Goal: Task Accomplishment & Management: Use online tool/utility

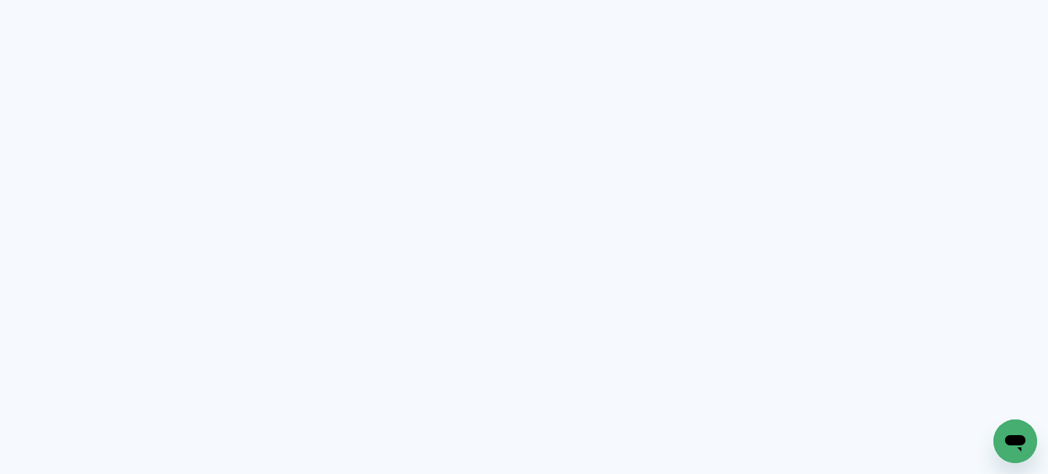
click at [493, 222] on neon-animated-pages "Prosite Website + Landing pages Proof Sistema de seleção e venda de fotos Desig…" at bounding box center [524, 237] width 1048 height 474
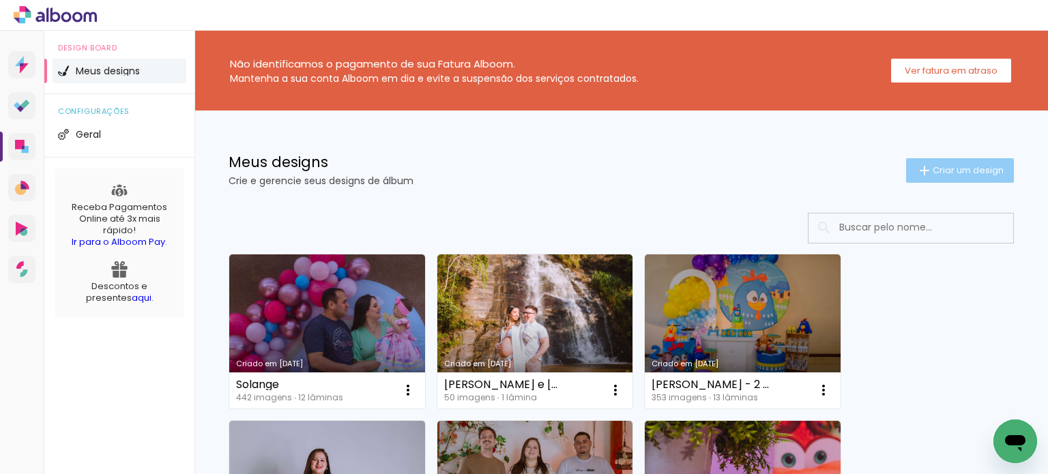
click at [917, 167] on iron-icon at bounding box center [925, 170] width 16 height 16
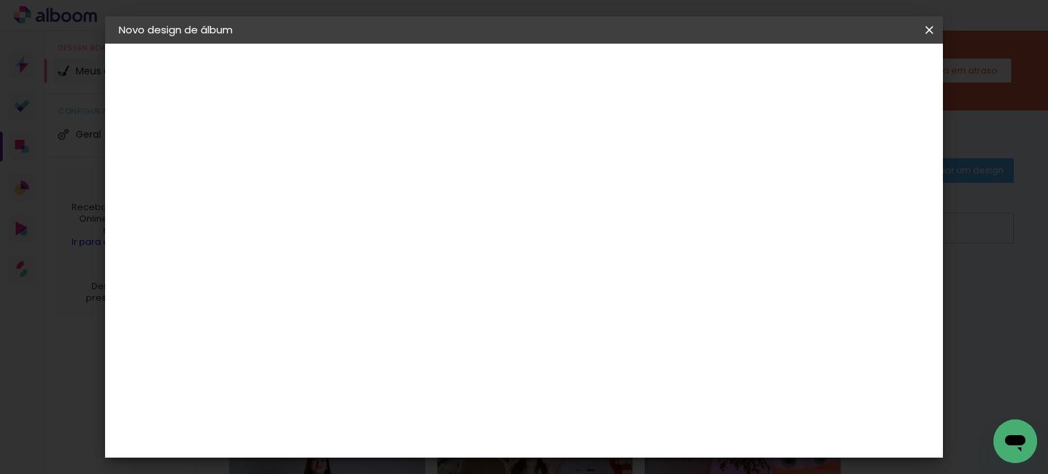
click at [0, 0] on paper-input-container "Título do álbum" at bounding box center [0, 0] width 0 height 0
type input "[PERSON_NAME]"
type paper-input "[PERSON_NAME]"
click at [482, 73] on paper-button "Avançar" at bounding box center [448, 72] width 67 height 23
drag, startPoint x: 452, startPoint y: 259, endPoint x: 467, endPoint y: 259, distance: 15.0
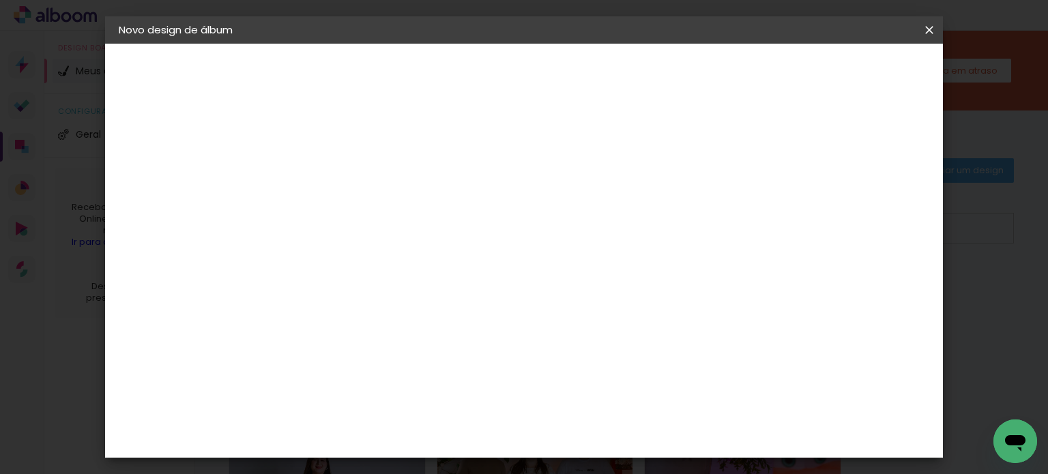
click at [446, 258] on input at bounding box center [377, 259] width 138 height 17
type input "Matias"
type paper-input "Matias"
click at [424, 299] on paper-item "Matias Encadernações" at bounding box center [363, 310] width 121 height 35
click at [561, 79] on paper-button "Avançar" at bounding box center [527, 72] width 67 height 23
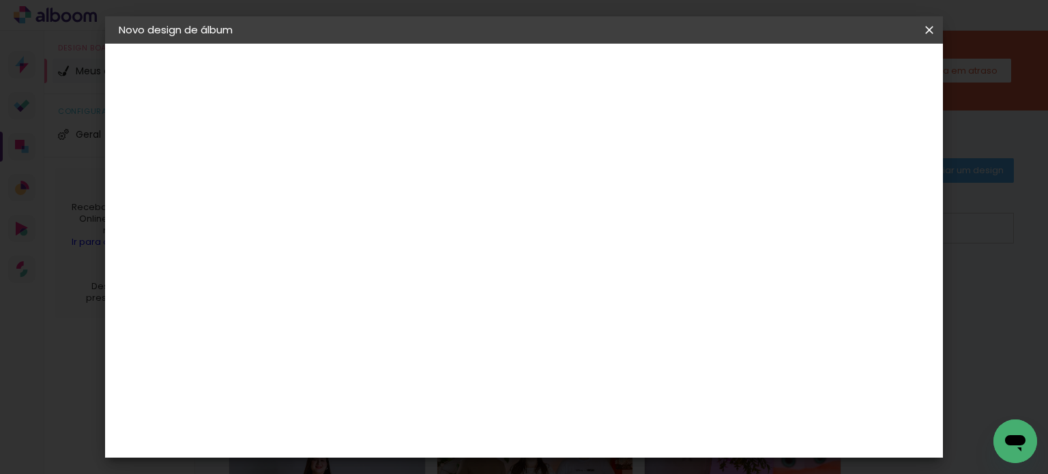
click at [412, 248] on div at bounding box center [377, 248] width 70 height 1
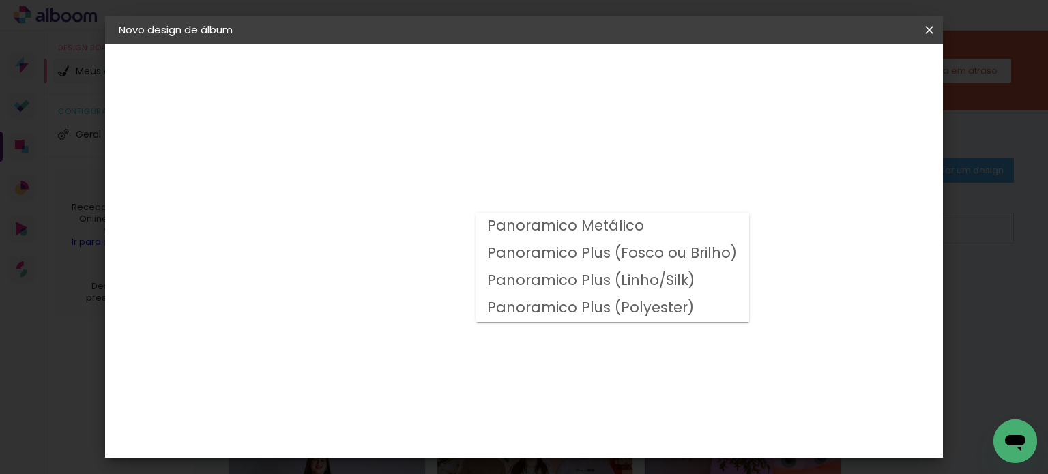
click at [0, 0] on slot "Panoramico Plus (Fosco ou Brilho)" at bounding box center [0, 0] width 0 height 0
type input "Panoramico Plus (Fosco ou Brilho)"
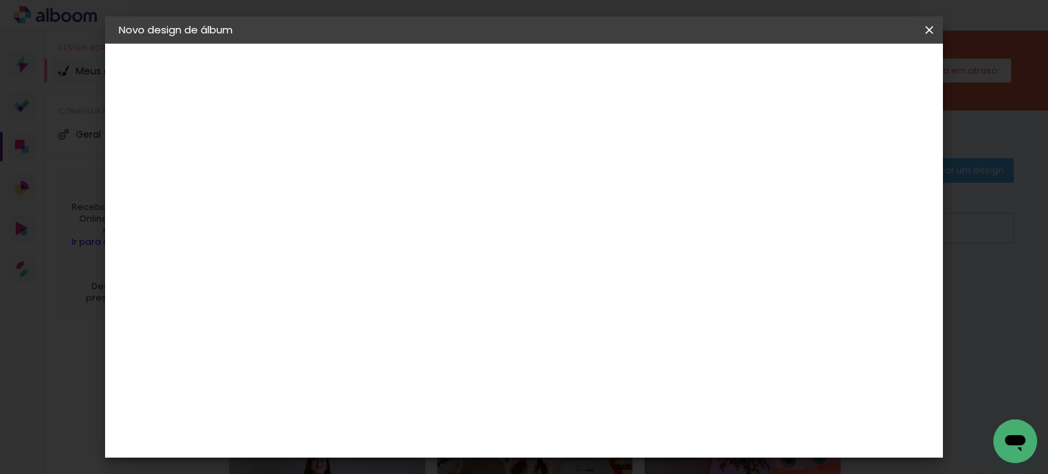
scroll to position [614, 0]
click at [434, 423] on span "30 × 30" at bounding box center [402, 437] width 63 height 28
click at [0, 0] on slot "Avançar" at bounding box center [0, 0] width 0 height 0
click at [668, 74] on span "Iniciar design" at bounding box center [636, 73] width 62 height 10
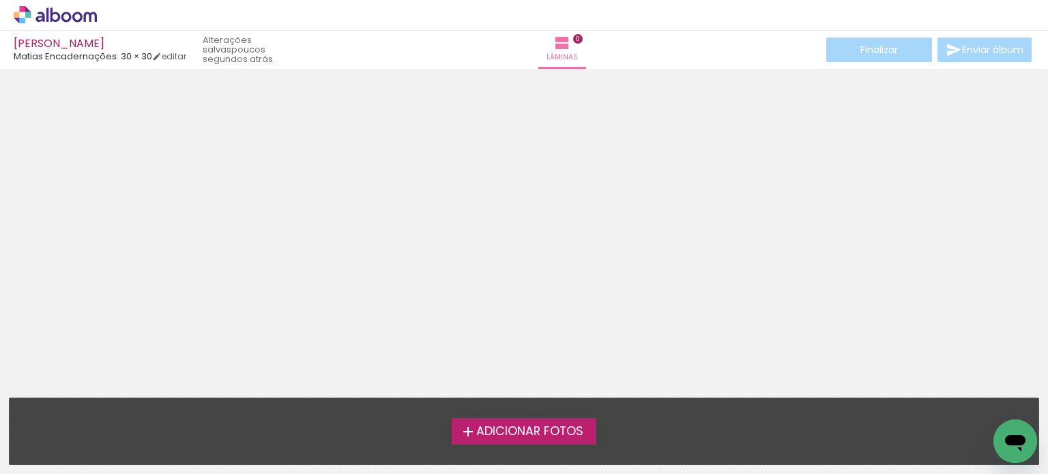
click at [567, 433] on span "Adicionar Fotos" at bounding box center [529, 432] width 107 height 12
click at [0, 0] on input "file" at bounding box center [0, 0] width 0 height 0
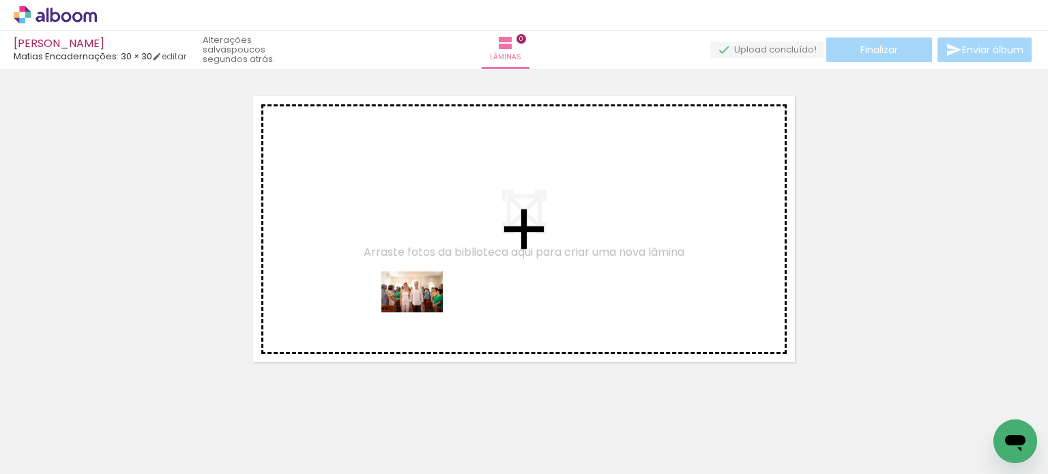
drag, startPoint x: 434, startPoint y: 441, endPoint x: 411, endPoint y: 272, distance: 170.9
click at [411, 272] on quentale-workspace at bounding box center [524, 237] width 1048 height 474
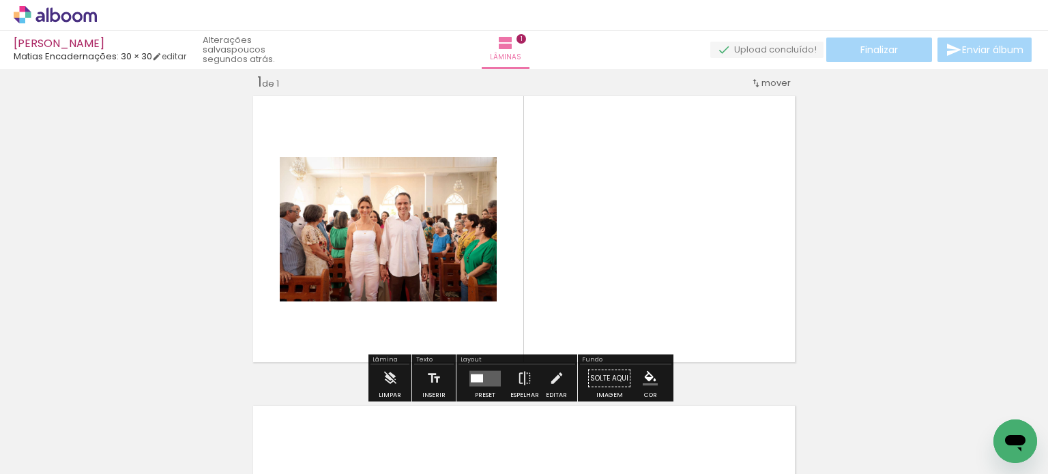
scroll to position [17, 0]
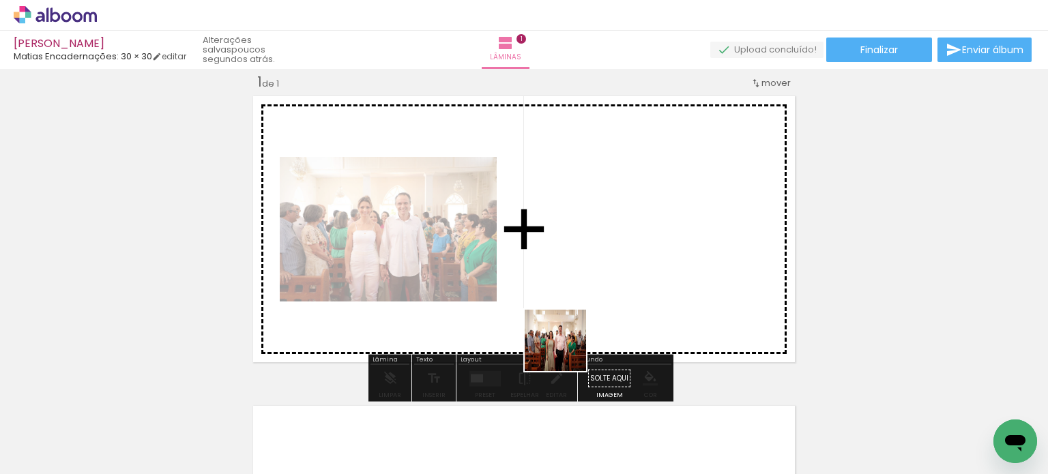
drag, startPoint x: 543, startPoint y: 445, endPoint x: 581, endPoint y: 302, distance: 148.2
click at [581, 302] on quentale-workspace at bounding box center [524, 237] width 1048 height 474
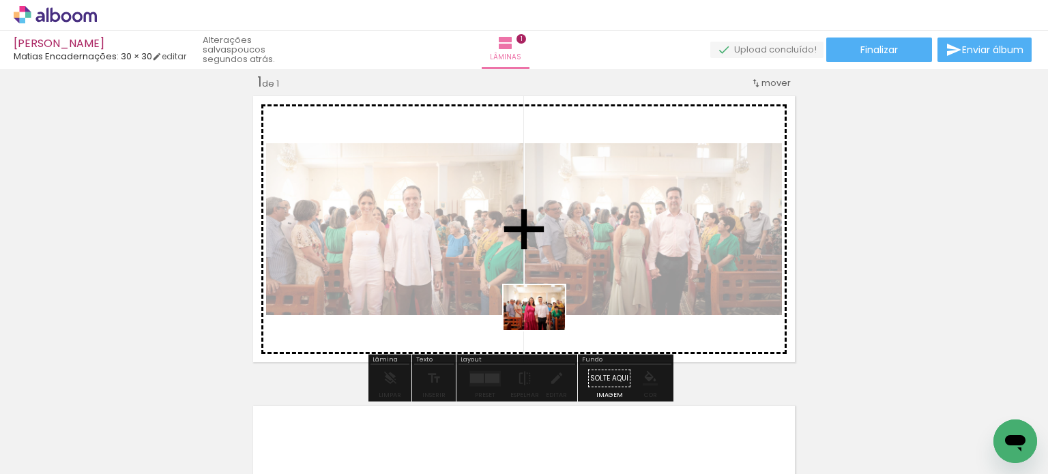
drag, startPoint x: 609, startPoint y: 444, endPoint x: 541, endPoint y: 319, distance: 142.9
click at [541, 319] on quentale-workspace at bounding box center [524, 237] width 1048 height 474
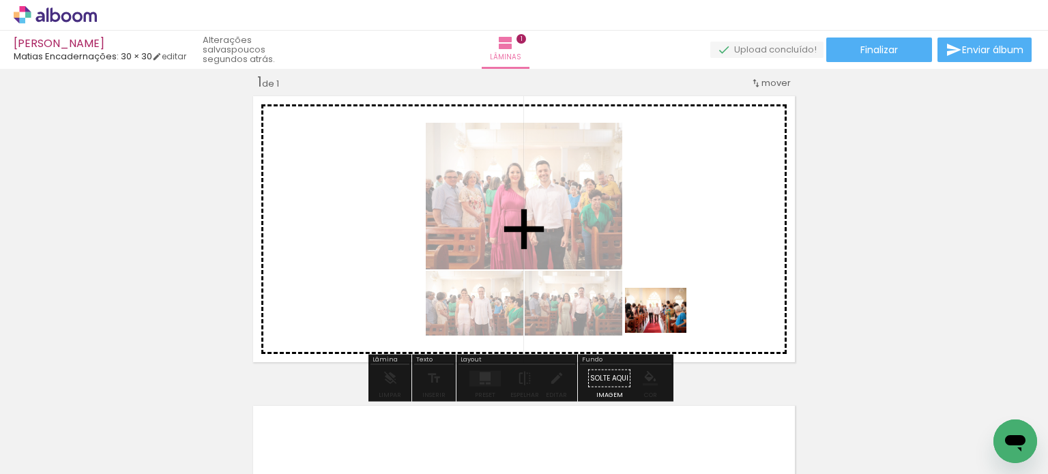
drag, startPoint x: 760, startPoint y: 453, endPoint x: 669, endPoint y: 321, distance: 160.9
click at [669, 321] on quentale-workspace at bounding box center [524, 237] width 1048 height 474
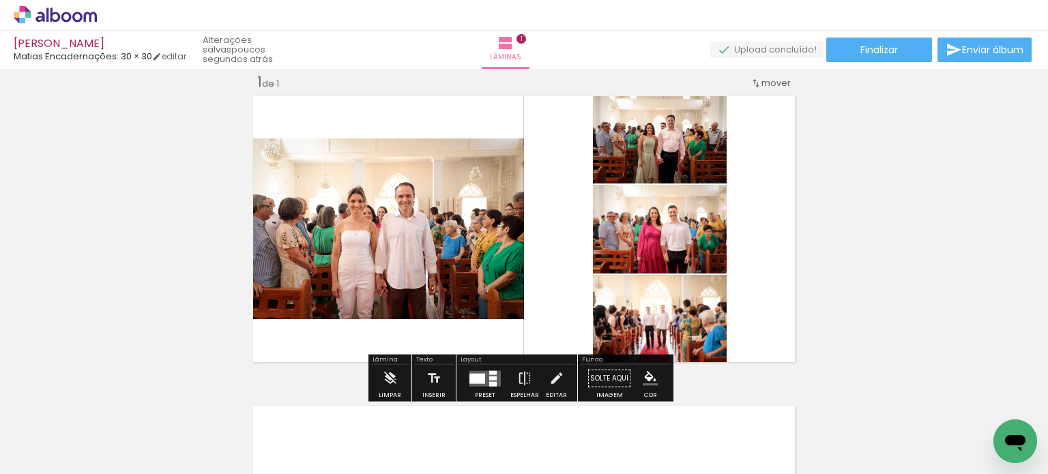
click at [768, 81] on span "mover" at bounding box center [776, 82] width 29 height 13
click at [837, 91] on div "Inserir lâmina 1 de 1" at bounding box center [524, 367] width 1048 height 620
click at [756, 82] on iron-icon at bounding box center [756, 83] width 11 height 11
click at [734, 84] on span "Posição atual:" at bounding box center [726, 80] width 62 height 23
click at [683, 147] on quentale-photo at bounding box center [660, 137] width 134 height 92
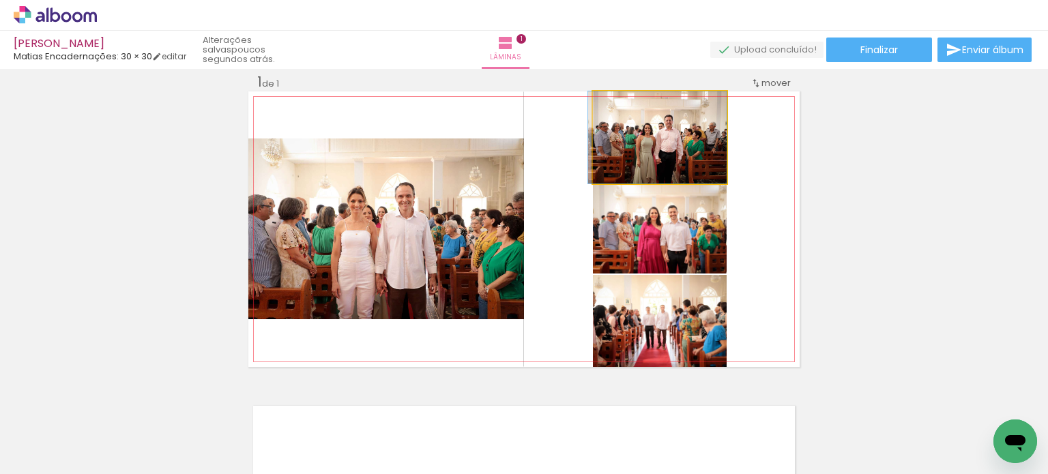
drag, startPoint x: 683, startPoint y: 147, endPoint x: 663, endPoint y: 160, distance: 23.1
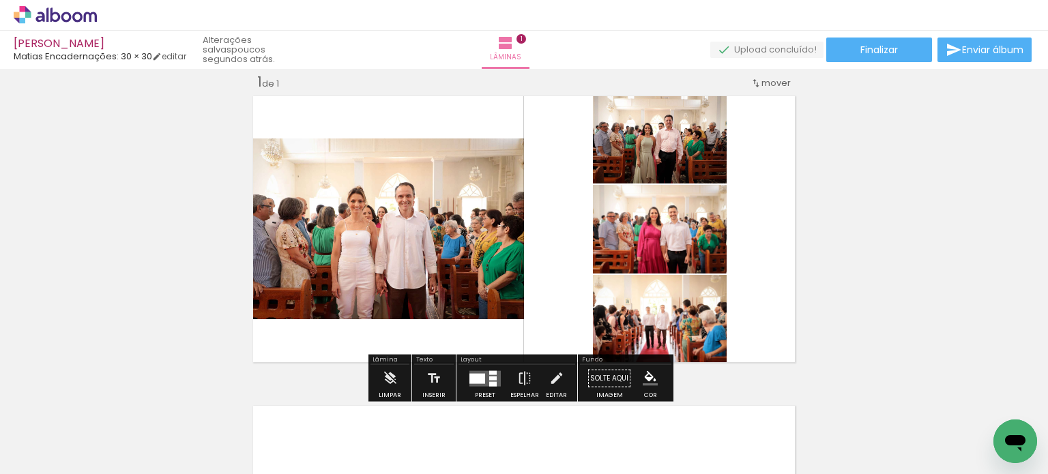
click at [476, 379] on div at bounding box center [478, 378] width 16 height 10
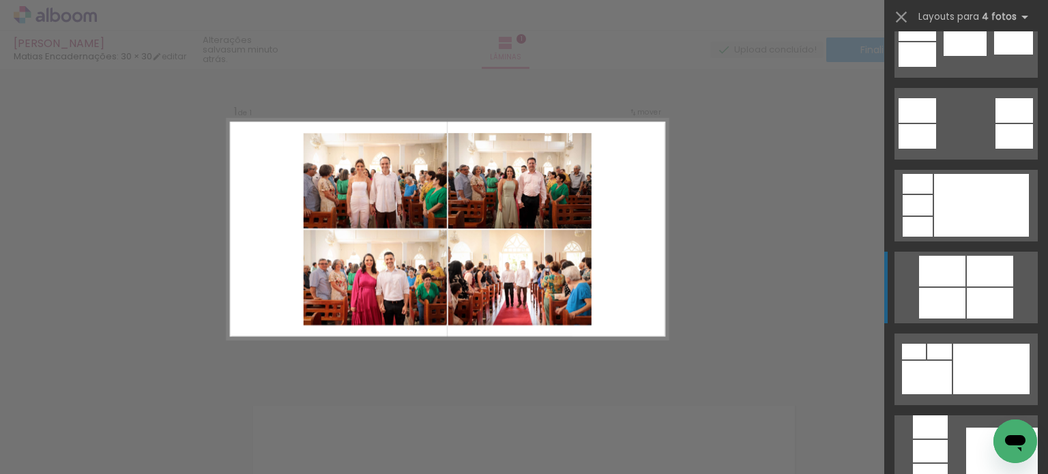
scroll to position [546, 0]
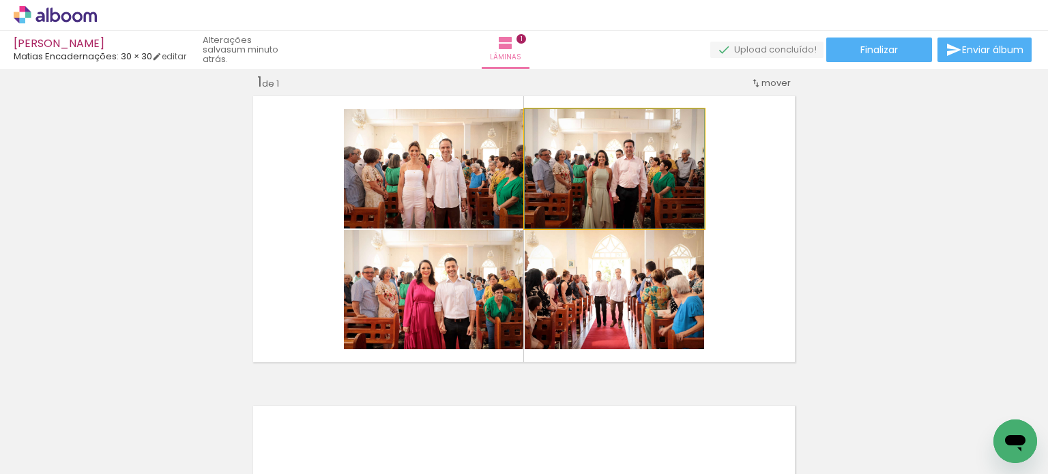
click at [658, 185] on quentale-photo at bounding box center [615, 168] width 180 height 119
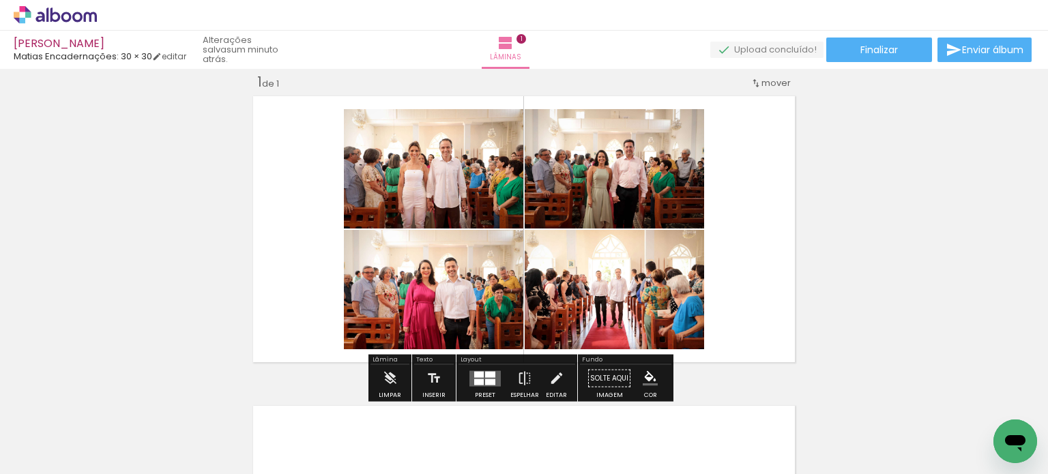
click at [658, 182] on quentale-photo at bounding box center [615, 168] width 180 height 119
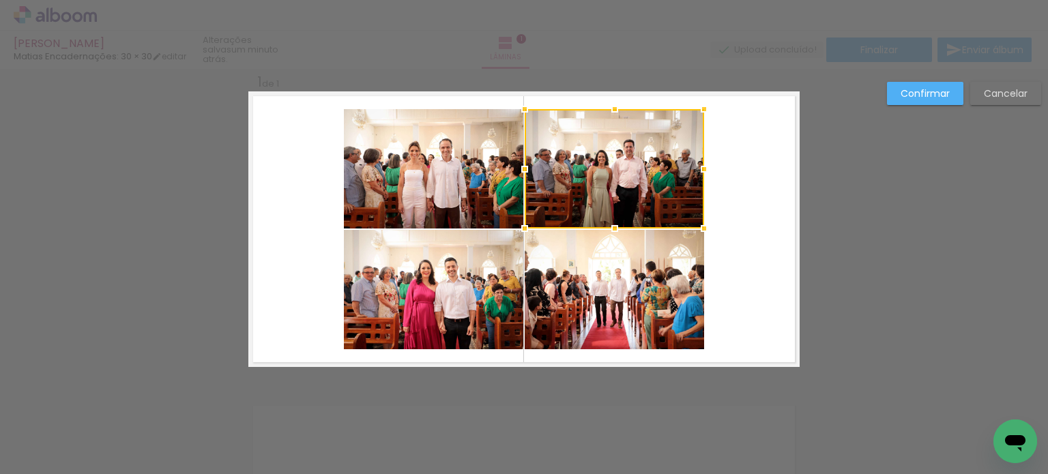
click at [658, 182] on div at bounding box center [615, 168] width 180 height 119
click at [651, 258] on quentale-photo at bounding box center [615, 289] width 180 height 119
click at [469, 212] on quentale-photo at bounding box center [434, 168] width 180 height 119
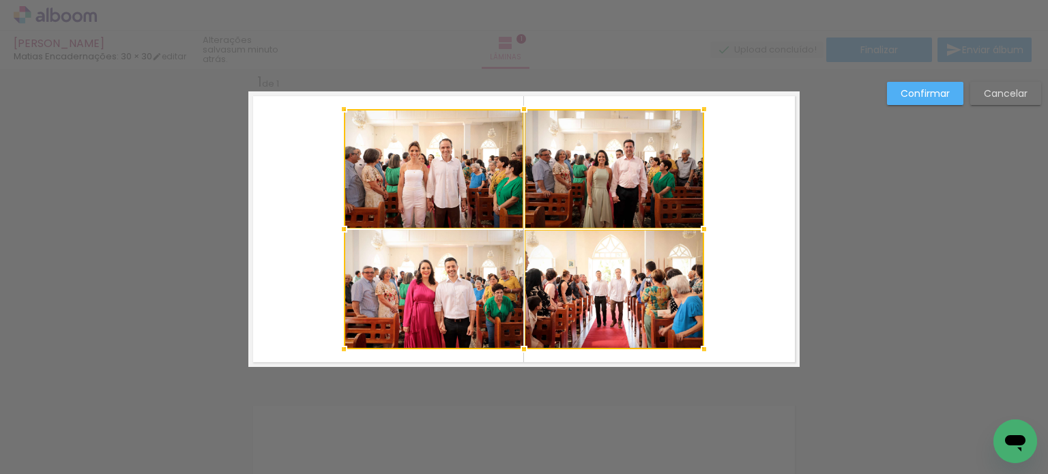
click at [446, 287] on div at bounding box center [524, 229] width 360 height 240
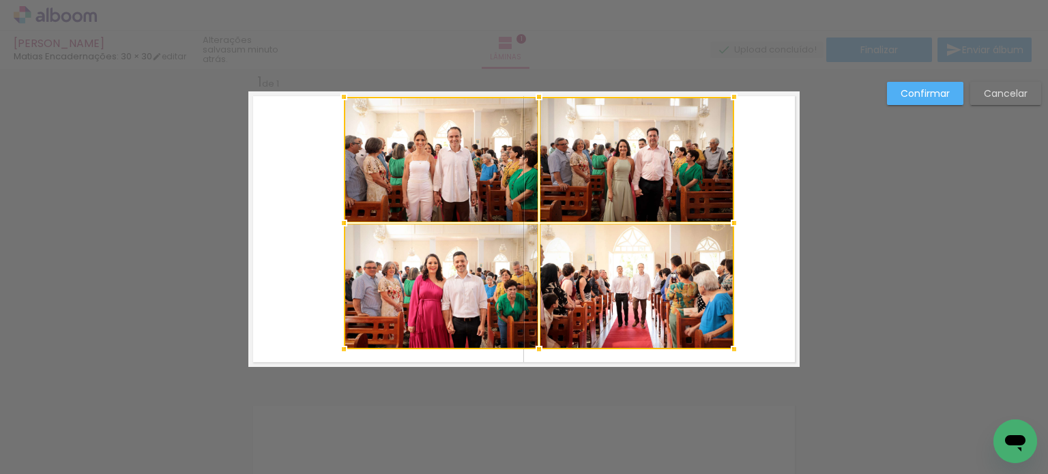
drag, startPoint x: 699, startPoint y: 109, endPoint x: 730, endPoint y: 97, distance: 32.8
click at [730, 97] on div at bounding box center [734, 96] width 27 height 27
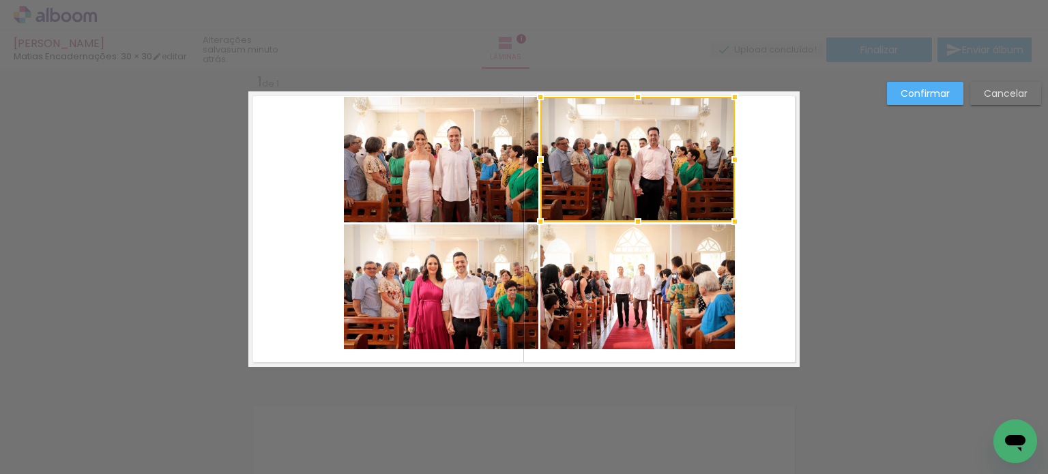
click at [648, 287] on quentale-photo at bounding box center [638, 287] width 195 height 125
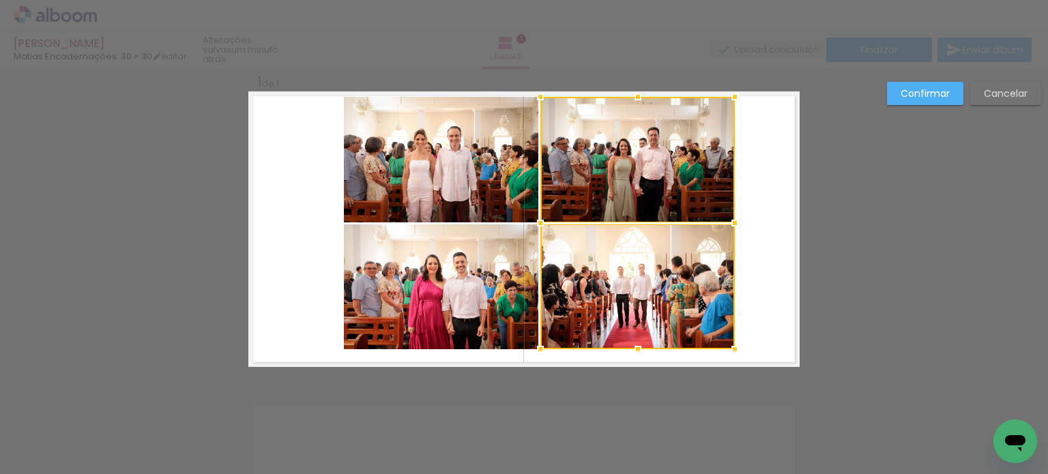
click at [440, 183] on quentale-photo at bounding box center [441, 159] width 195 height 125
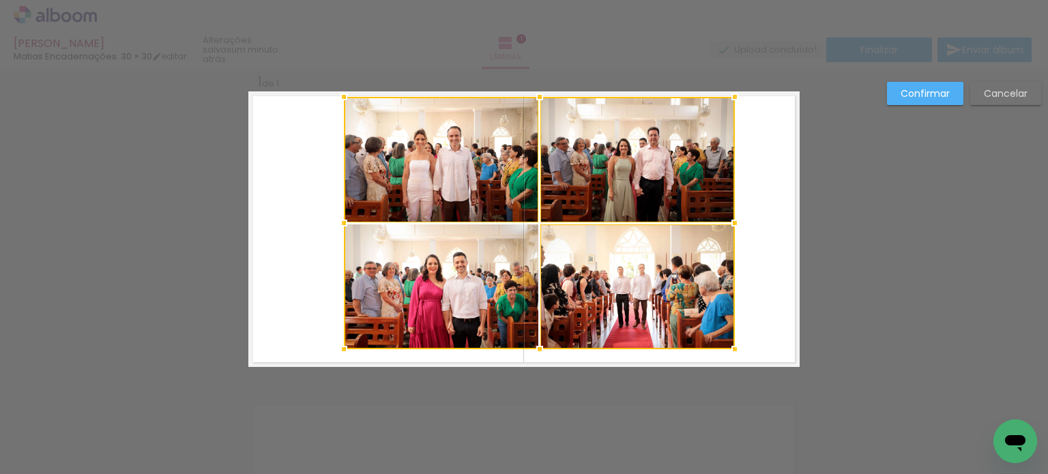
click at [432, 271] on div at bounding box center [539, 223] width 391 height 253
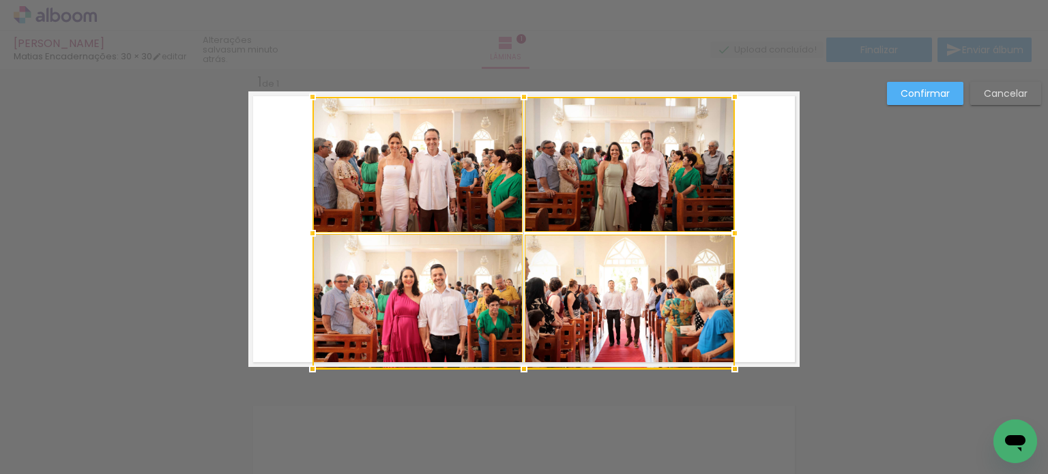
drag, startPoint x: 339, startPoint y: 346, endPoint x: 306, endPoint y: 368, distance: 38.8
click at [306, 368] on div at bounding box center [312, 369] width 27 height 27
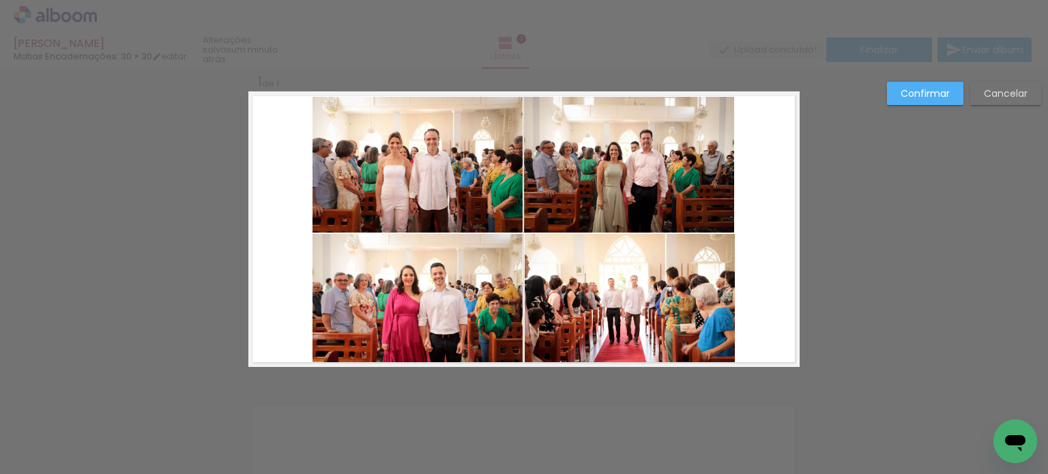
click at [672, 387] on div "Confirmar Cancelar" at bounding box center [524, 378] width 1048 height 653
click at [0, 0] on slot "Confirmar" at bounding box center [0, 0] width 0 height 0
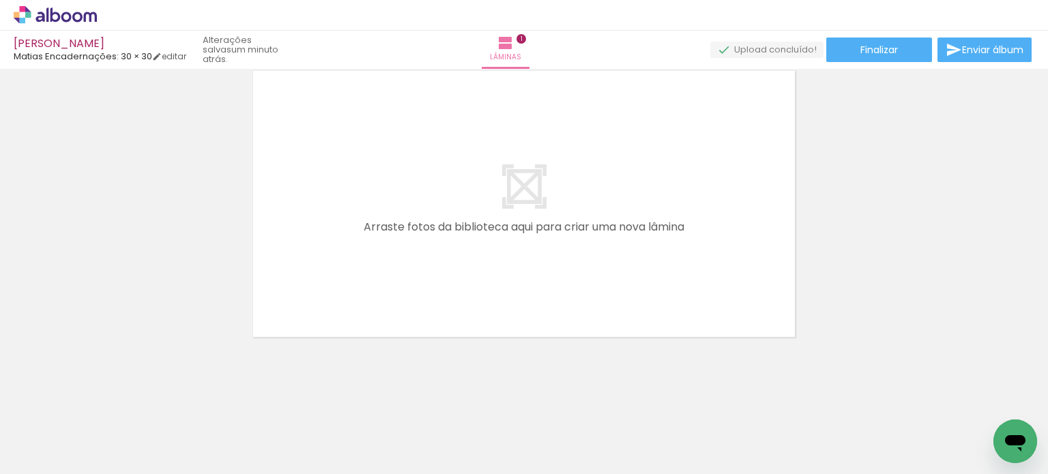
scroll to position [0, 554]
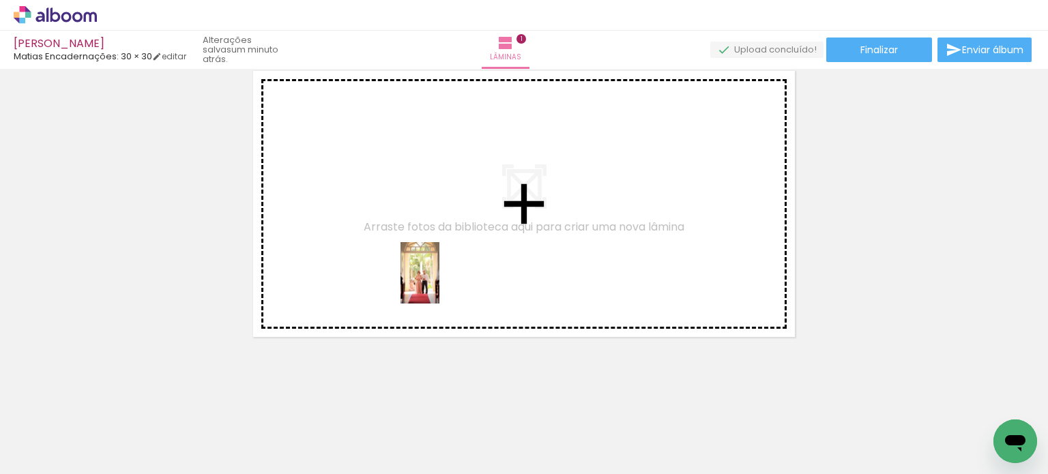
drag, startPoint x: 423, startPoint y: 436, endPoint x: 442, endPoint y: 281, distance: 156.0
click at [442, 281] on quentale-workspace at bounding box center [524, 237] width 1048 height 474
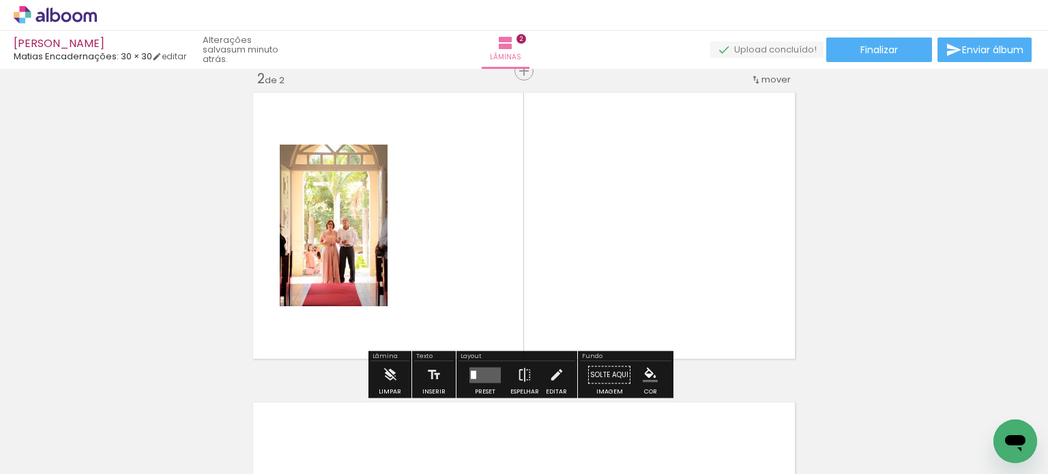
scroll to position [327, 0]
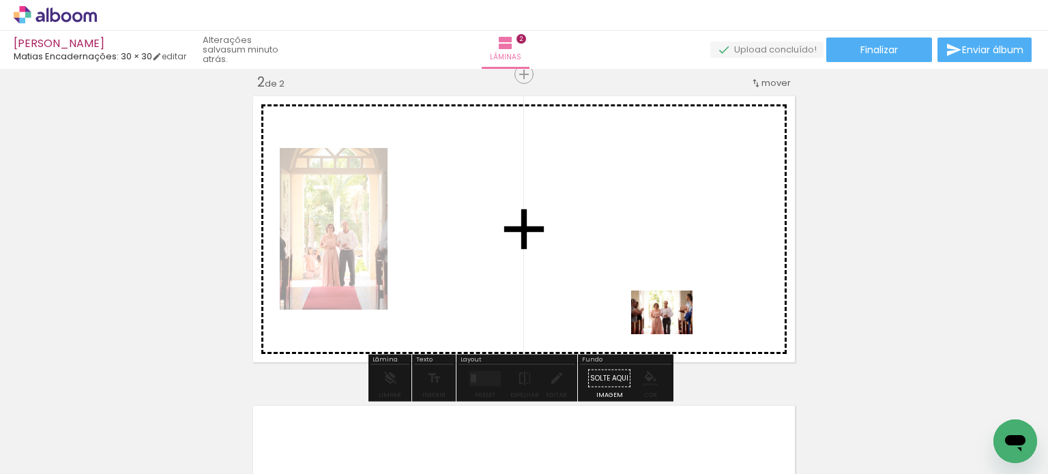
drag, startPoint x: 795, startPoint y: 435, endPoint x: 603, endPoint y: 302, distance: 233.4
click at [603, 302] on quentale-workspace at bounding box center [524, 237] width 1048 height 474
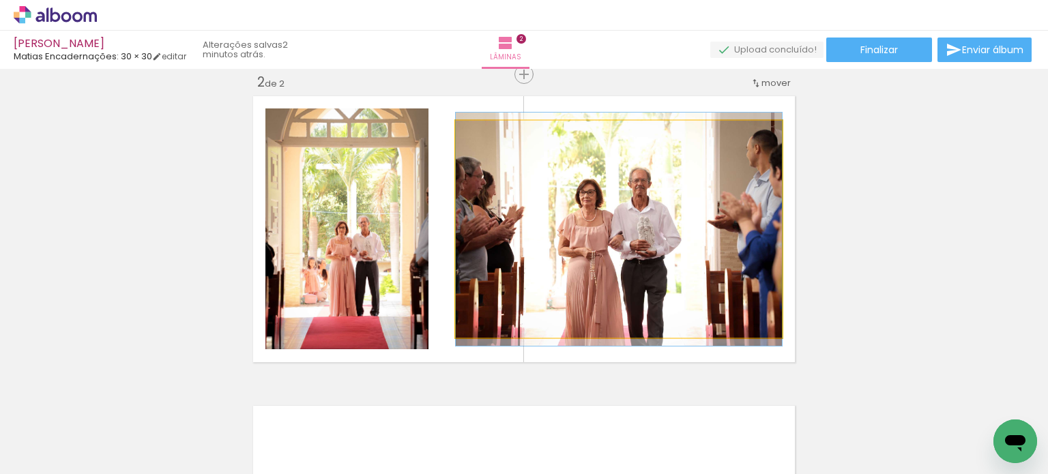
click at [603, 257] on quentale-photo at bounding box center [619, 229] width 326 height 217
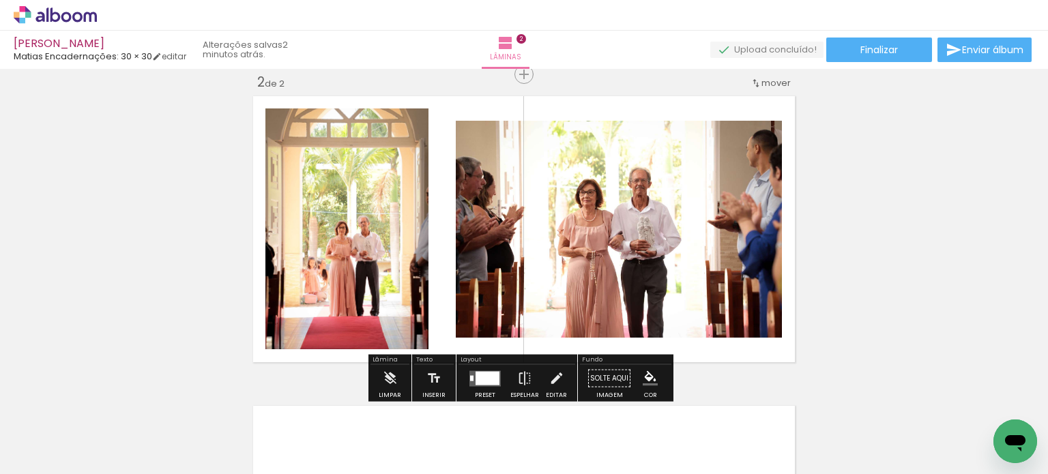
click at [603, 257] on quentale-photo at bounding box center [619, 229] width 326 height 217
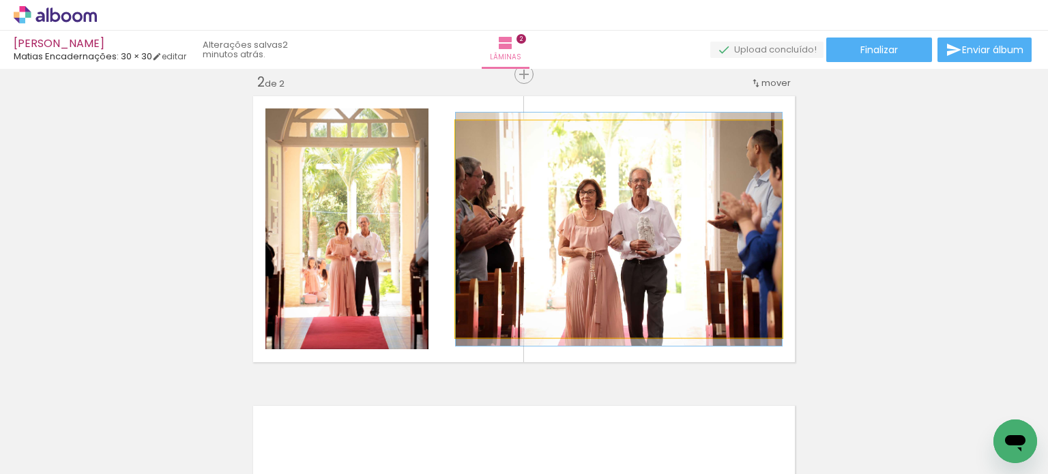
click at [603, 257] on quentale-photo at bounding box center [619, 229] width 326 height 217
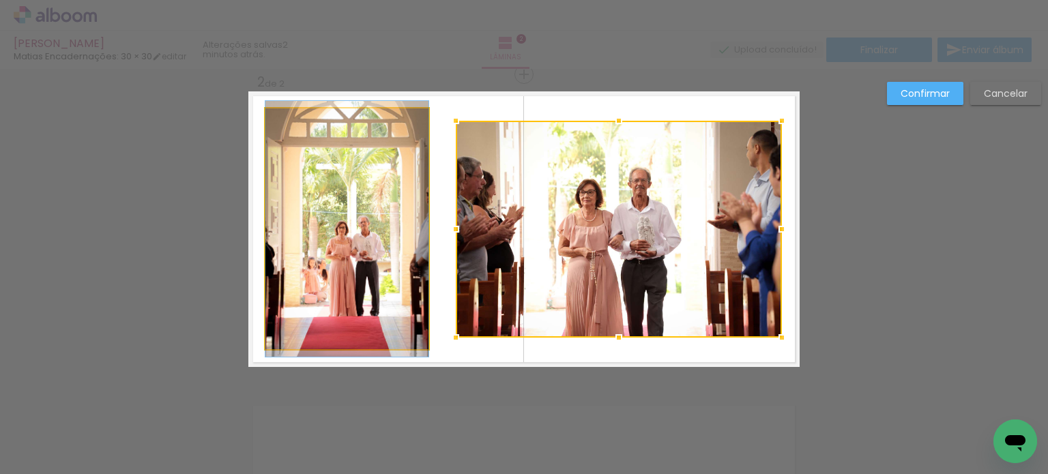
click at [344, 207] on quentale-photo at bounding box center [347, 229] width 163 height 241
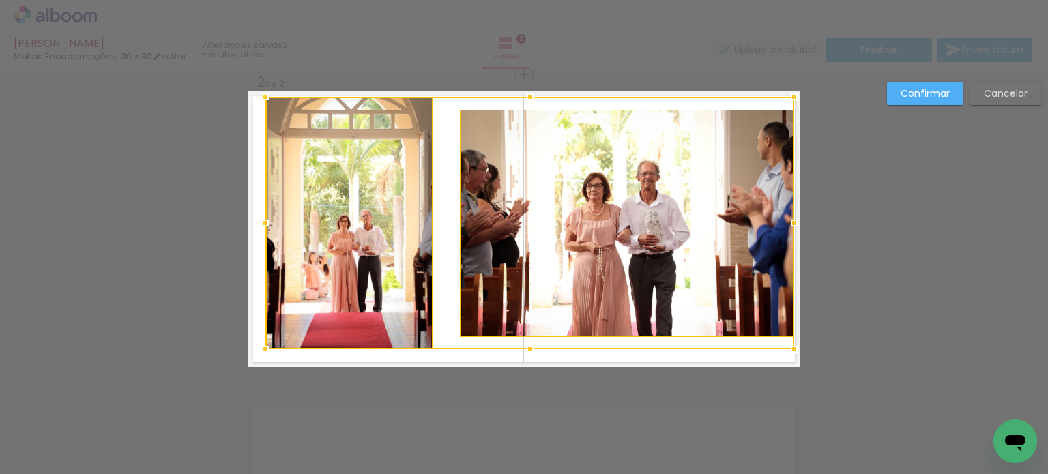
drag, startPoint x: 777, startPoint y: 104, endPoint x: 789, endPoint y: 96, distance: 15.2
click at [789, 96] on div at bounding box center [794, 96] width 27 height 27
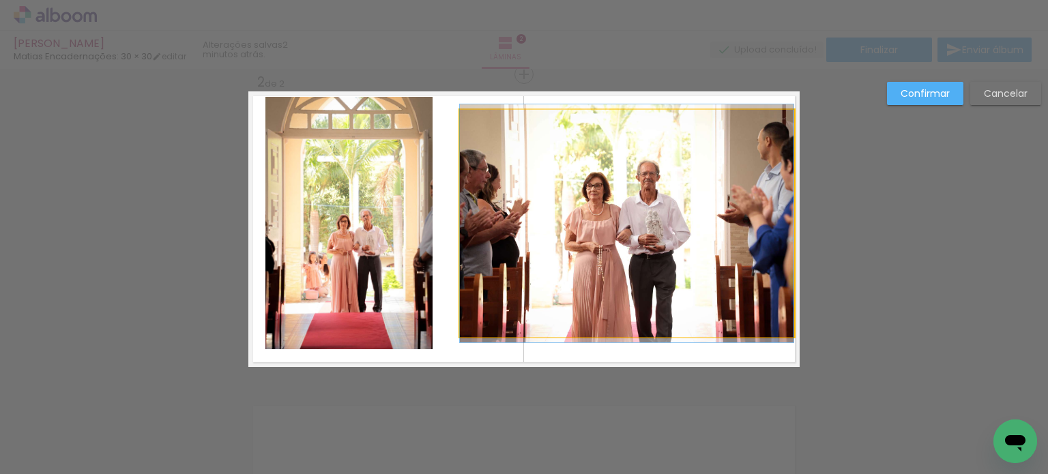
click at [664, 215] on quentale-photo at bounding box center [627, 223] width 334 height 227
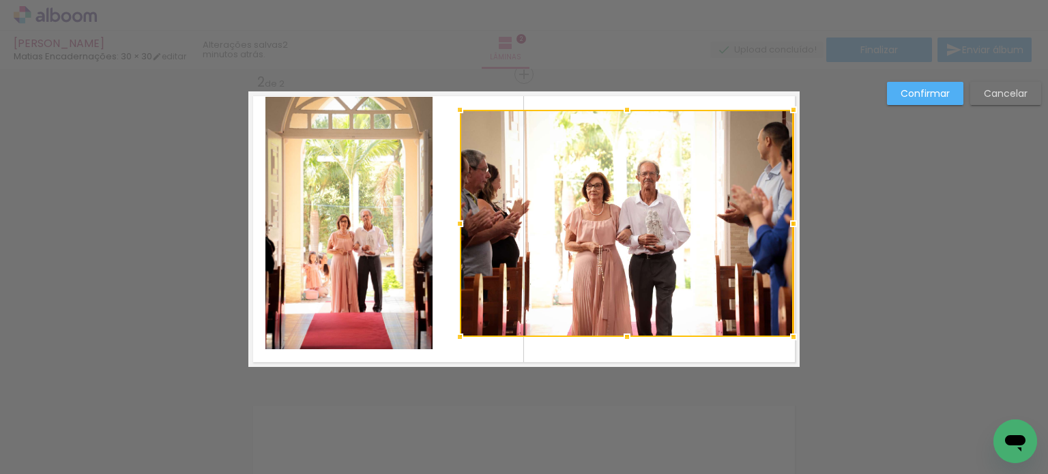
click at [664, 215] on div at bounding box center [627, 223] width 334 height 227
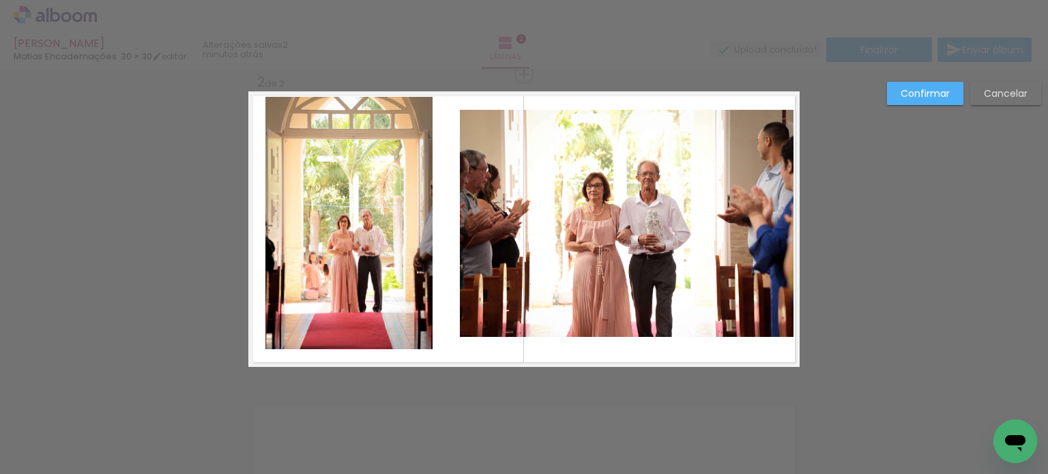
click at [664, 215] on quentale-photo at bounding box center [627, 223] width 334 height 227
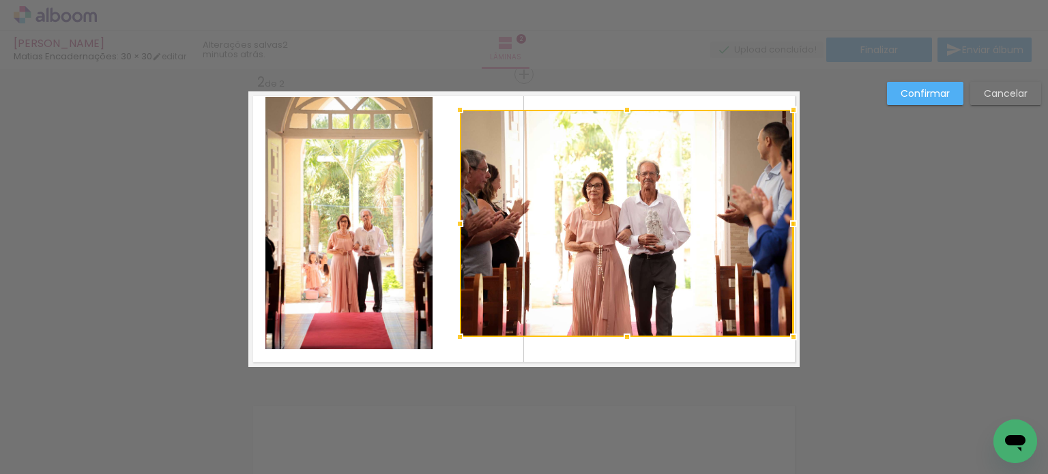
click at [398, 218] on quentale-photo at bounding box center [349, 223] width 167 height 253
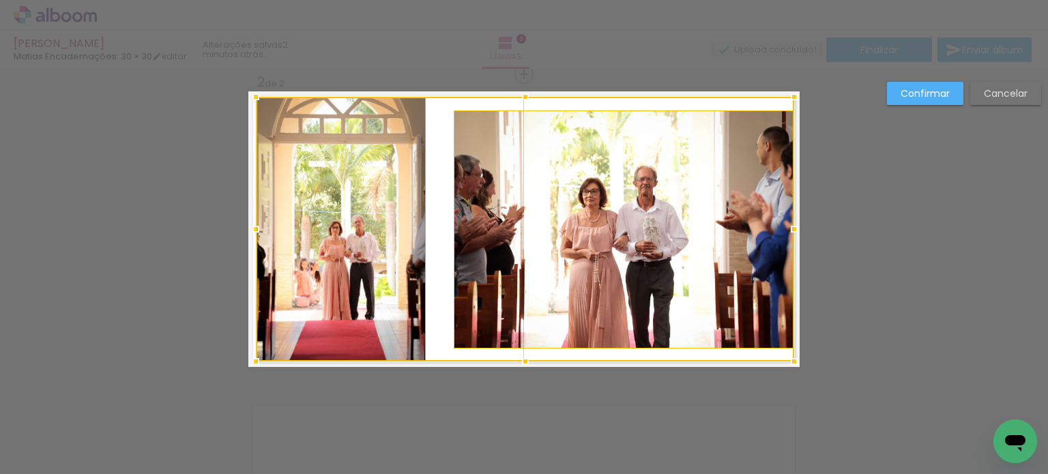
drag, startPoint x: 260, startPoint y: 351, endPoint x: 249, endPoint y: 358, distance: 13.3
click at [249, 358] on div at bounding box center [255, 361] width 27 height 27
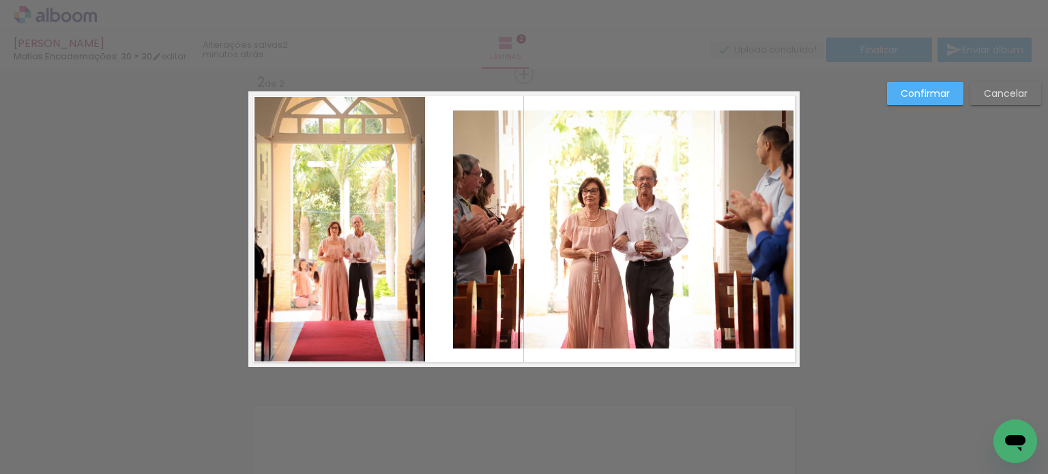
click at [959, 313] on div "Confirmar Cancelar" at bounding box center [524, 223] width 1048 height 962
click at [0, 0] on slot "Confirmar" at bounding box center [0, 0] width 0 height 0
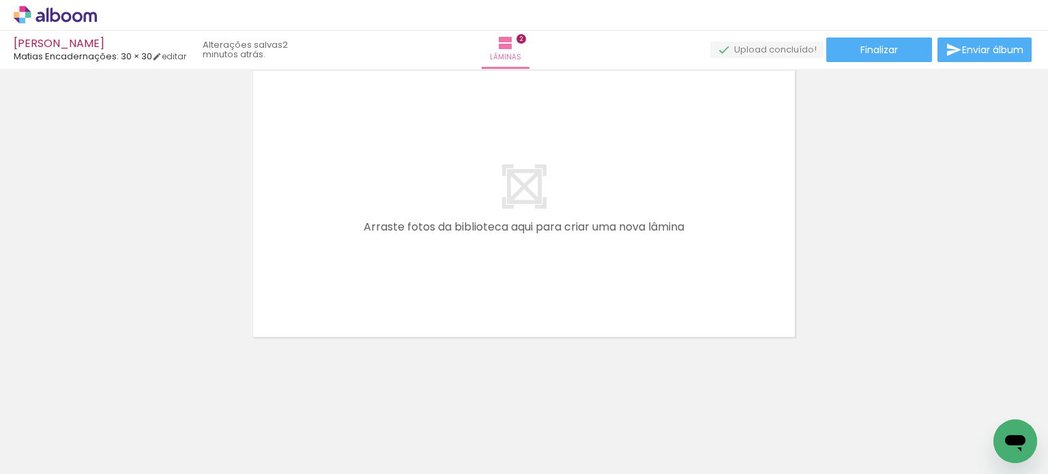
scroll to position [0, 1301]
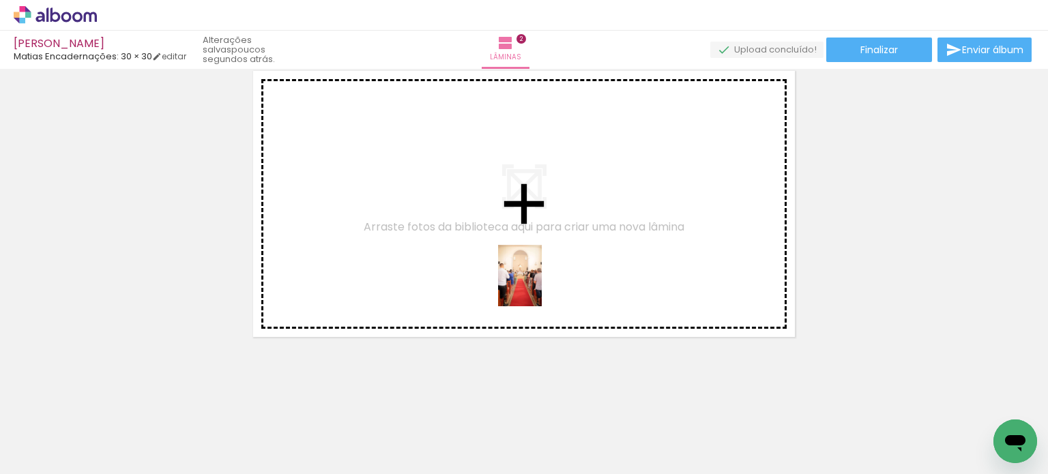
drag, startPoint x: 603, startPoint y: 446, endPoint x: 497, endPoint y: 257, distance: 216.6
click at [498, 259] on quentale-workspace at bounding box center [524, 237] width 1048 height 474
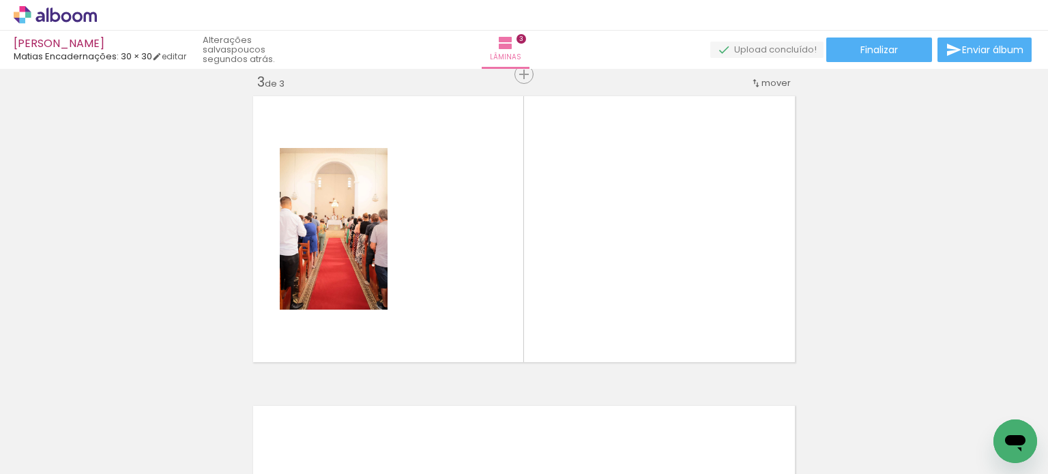
scroll to position [0, 1592]
drag, startPoint x: 470, startPoint y: 450, endPoint x: 470, endPoint y: 311, distance: 139.2
click at [470, 311] on quentale-workspace at bounding box center [524, 237] width 1048 height 474
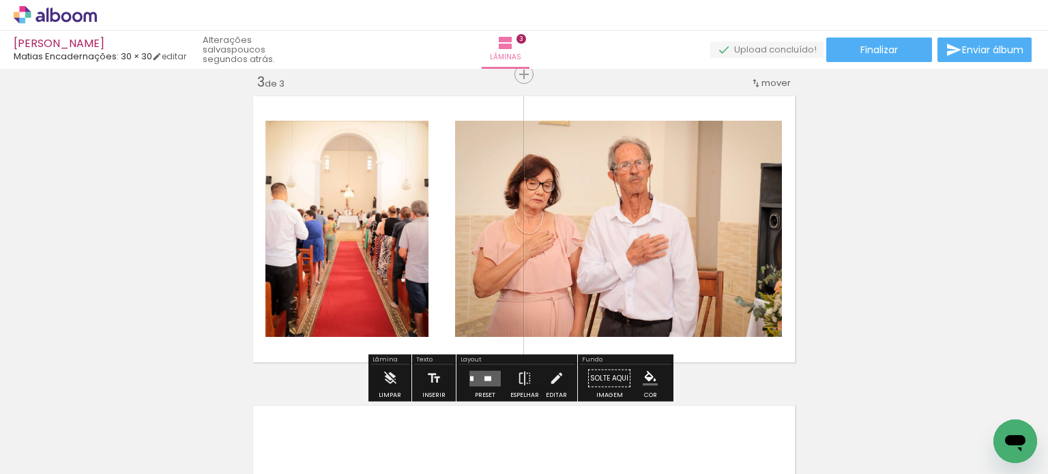
click at [590, 276] on quentale-photo at bounding box center [618, 229] width 327 height 216
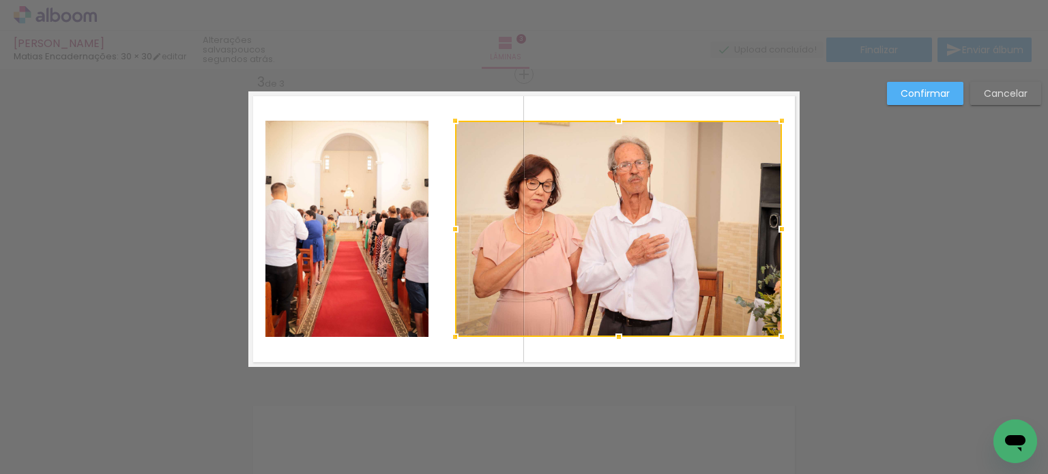
click at [0, 0] on slot "Cancelar" at bounding box center [0, 0] width 0 height 0
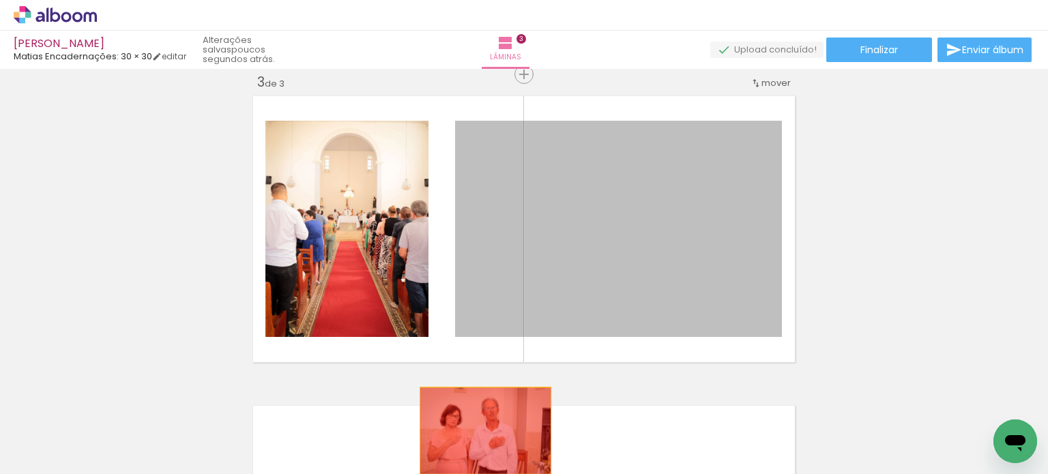
drag, startPoint x: 655, startPoint y: 215, endPoint x: 472, endPoint y: 435, distance: 286.5
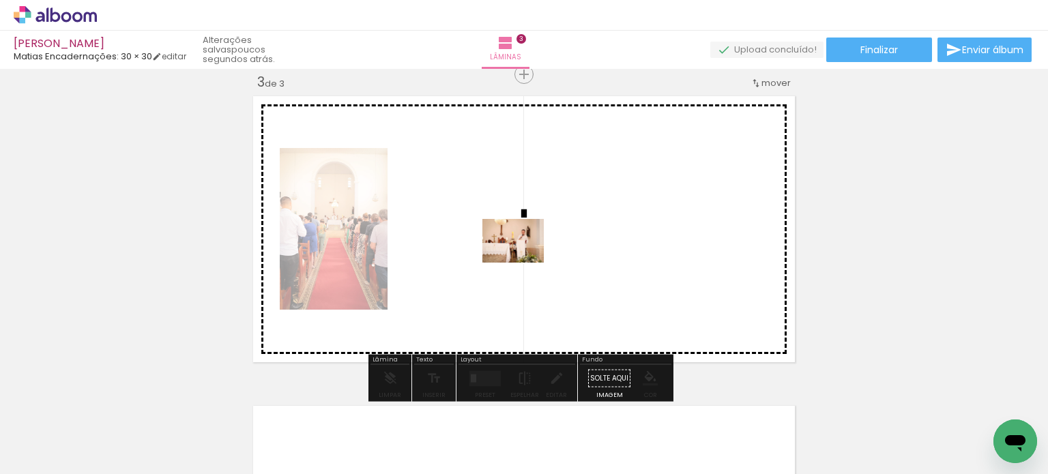
drag, startPoint x: 625, startPoint y: 435, endPoint x: 524, endPoint y: 260, distance: 202.8
click at [524, 260] on quentale-workspace at bounding box center [524, 237] width 1048 height 474
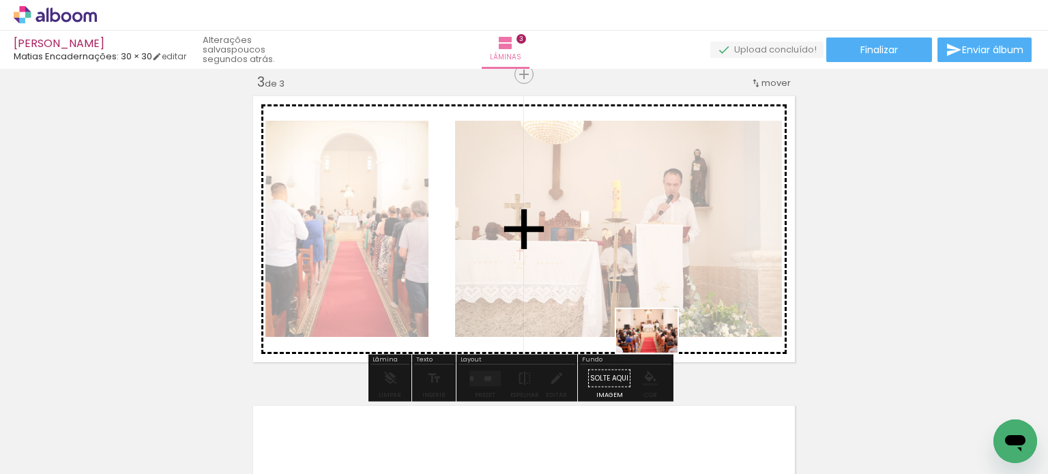
drag, startPoint x: 833, startPoint y: 446, endPoint x: 649, endPoint y: 343, distance: 211.1
click at [650, 343] on quentale-workspace at bounding box center [524, 237] width 1048 height 474
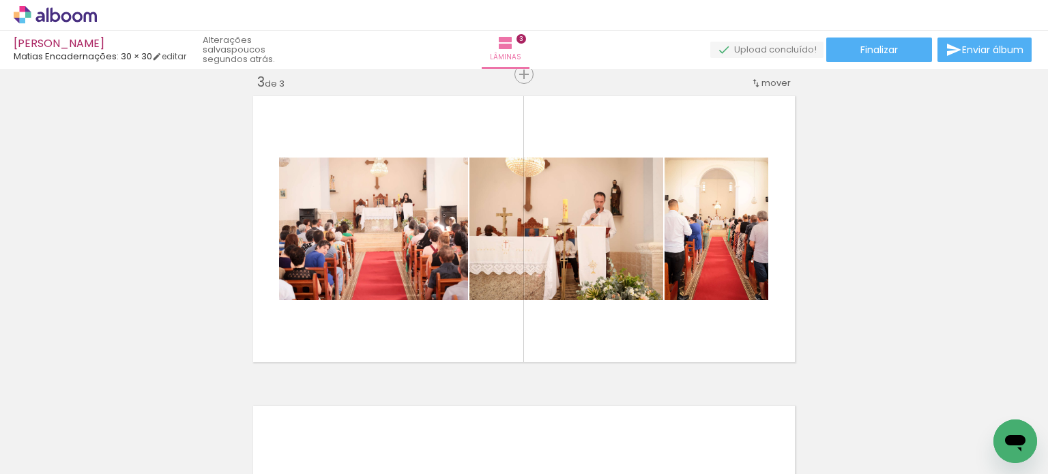
scroll to position [0, 2136]
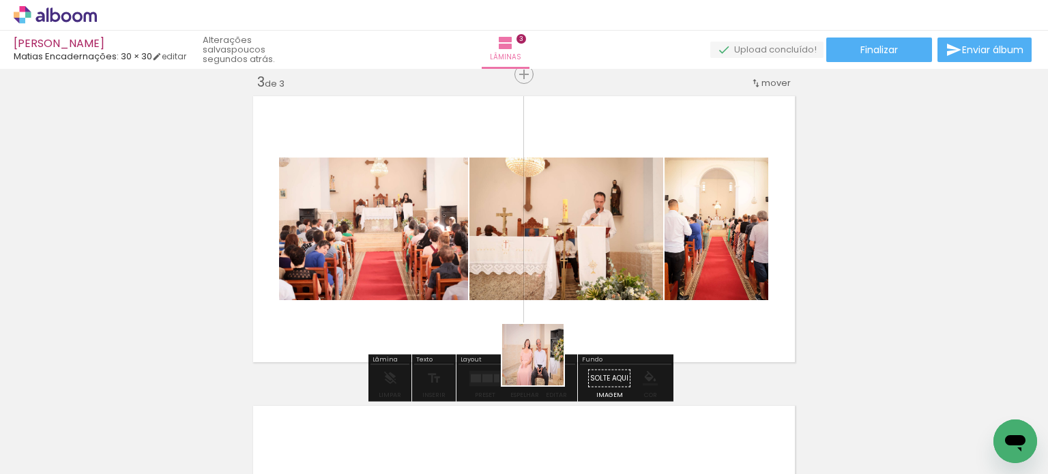
drag, startPoint x: 543, startPoint y: 437, endPoint x: 535, endPoint y: 321, distance: 116.3
click at [535, 321] on quentale-workspace at bounding box center [524, 237] width 1048 height 474
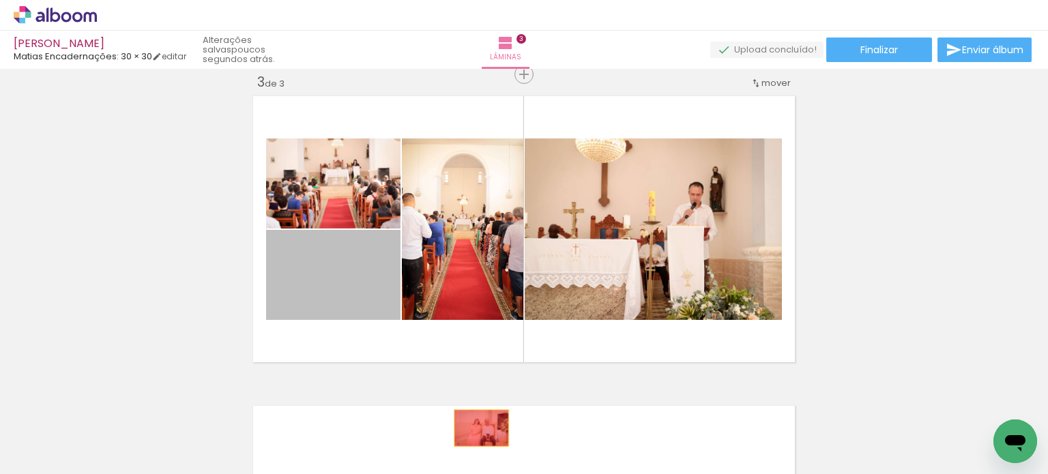
drag, startPoint x: 346, startPoint y: 271, endPoint x: 476, endPoint y: 428, distance: 204.1
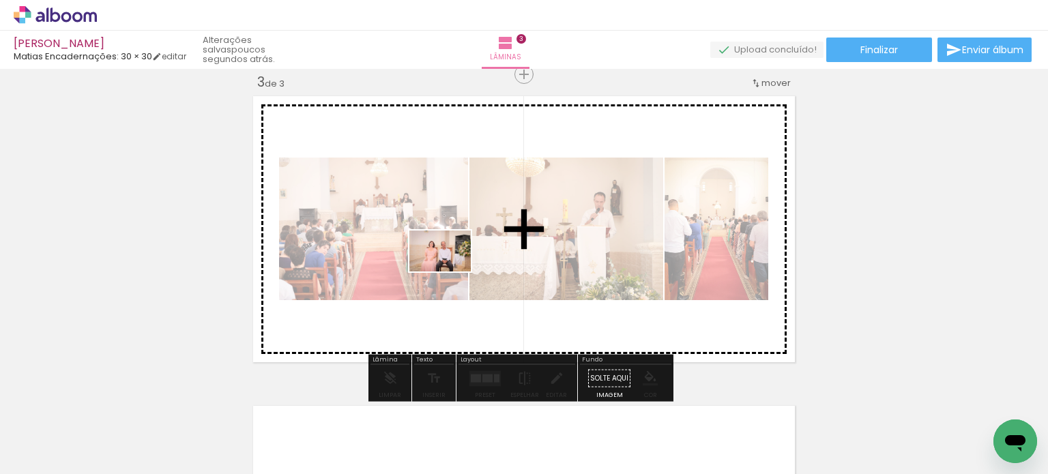
drag, startPoint x: 460, startPoint y: 444, endPoint x: 451, endPoint y: 266, distance: 178.4
click at [451, 266] on quentale-workspace at bounding box center [524, 237] width 1048 height 474
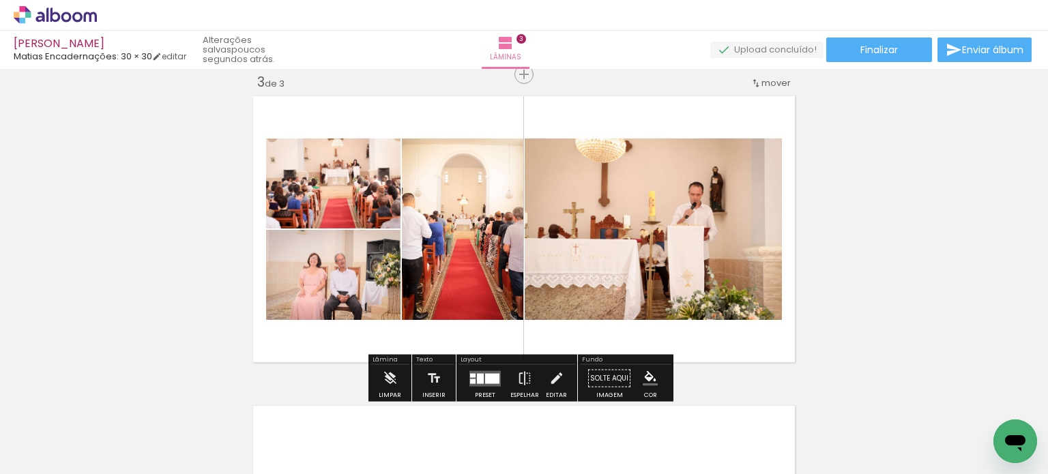
click at [485, 375] on div at bounding box center [492, 378] width 14 height 10
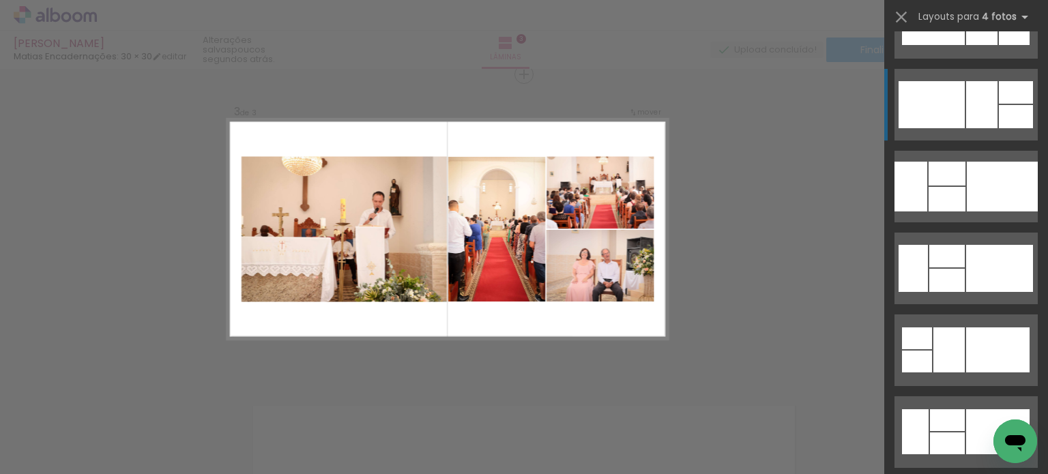
scroll to position [273, 0]
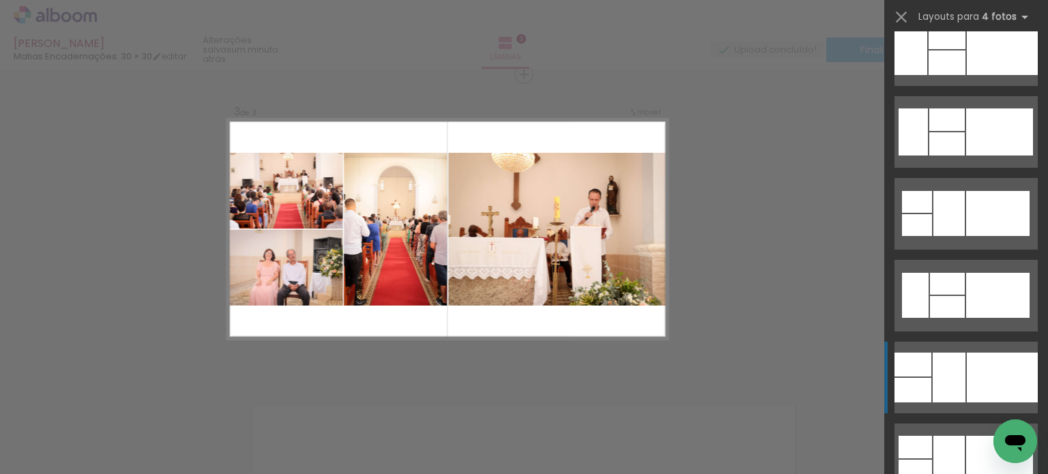
click at [971, 358] on div at bounding box center [1002, 378] width 71 height 50
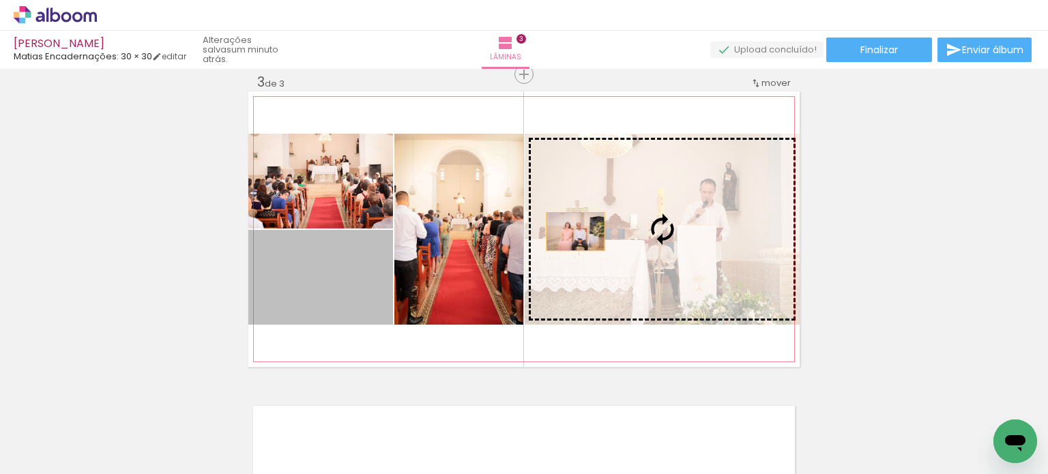
drag, startPoint x: 330, startPoint y: 294, endPoint x: 571, endPoint y: 231, distance: 249.0
click at [0, 0] on slot at bounding box center [0, 0] width 0 height 0
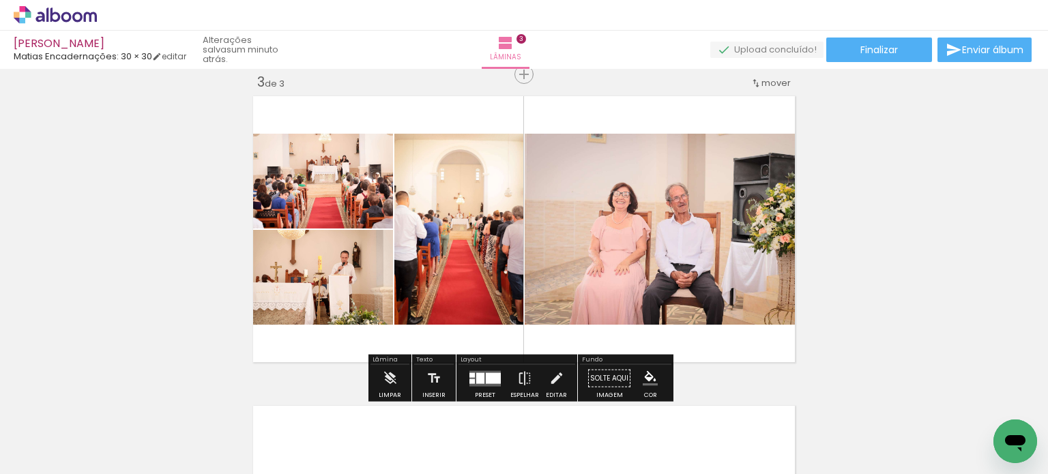
click at [870, 175] on div "Inserir lâmina 1 de 3 Inserir lâmina 2 de 3 Inserir lâmina 3 de 3" at bounding box center [524, 57] width 1048 height 1240
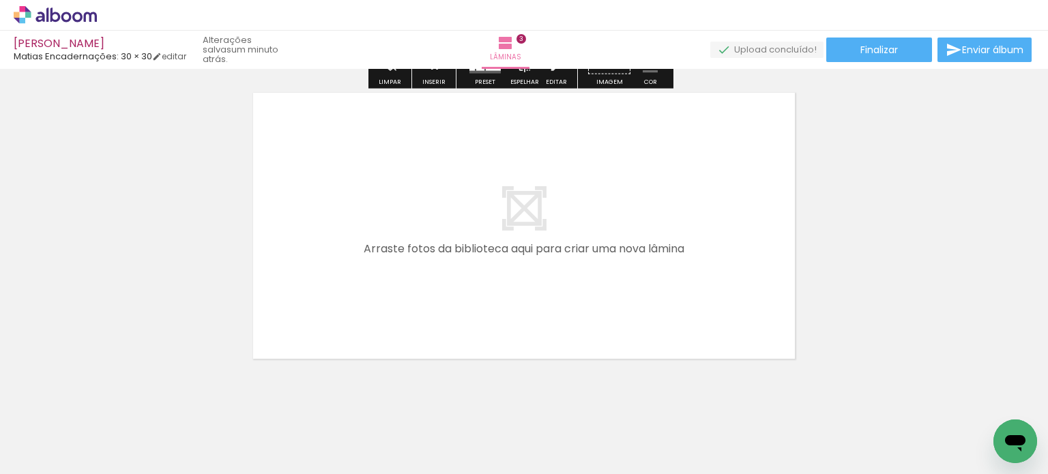
scroll to position [972, 0]
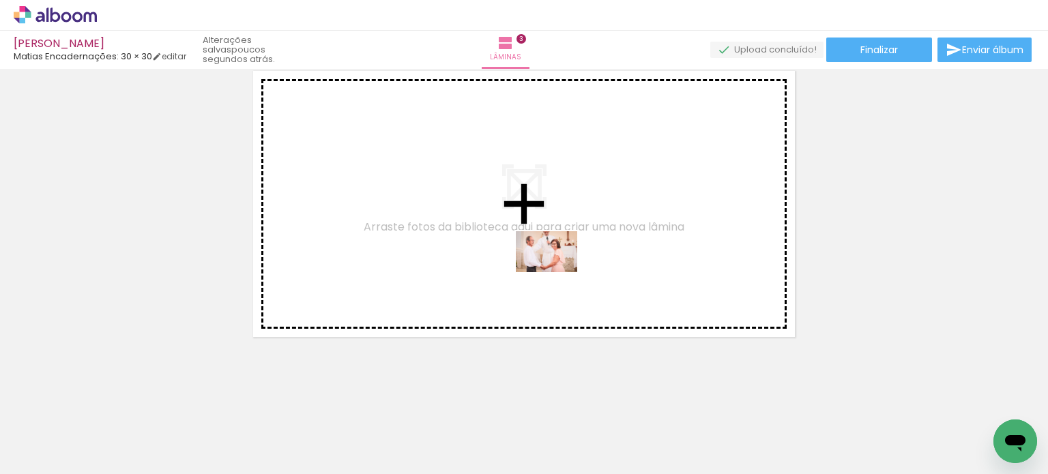
drag, startPoint x: 612, startPoint y: 428, endPoint x: 557, endPoint y: 272, distance: 165.1
click at [557, 272] on quentale-workspace at bounding box center [524, 237] width 1048 height 474
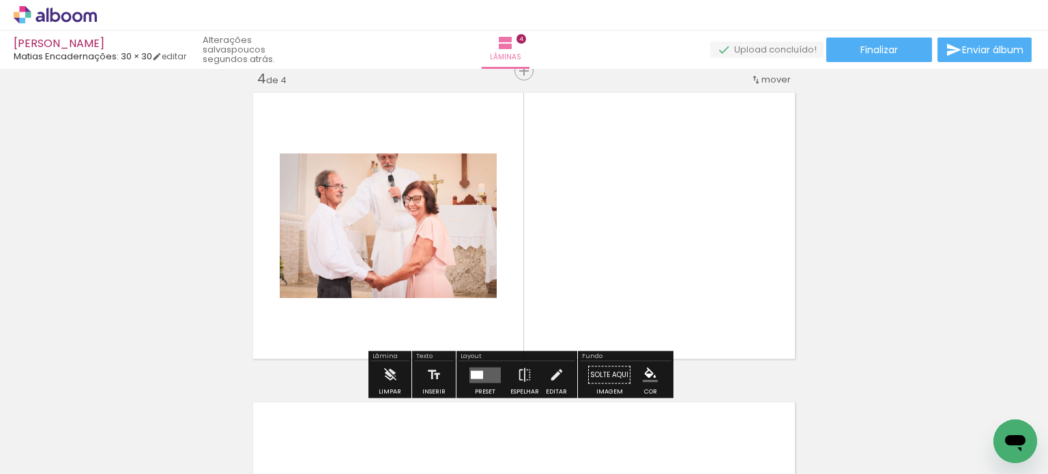
scroll to position [947, 0]
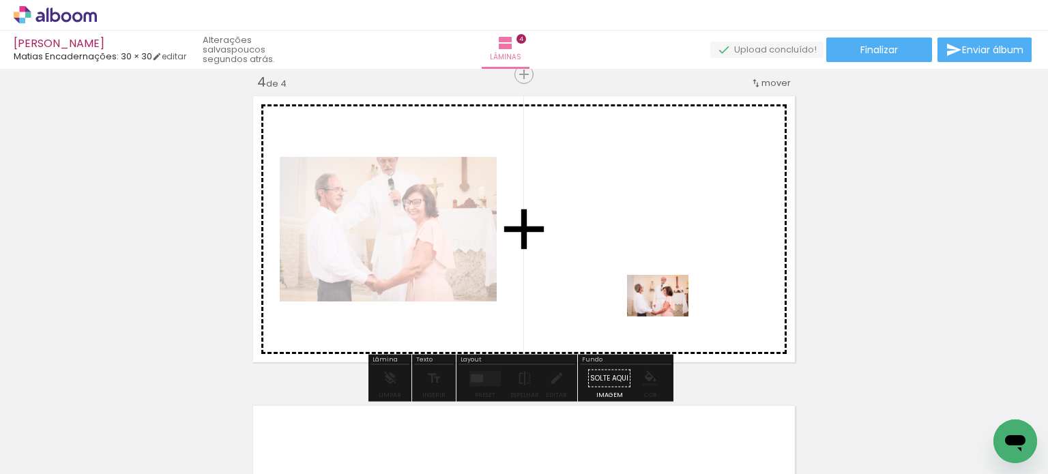
drag, startPoint x: 753, startPoint y: 442, endPoint x: 668, endPoint y: 316, distance: 152.0
click at [668, 316] on quentale-workspace at bounding box center [524, 237] width 1048 height 474
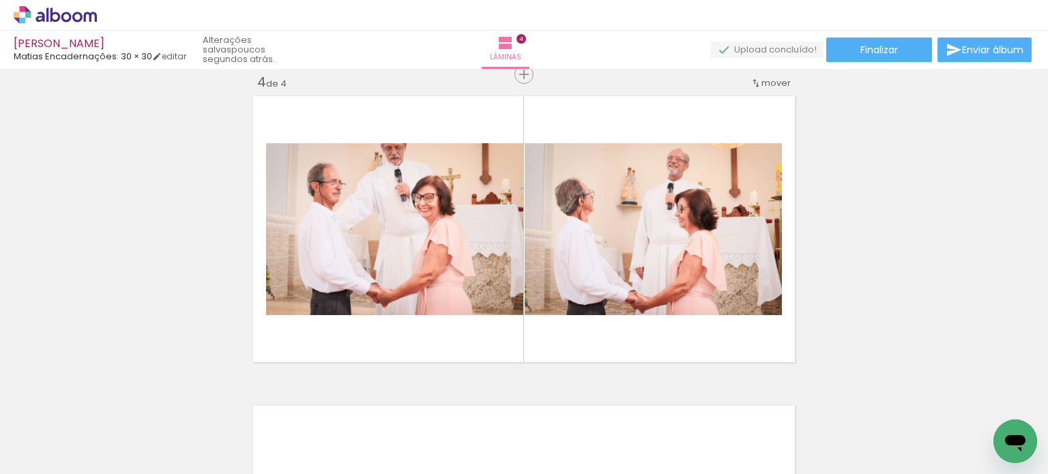
scroll to position [0, 3088]
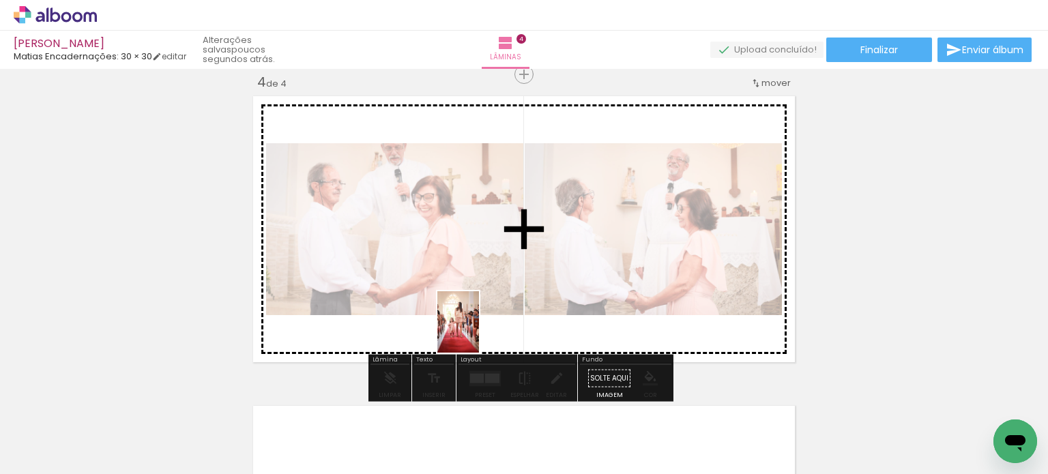
drag, startPoint x: 489, startPoint y: 448, endPoint x: 478, endPoint y: 324, distance: 124.6
click at [478, 324] on quentale-workspace at bounding box center [524, 237] width 1048 height 474
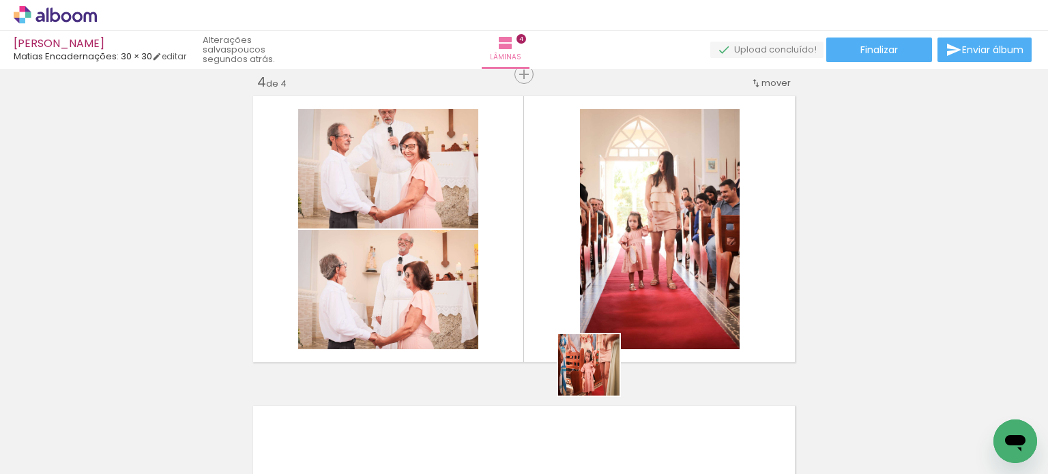
drag, startPoint x: 597, startPoint y: 397, endPoint x: 601, endPoint y: 346, distance: 51.4
click at [601, 346] on quentale-workspace at bounding box center [524, 237] width 1048 height 474
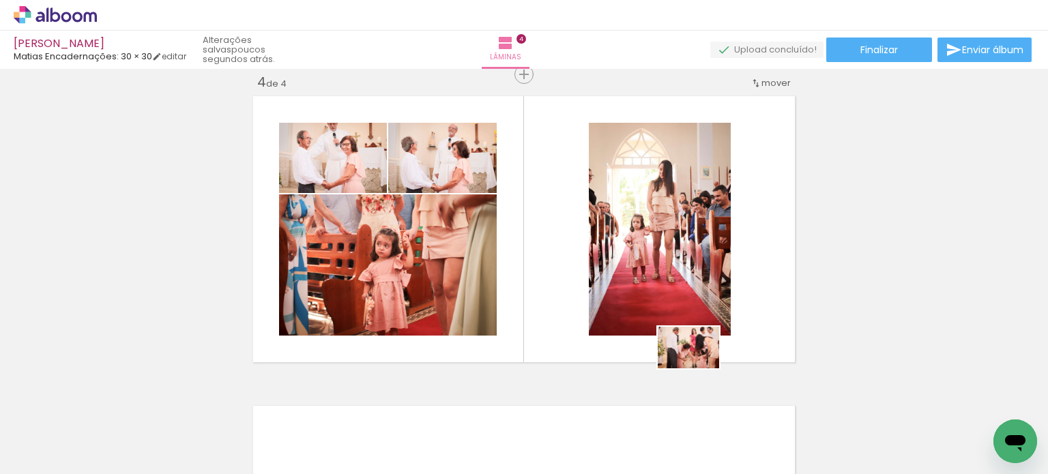
drag, startPoint x: 781, startPoint y: 444, endPoint x: 671, endPoint y: 349, distance: 145.6
click at [671, 349] on quentale-workspace at bounding box center [524, 237] width 1048 height 474
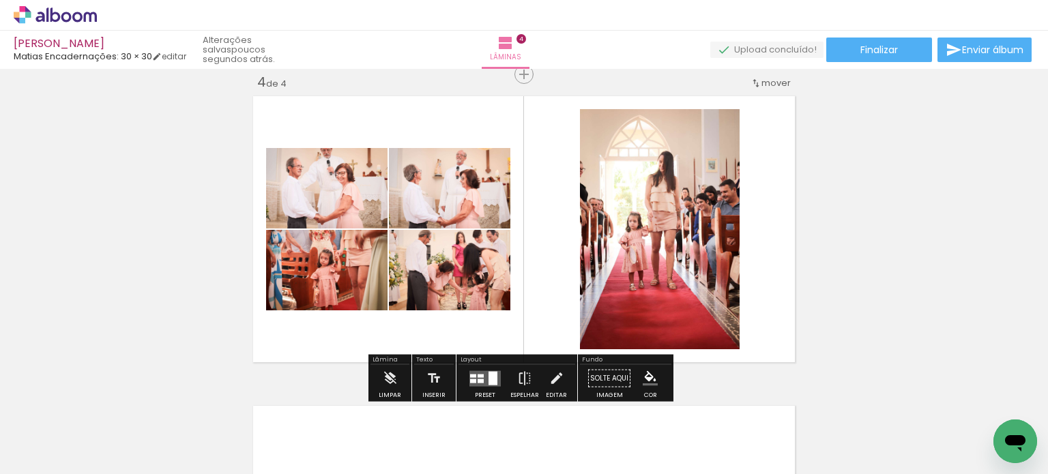
click at [489, 373] on div at bounding box center [493, 378] width 9 height 14
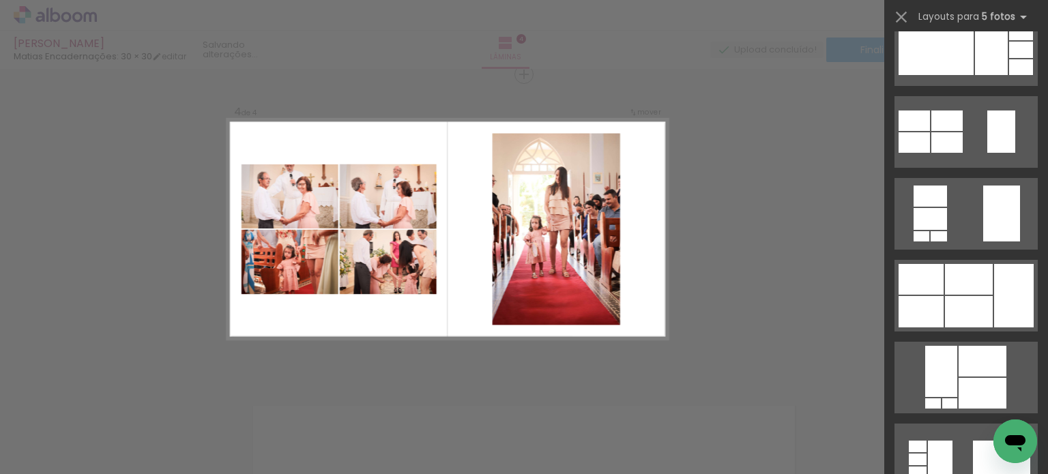
scroll to position [0, 0]
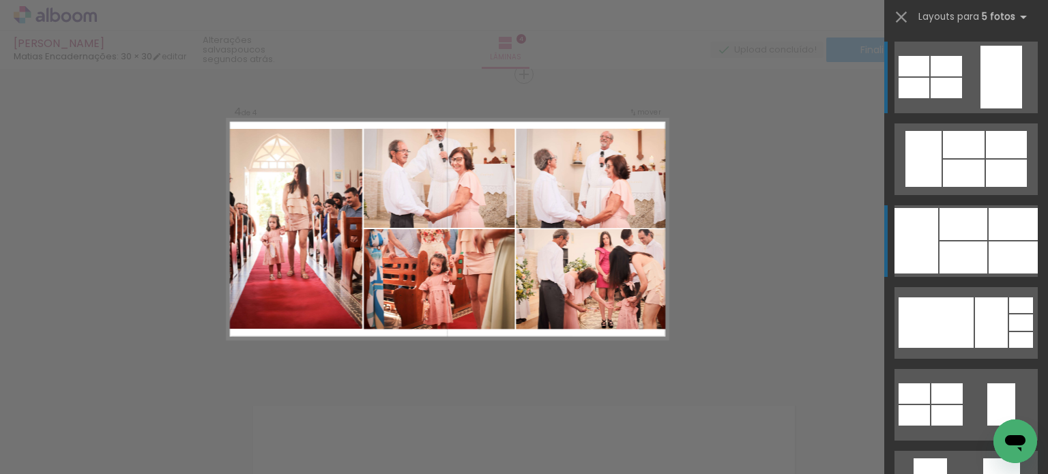
click at [979, 187] on div at bounding box center [964, 173] width 42 height 27
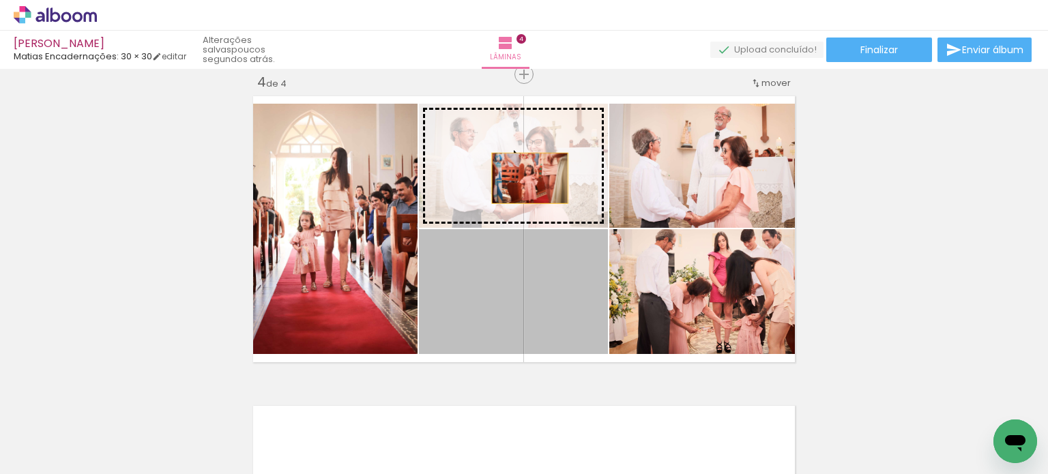
drag, startPoint x: 535, startPoint y: 297, endPoint x: 525, endPoint y: 178, distance: 119.2
click at [0, 0] on slot at bounding box center [0, 0] width 0 height 0
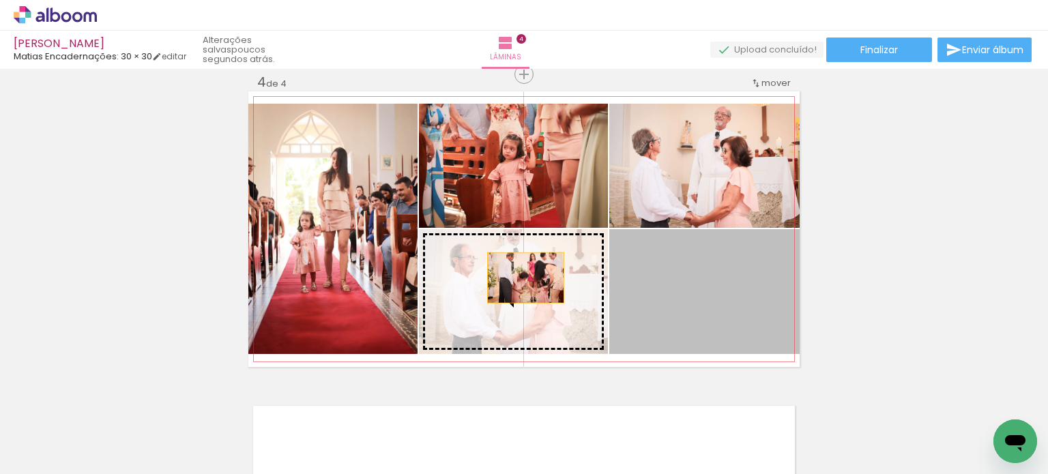
drag, startPoint x: 693, startPoint y: 291, endPoint x: 521, endPoint y: 278, distance: 173.2
click at [0, 0] on slot at bounding box center [0, 0] width 0 height 0
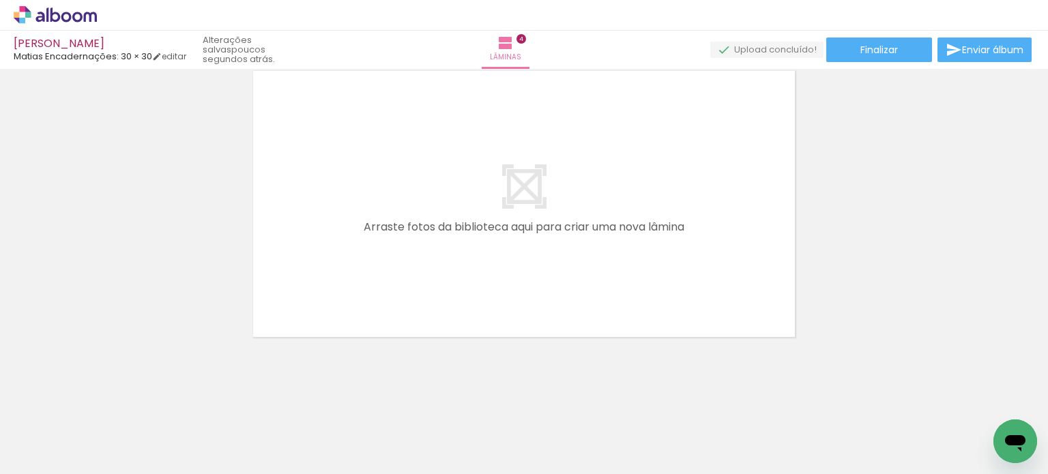
scroll to position [0, 3729]
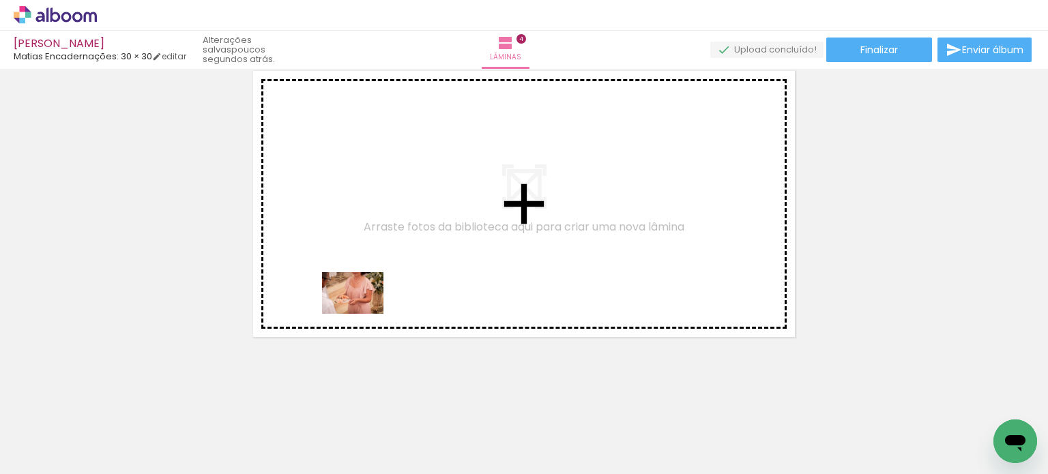
drag, startPoint x: 370, startPoint y: 444, endPoint x: 364, endPoint y: 288, distance: 156.4
click at [364, 288] on quentale-workspace at bounding box center [524, 237] width 1048 height 474
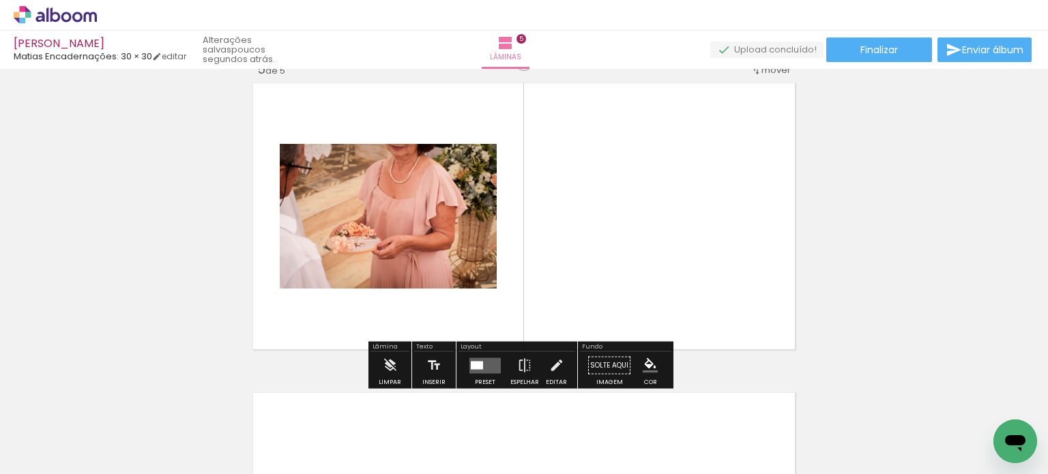
scroll to position [1257, 0]
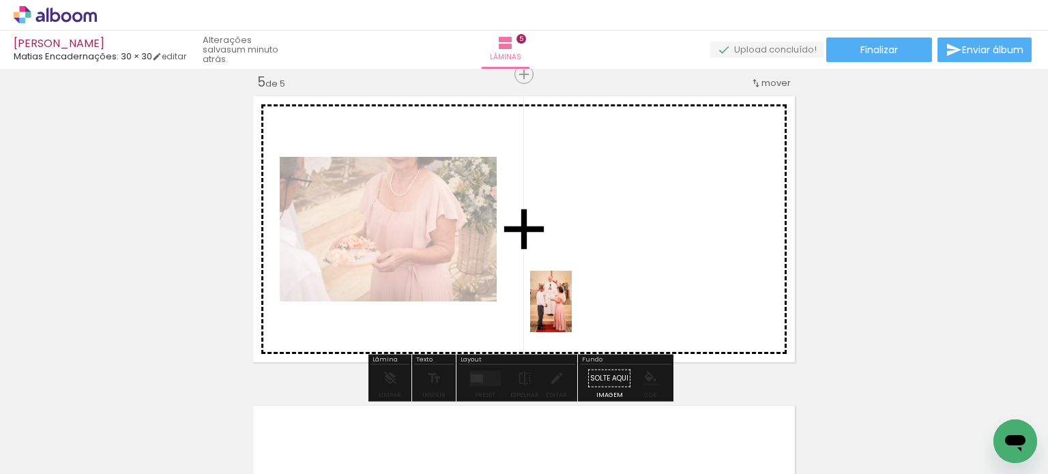
drag, startPoint x: 614, startPoint y: 445, endPoint x: 571, endPoint y: 311, distance: 140.5
click at [571, 311] on quentale-workspace at bounding box center [524, 237] width 1048 height 474
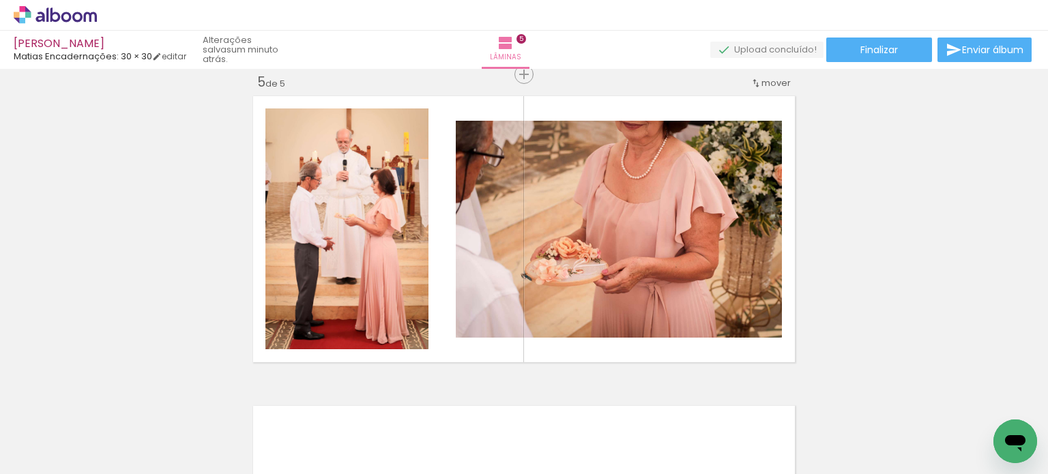
scroll to position [0, 4108]
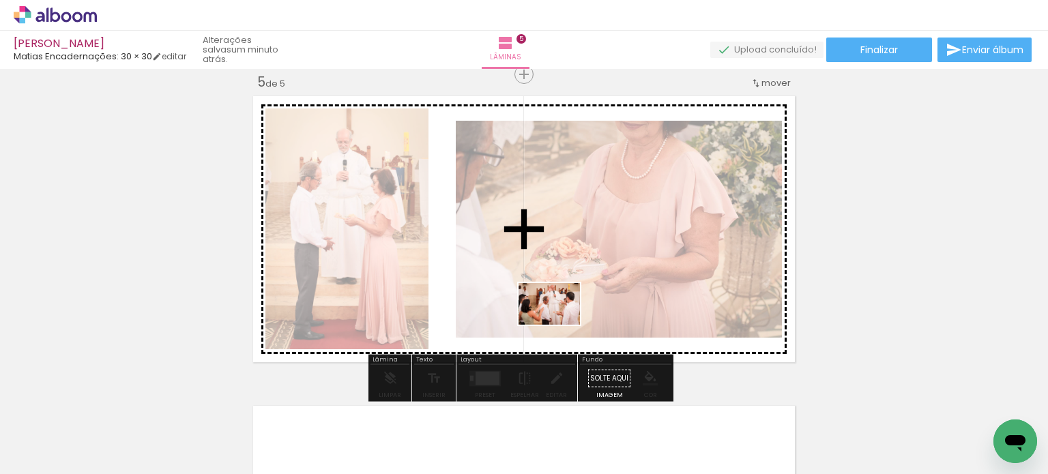
drag, startPoint x: 615, startPoint y: 444, endPoint x: 557, endPoint y: 321, distance: 135.9
click at [557, 321] on quentale-workspace at bounding box center [524, 237] width 1048 height 474
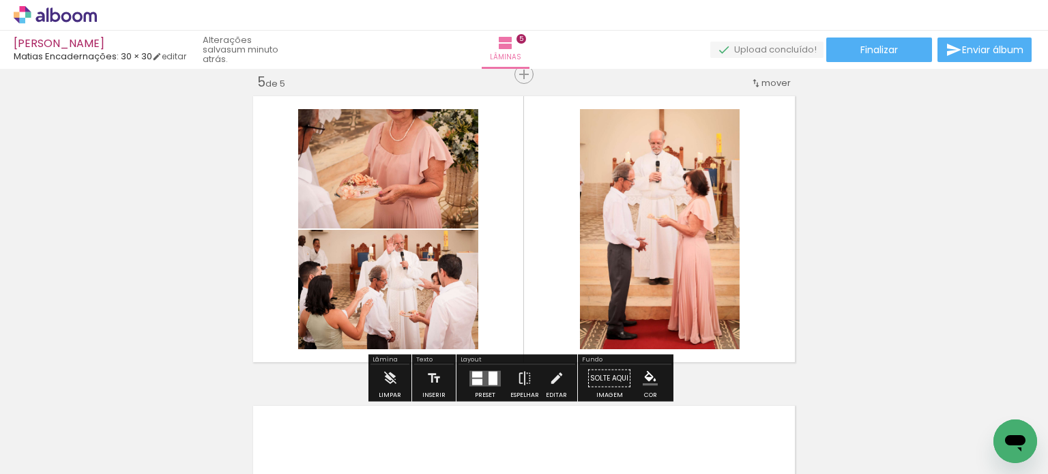
scroll to position [0, 4516]
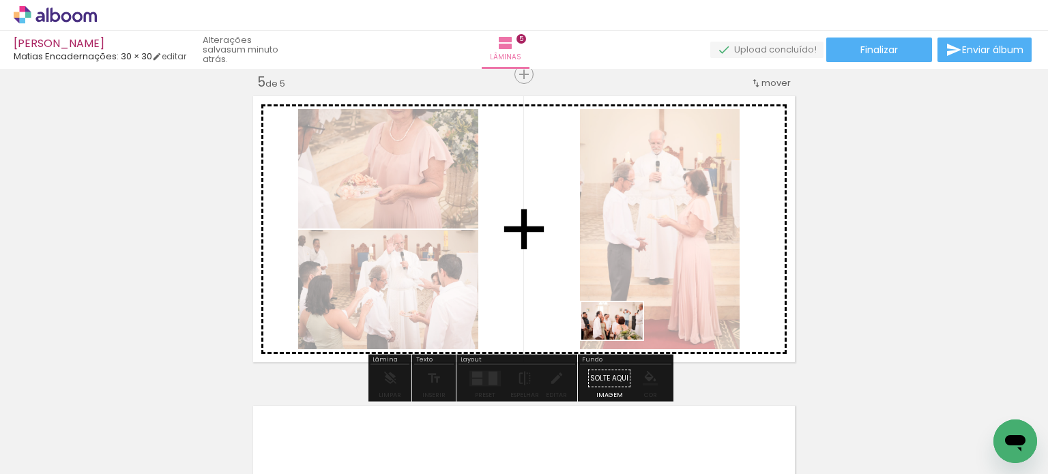
drag, startPoint x: 878, startPoint y: 444, endPoint x: 622, endPoint y: 343, distance: 275.2
click at [622, 343] on quentale-workspace at bounding box center [524, 237] width 1048 height 474
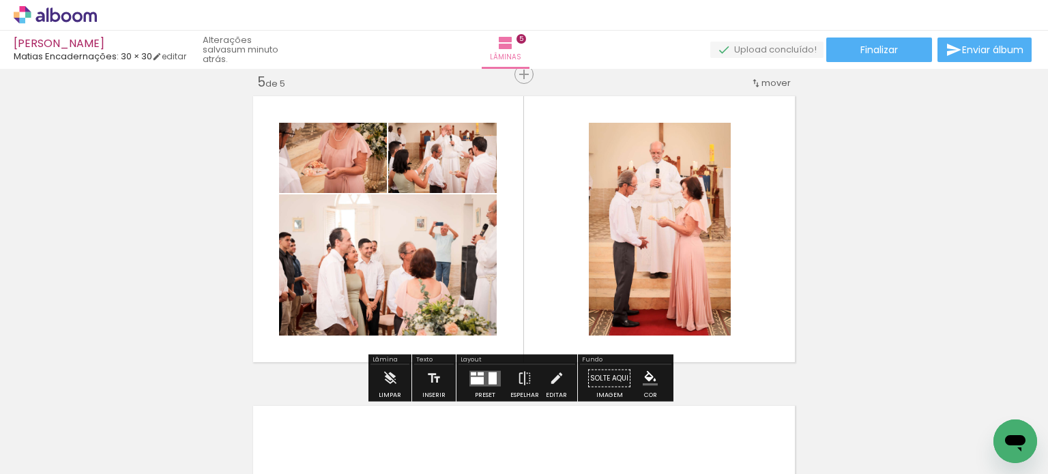
scroll to position [0, 5128]
click at [489, 377] on div at bounding box center [493, 378] width 8 height 12
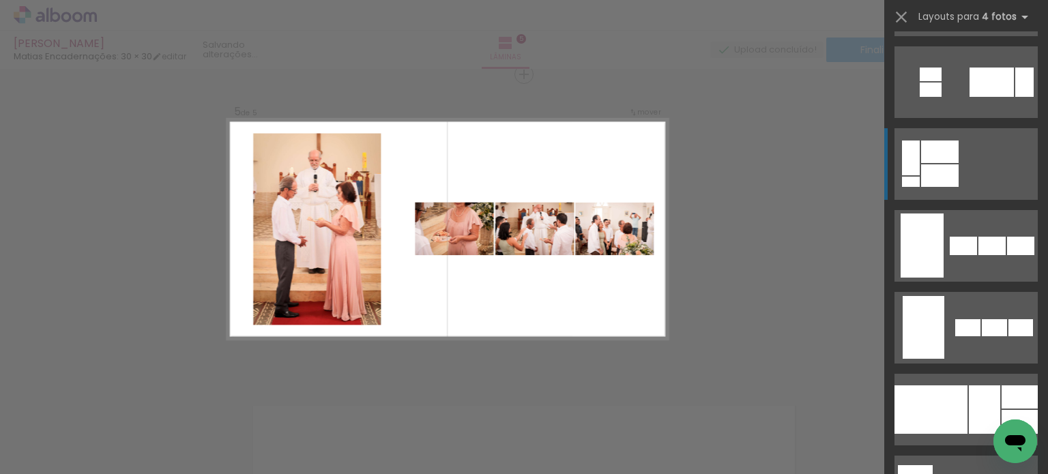
scroll to position [887, 0]
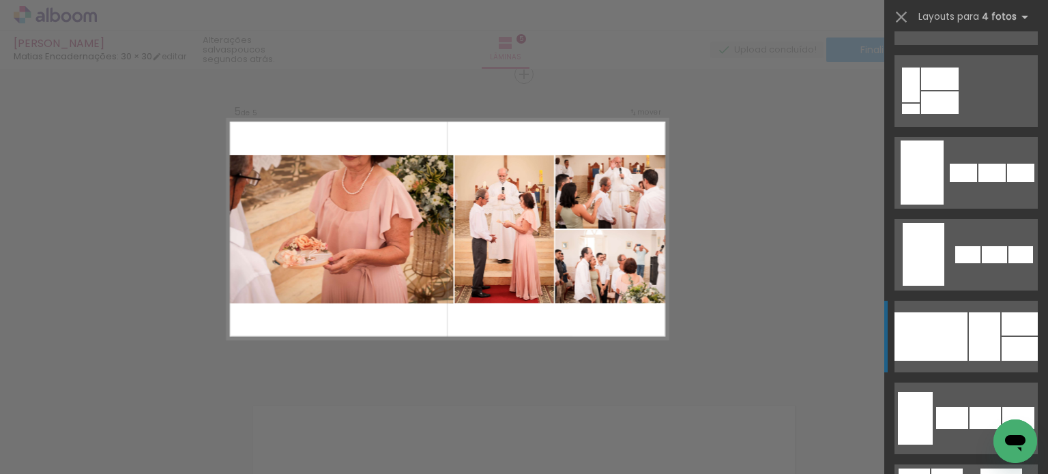
click at [943, 326] on div at bounding box center [931, 337] width 73 height 48
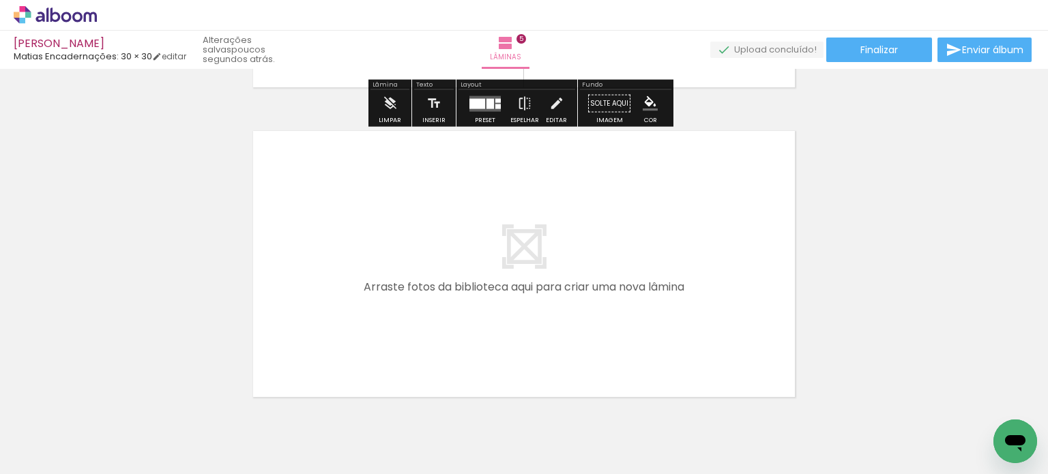
scroll to position [1592, 0]
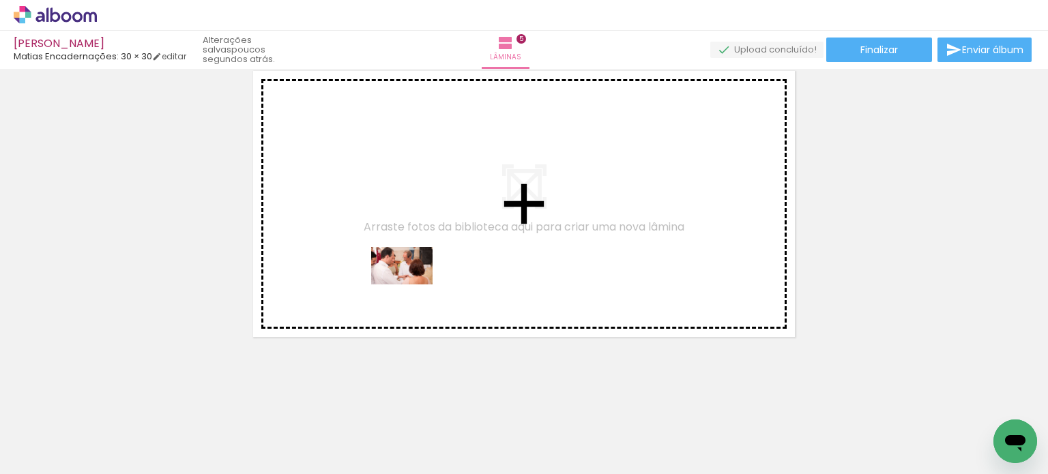
drag, startPoint x: 374, startPoint y: 433, endPoint x: 420, endPoint y: 270, distance: 169.4
click at [420, 270] on quentale-workspace at bounding box center [524, 237] width 1048 height 474
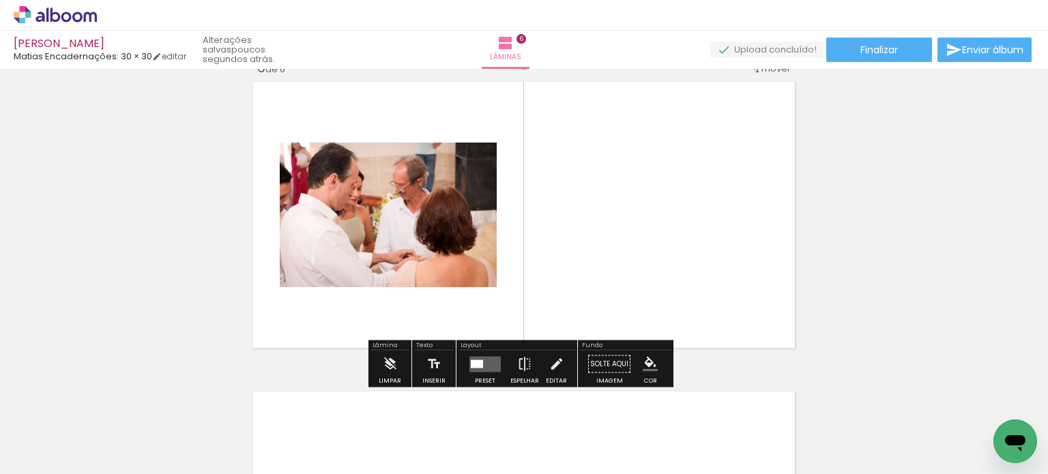
scroll to position [1566, 0]
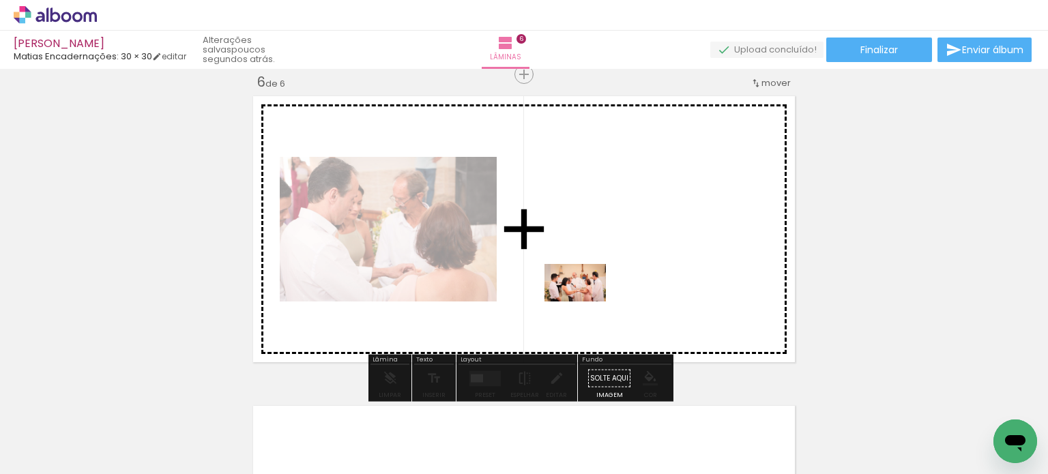
drag, startPoint x: 603, startPoint y: 445, endPoint x: 586, endPoint y: 305, distance: 141.0
click at [586, 305] on quentale-workspace at bounding box center [524, 237] width 1048 height 474
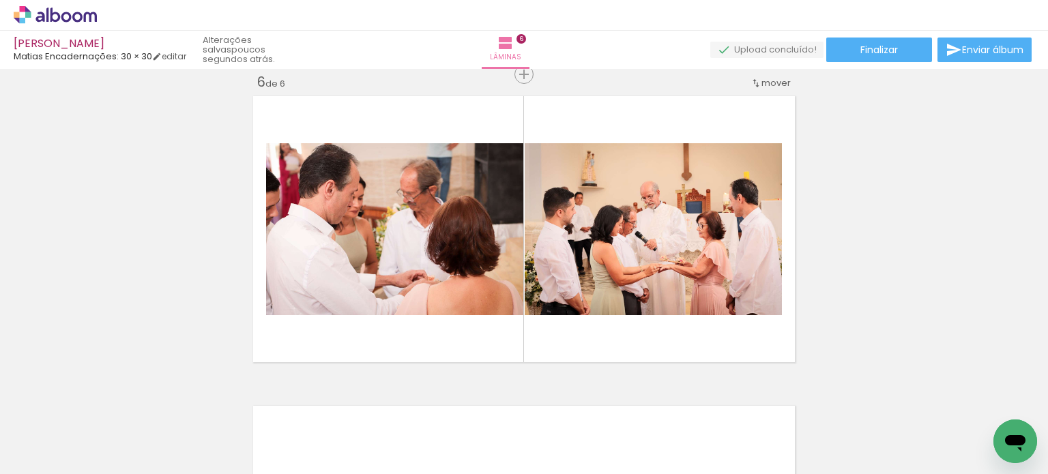
scroll to position [0, 5711]
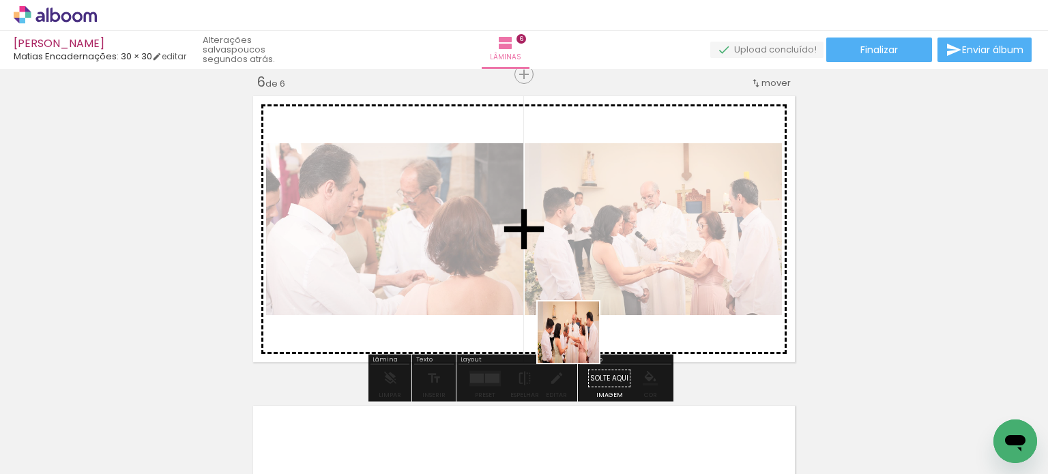
drag, startPoint x: 557, startPoint y: 445, endPoint x: 578, endPoint y: 331, distance: 115.9
click at [578, 331] on quentale-workspace at bounding box center [524, 237] width 1048 height 474
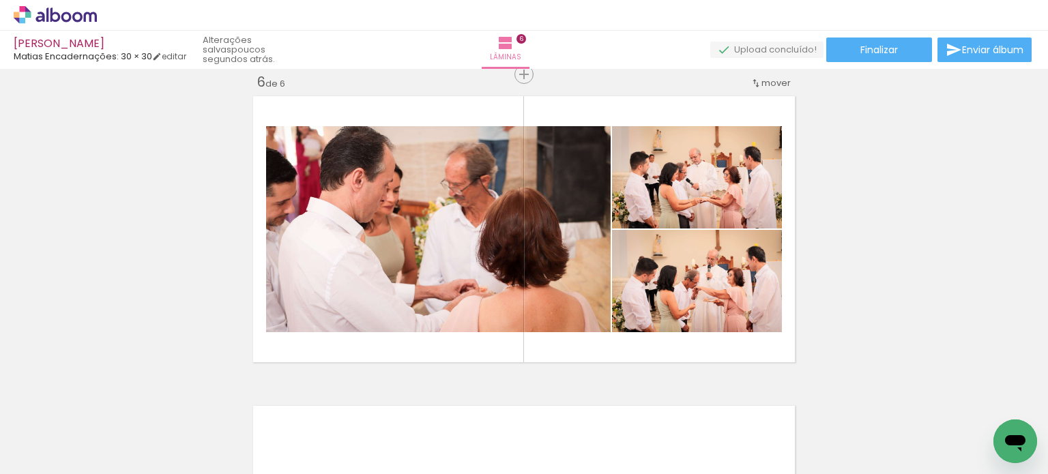
scroll to position [0, 6526]
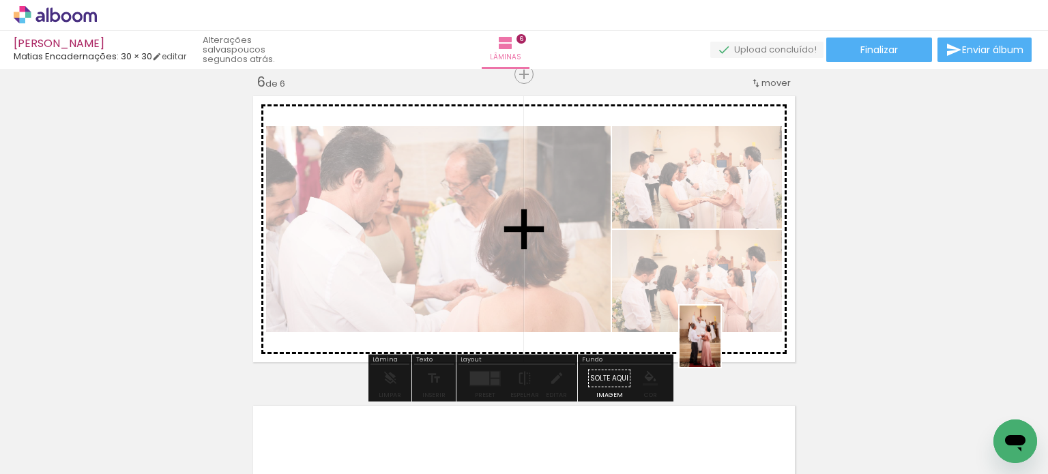
drag, startPoint x: 718, startPoint y: 433, endPoint x: 726, endPoint y: 317, distance: 116.3
click at [726, 317] on quentale-workspace at bounding box center [524, 237] width 1048 height 474
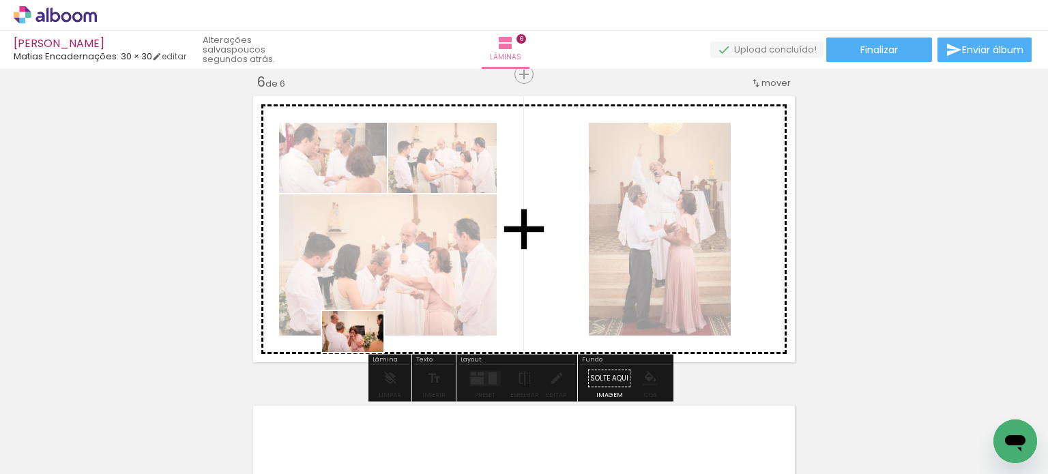
drag, startPoint x: 332, startPoint y: 420, endPoint x: 388, endPoint y: 307, distance: 126.1
click at [388, 307] on quentale-workspace at bounding box center [524, 237] width 1048 height 474
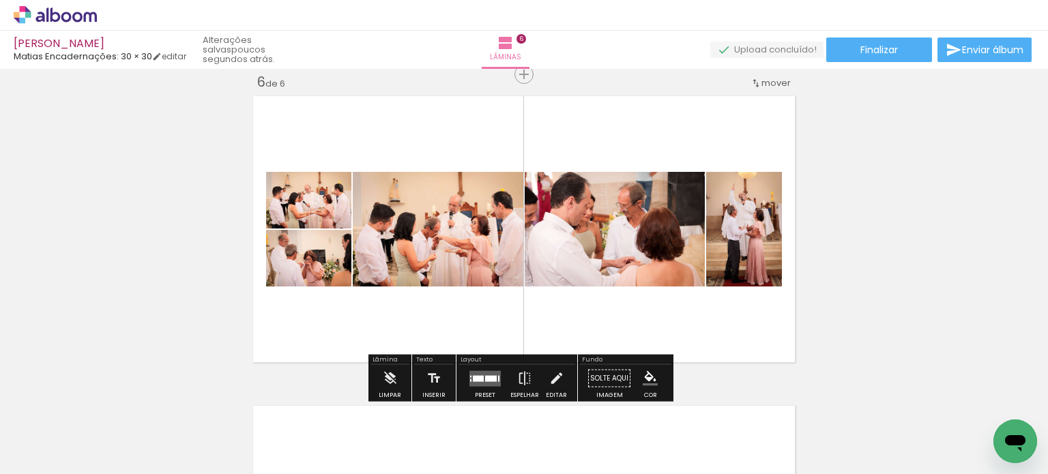
scroll to position [0, 6866]
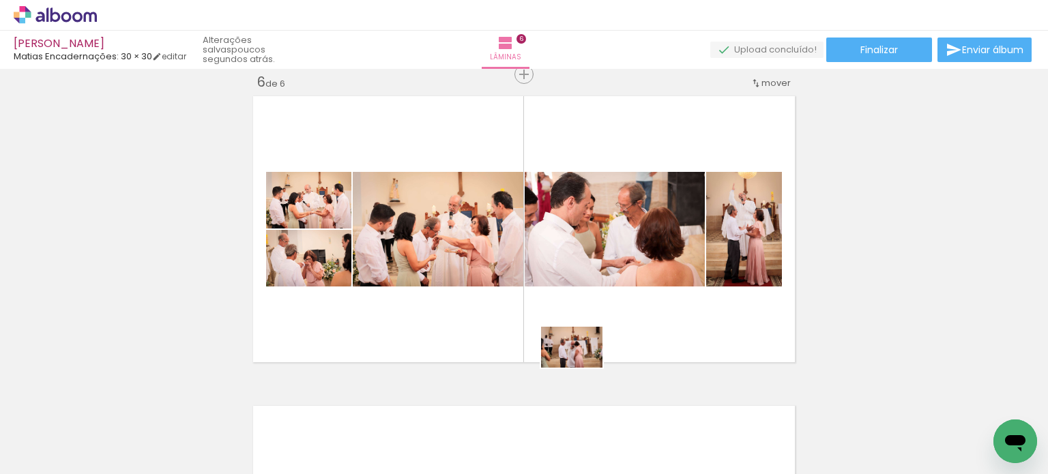
drag, startPoint x: 541, startPoint y: 447, endPoint x: 583, endPoint y: 366, distance: 91.3
click at [583, 366] on quentale-workspace at bounding box center [524, 237] width 1048 height 474
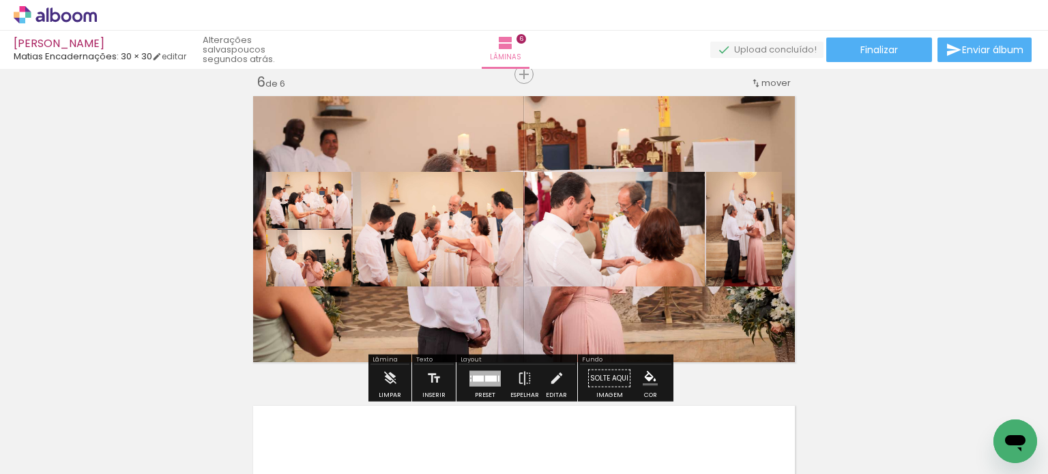
click at [664, 141] on quentale-layouter at bounding box center [523, 229] width 551 height 276
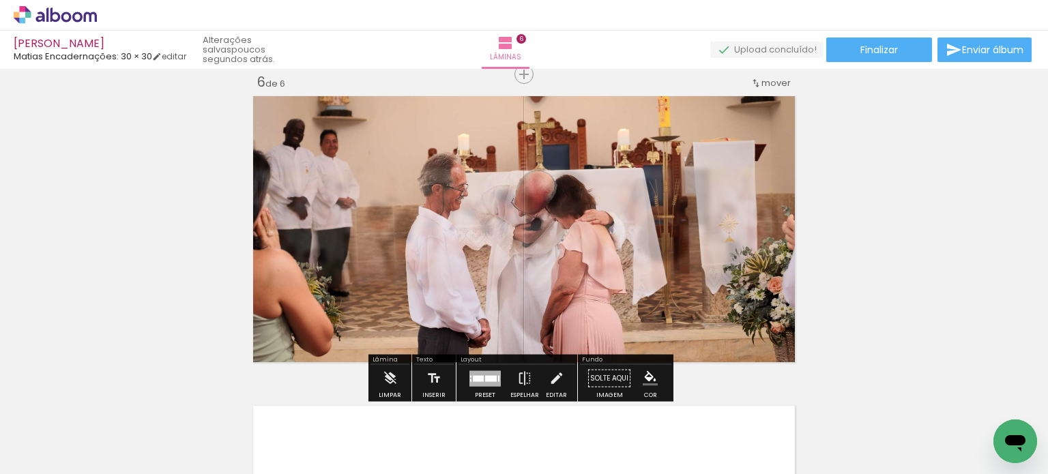
click at [676, 137] on quentale-photo at bounding box center [523, 229] width 551 height 276
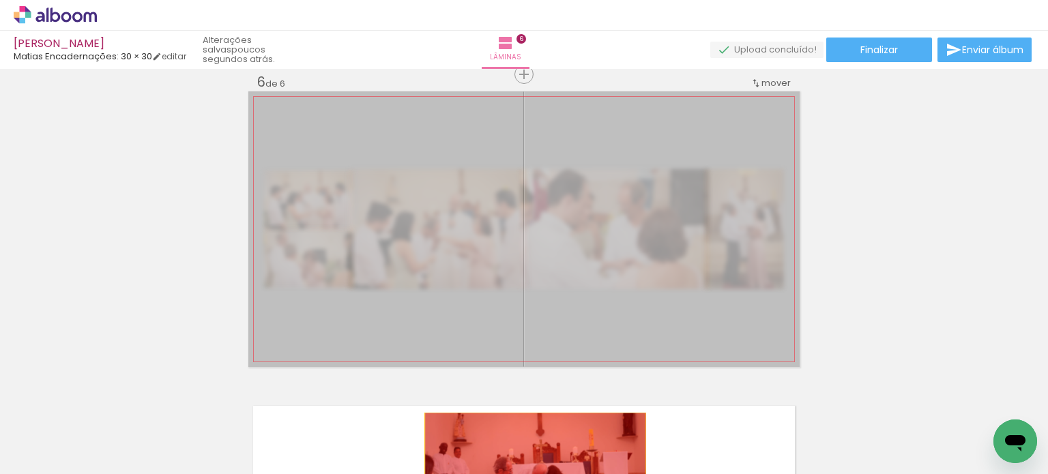
drag, startPoint x: 676, startPoint y: 137, endPoint x: 530, endPoint y: 468, distance: 362.4
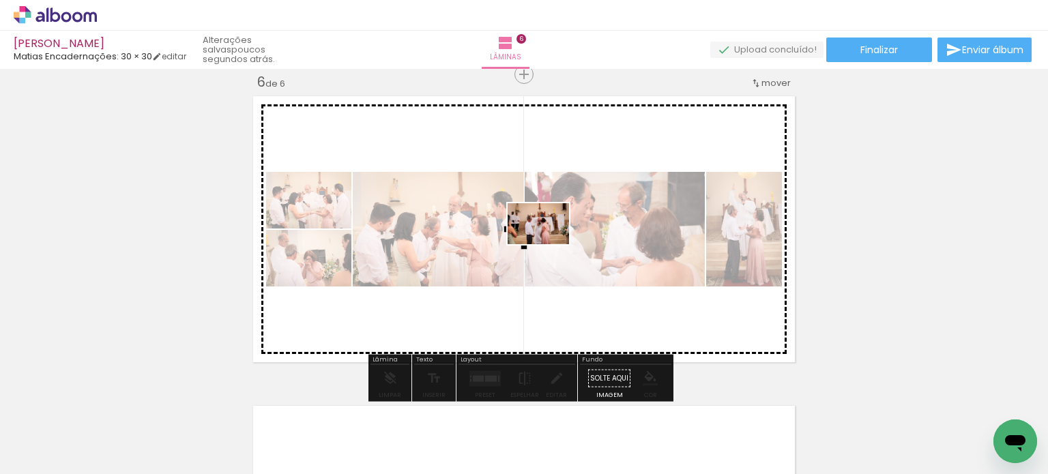
drag, startPoint x: 545, startPoint y: 433, endPoint x: 548, endPoint y: 245, distance: 188.4
click at [548, 245] on quentale-workspace at bounding box center [524, 237] width 1048 height 474
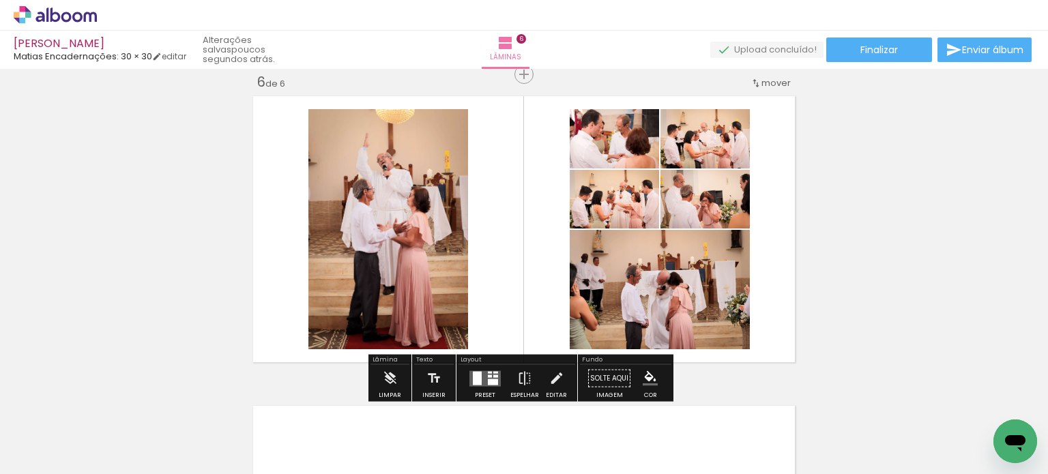
click at [489, 382] on div at bounding box center [493, 382] width 10 height 6
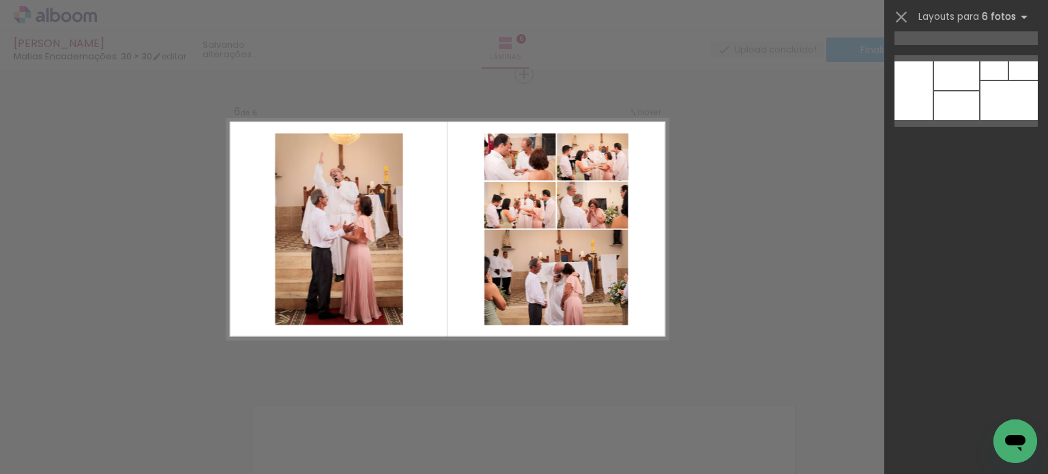
scroll to position [0, 0]
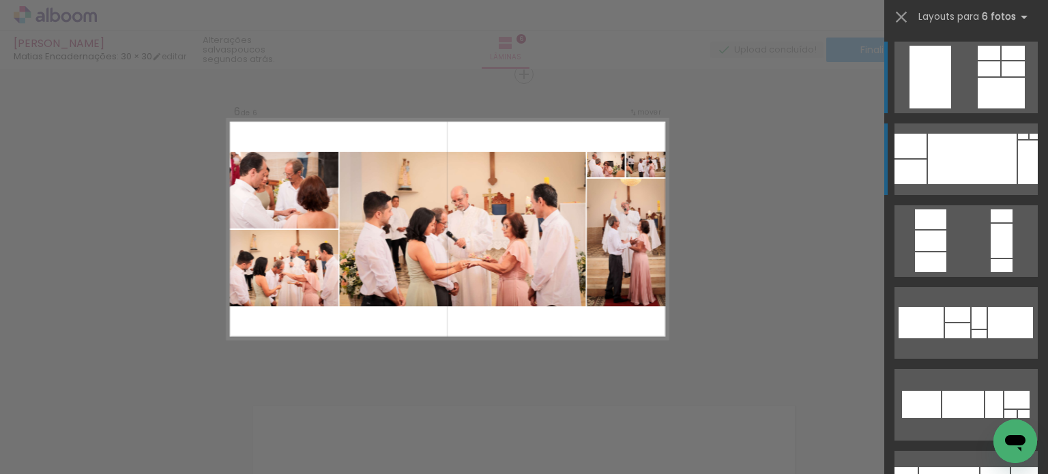
click at [983, 147] on div at bounding box center [972, 159] width 89 height 51
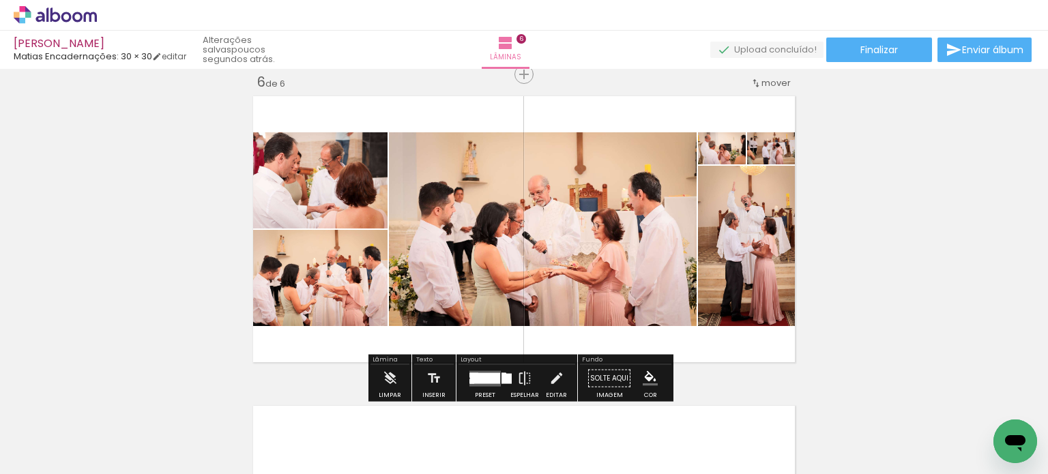
click at [489, 382] on div at bounding box center [485, 378] width 30 height 11
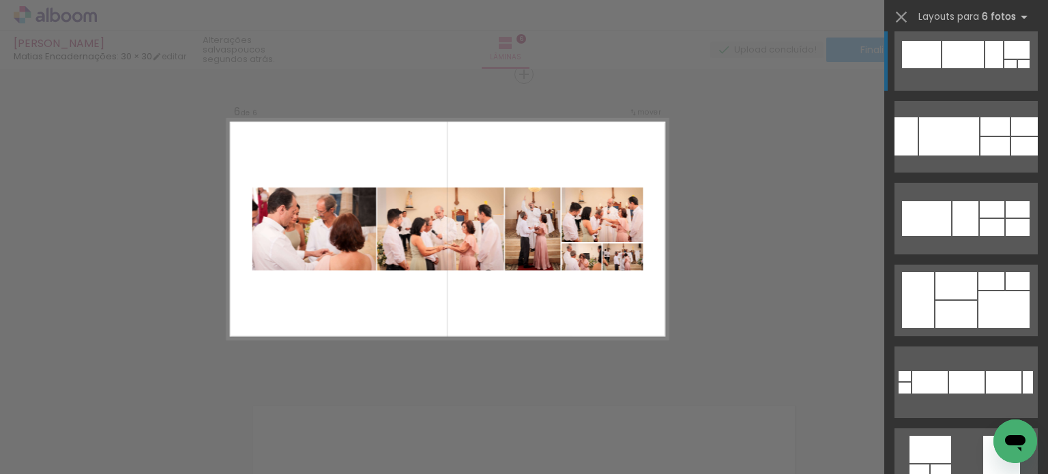
scroll to position [423, 0]
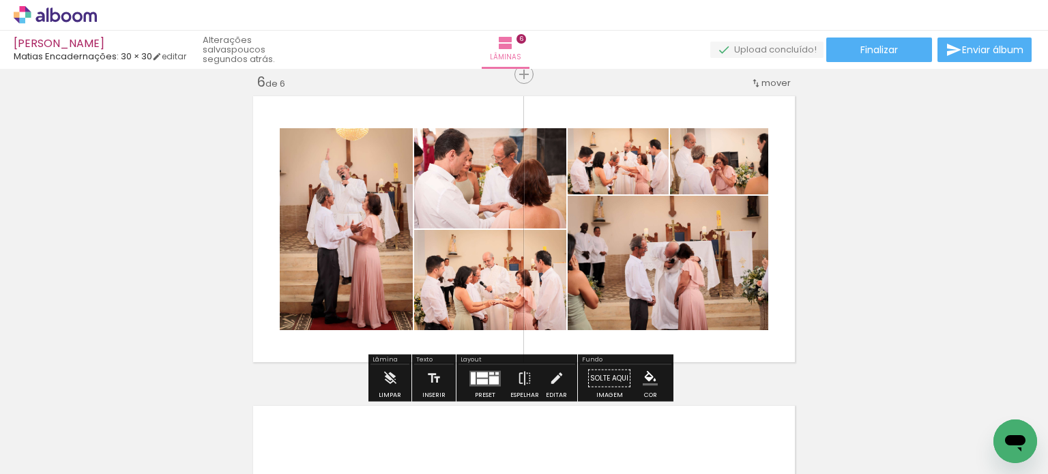
click at [655, 276] on quentale-photo at bounding box center [668, 263] width 201 height 134
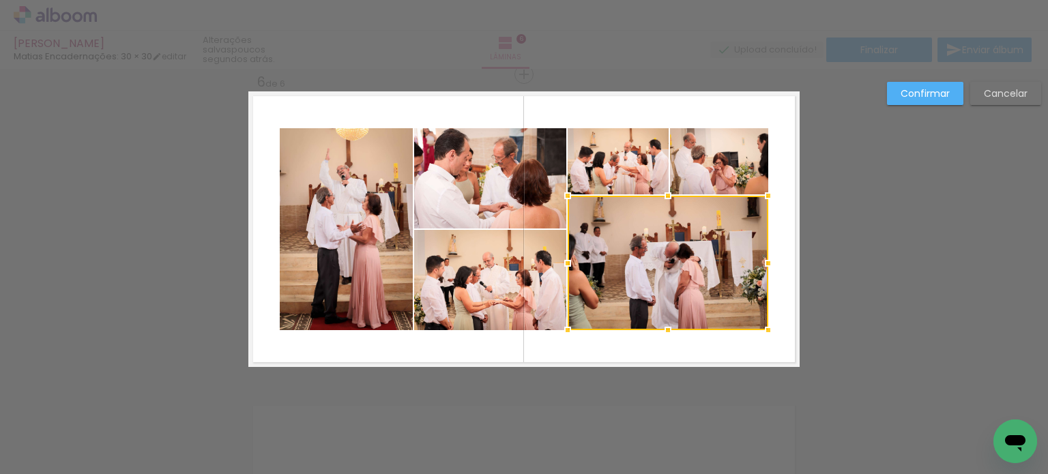
click at [707, 184] on quentale-photo at bounding box center [719, 161] width 98 height 66
click at [635, 177] on div at bounding box center [668, 229] width 201 height 202
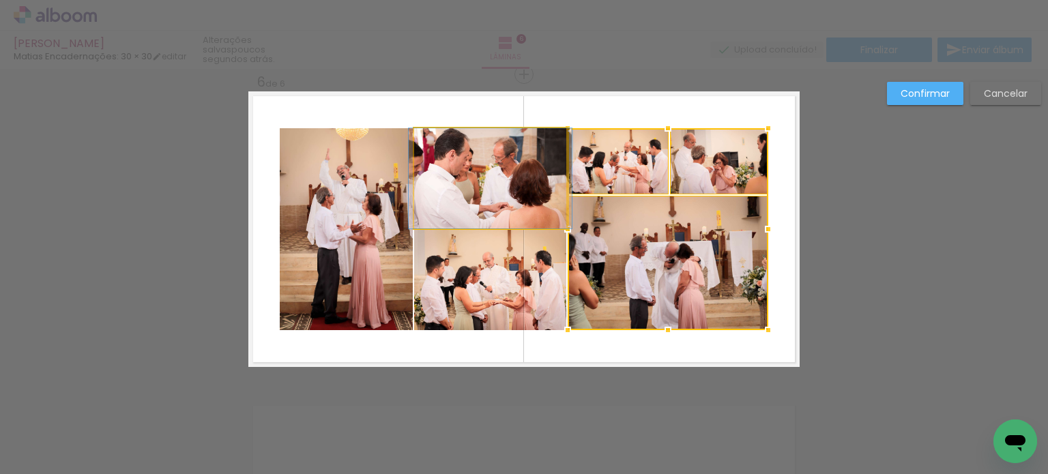
click at [508, 174] on quentale-photo at bounding box center [490, 178] width 152 height 100
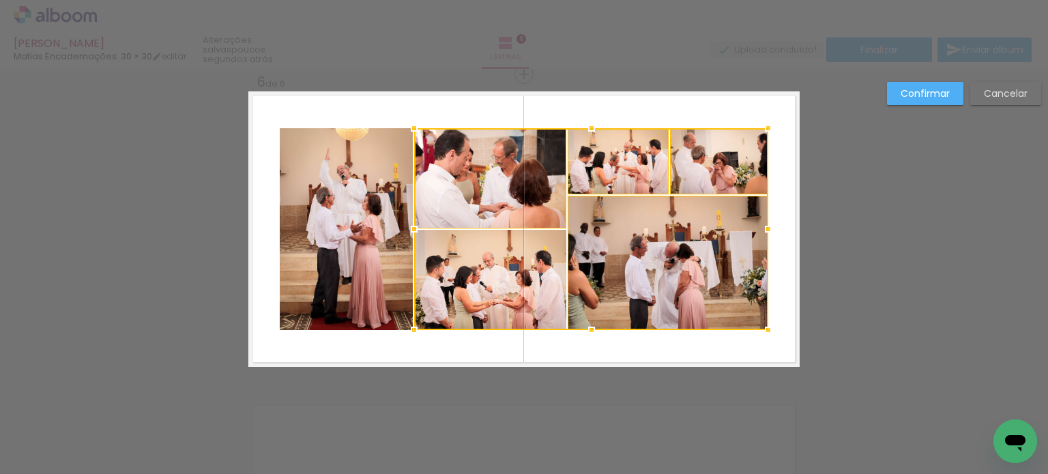
click at [495, 275] on div at bounding box center [591, 229] width 354 height 202
click at [379, 255] on quentale-photo at bounding box center [346, 229] width 133 height 202
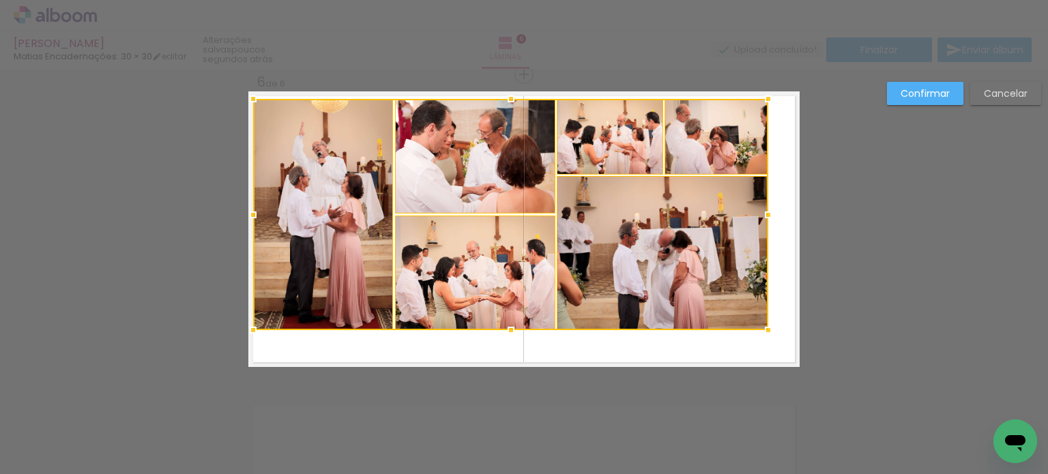
drag, startPoint x: 278, startPoint y: 127, endPoint x: 251, endPoint y: 98, distance: 39.6
click at [251, 98] on div at bounding box center [253, 98] width 27 height 27
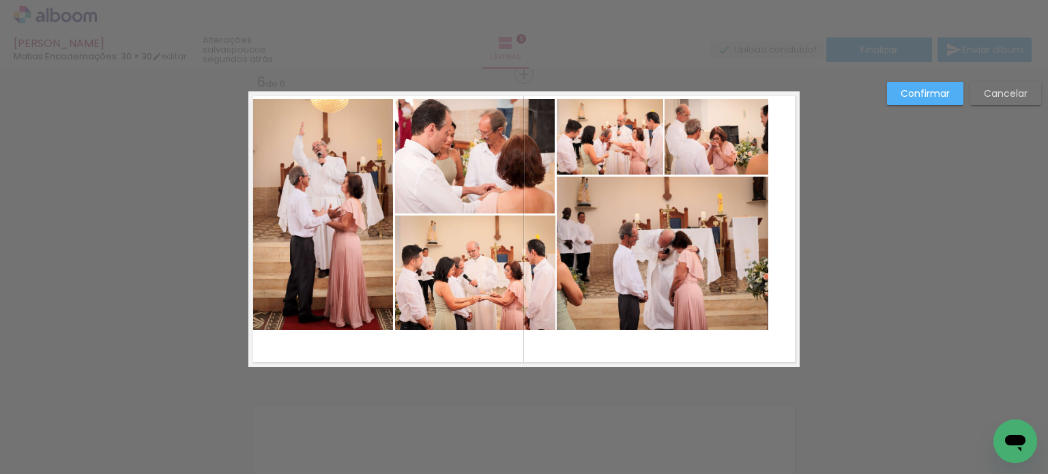
click at [349, 185] on quentale-photo at bounding box center [323, 214] width 140 height 231
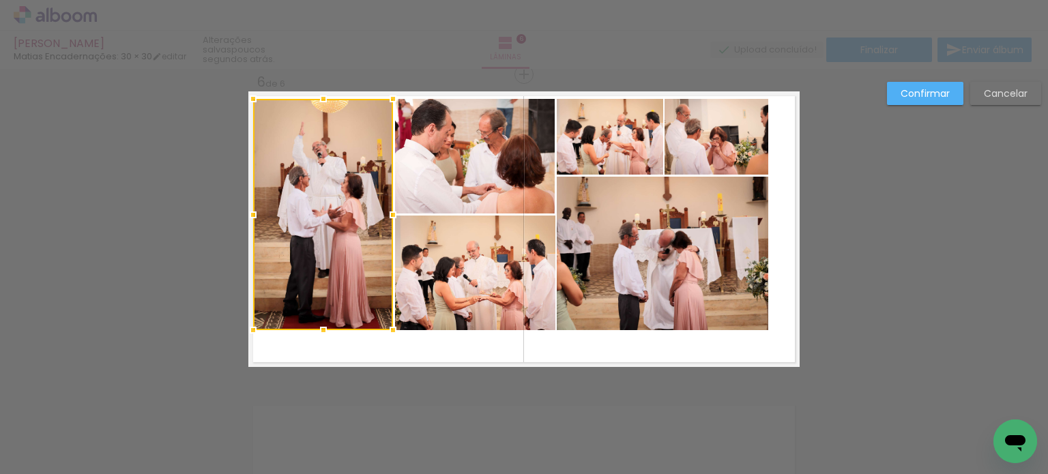
click at [438, 160] on quentale-photo at bounding box center [475, 156] width 160 height 115
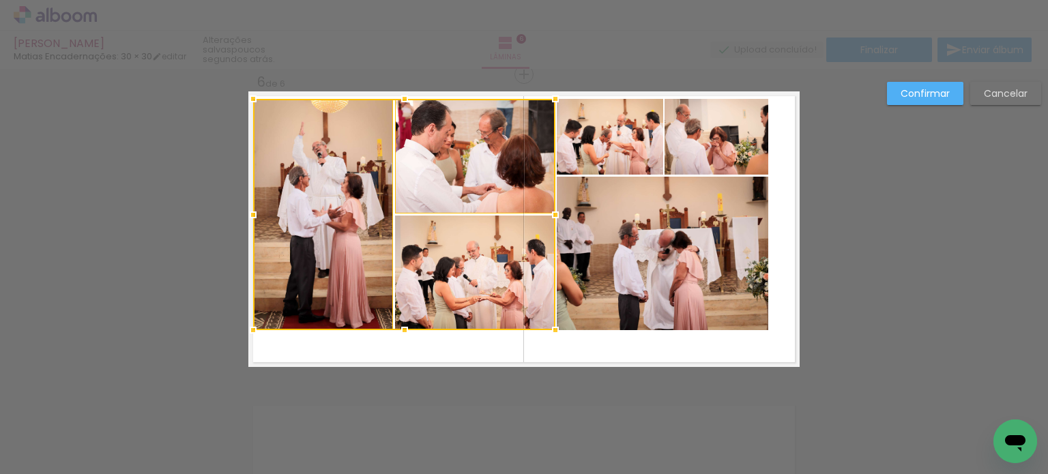
drag, startPoint x: 448, startPoint y: 274, endPoint x: 590, endPoint y: 180, distance: 170.9
click at [449, 274] on div at bounding box center [404, 214] width 302 height 231
click at [640, 132] on quentale-photo at bounding box center [610, 137] width 106 height 76
click at [689, 134] on quentale-photo at bounding box center [717, 137] width 104 height 76
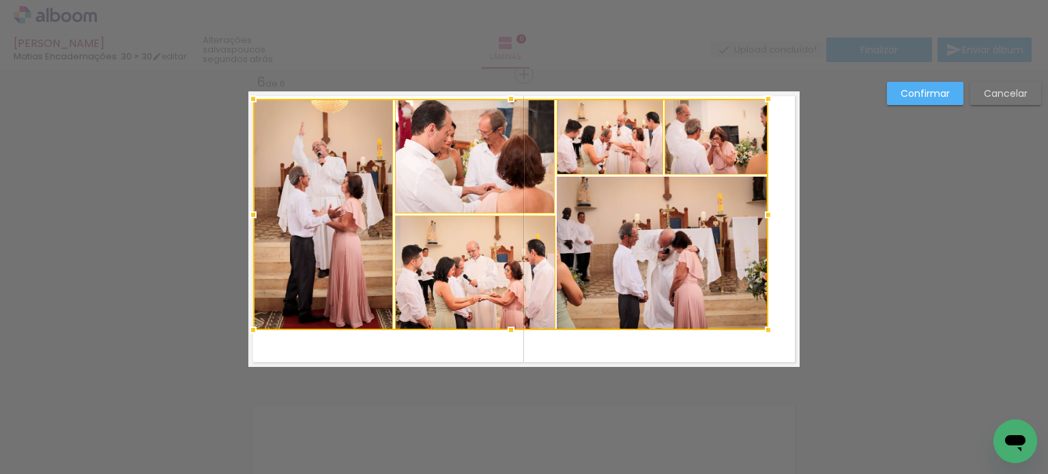
click at [685, 228] on div at bounding box center [510, 214] width 515 height 231
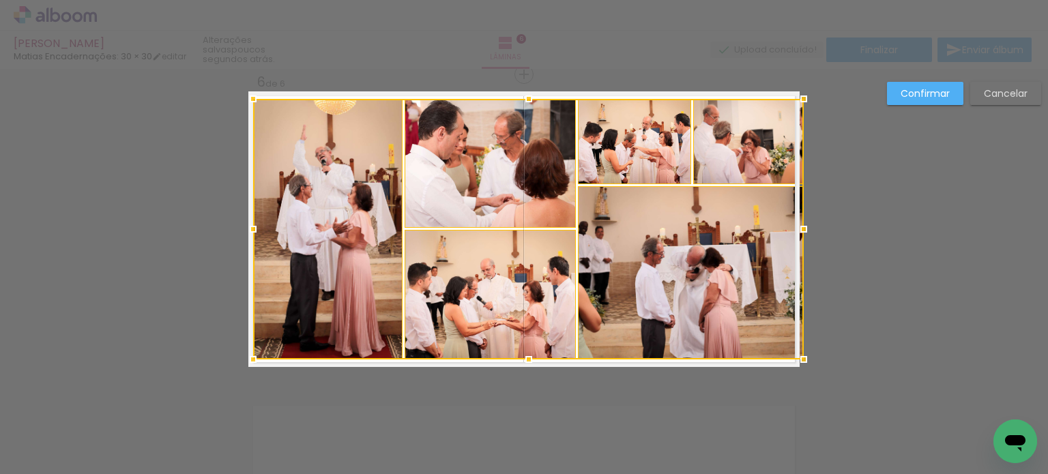
drag, startPoint x: 761, startPoint y: 328, endPoint x: 791, endPoint y: 357, distance: 41.5
click at [791, 357] on div at bounding box center [803, 359] width 27 height 27
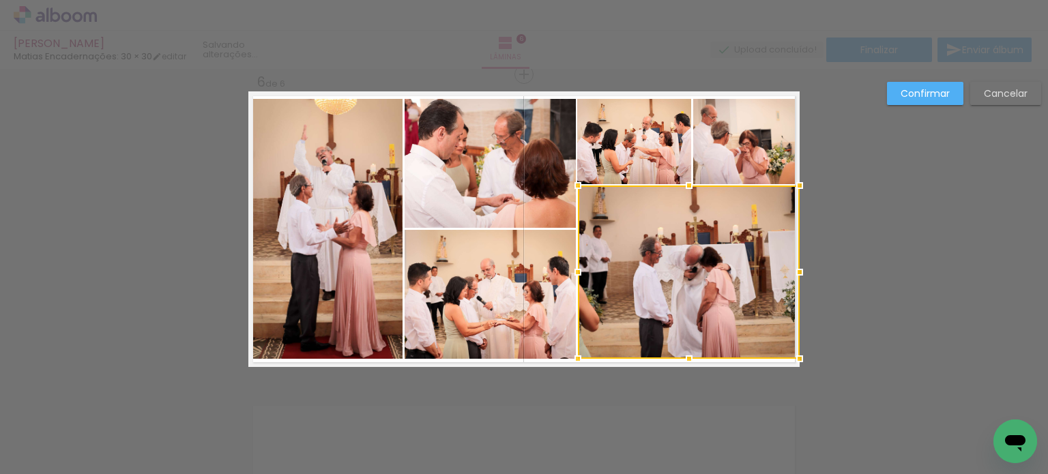
click at [0, 0] on slot "Confirmar" at bounding box center [0, 0] width 0 height 0
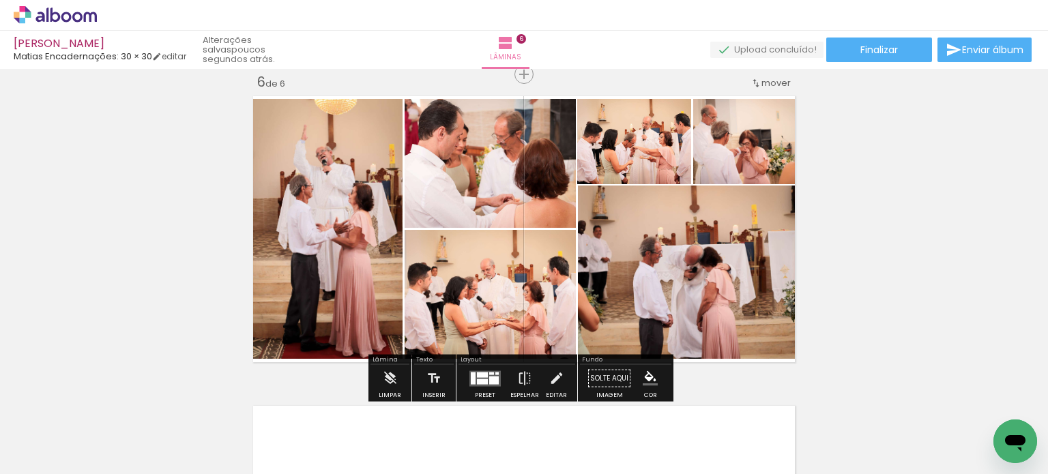
click at [472, 379] on quentale-layouter at bounding box center [485, 379] width 31 height 16
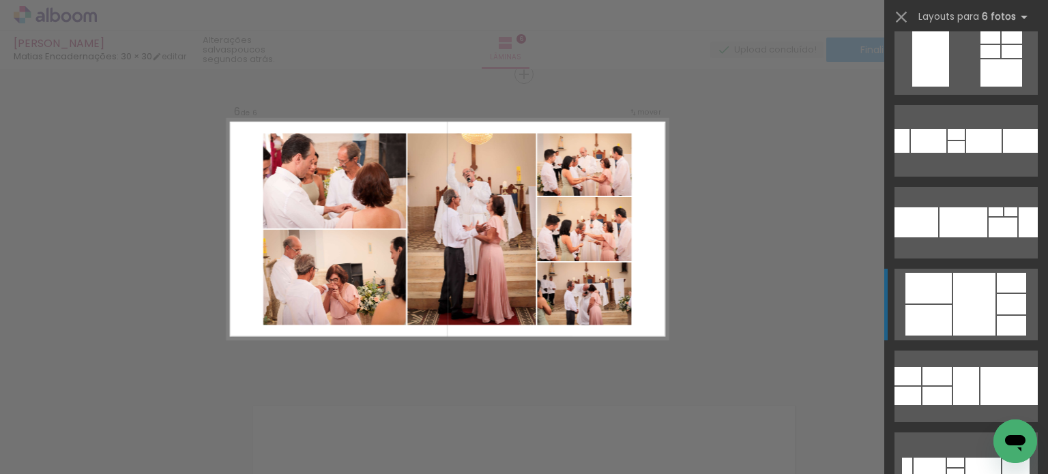
scroll to position [1597, 0]
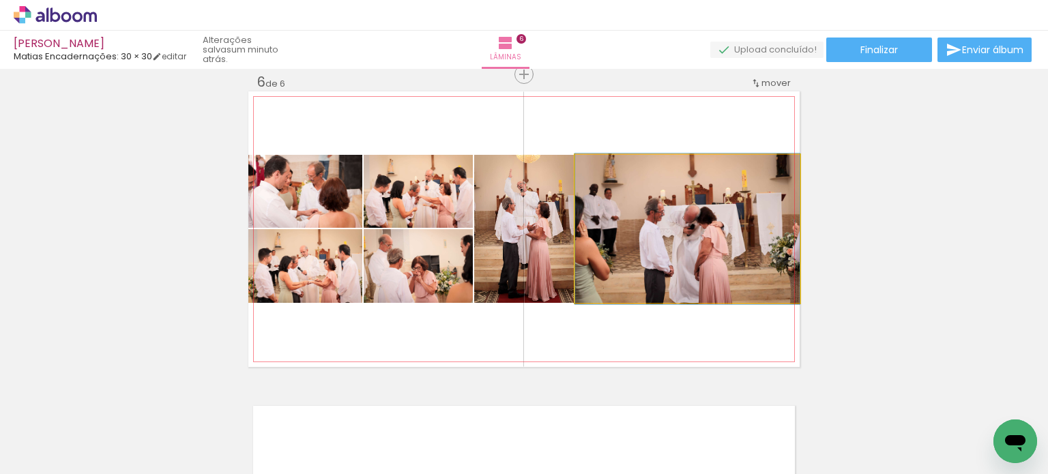
click at [639, 188] on quentale-photo at bounding box center [687, 229] width 225 height 148
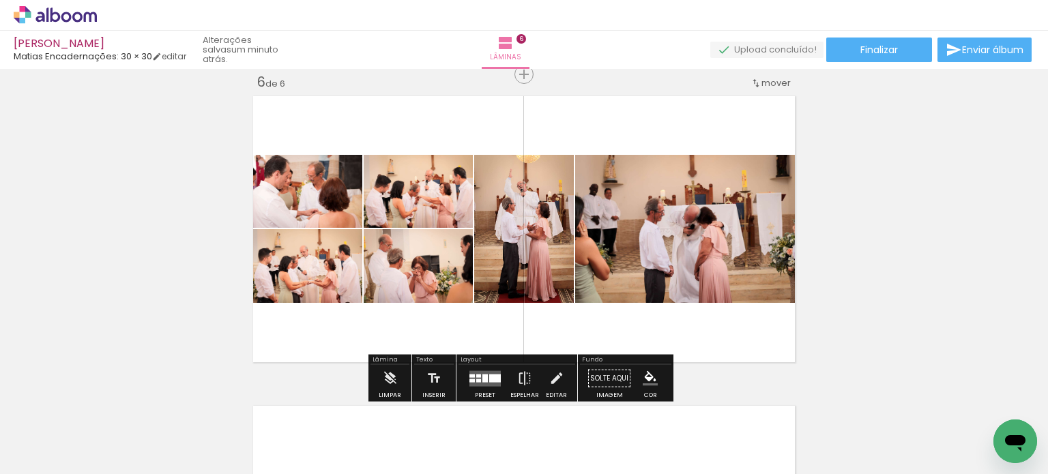
click at [639, 188] on quentale-photo at bounding box center [687, 229] width 225 height 148
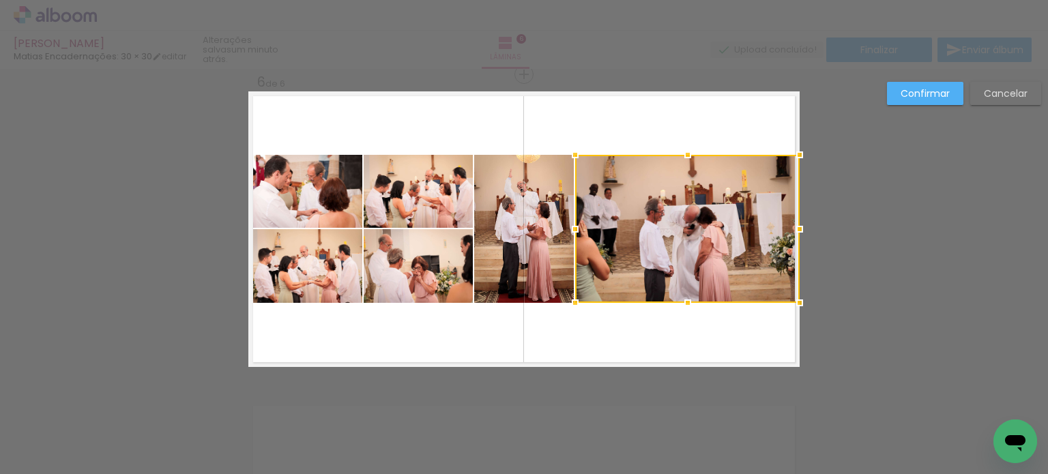
click at [639, 188] on div at bounding box center [687, 229] width 225 height 148
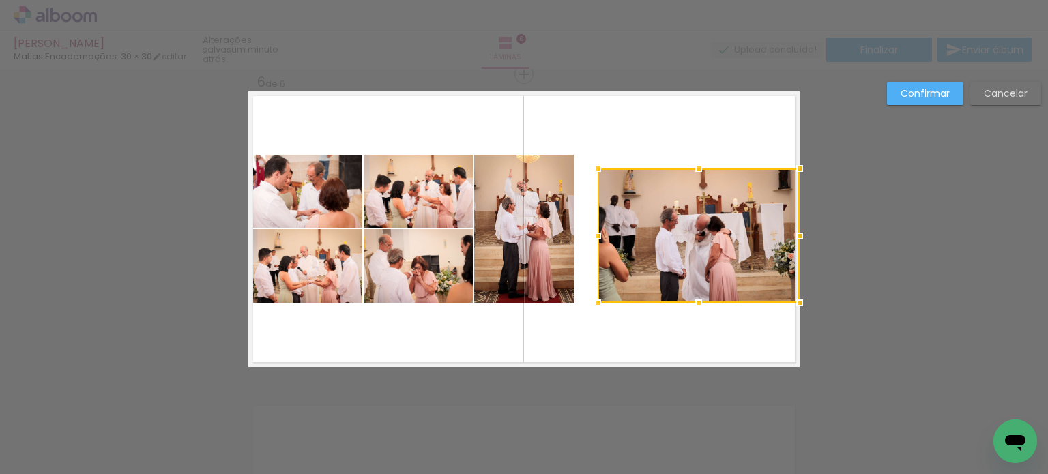
drag, startPoint x: 571, startPoint y: 155, endPoint x: 598, endPoint y: 169, distance: 29.9
click at [598, 169] on div at bounding box center [597, 168] width 27 height 27
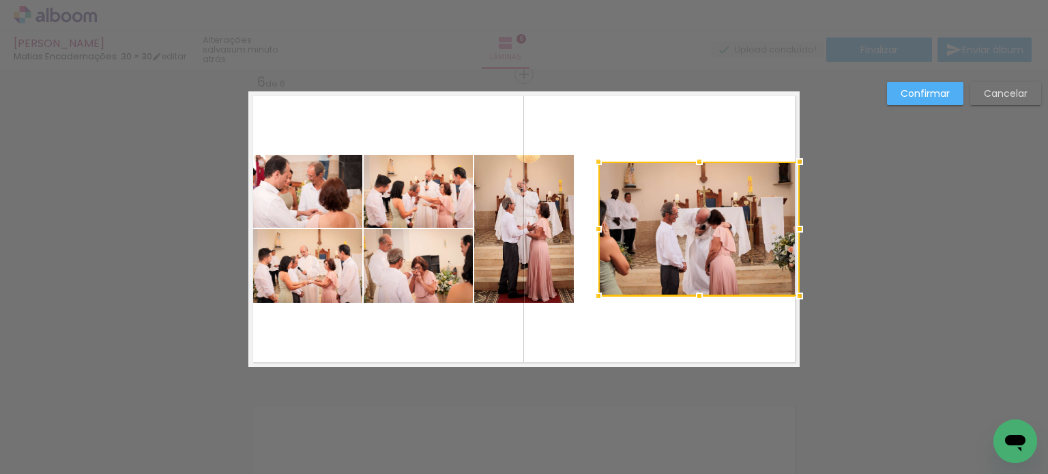
click at [677, 199] on div at bounding box center [699, 229] width 201 height 134
click at [552, 196] on quentale-photo at bounding box center [524, 229] width 100 height 148
click at [599, 196] on div at bounding box center [699, 229] width 201 height 134
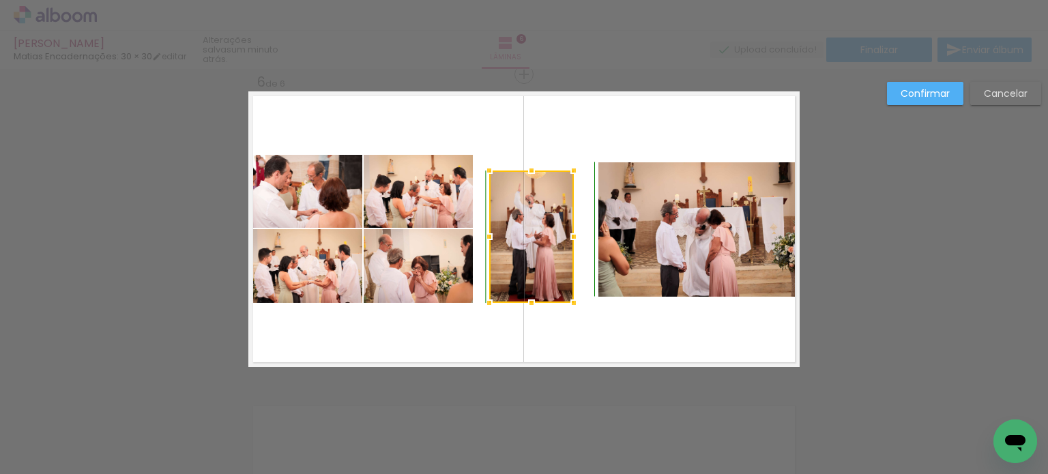
drag, startPoint x: 477, startPoint y: 158, endPoint x: 485, endPoint y: 164, distance: 9.8
click at [485, 164] on div at bounding box center [489, 170] width 27 height 27
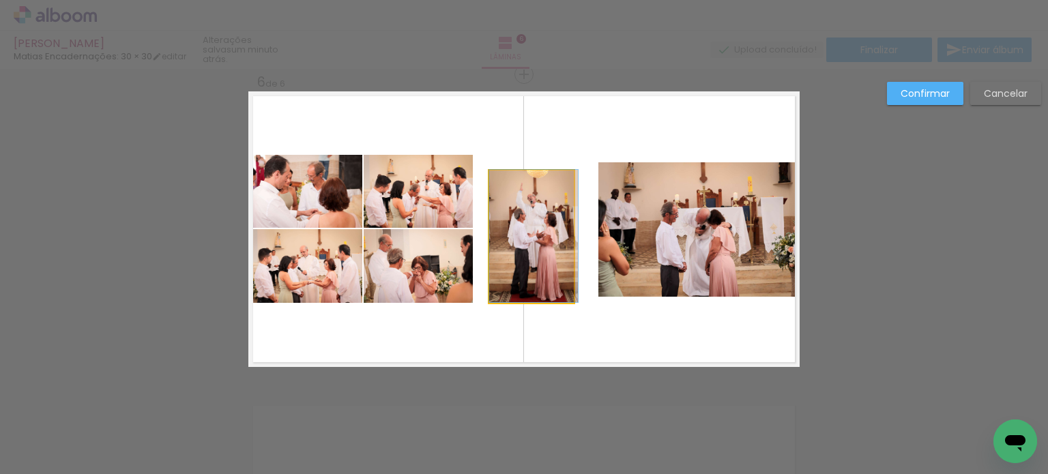
drag, startPoint x: 524, startPoint y: 196, endPoint x: 551, endPoint y: 185, distance: 30.0
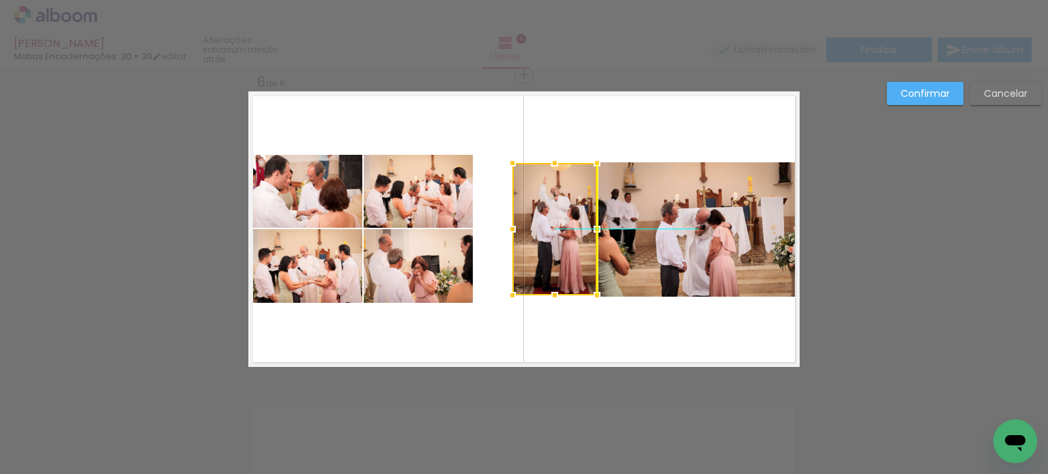
drag, startPoint x: 535, startPoint y: 205, endPoint x: 553, endPoint y: 194, distance: 20.8
click at [555, 194] on div at bounding box center [555, 229] width 85 height 132
click at [598, 315] on quentale-layouter at bounding box center [523, 229] width 551 height 276
click at [459, 190] on quentale-photo at bounding box center [418, 191] width 109 height 73
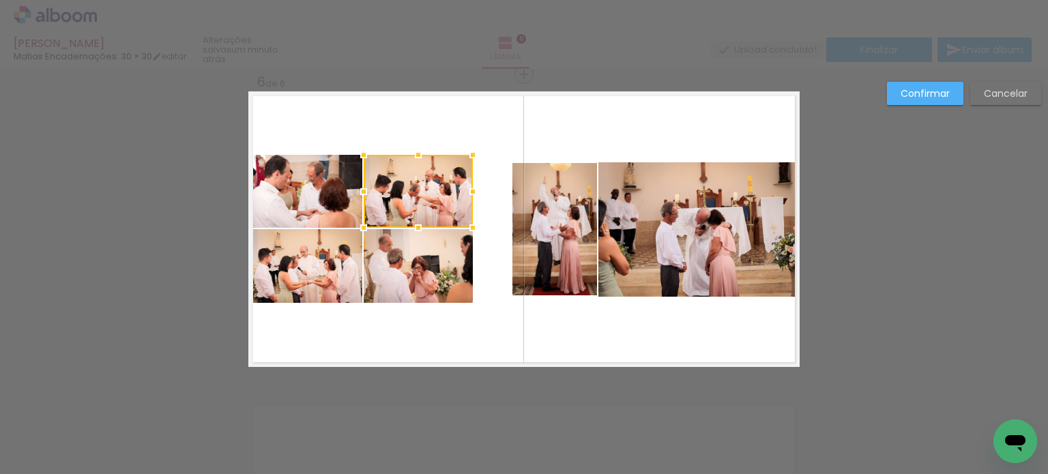
click at [444, 239] on quentale-photo at bounding box center [418, 266] width 109 height 74
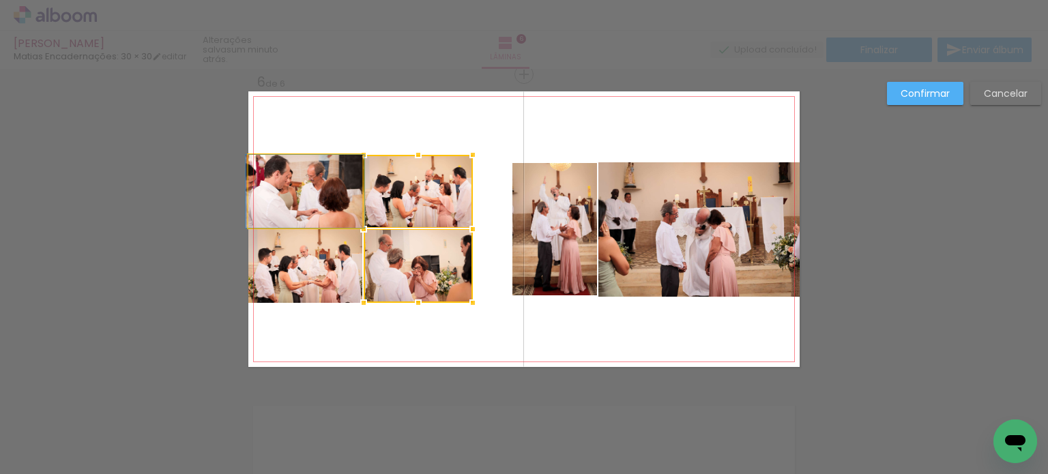
click at [347, 208] on quentale-photo at bounding box center [305, 191] width 114 height 73
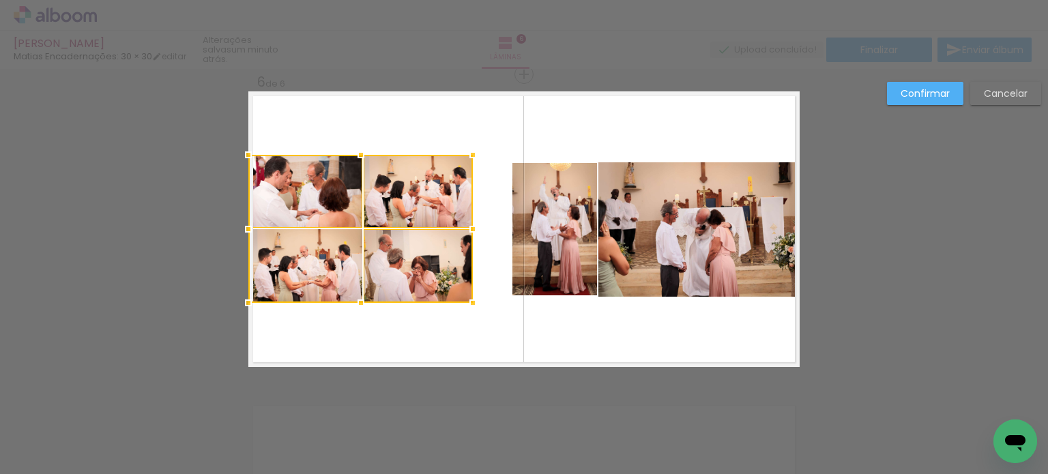
click at [319, 285] on div at bounding box center [360, 229] width 225 height 148
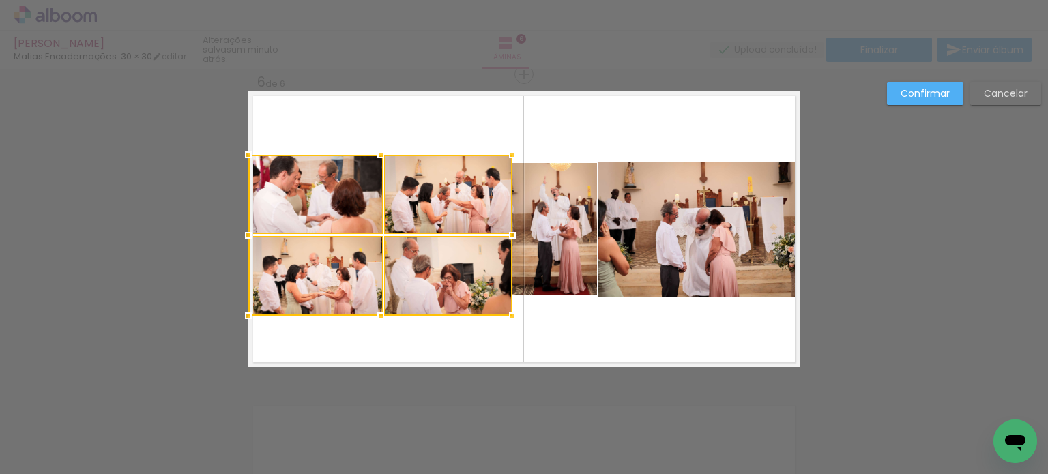
drag, startPoint x: 470, startPoint y: 304, endPoint x: 513, endPoint y: 321, distance: 46.0
click at [513, 321] on div at bounding box center [512, 315] width 27 height 27
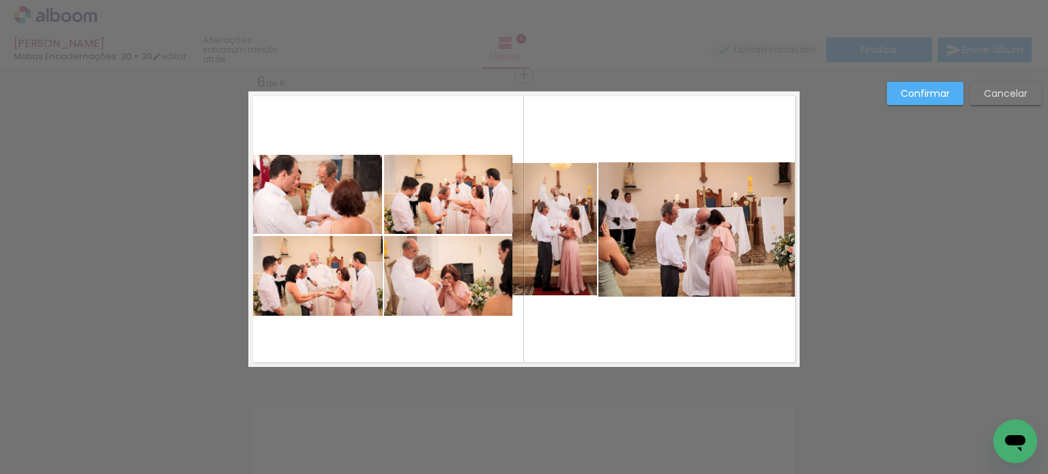
click at [502, 306] on quentale-photo at bounding box center [448, 276] width 128 height 80
click at [475, 227] on quentale-photo at bounding box center [448, 194] width 128 height 79
click at [358, 227] on quentale-photo at bounding box center [315, 194] width 134 height 79
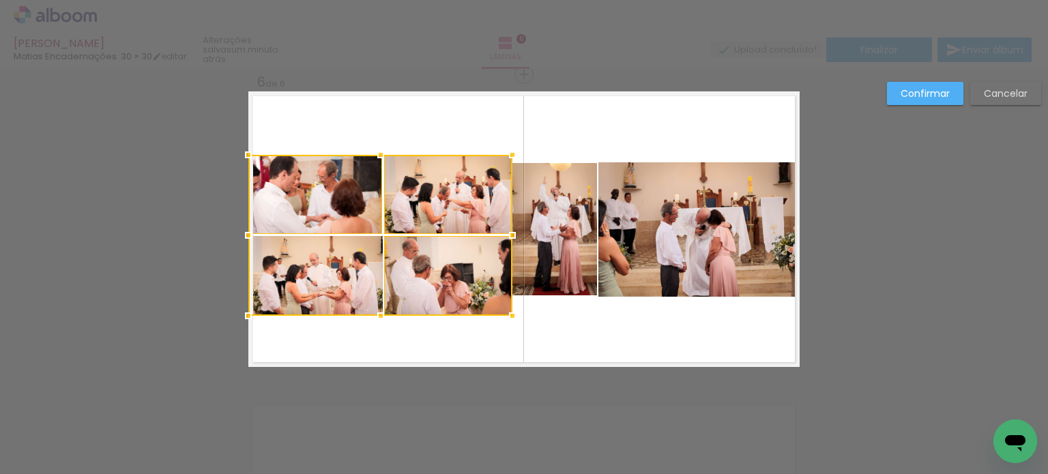
click at [352, 259] on div at bounding box center [380, 235] width 264 height 161
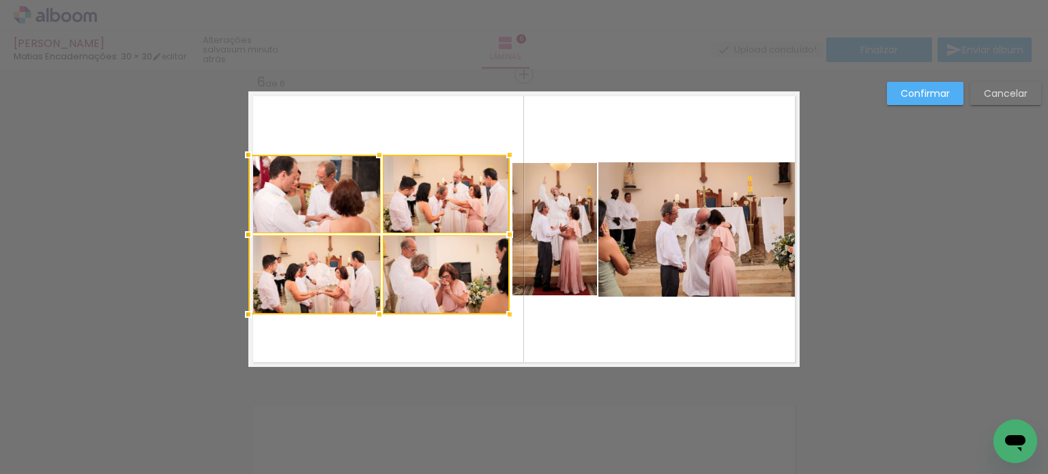
click at [504, 318] on div at bounding box center [509, 314] width 27 height 27
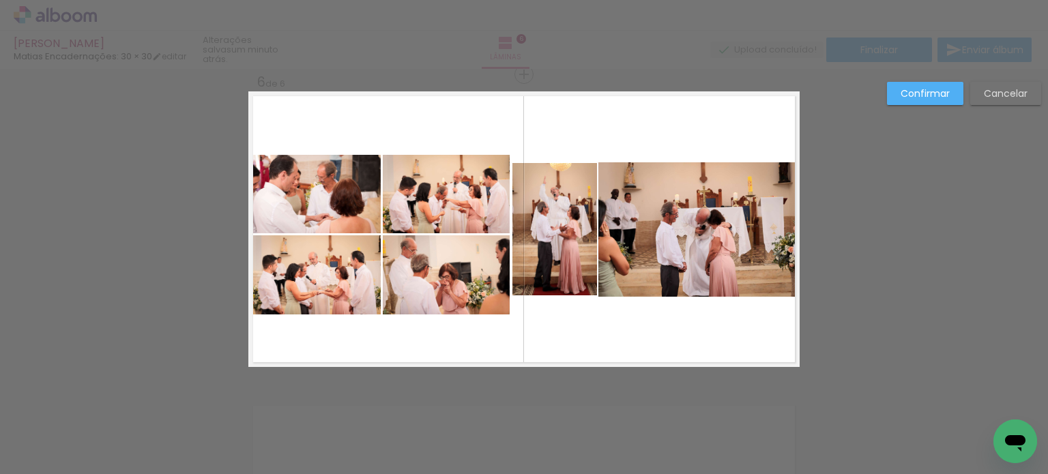
click at [584, 335] on quentale-layouter at bounding box center [523, 229] width 551 height 276
click at [591, 328] on quentale-layouter at bounding box center [523, 229] width 551 height 276
click at [641, 244] on quentale-photo at bounding box center [699, 229] width 201 height 134
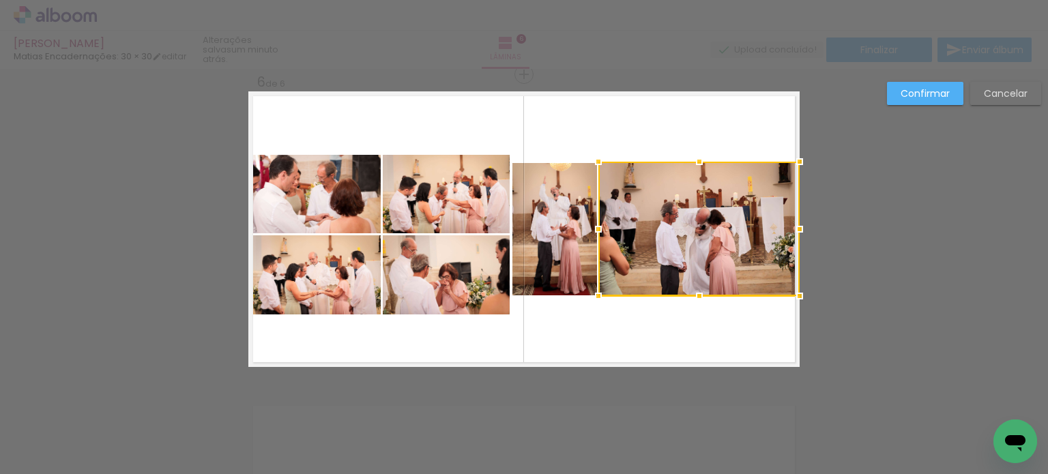
click at [574, 238] on quentale-photo at bounding box center [555, 229] width 85 height 132
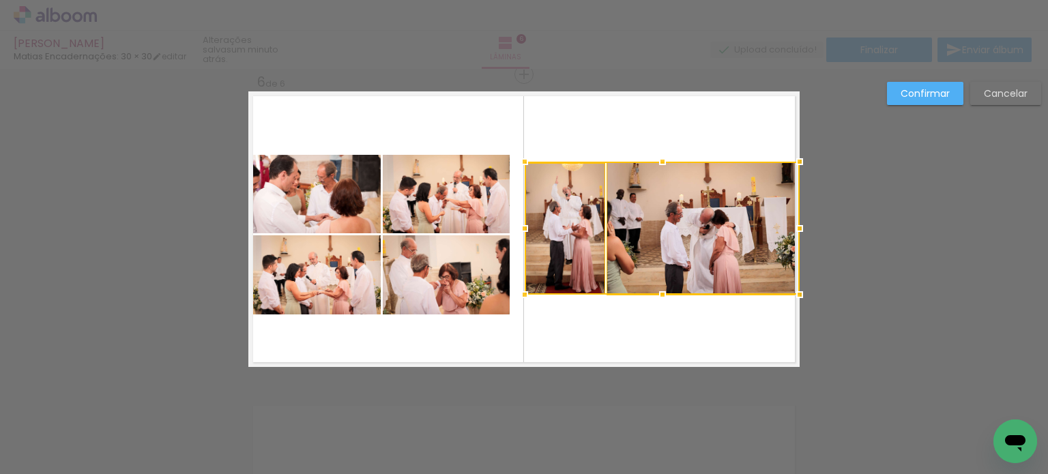
drag, startPoint x: 515, startPoint y: 296, endPoint x: 524, endPoint y: 294, distance: 9.1
click at [524, 294] on div at bounding box center [524, 294] width 27 height 27
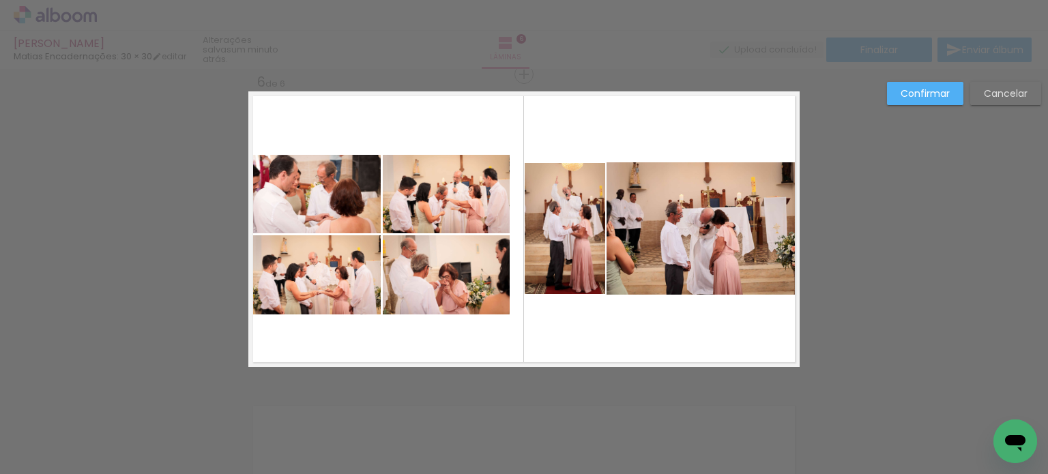
click at [555, 332] on quentale-layouter at bounding box center [523, 229] width 551 height 276
click at [480, 302] on quentale-photo at bounding box center [446, 274] width 127 height 79
click at [469, 216] on quentale-photo at bounding box center [446, 194] width 127 height 78
click at [364, 215] on quentale-photo at bounding box center [314, 194] width 132 height 78
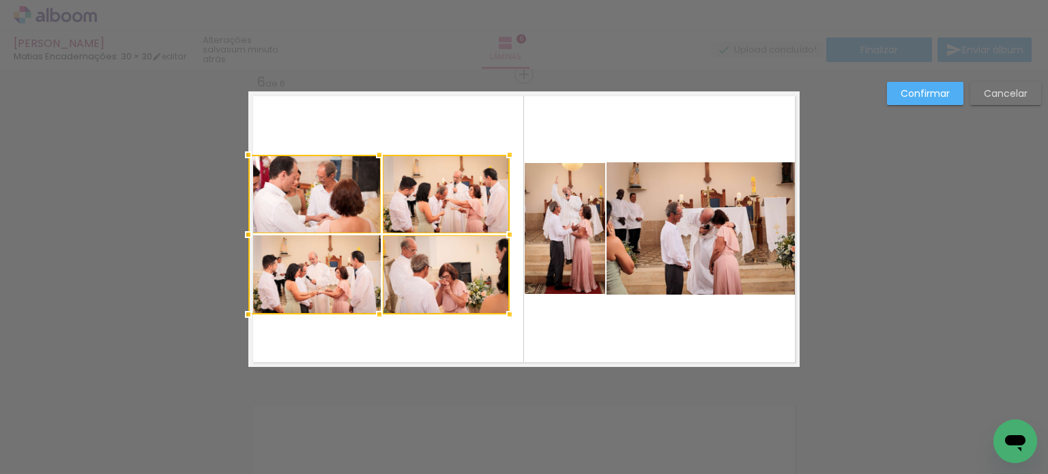
click at [328, 270] on div at bounding box center [378, 235] width 261 height 160
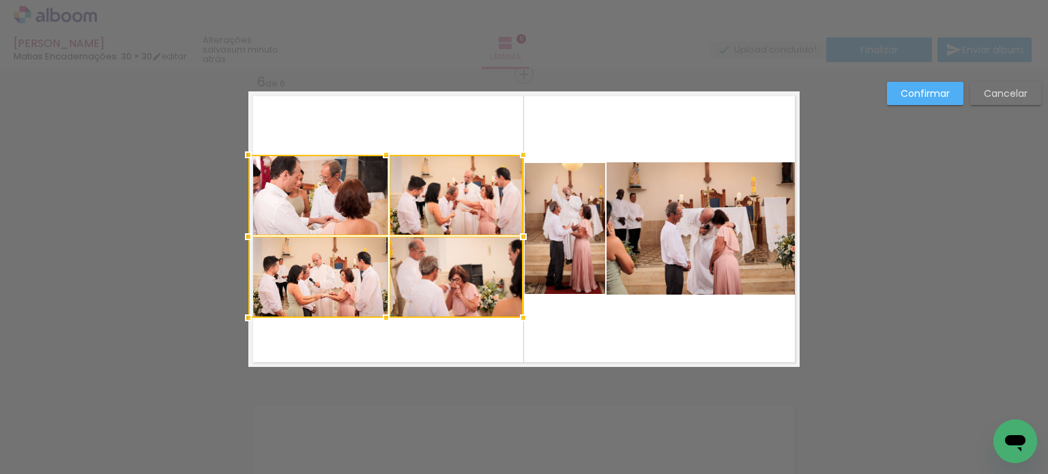
drag, startPoint x: 506, startPoint y: 317, endPoint x: 519, endPoint y: 320, distance: 14.1
click at [519, 320] on div at bounding box center [523, 317] width 27 height 27
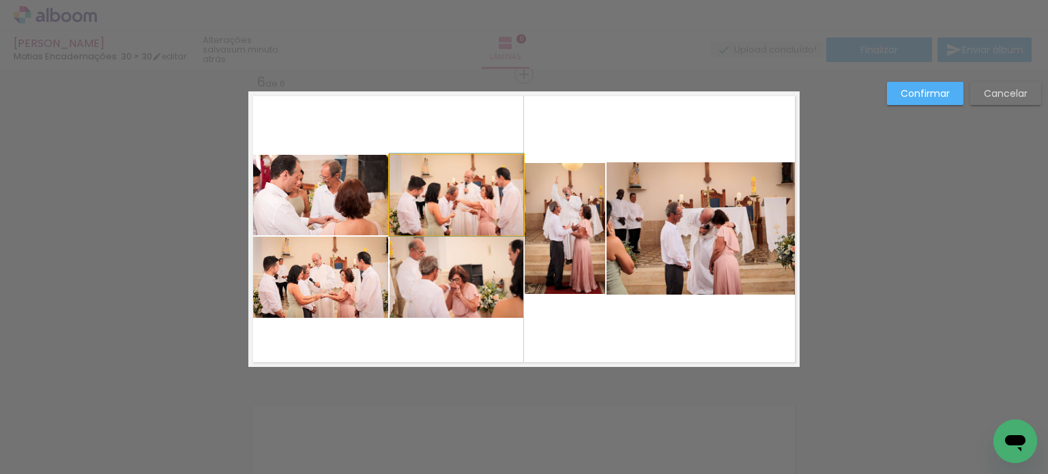
click at [485, 192] on quentale-photo at bounding box center [457, 195] width 134 height 81
click at [474, 274] on quentale-photo at bounding box center [457, 277] width 134 height 81
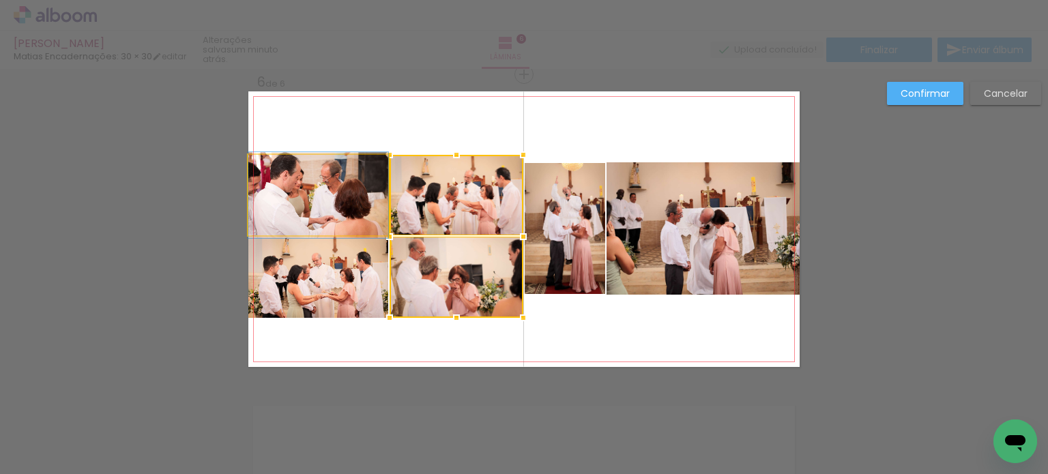
click at [342, 203] on quentale-photo at bounding box center [318, 195] width 140 height 81
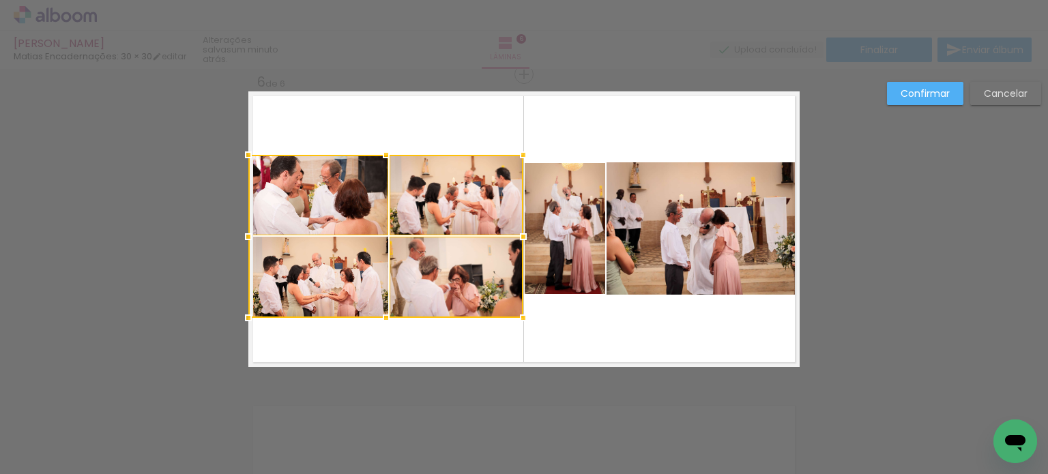
click at [330, 263] on div at bounding box center [385, 236] width 275 height 163
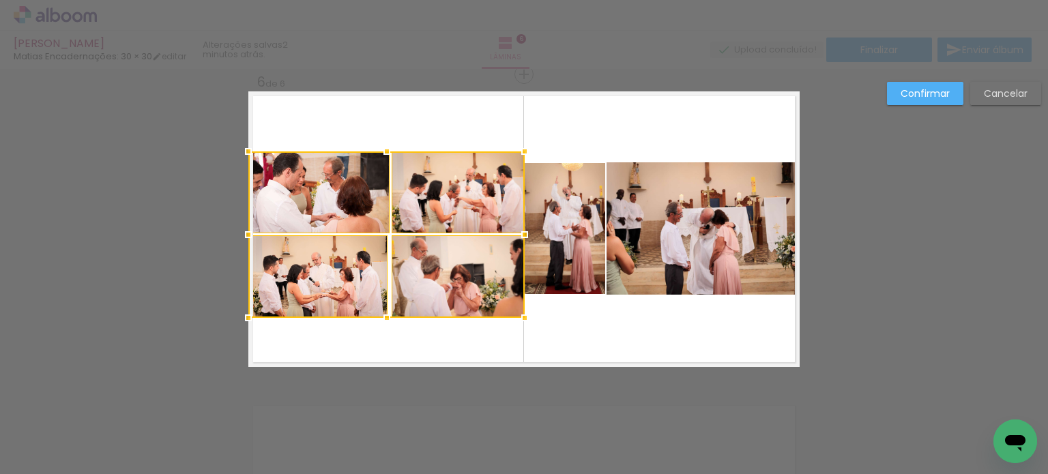
click at [522, 151] on div at bounding box center [524, 151] width 27 height 27
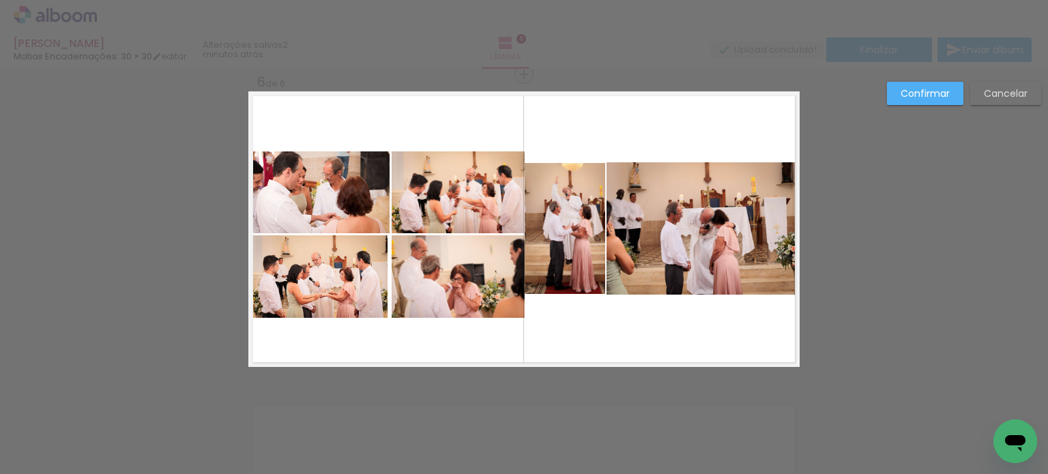
click at [571, 144] on quentale-layouter at bounding box center [523, 229] width 551 height 276
click at [0, 0] on slot "Confirmar" at bounding box center [0, 0] width 0 height 0
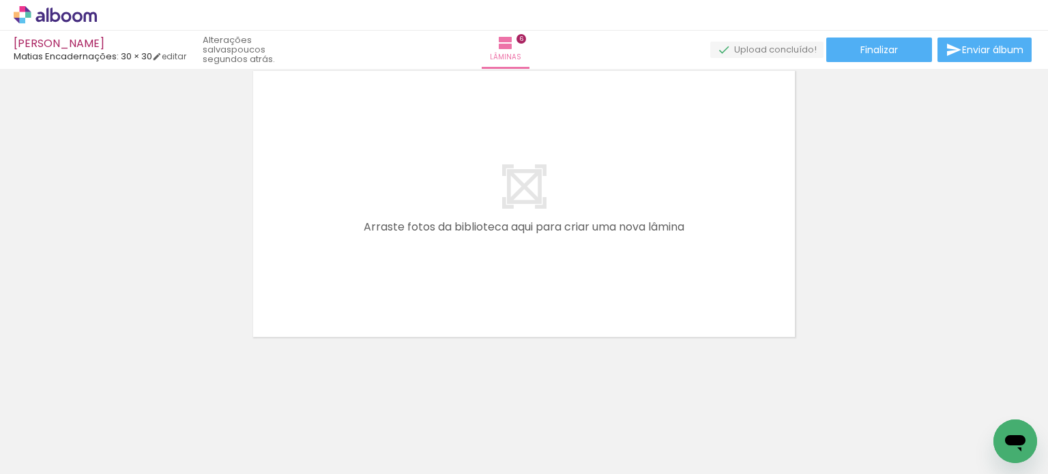
scroll to position [0, 7265]
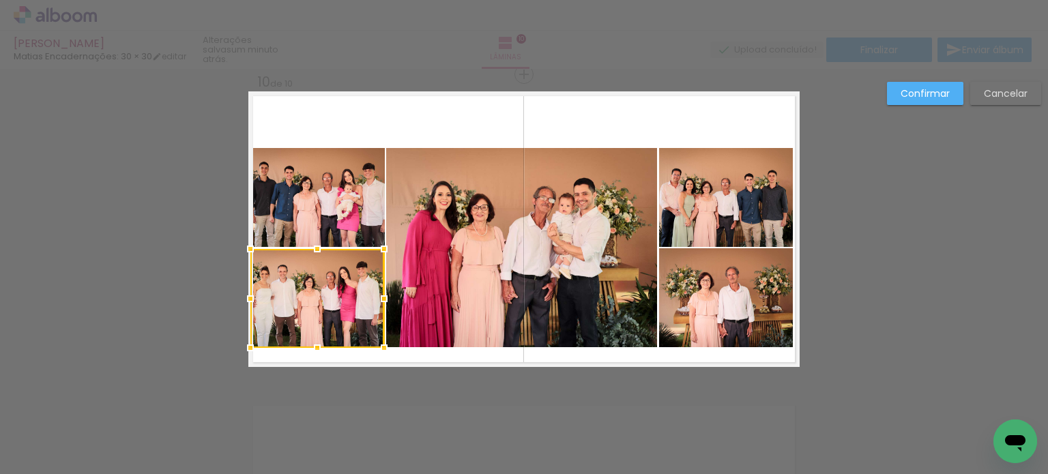
scroll to position [0, 11363]
click at [759, 206] on quentale-photo at bounding box center [726, 197] width 134 height 99
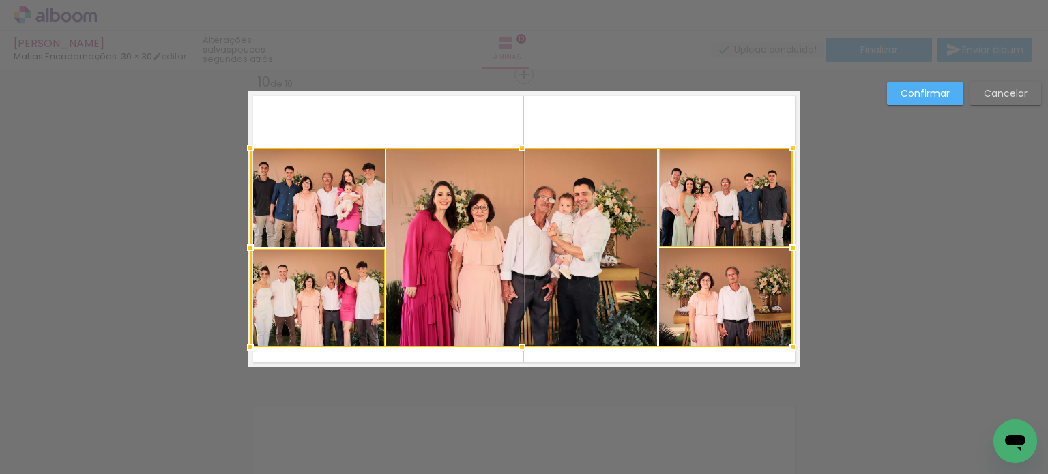
click at [747, 304] on div at bounding box center [521, 247] width 543 height 199
click at [589, 235] on div at bounding box center [521, 247] width 543 height 199
click at [330, 188] on div at bounding box center [521, 247] width 543 height 199
click at [304, 264] on div at bounding box center [521, 247] width 543 height 199
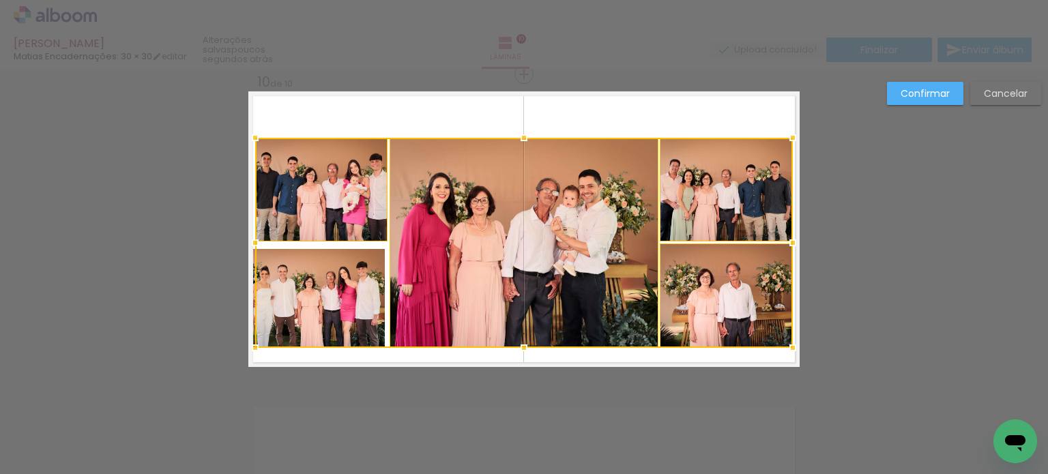
drag, startPoint x: 242, startPoint y: 147, endPoint x: 239, endPoint y: 137, distance: 10.8
click at [242, 137] on div at bounding box center [255, 137] width 27 height 27
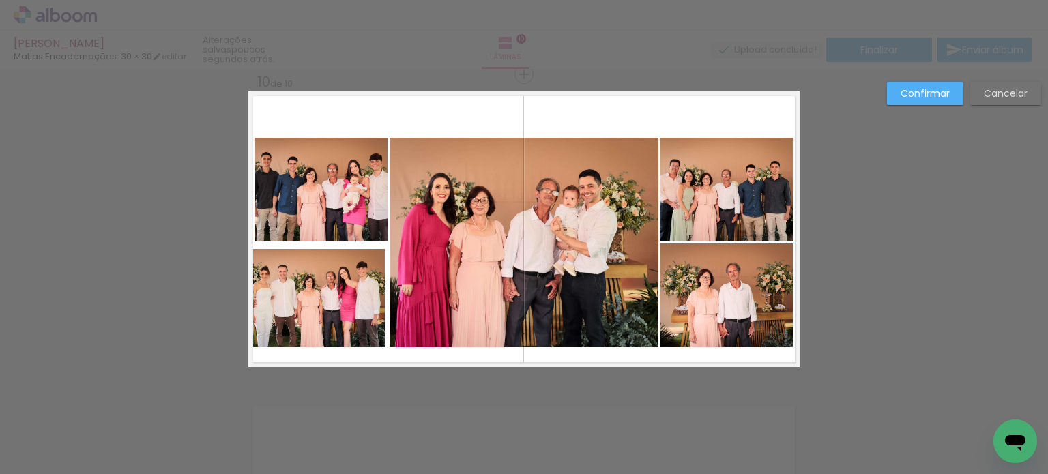
click at [1005, 100] on paper-button "Cancelar" at bounding box center [1006, 93] width 71 height 23
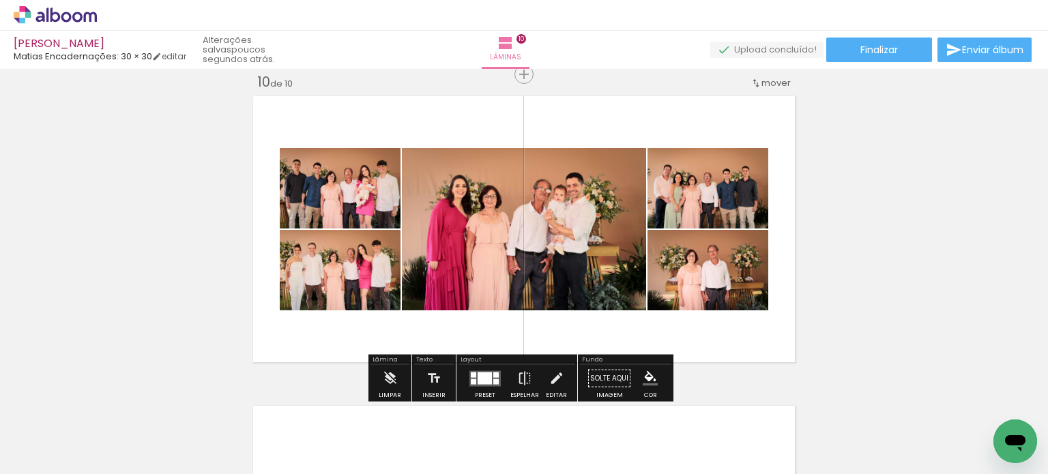
click at [721, 204] on quentale-photo at bounding box center [708, 188] width 121 height 81
click at [719, 204] on quentale-photo at bounding box center [708, 188] width 121 height 81
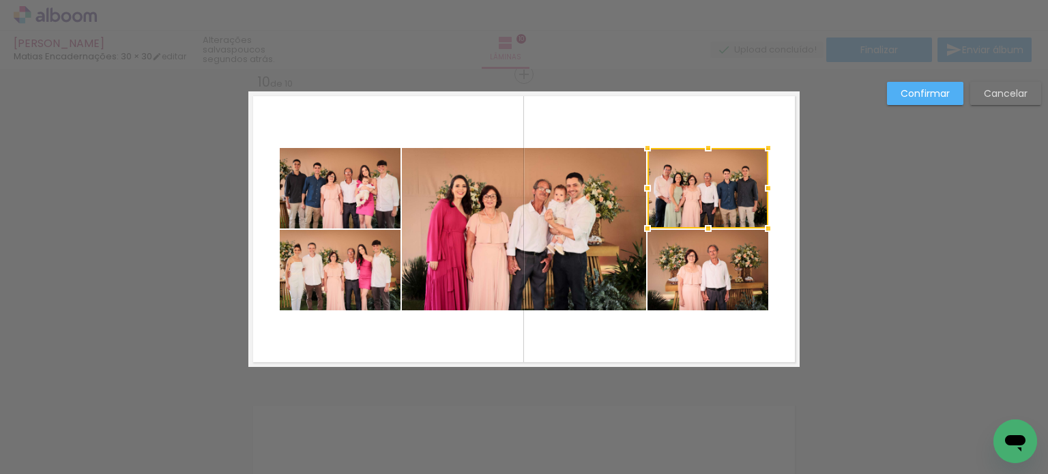
click at [707, 270] on quentale-photo at bounding box center [708, 270] width 121 height 81
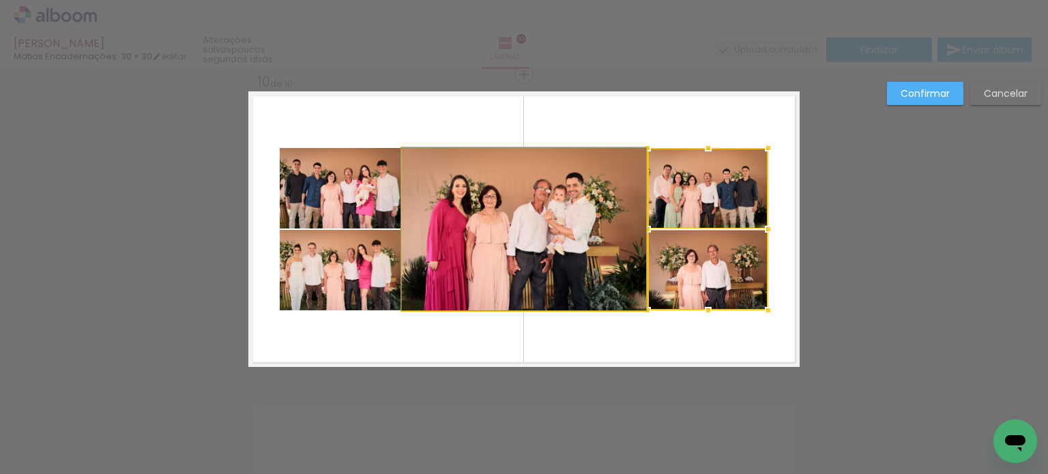
click at [590, 247] on quentale-photo at bounding box center [524, 229] width 244 height 162
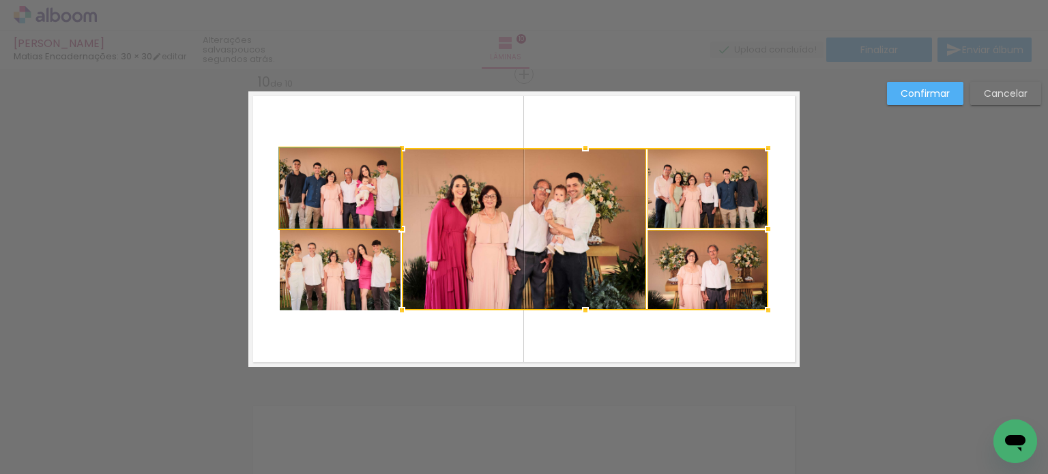
click at [359, 204] on quentale-photo at bounding box center [340, 188] width 121 height 81
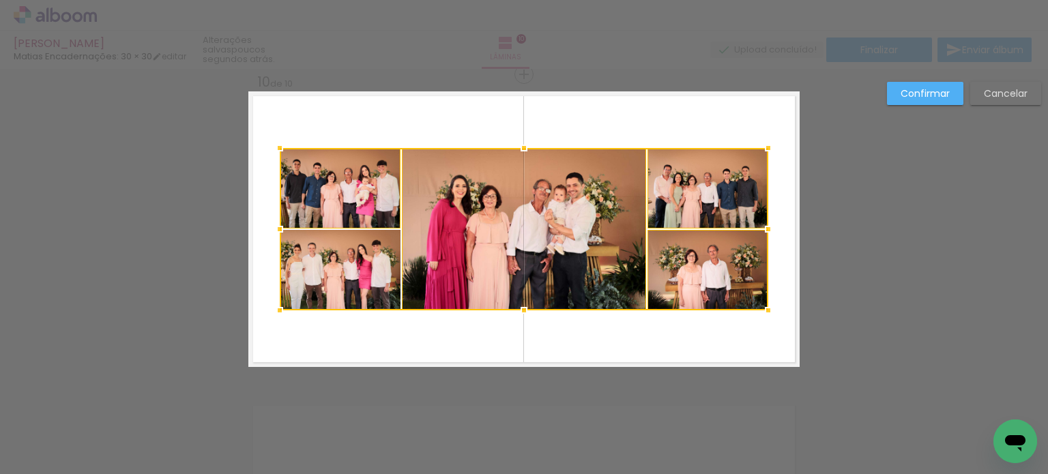
click at [341, 250] on div at bounding box center [524, 229] width 489 height 162
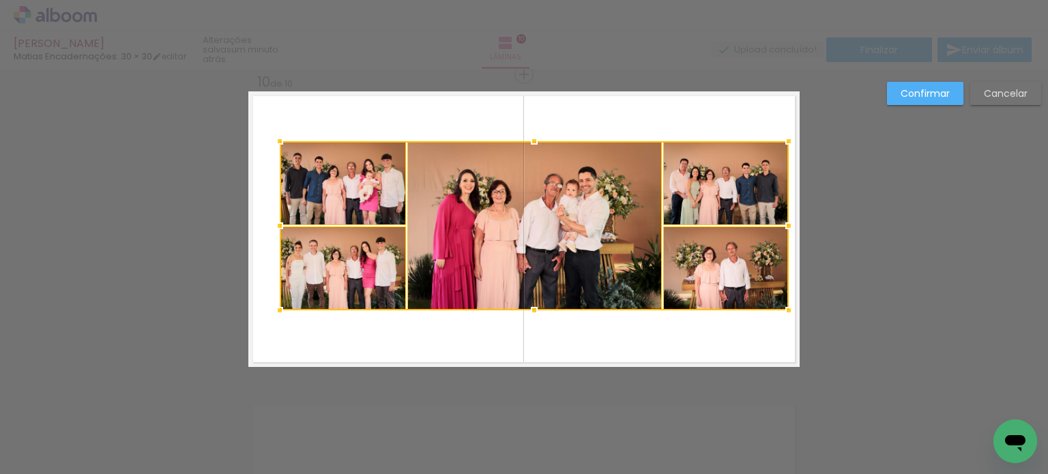
drag, startPoint x: 772, startPoint y: 143, endPoint x: 803, endPoint y: 136, distance: 31.5
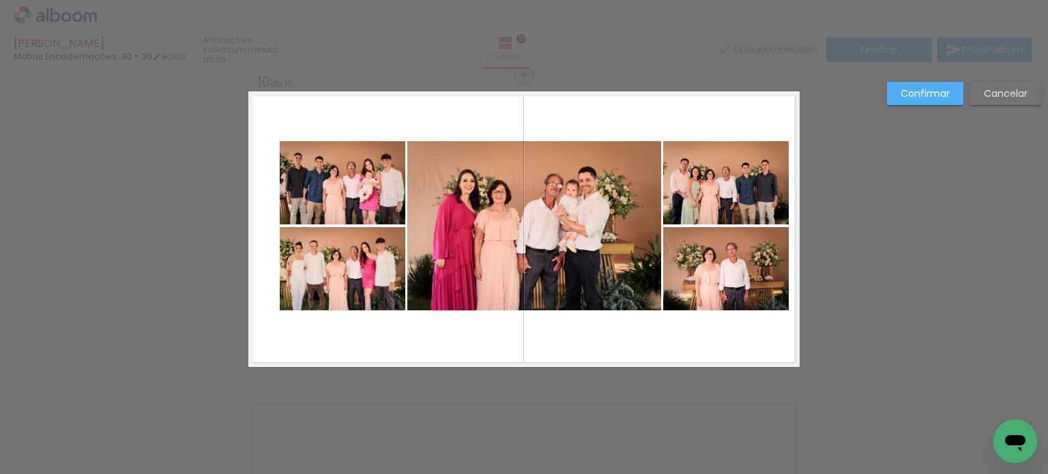
click at [719, 184] on quentale-photo at bounding box center [726, 182] width 126 height 83
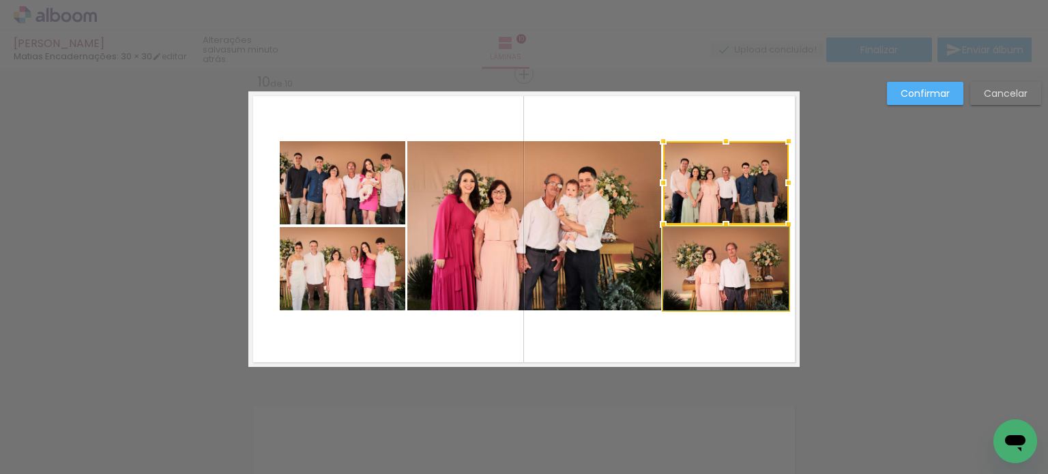
click at [704, 253] on quentale-photo at bounding box center [726, 268] width 126 height 83
click at [577, 231] on quentale-photo at bounding box center [534, 225] width 254 height 169
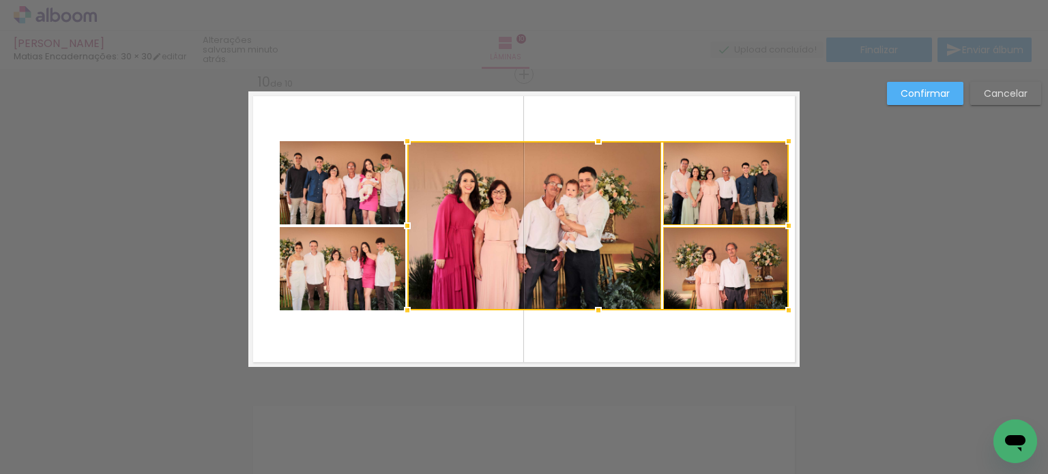
click at [345, 185] on quentale-photo at bounding box center [343, 182] width 126 height 83
click at [317, 297] on div at bounding box center [534, 225] width 509 height 169
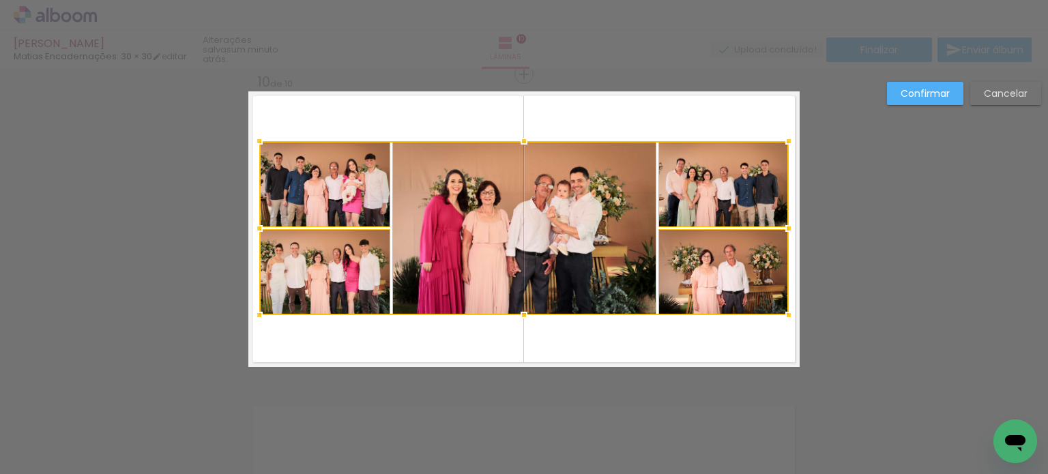
drag, startPoint x: 272, startPoint y: 310, endPoint x: 245, endPoint y: 315, distance: 27.0
click at [246, 315] on div at bounding box center [259, 315] width 27 height 27
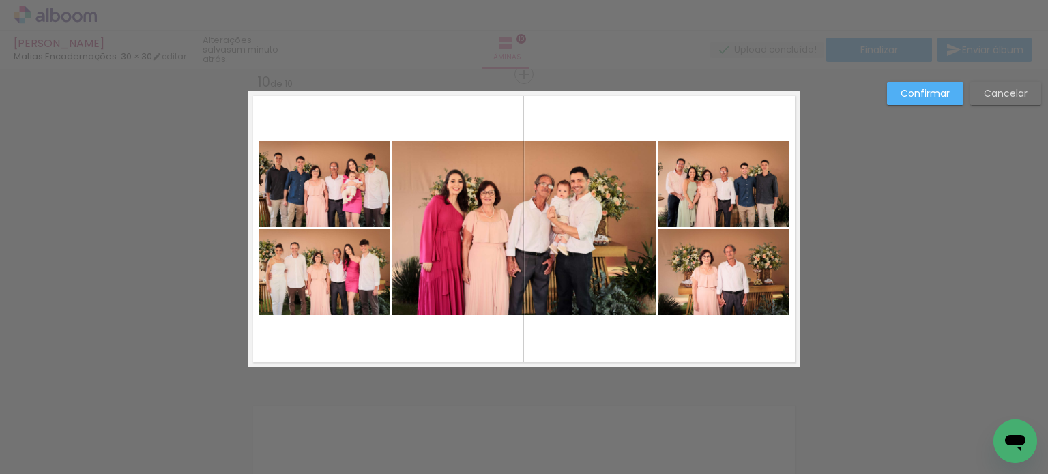
click at [0, 0] on slot "Confirmar" at bounding box center [0, 0] width 0 height 0
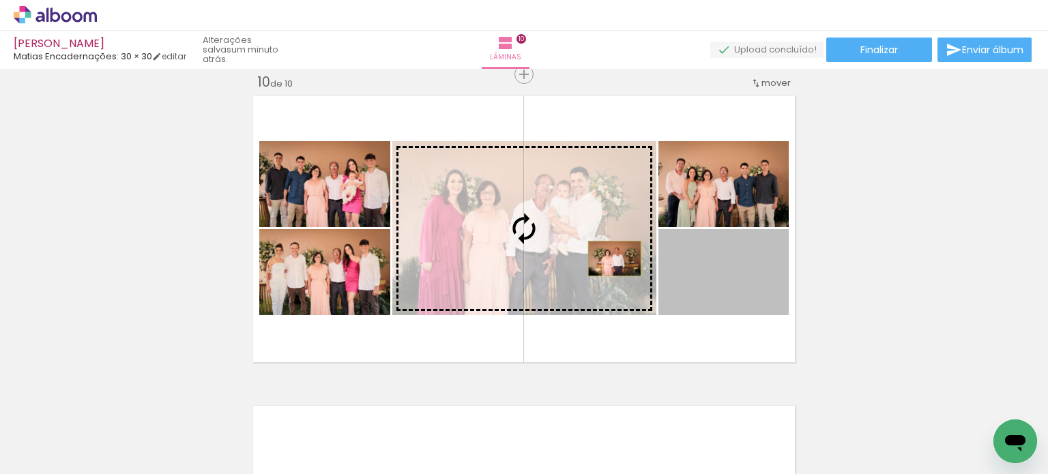
drag, startPoint x: 713, startPoint y: 283, endPoint x: 610, endPoint y: 259, distance: 106.0
click at [0, 0] on slot at bounding box center [0, 0] width 0 height 0
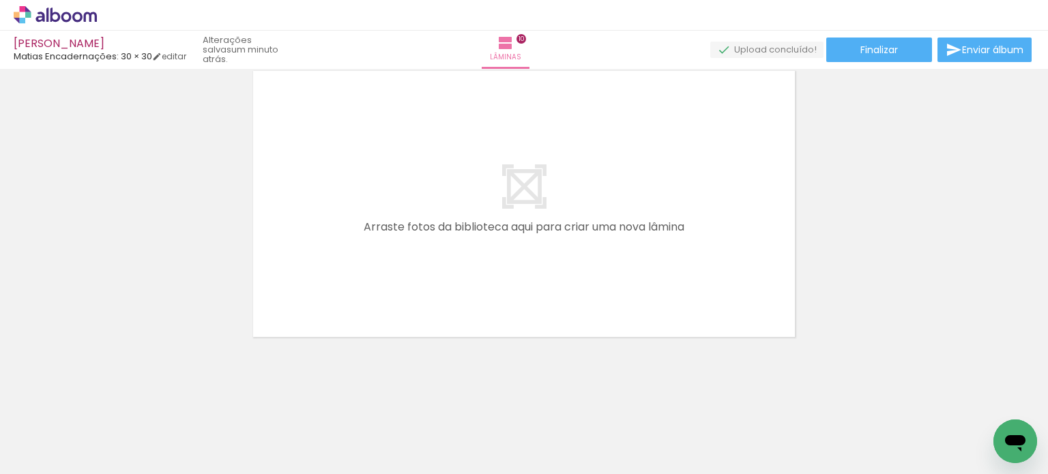
scroll to position [0, 11625]
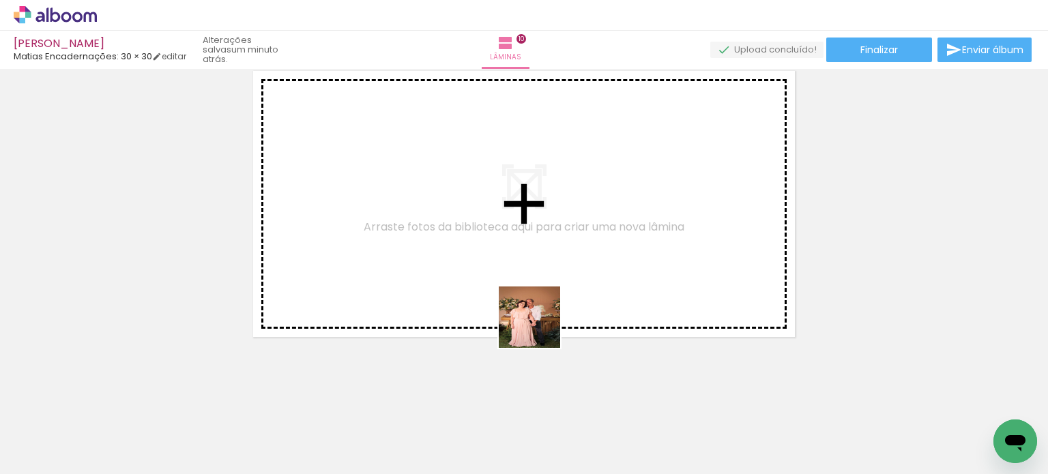
drag, startPoint x: 580, startPoint y: 438, endPoint x: 519, endPoint y: 267, distance: 182.0
click at [519, 267] on quentale-workspace at bounding box center [524, 237] width 1048 height 474
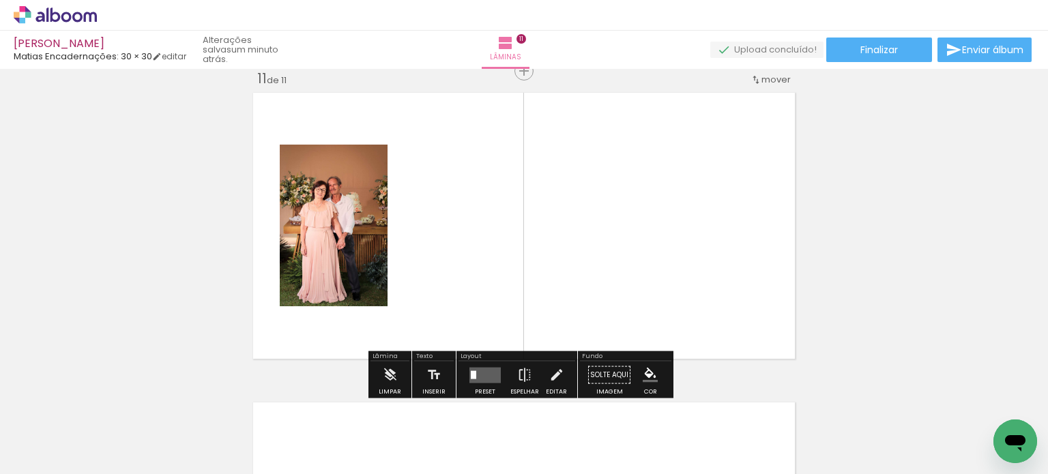
scroll to position [3116, 0]
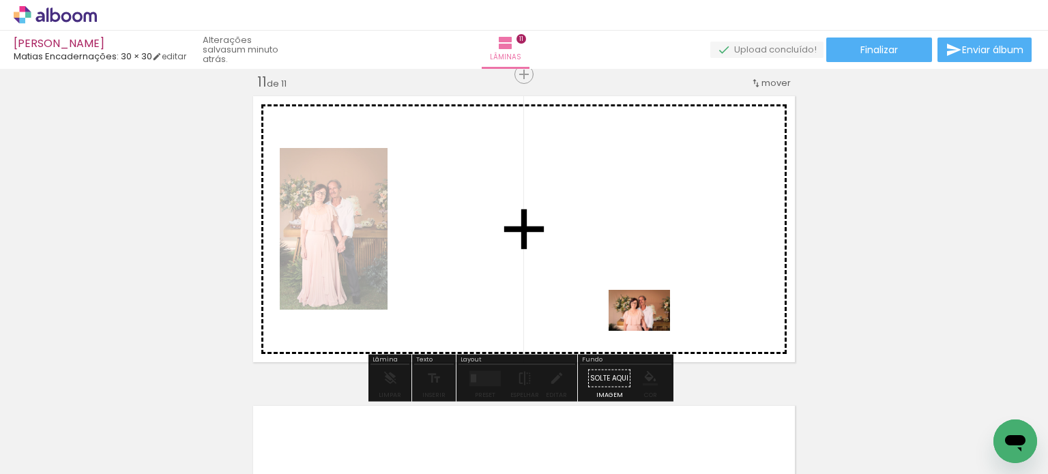
drag, startPoint x: 819, startPoint y: 426, endPoint x: 614, endPoint y: 317, distance: 231.7
click at [614, 317] on quentale-workspace at bounding box center [524, 237] width 1048 height 474
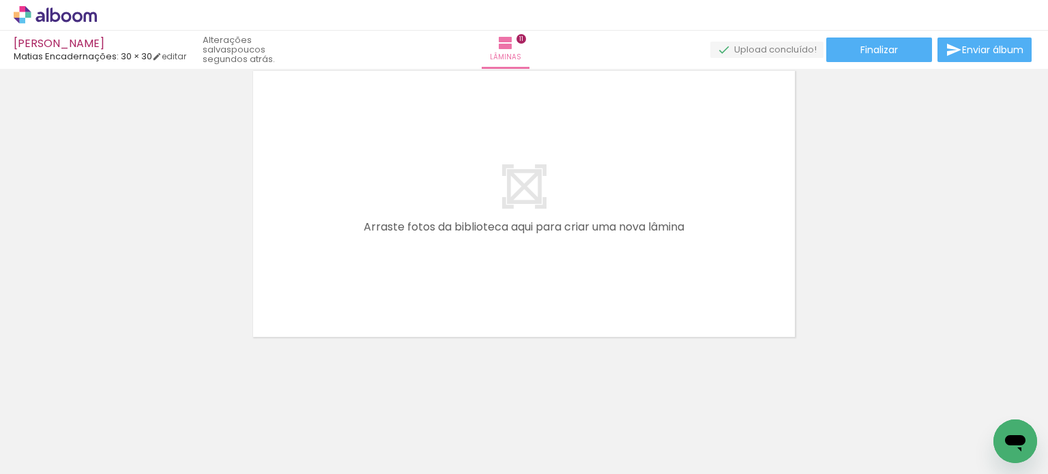
scroll to position [0, 13345]
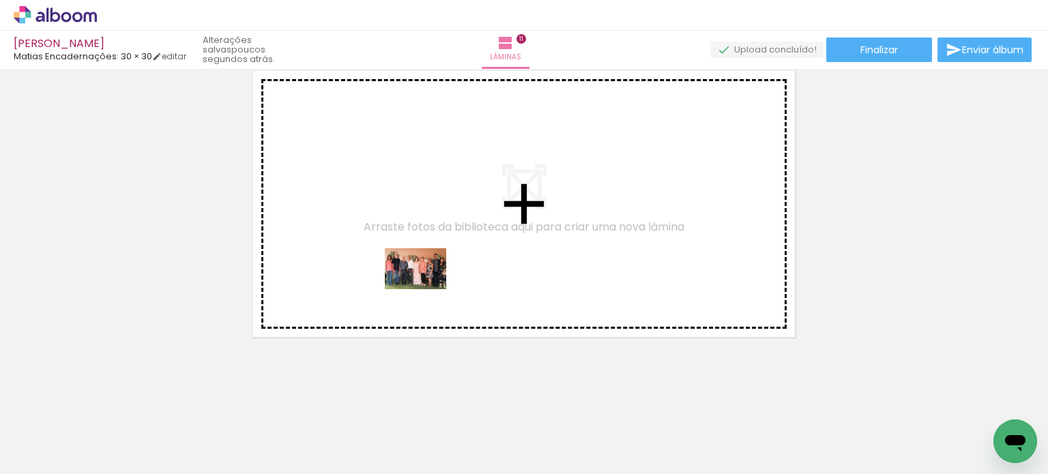
drag, startPoint x: 415, startPoint y: 441, endPoint x: 426, endPoint y: 285, distance: 156.0
click at [426, 285] on quentale-workspace at bounding box center [524, 237] width 1048 height 474
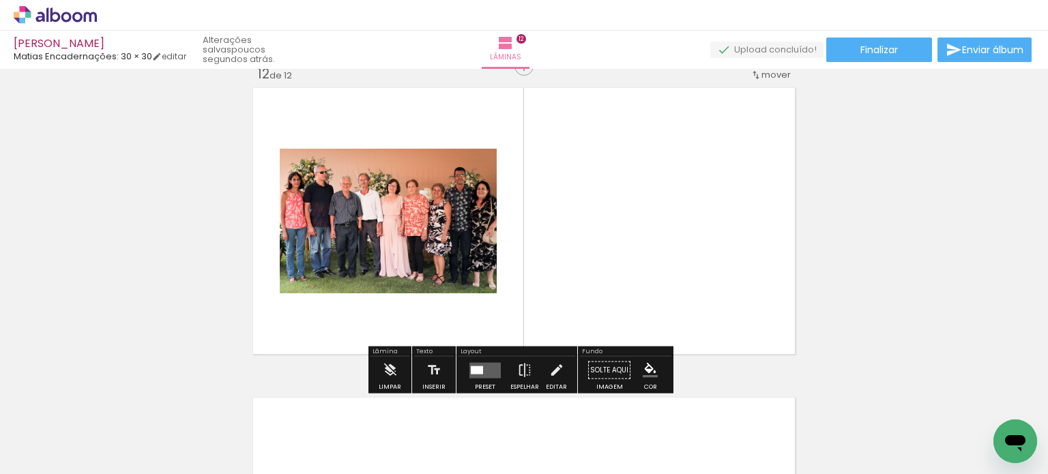
scroll to position [3426, 0]
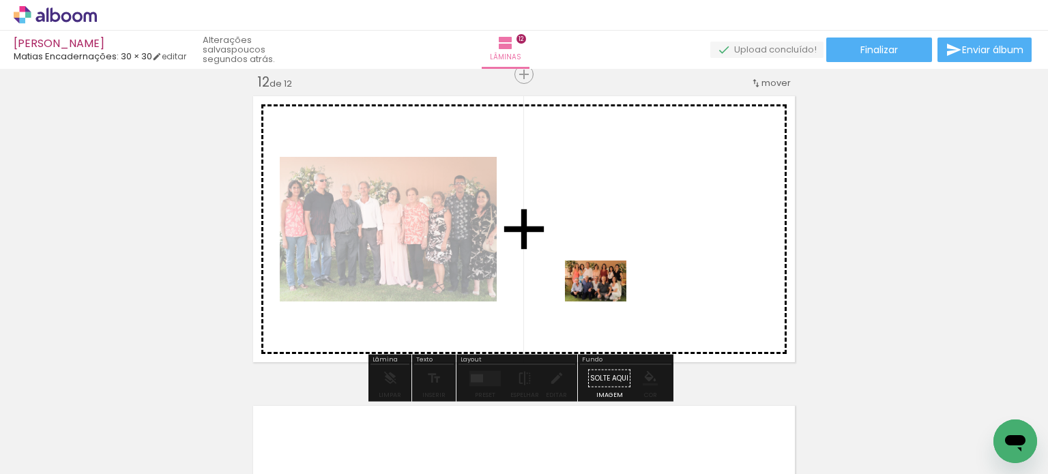
drag, startPoint x: 623, startPoint y: 443, endPoint x: 606, endPoint y: 302, distance: 142.3
click at [606, 302] on quentale-workspace at bounding box center [524, 237] width 1048 height 474
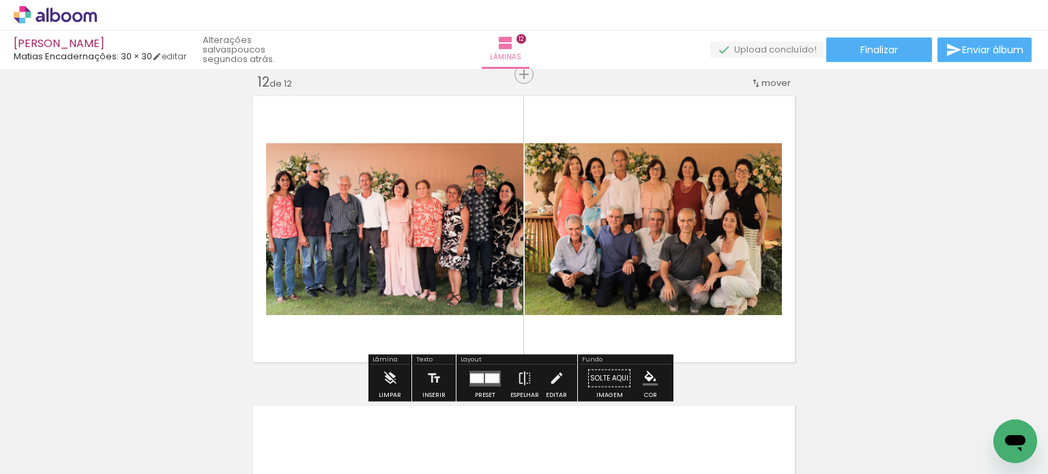
scroll to position [0, 13607]
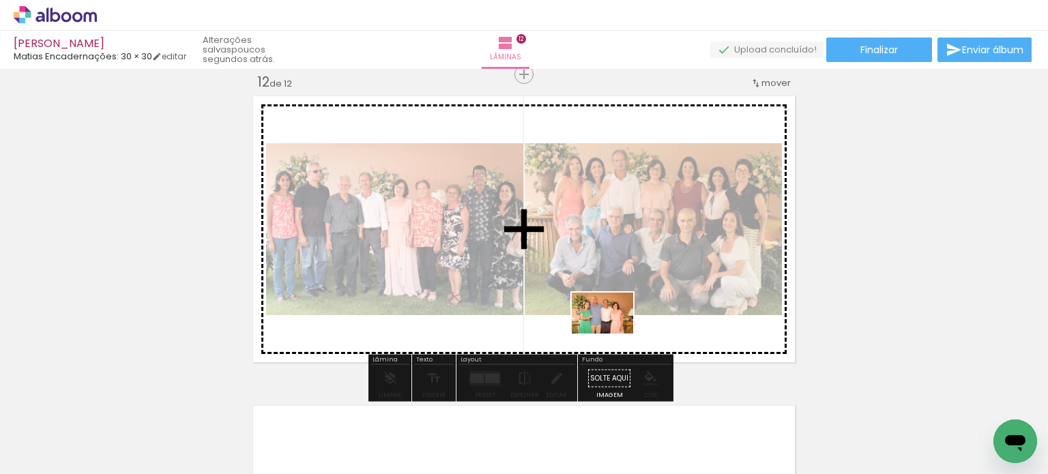
drag, startPoint x: 663, startPoint y: 440, endPoint x: 599, endPoint y: 297, distance: 156.7
click at [599, 297] on quentale-workspace at bounding box center [524, 237] width 1048 height 474
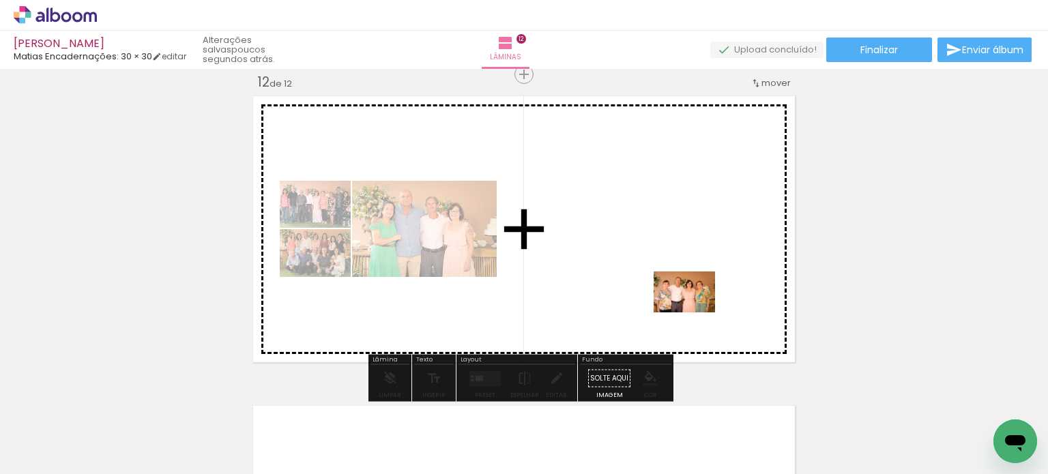
drag, startPoint x: 748, startPoint y: 437, endPoint x: 682, endPoint y: 297, distance: 154.8
click at [682, 297] on quentale-workspace at bounding box center [524, 237] width 1048 height 474
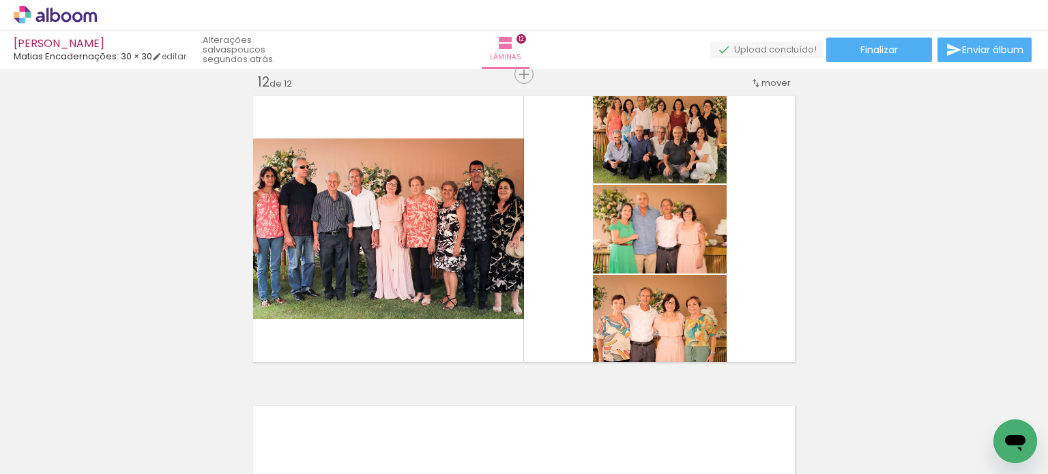
scroll to position [0, 12160]
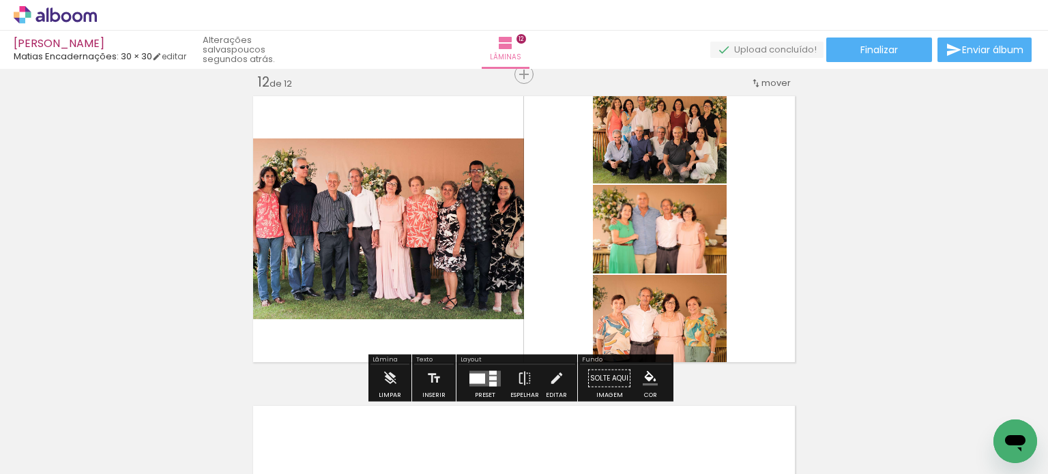
click at [482, 376] on quentale-layouter at bounding box center [485, 379] width 31 height 16
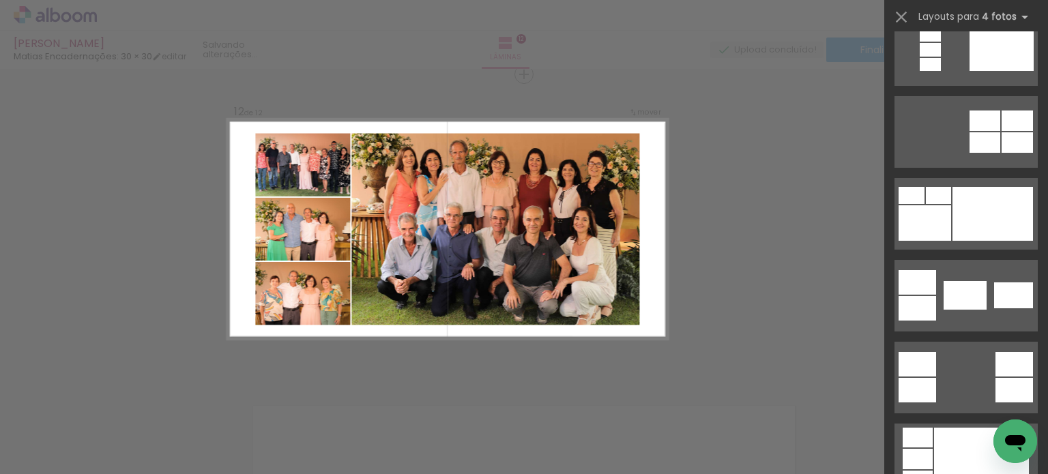
scroll to position [478, 0]
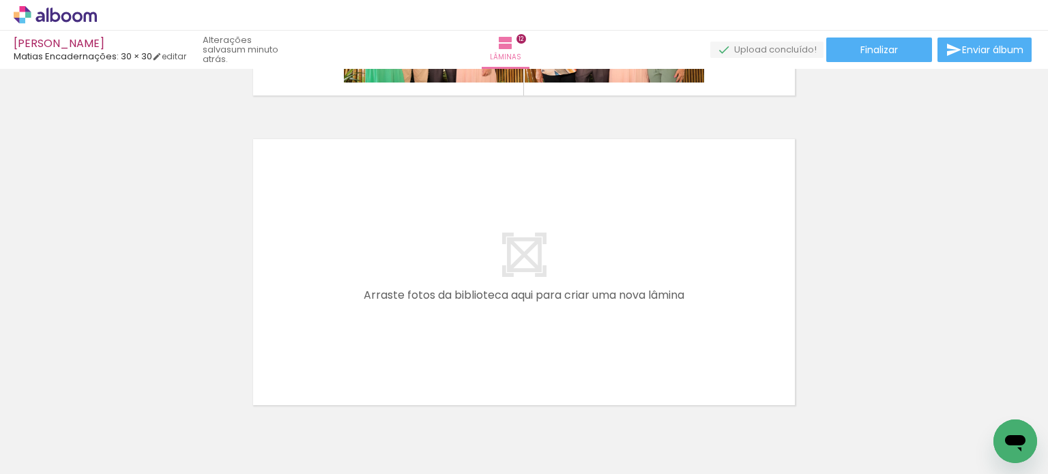
scroll to position [0, 14073]
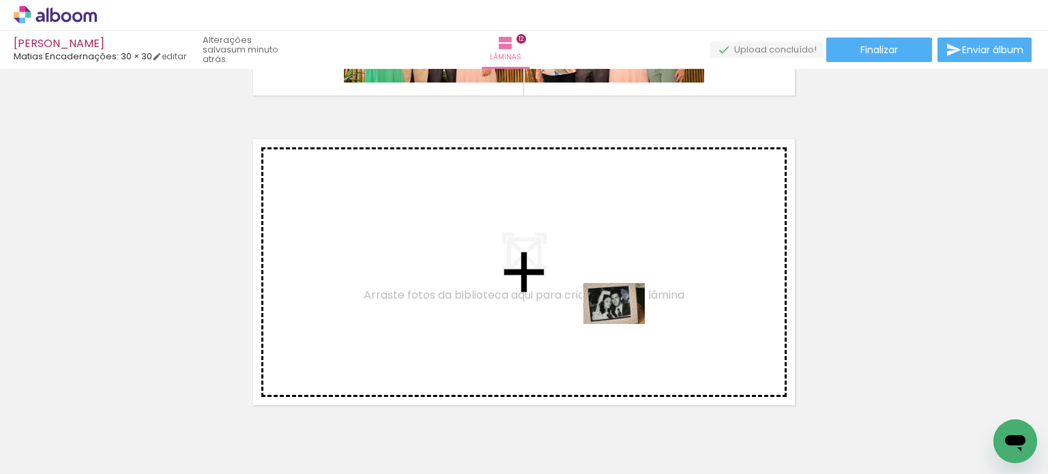
drag, startPoint x: 674, startPoint y: 439, endPoint x: 620, endPoint y: 317, distance: 133.8
click at [620, 317] on quentale-workspace at bounding box center [524, 237] width 1048 height 474
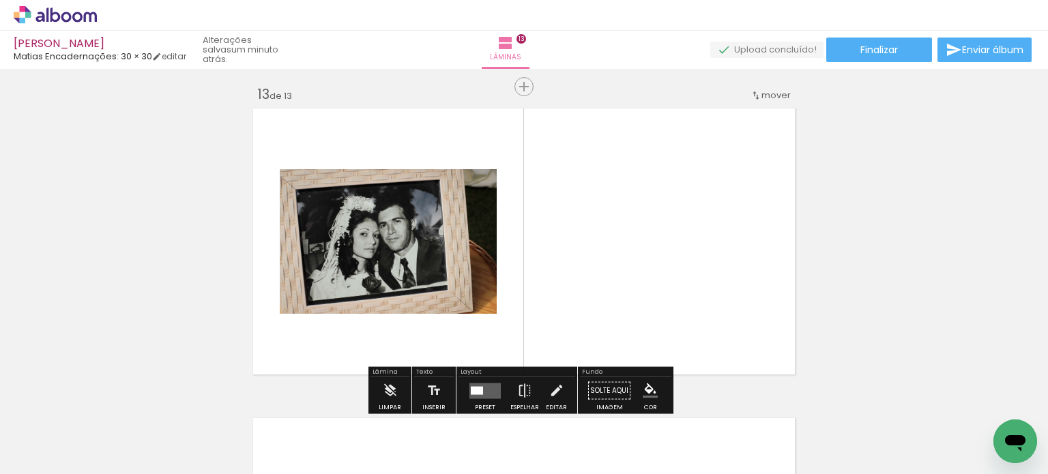
scroll to position [3736, 0]
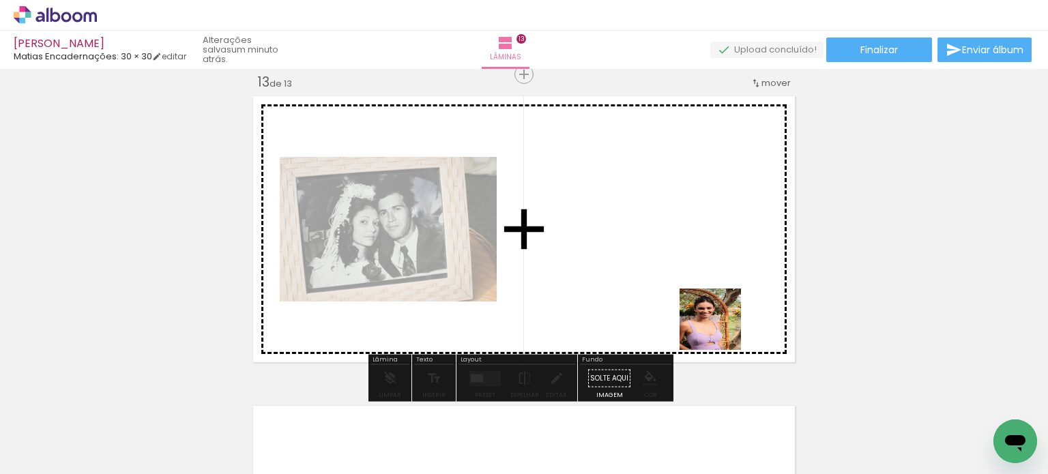
drag, startPoint x: 753, startPoint y: 429, endPoint x: 697, endPoint y: 290, distance: 149.4
click at [697, 290] on quentale-workspace at bounding box center [524, 237] width 1048 height 474
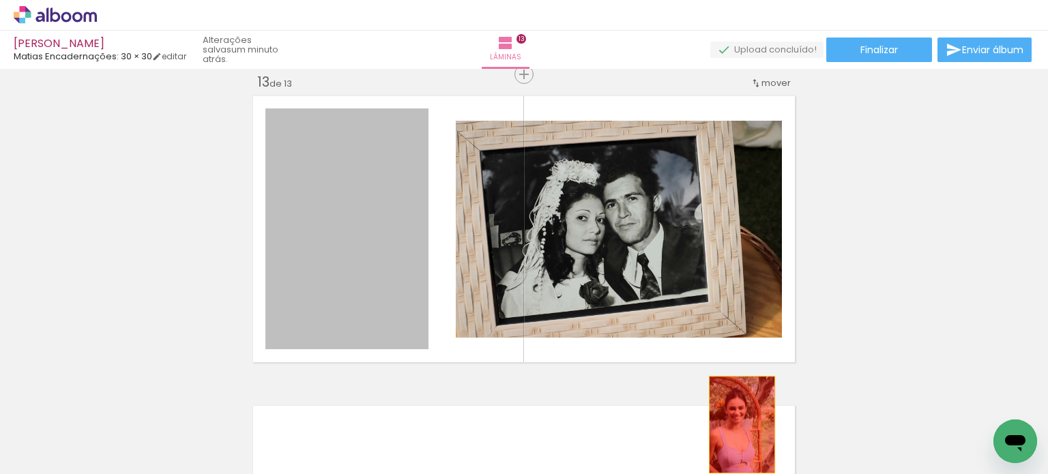
drag, startPoint x: 399, startPoint y: 240, endPoint x: 752, endPoint y: 442, distance: 407.5
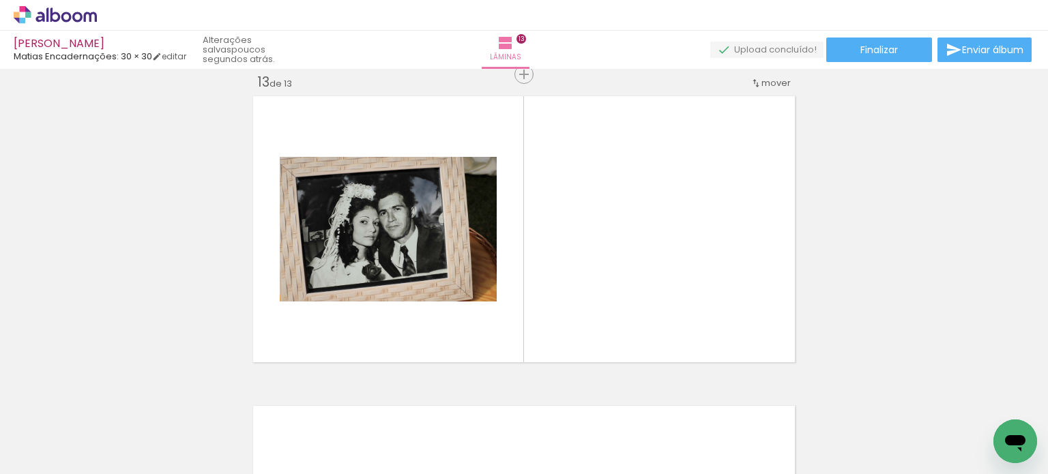
scroll to position [0, 13810]
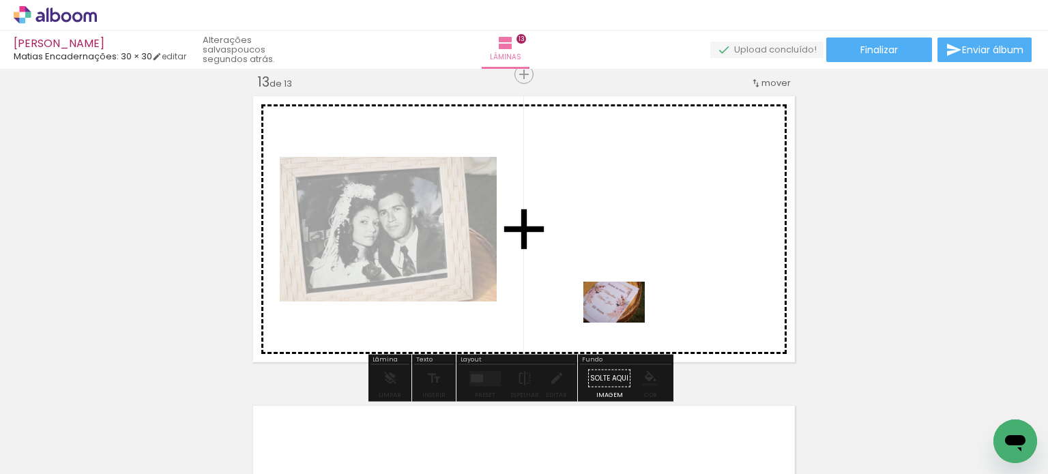
drag, startPoint x: 622, startPoint y: 439, endPoint x: 625, endPoint y: 305, distance: 133.8
click at [625, 305] on quentale-workspace at bounding box center [524, 237] width 1048 height 474
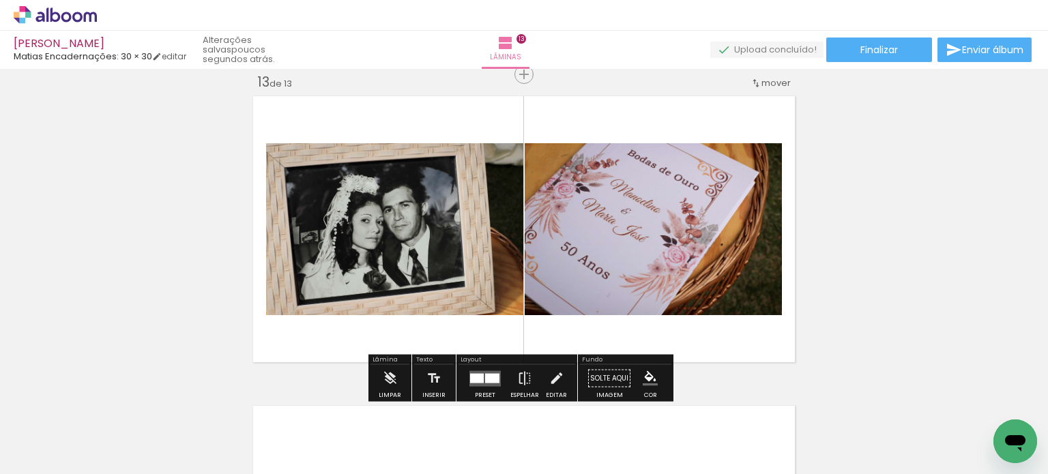
click at [640, 278] on quentale-photo at bounding box center [653, 229] width 257 height 172
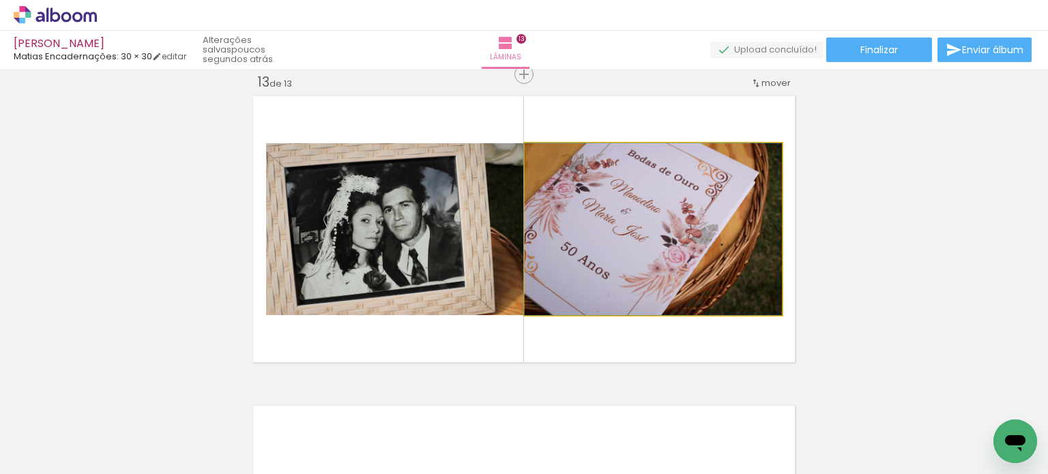
click at [640, 278] on quentale-photo at bounding box center [653, 229] width 257 height 172
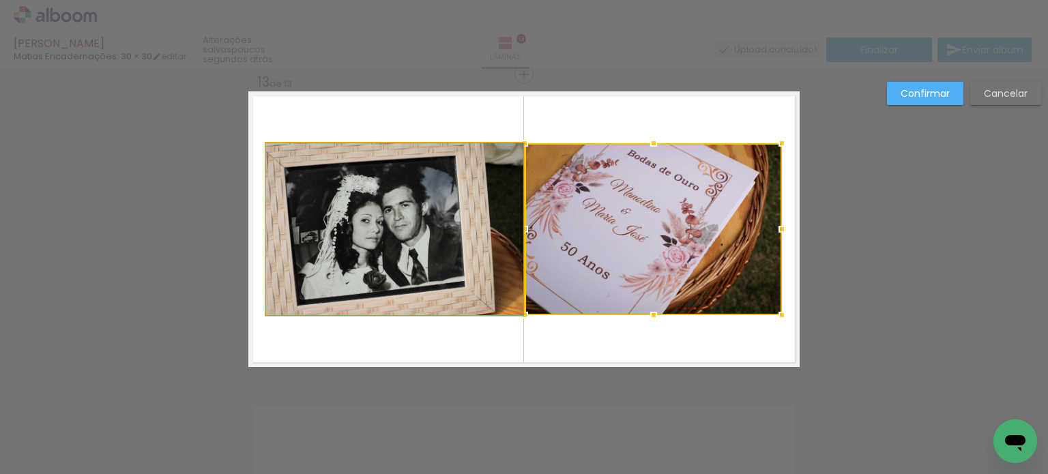
click at [453, 259] on quentale-photo at bounding box center [394, 229] width 257 height 172
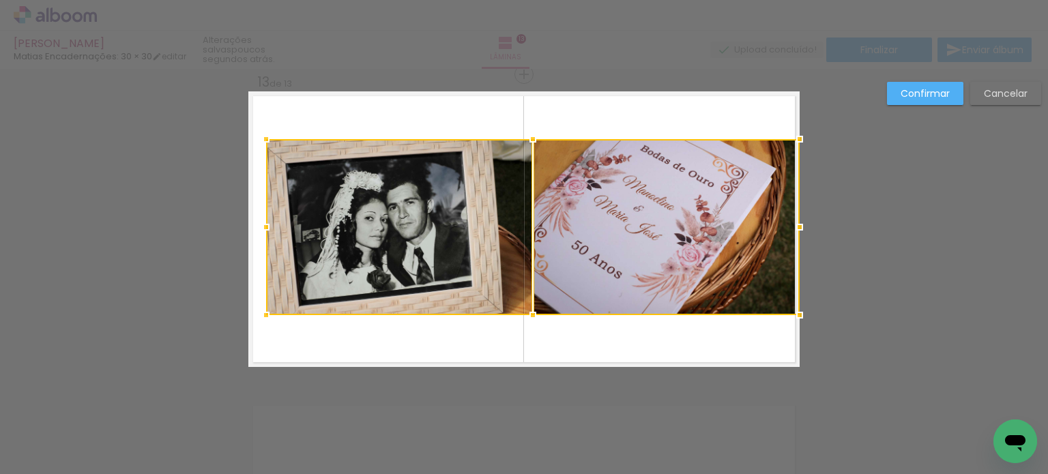
drag, startPoint x: 781, startPoint y: 136, endPoint x: 790, endPoint y: 133, distance: 9.9
click at [790, 133] on div at bounding box center [799, 139] width 27 height 27
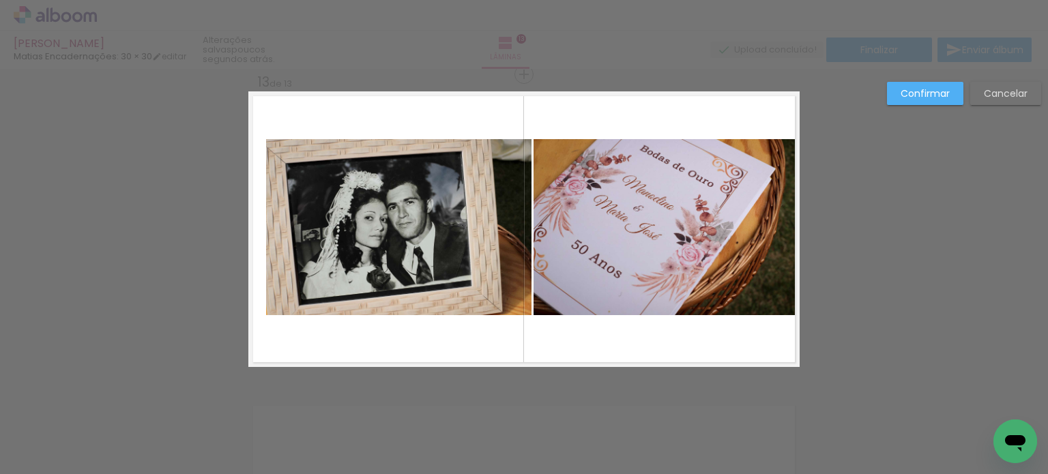
click at [677, 222] on quentale-photo at bounding box center [667, 227] width 266 height 176
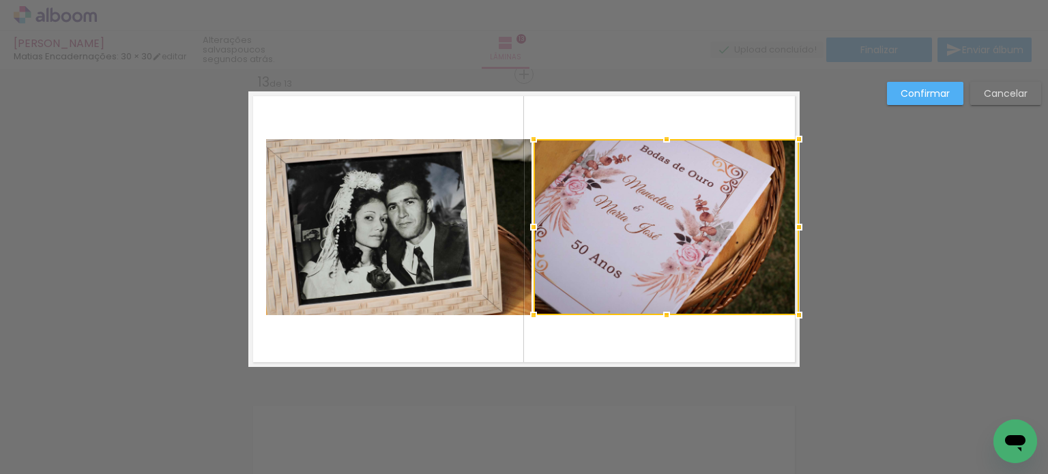
click at [414, 226] on quentale-photo at bounding box center [399, 227] width 266 height 176
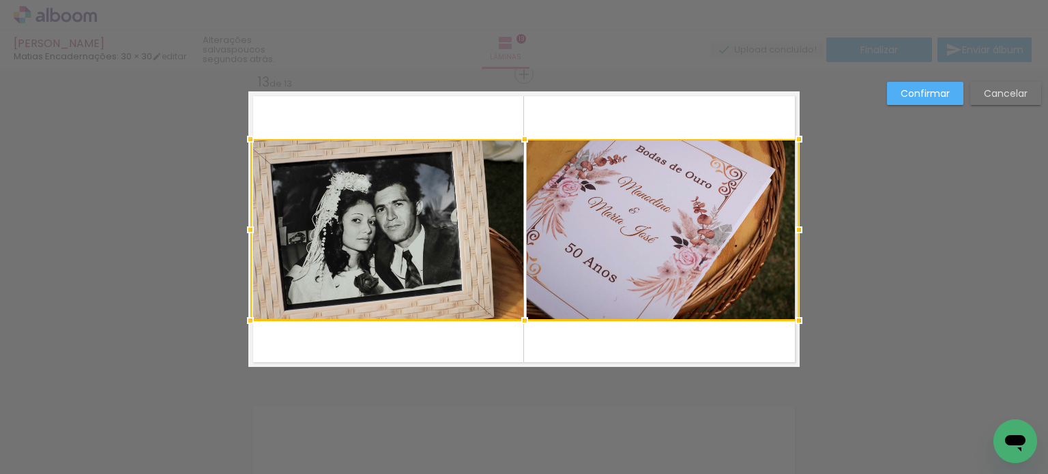
drag, startPoint x: 263, startPoint y: 313, endPoint x: 250, endPoint y: 321, distance: 15.0
click at [250, 321] on div at bounding box center [250, 320] width 27 height 27
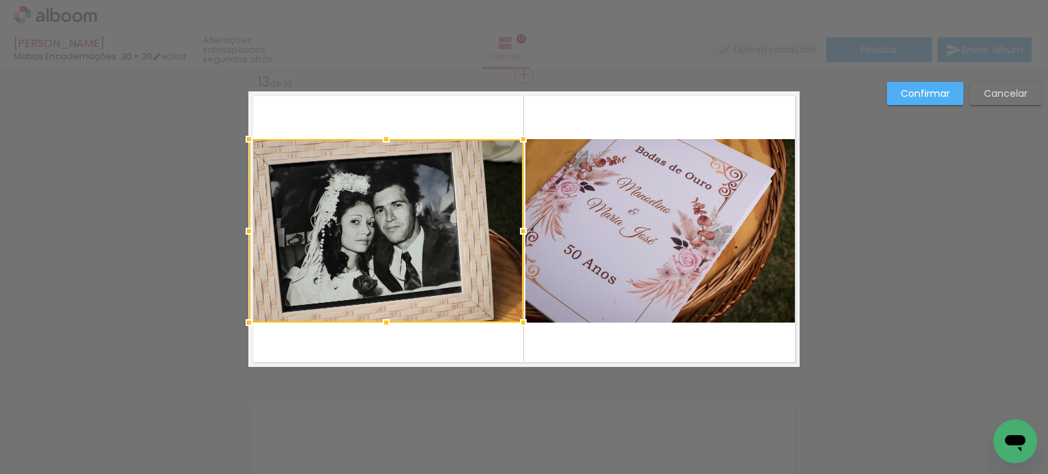
click at [0, 0] on slot "Confirmar" at bounding box center [0, 0] width 0 height 0
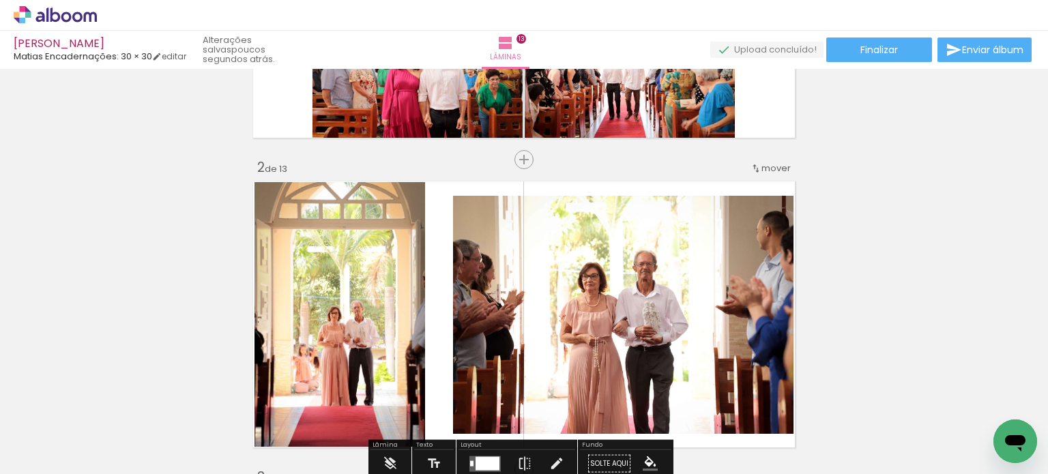
scroll to position [0, 0]
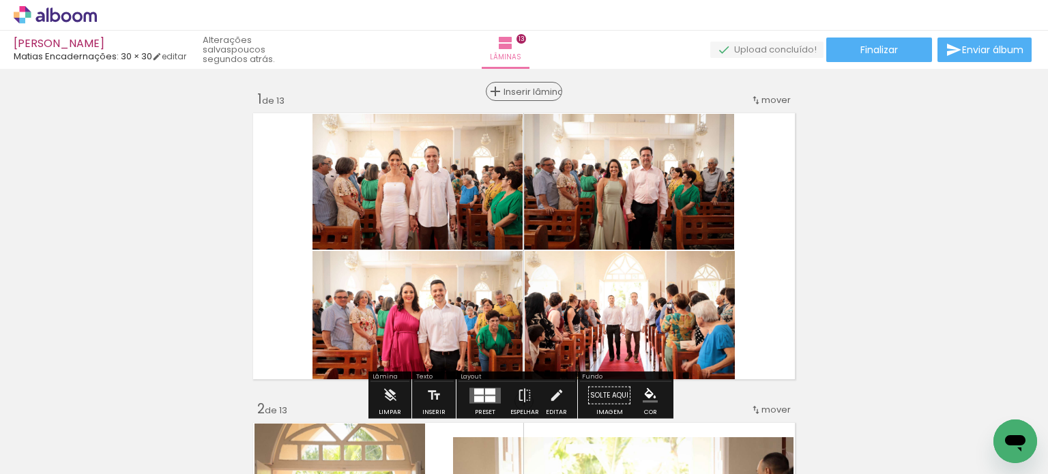
click at [523, 91] on span "Inserir lâmina" at bounding box center [530, 91] width 53 height 9
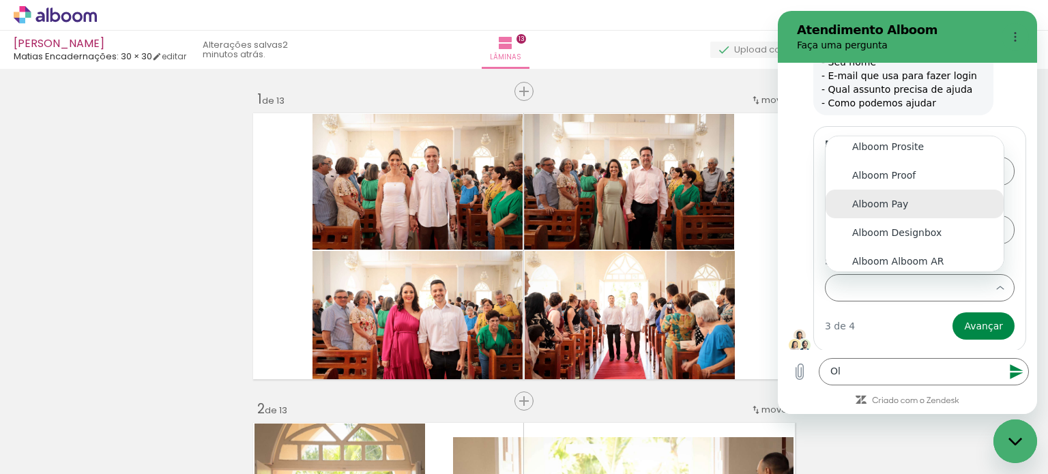
scroll to position [75, 0]
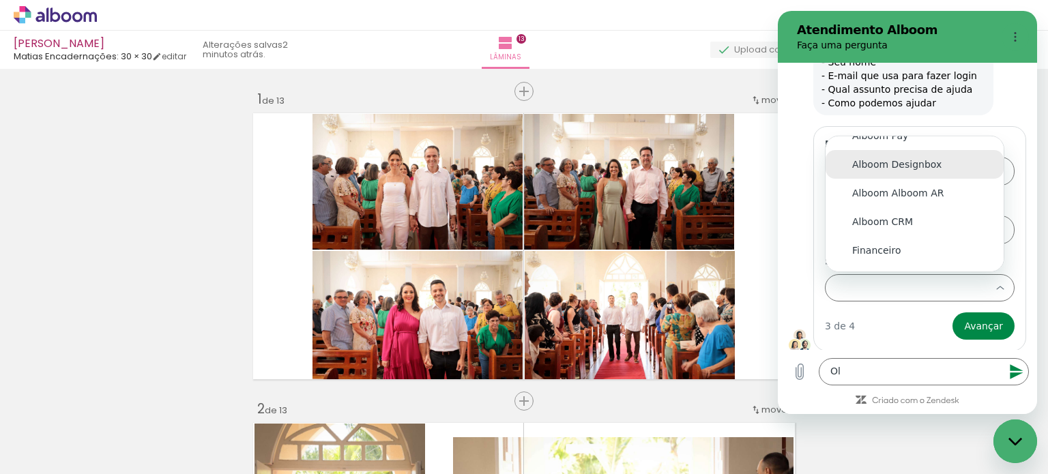
click at [958, 166] on div "Alboom Designbox" at bounding box center [914, 165] width 125 height 14
type input "Alboom Designbox"
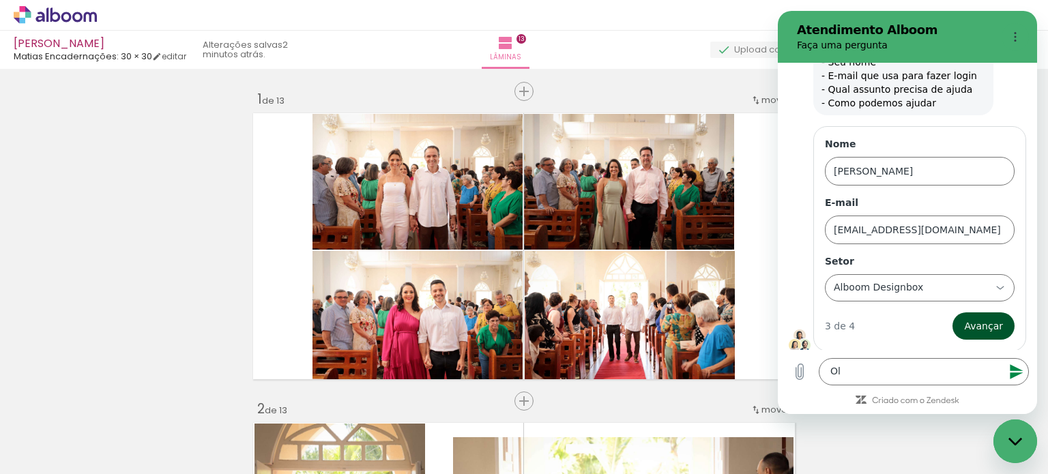
click at [971, 315] on button "Avançar" at bounding box center [984, 326] width 62 height 27
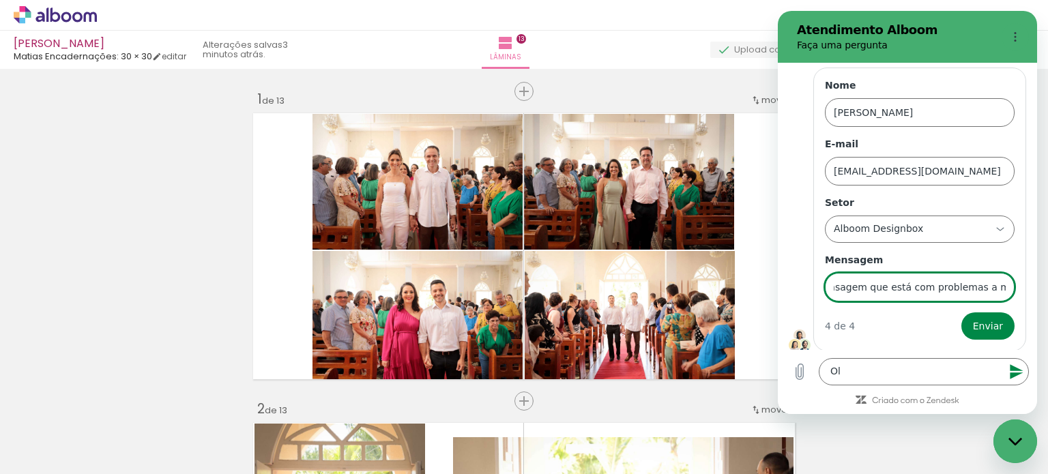
scroll to position [0, 833]
type input "Olá, estou com problemas para fazer exportação de algumas [GEOGRAPHIC_DATA]. Eu…"
click at [975, 321] on span "Enviar" at bounding box center [988, 326] width 30 height 16
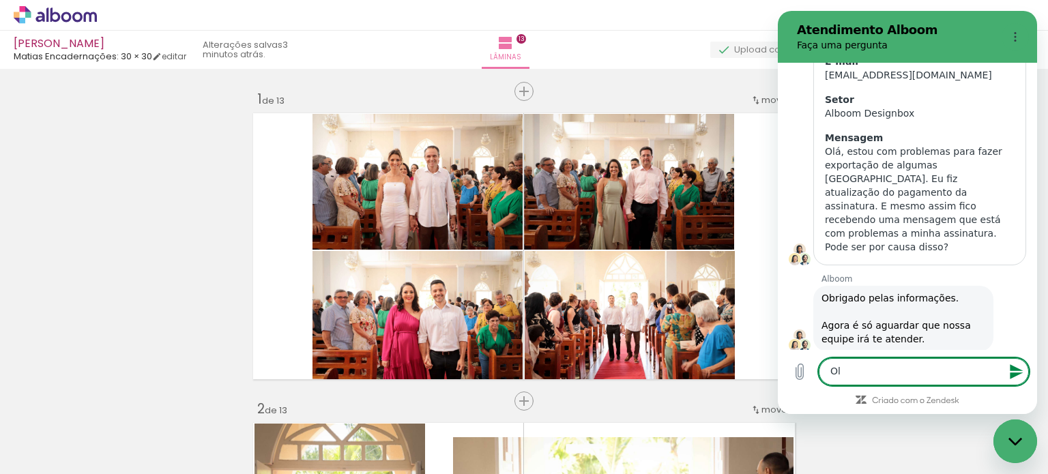
scroll to position [229, 0]
click at [875, 363] on textarea "Ol" at bounding box center [924, 371] width 210 height 27
type textarea "O"
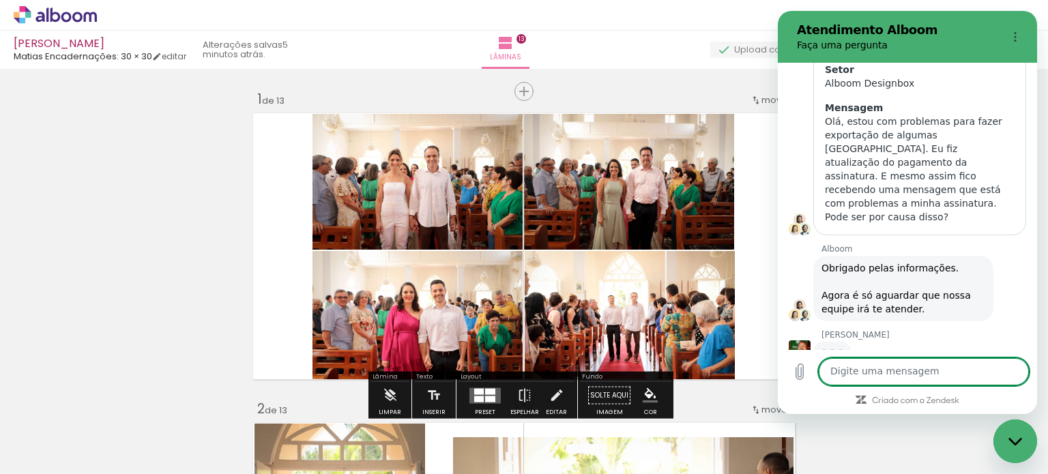
scroll to position [254, 0]
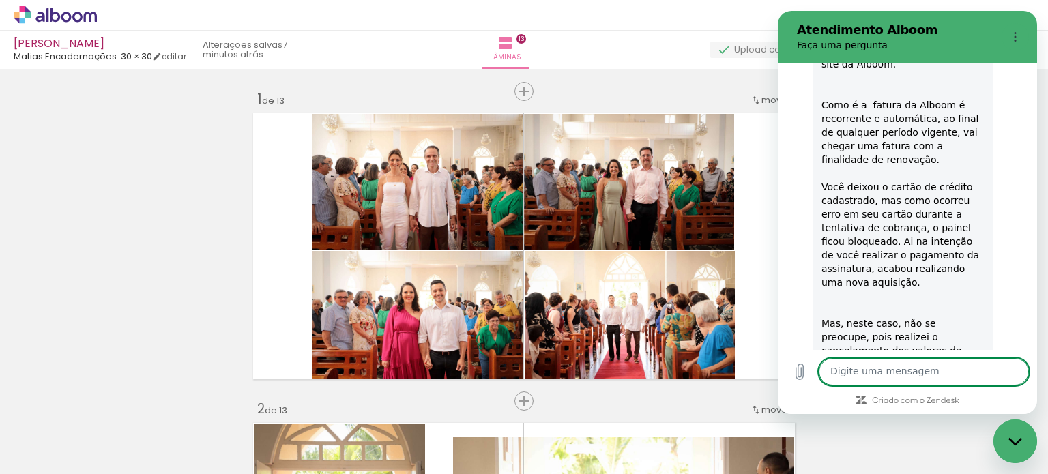
scroll to position [668, 0]
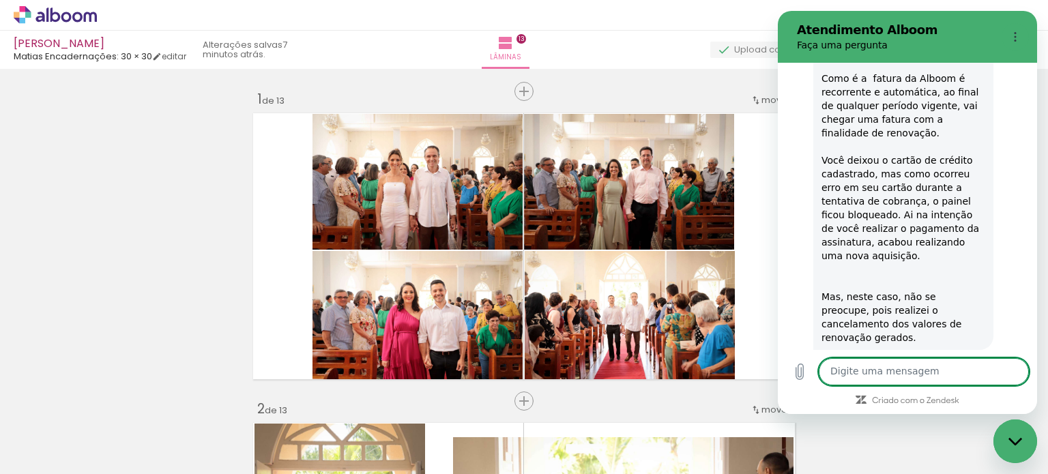
click at [911, 362] on textarea at bounding box center [924, 371] width 210 height 27
type textarea "Ah otimo"
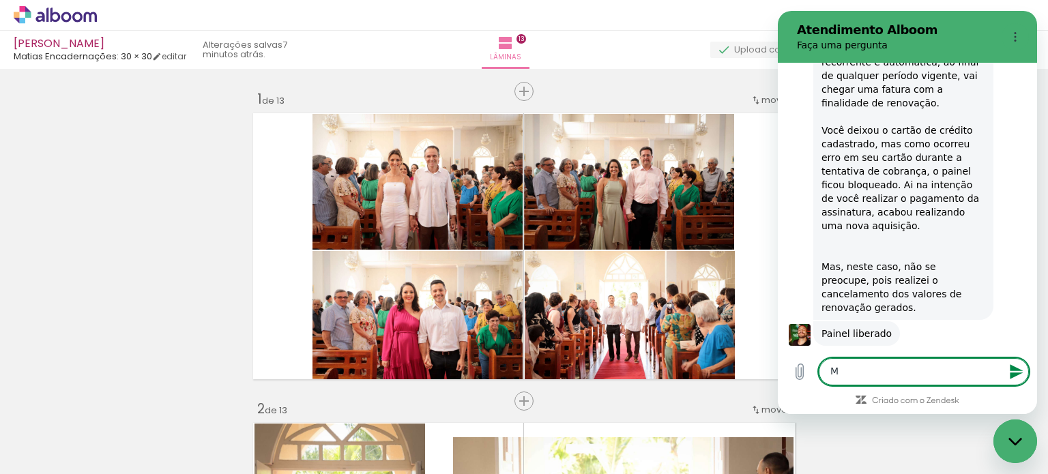
scroll to position [701, 0]
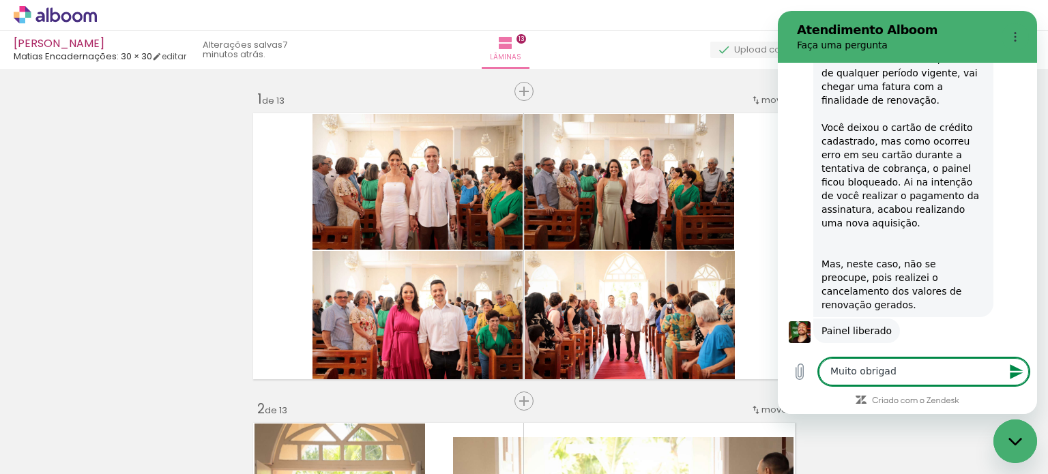
type textarea "Muito obrigado"
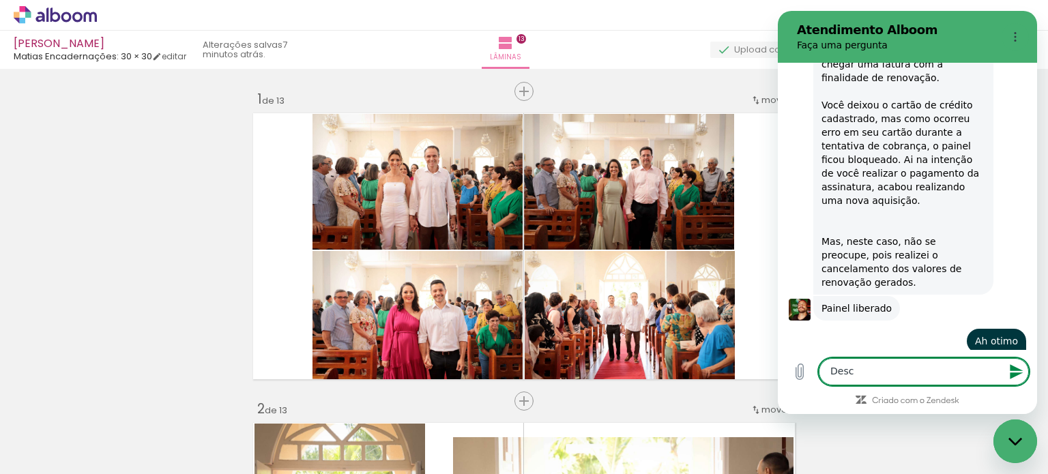
scroll to position [726, 0]
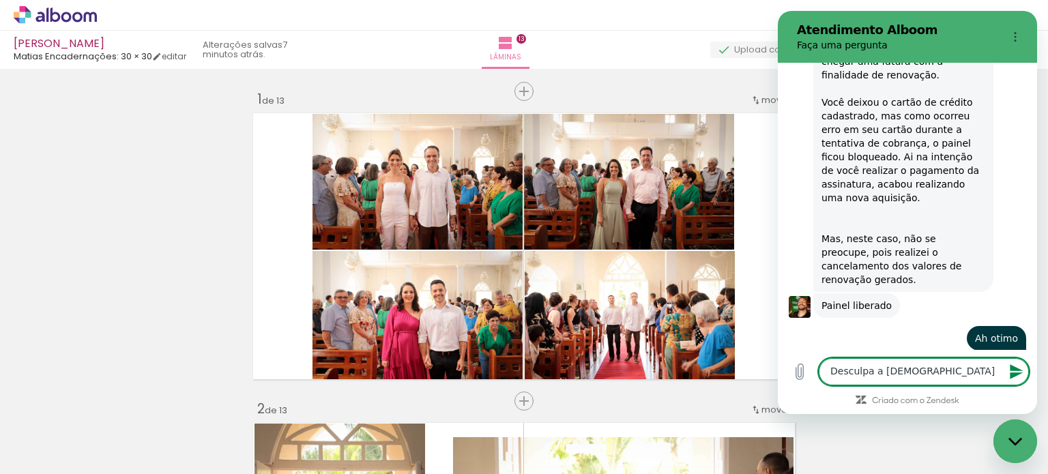
type textarea "Desculpa a confuão"
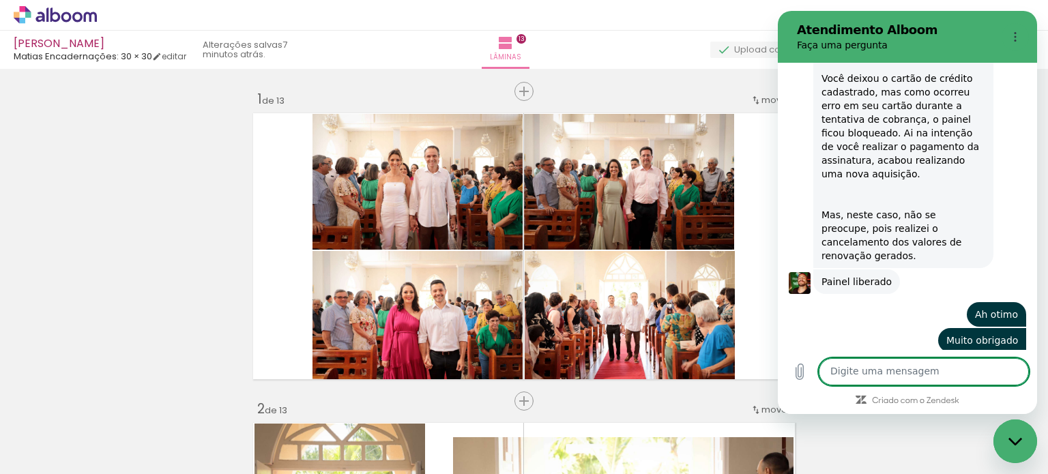
scroll to position [753, 0]
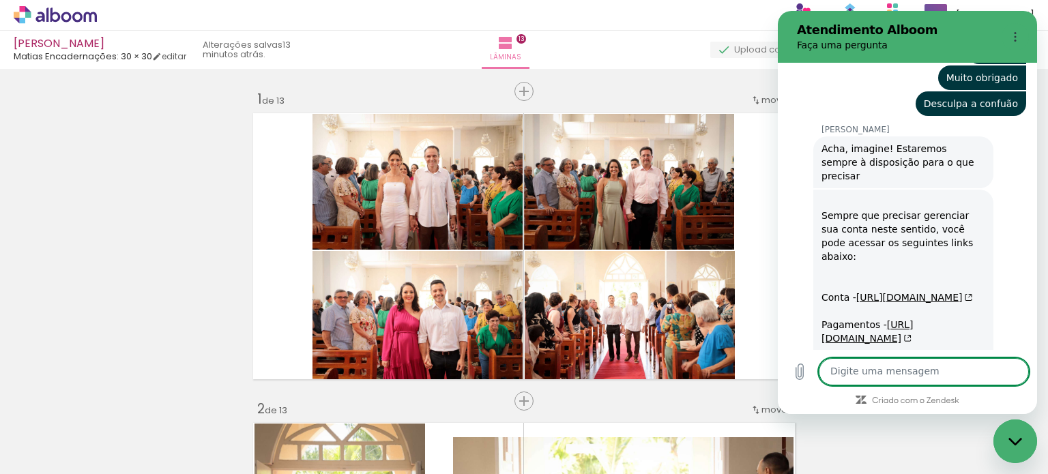
scroll to position [1081, 0]
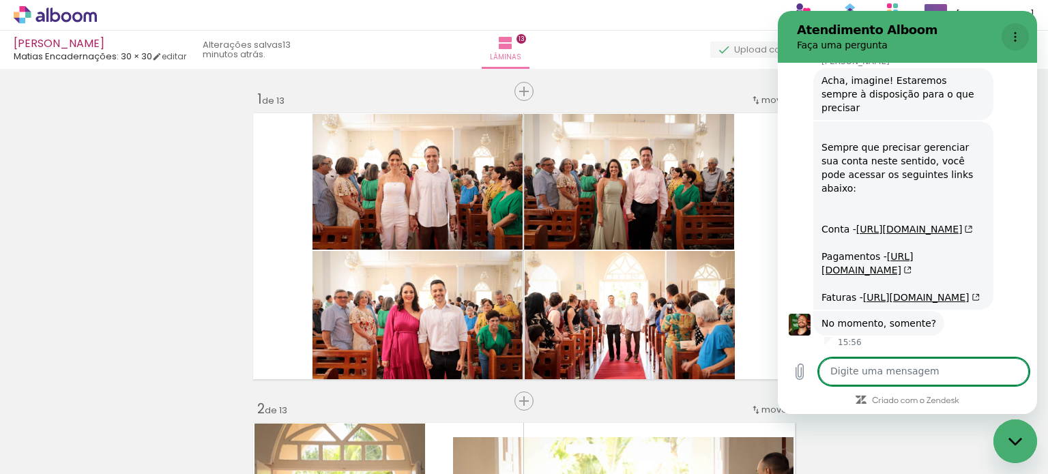
click at [1021, 43] on button "Menu de opções" at bounding box center [1015, 36] width 27 height 27
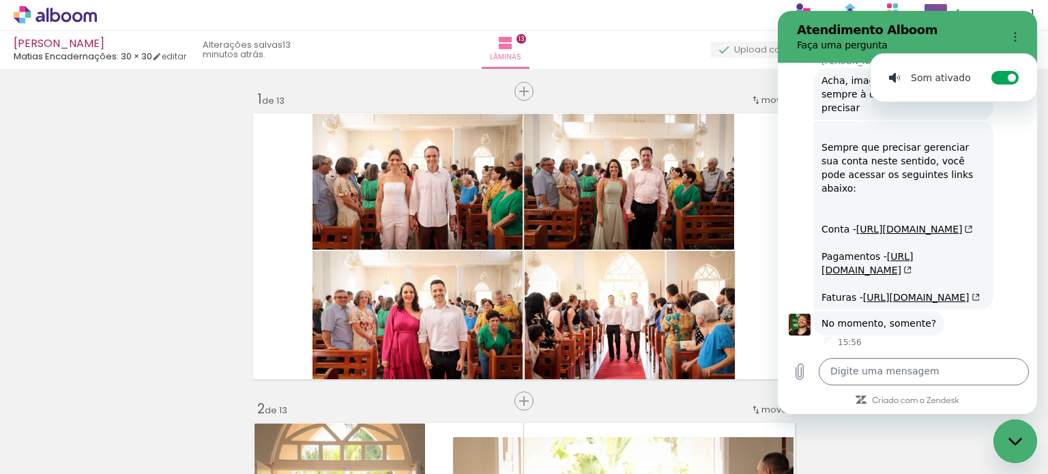
click at [999, 38] on div "Som ativado Alternar notificações sonoras" at bounding box center [1012, 36] width 33 height 27
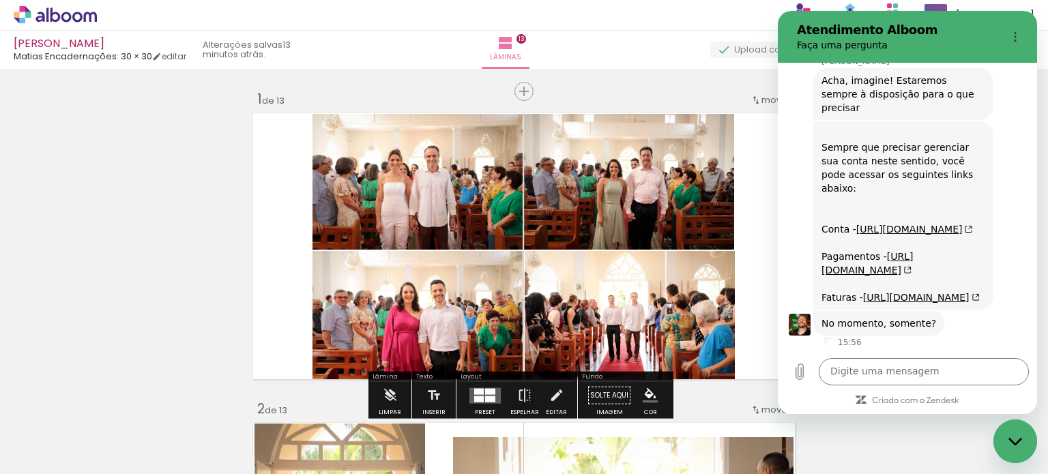
click at [932, 40] on p "Faça uma pergunta" at bounding box center [896, 45] width 199 height 14
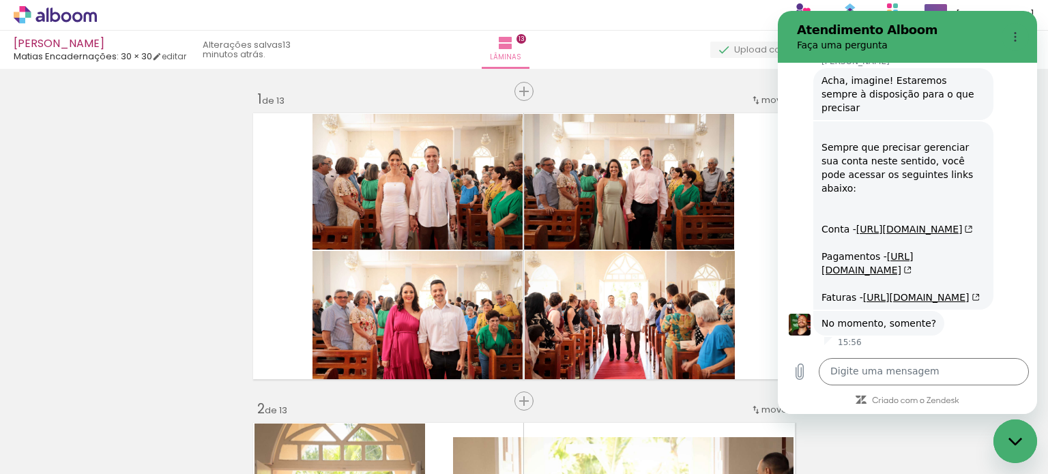
drag, startPoint x: 1014, startPoint y: 441, endPoint x: 1007, endPoint y: 440, distance: 7.0
click at [1014, 442] on icon "Fechar janela de mensagens" at bounding box center [1016, 442] width 14 height 9
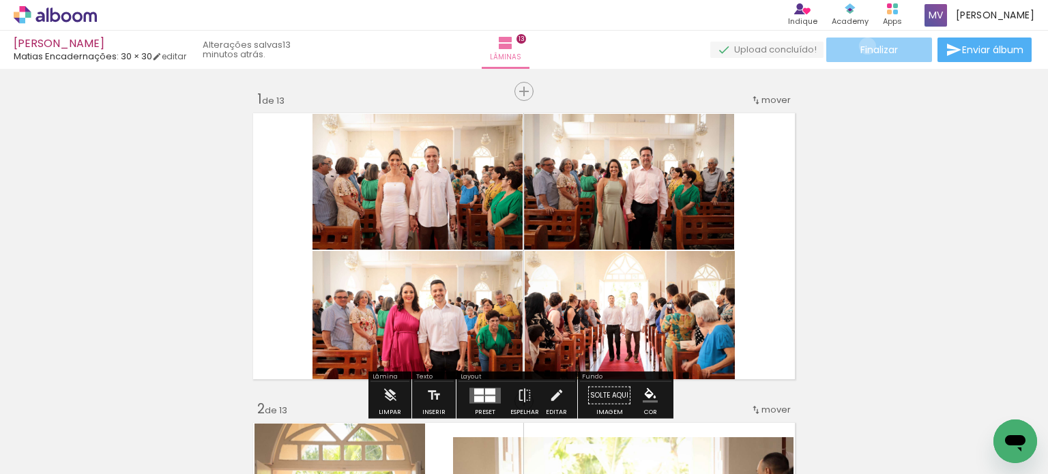
click at [863, 46] on span "Finalizar" at bounding box center [880, 50] width 38 height 10
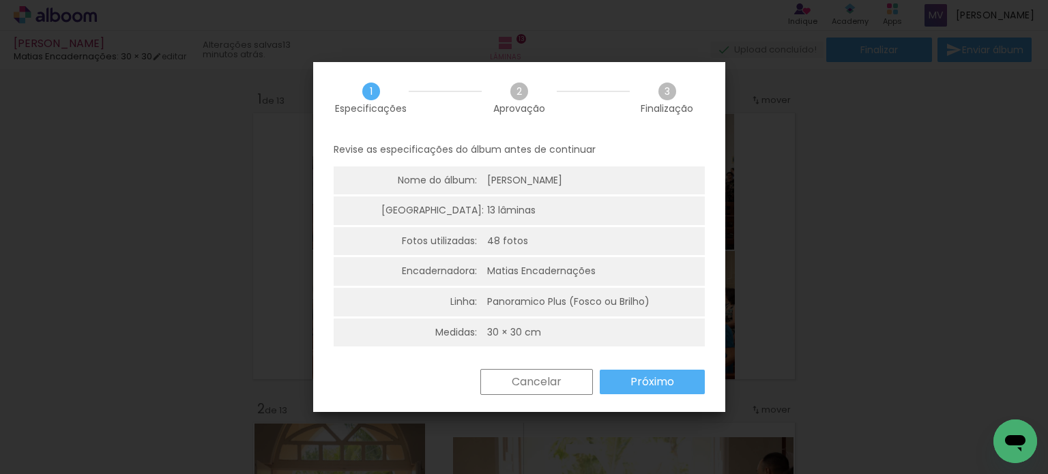
click at [0, 0] on slot "Próximo" at bounding box center [0, 0] width 0 height 0
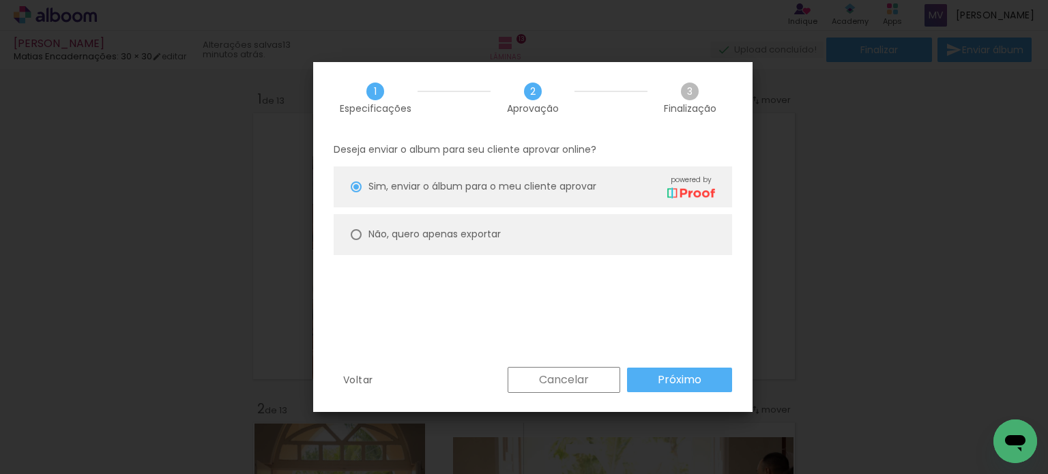
click at [0, 0] on slot "Não, quero apenas exportar" at bounding box center [0, 0] width 0 height 0
type paper-radio-button "on"
click at [0, 0] on slot "Próximo" at bounding box center [0, 0] width 0 height 0
type input "Alta, 300 DPI"
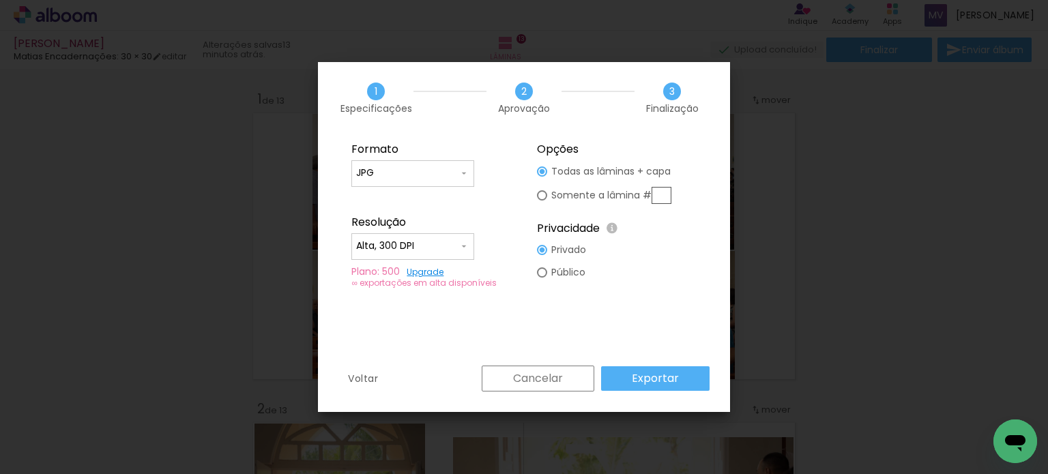
click at [0, 0] on slot "Exportar" at bounding box center [0, 0] width 0 height 0
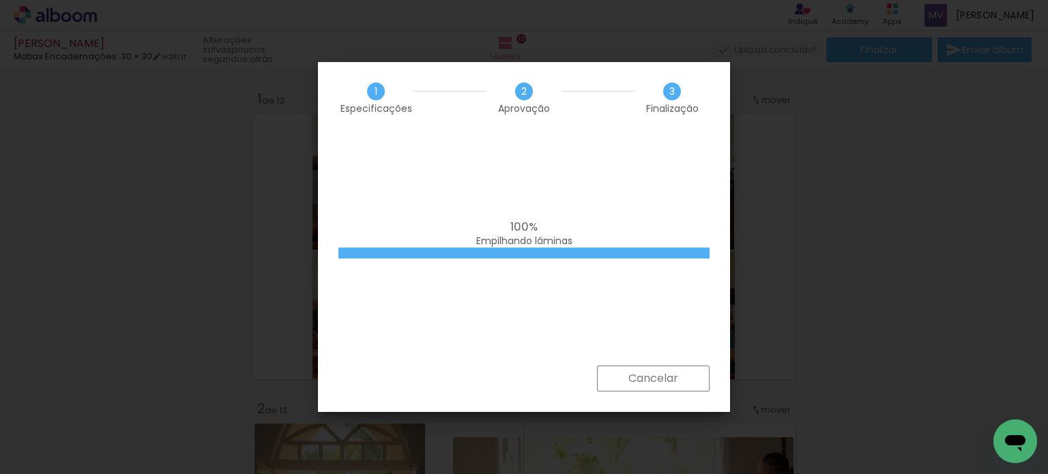
scroll to position [1081, 0]
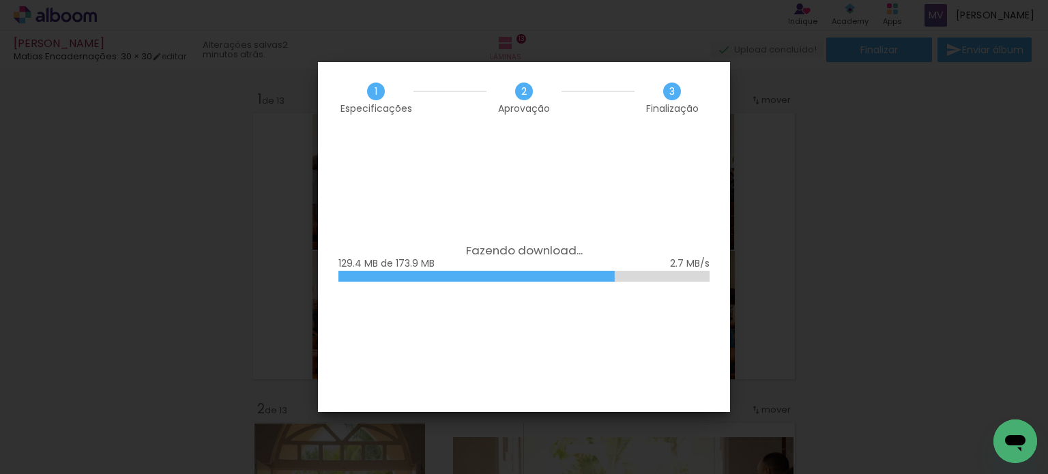
scroll to position [1081, 0]
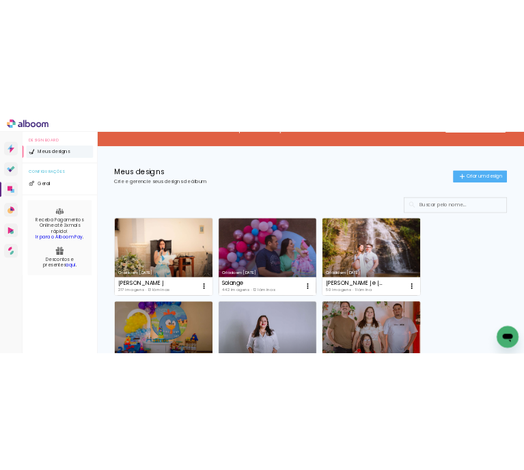
scroll to position [137, 0]
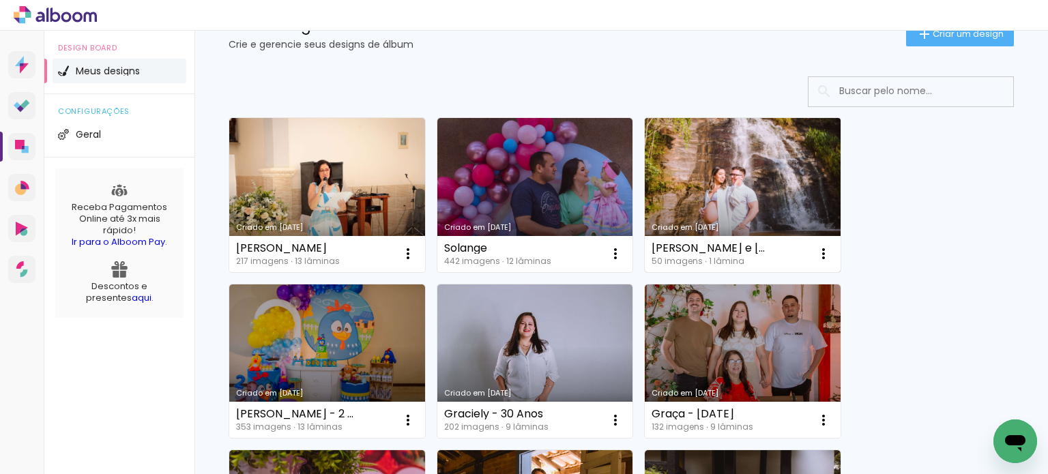
click at [732, 188] on link "Criado em [DATE]" at bounding box center [743, 195] width 196 height 154
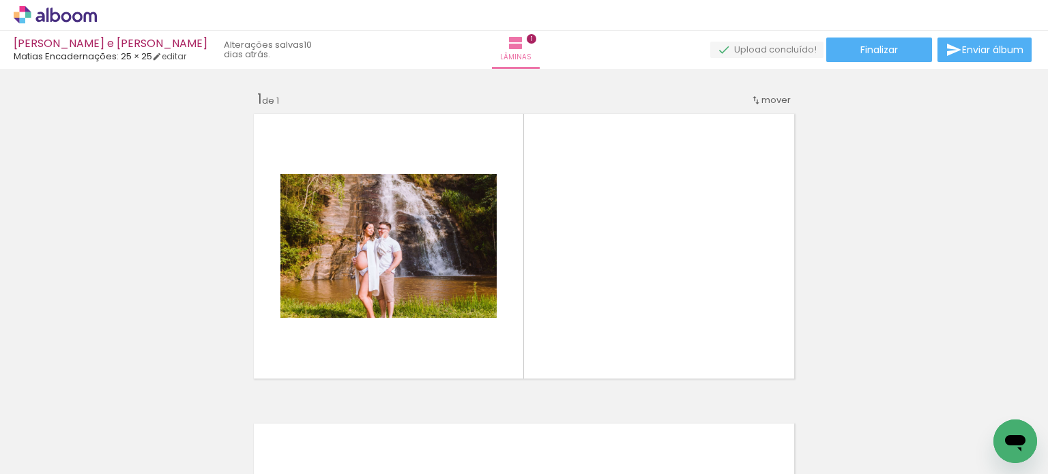
click at [31, 230] on div "Inserir lâmina 1 de 1" at bounding box center [524, 384] width 1048 height 620
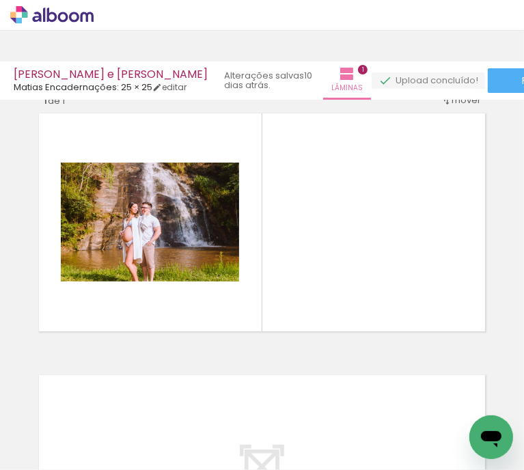
scroll to position [0, 200]
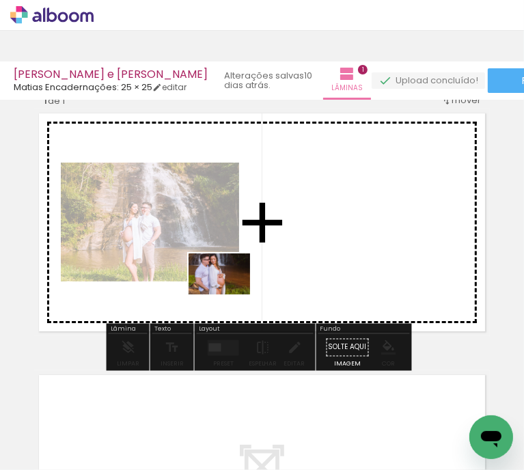
drag, startPoint x: 243, startPoint y: 431, endPoint x: 228, endPoint y: 282, distance: 149.5
click at [228, 282] on quentale-workspace at bounding box center [262, 235] width 524 height 470
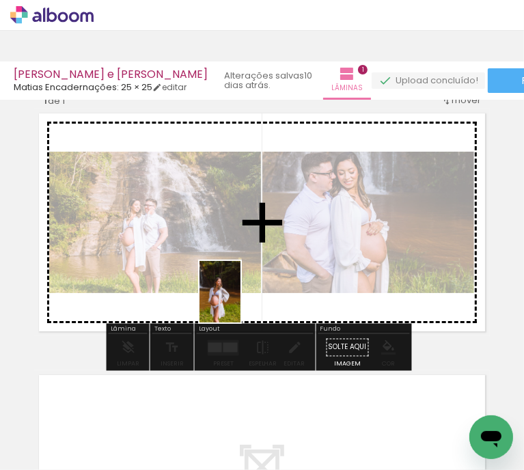
drag, startPoint x: 176, startPoint y: 447, endPoint x: 240, endPoint y: 300, distance: 160.2
click at [240, 300] on quentale-workspace at bounding box center [262, 235] width 524 height 470
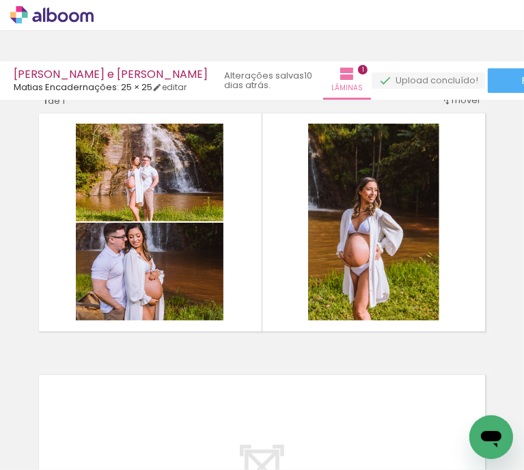
scroll to position [0, 72]
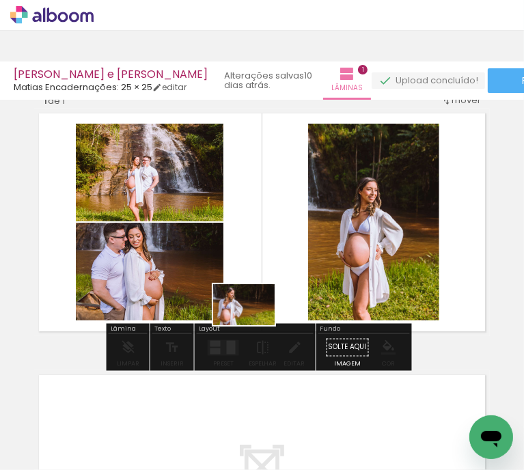
drag, startPoint x: 219, startPoint y: 433, endPoint x: 255, endPoint y: 317, distance: 121.5
click at [255, 317] on quentale-workspace at bounding box center [262, 235] width 524 height 470
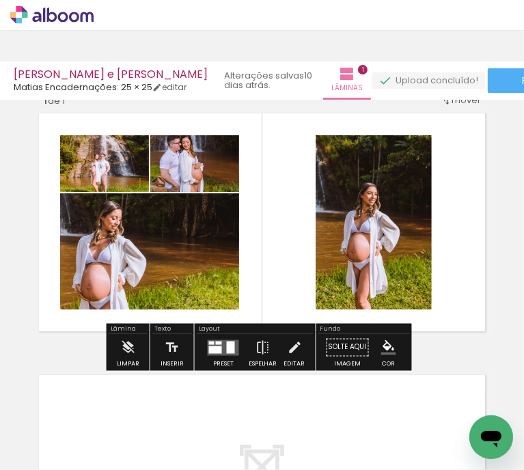
click at [218, 343] on quentale-layouter at bounding box center [222, 347] width 31 height 16
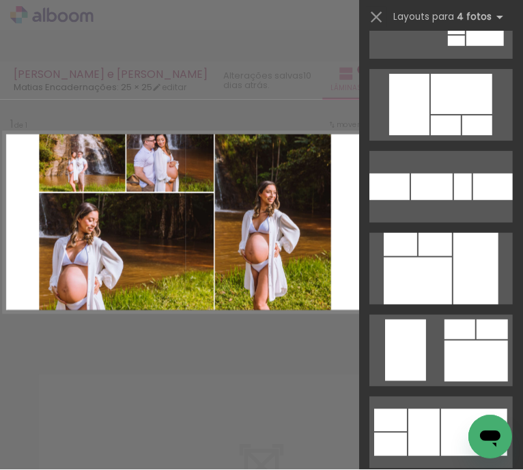
scroll to position [3140, 0]
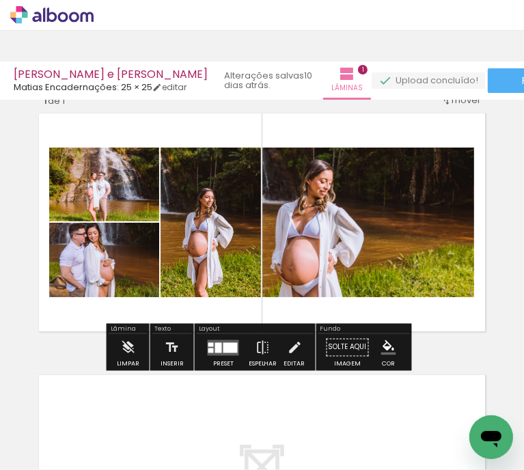
click at [389, 231] on quentale-photo at bounding box center [368, 221] width 212 height 149
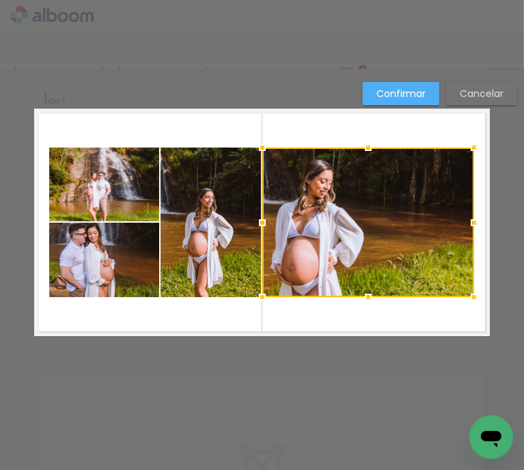
click at [216, 197] on quentale-photo at bounding box center [210, 221] width 100 height 149
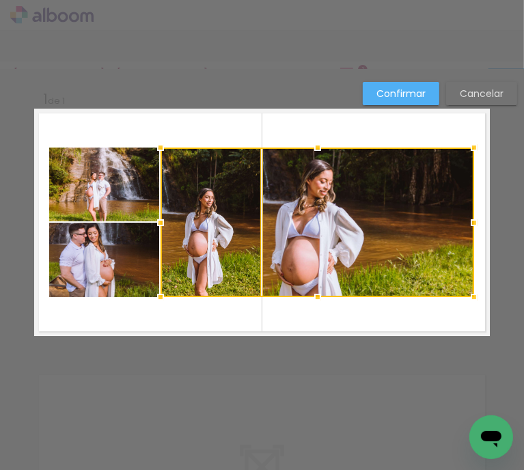
click at [139, 189] on quentale-photo at bounding box center [104, 184] width 110 height 74
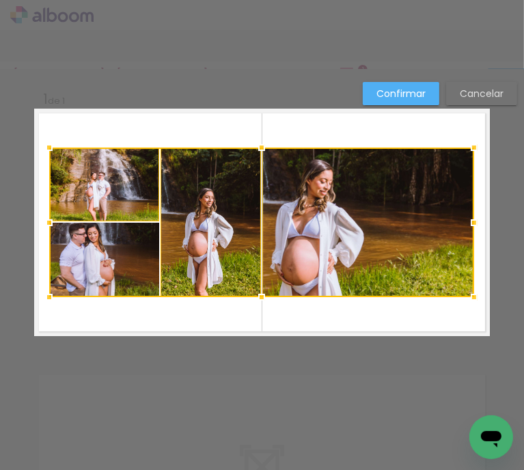
click at [113, 278] on div at bounding box center [261, 221] width 425 height 149
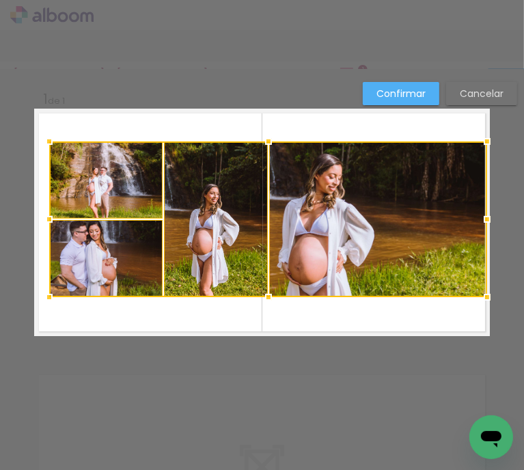
drag, startPoint x: 471, startPoint y: 148, endPoint x: 481, endPoint y: 142, distance: 11.9
click at [481, 142] on div at bounding box center [486, 141] width 27 height 27
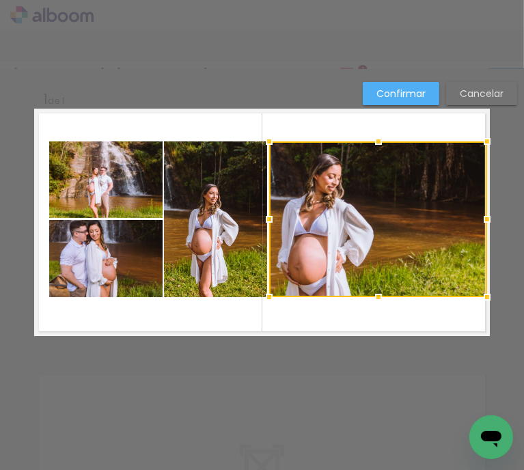
click at [349, 194] on div at bounding box center [378, 219] width 218 height 156
click at [243, 195] on quentale-photo at bounding box center [215, 219] width 103 height 156
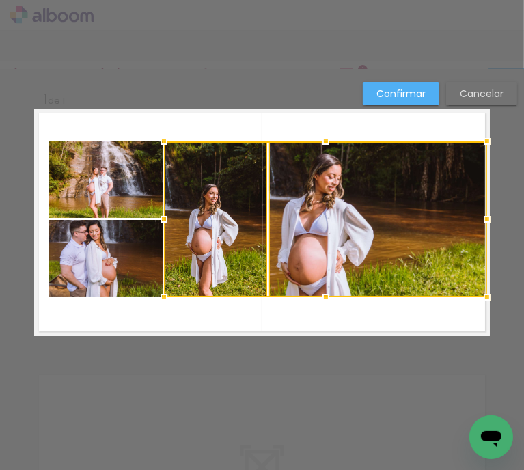
click at [75, 193] on quentale-photo at bounding box center [105, 179] width 113 height 76
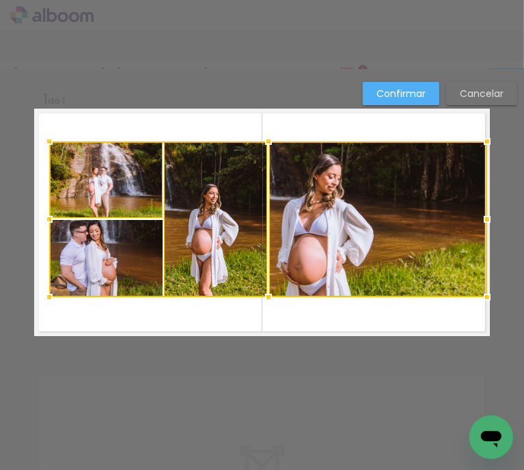
click at [77, 270] on div at bounding box center [268, 219] width 438 height 156
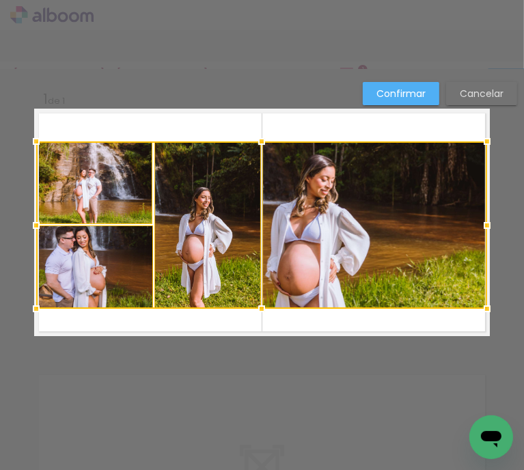
drag, startPoint x: 48, startPoint y: 293, endPoint x: 38, endPoint y: 305, distance: 15.5
click at [38, 305] on div at bounding box center [36, 308] width 27 height 27
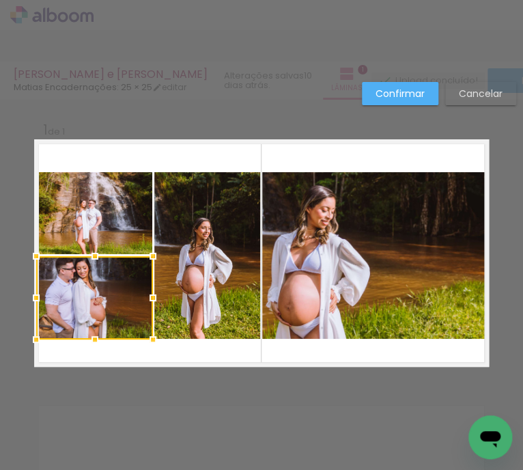
click at [106, 155] on quentale-layouter at bounding box center [261, 252] width 455 height 227
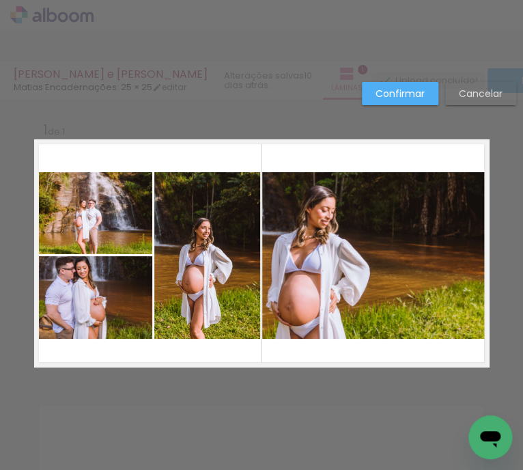
click at [99, 223] on quentale-photo at bounding box center [94, 213] width 116 height 82
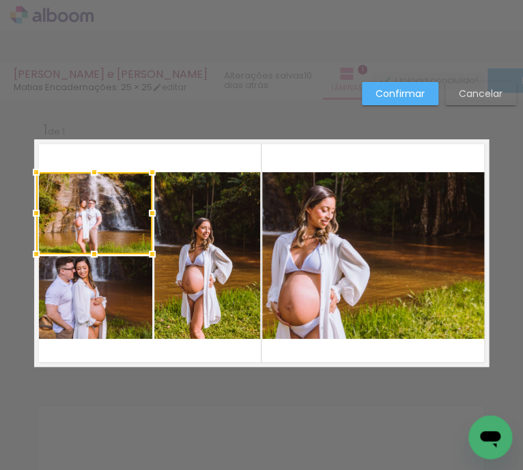
click at [99, 278] on quentale-photo at bounding box center [94, 297] width 116 height 83
click at [195, 265] on quentale-photo at bounding box center [207, 255] width 106 height 167
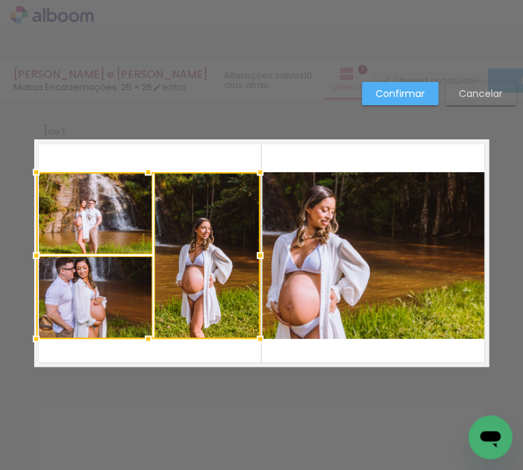
click at [314, 231] on quentale-photo at bounding box center [374, 255] width 224 height 167
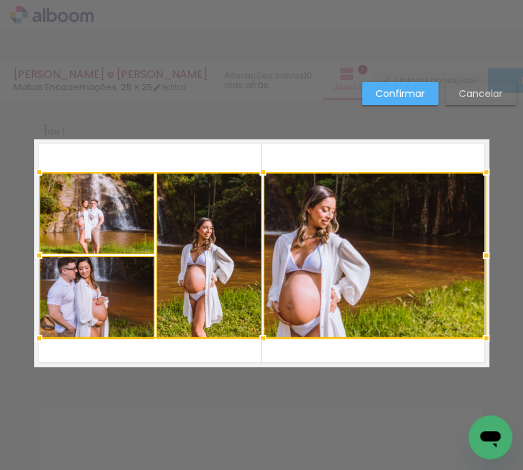
click at [34, 336] on div at bounding box center [38, 337] width 27 height 27
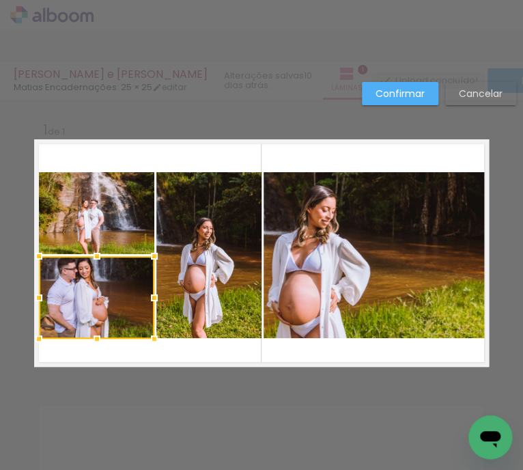
click at [253, 352] on quentale-layouter at bounding box center [261, 252] width 455 height 227
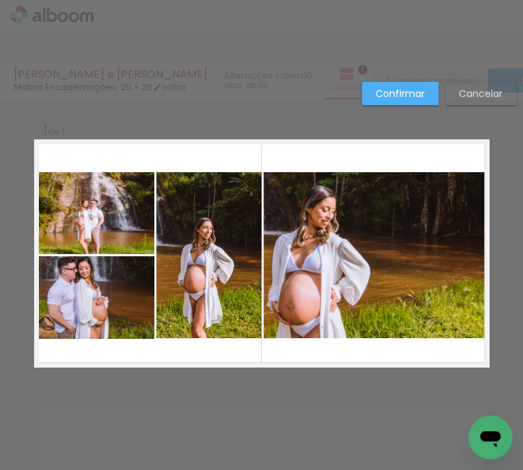
click at [0, 0] on slot "Confirmar" at bounding box center [0, 0] width 0 height 0
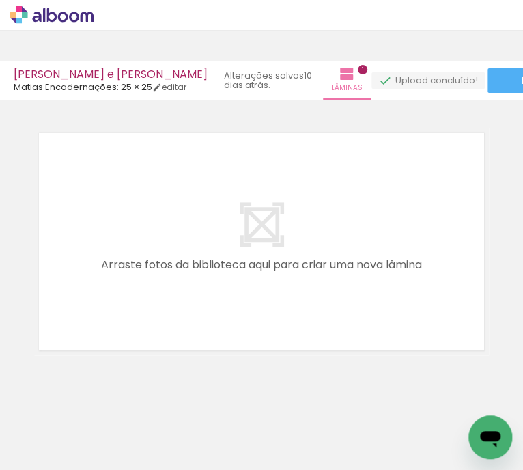
scroll to position [0, 489]
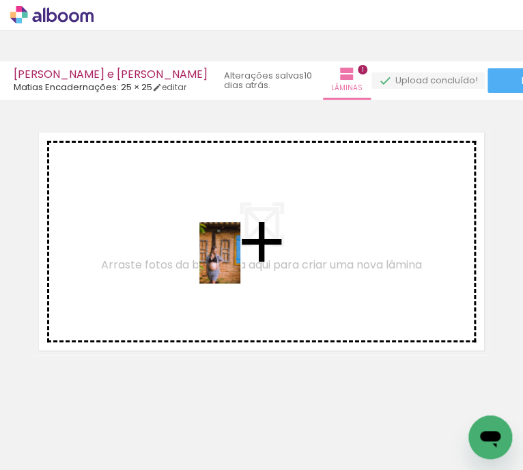
drag, startPoint x: 206, startPoint y: 439, endPoint x: 243, endPoint y: 250, distance: 192.6
click at [243, 250] on quentale-workspace at bounding box center [261, 235] width 523 height 470
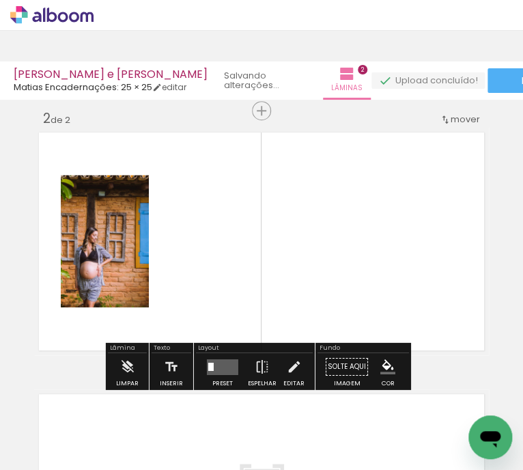
scroll to position [272, 0]
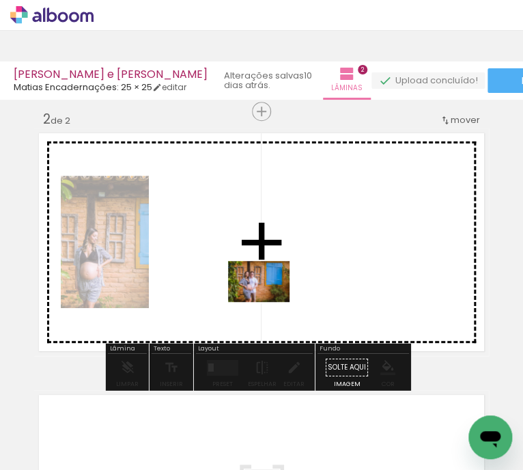
drag, startPoint x: 300, startPoint y: 425, endPoint x: 266, endPoint y: 281, distance: 148.8
click at [266, 281] on quentale-workspace at bounding box center [261, 235] width 523 height 470
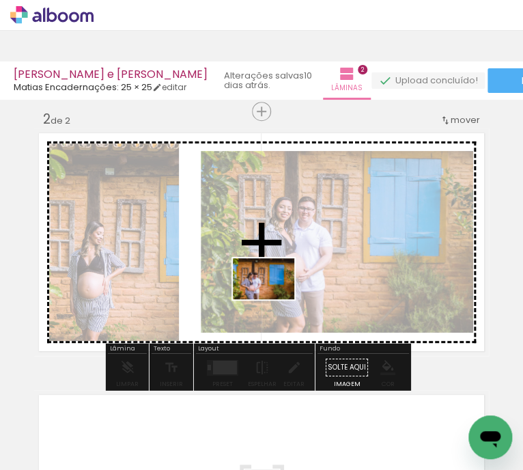
drag, startPoint x: 341, startPoint y: 441, endPoint x: 266, endPoint y: 274, distance: 183.3
click at [266, 274] on quentale-workspace at bounding box center [261, 235] width 523 height 470
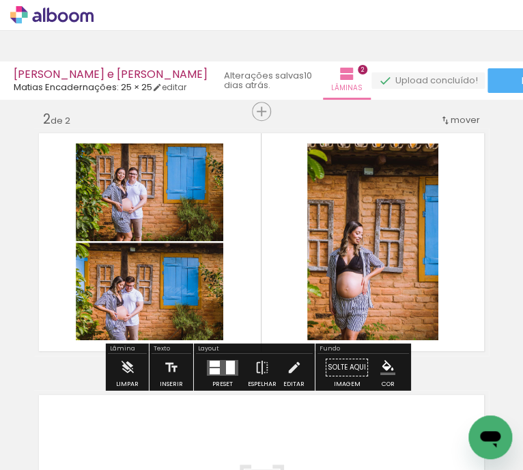
click at [227, 368] on div at bounding box center [230, 367] width 9 height 14
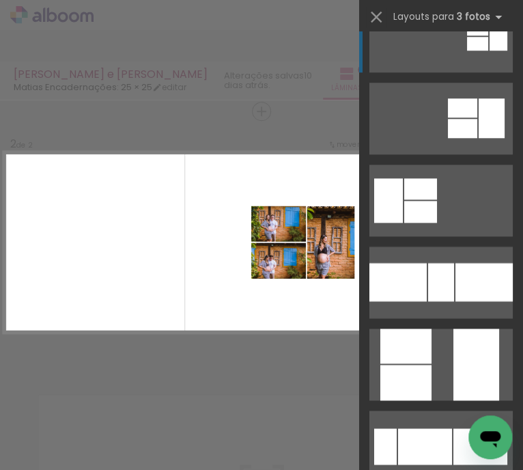
scroll to position [341, 0]
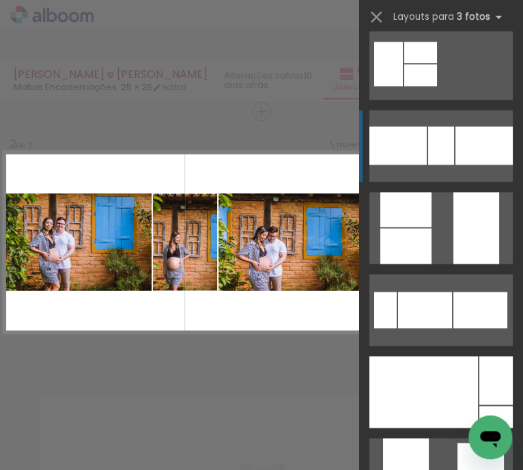
click at [448, 147] on div at bounding box center [441, 145] width 26 height 38
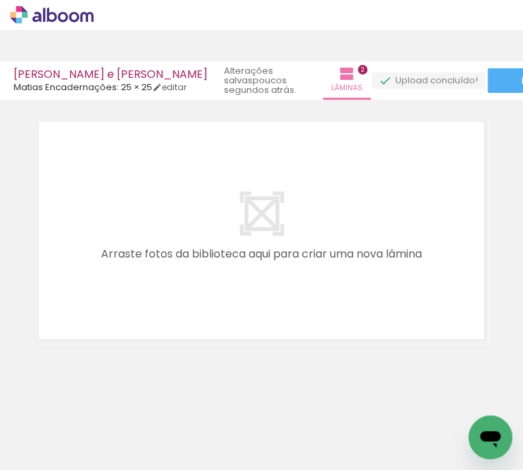
scroll to position [0, 704]
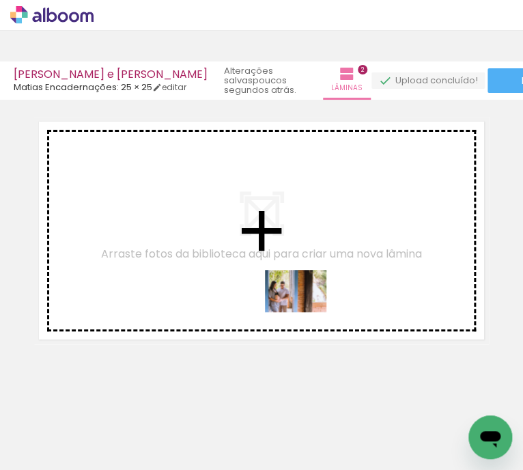
drag, startPoint x: 261, startPoint y: 437, endPoint x: 320, endPoint y: 278, distance: 168.9
click at [320, 278] on quentale-workspace at bounding box center [261, 235] width 523 height 470
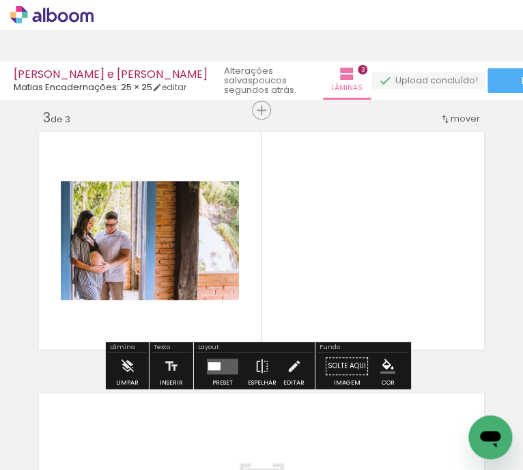
scroll to position [534, 0]
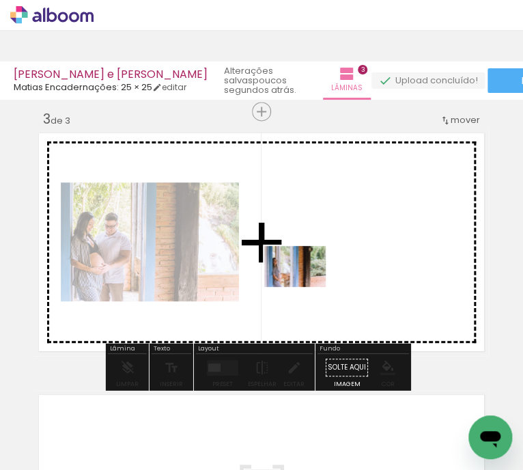
drag, startPoint x: 246, startPoint y: 395, endPoint x: 315, endPoint y: 268, distance: 144.8
click at [315, 268] on quentale-workspace at bounding box center [261, 235] width 523 height 470
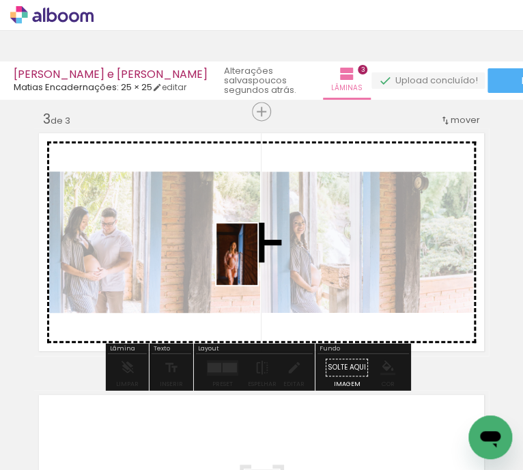
drag, startPoint x: 355, startPoint y: 429, endPoint x: 257, endPoint y: 264, distance: 191.9
click at [257, 264] on quentale-workspace at bounding box center [261, 235] width 523 height 470
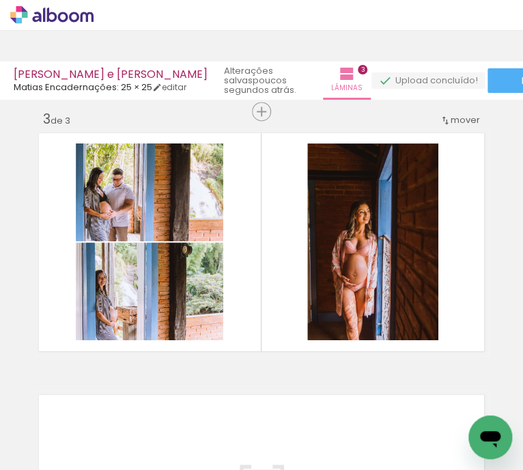
scroll to position [0, 992]
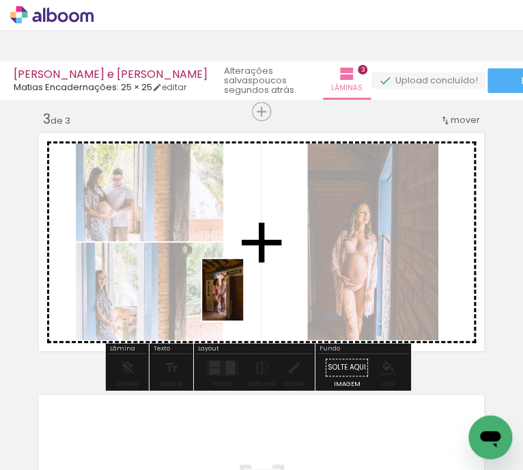
drag, startPoint x: 292, startPoint y: 427, endPoint x: 242, endPoint y: 296, distance: 140.8
click at [242, 296] on quentale-workspace at bounding box center [261, 235] width 523 height 470
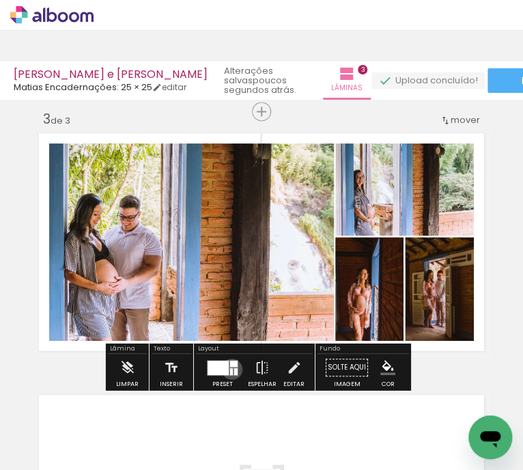
click at [230, 368] on div at bounding box center [231, 370] width 3 height 7
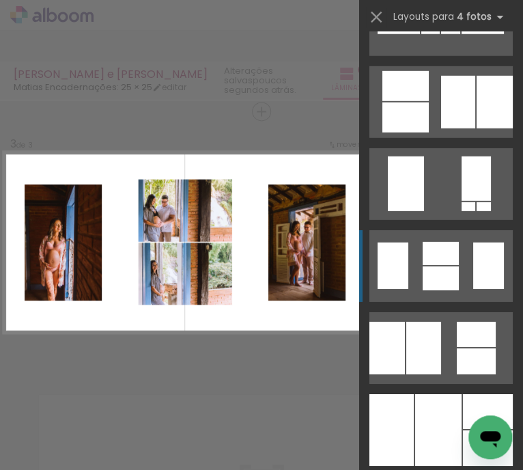
scroll to position [1024, 0]
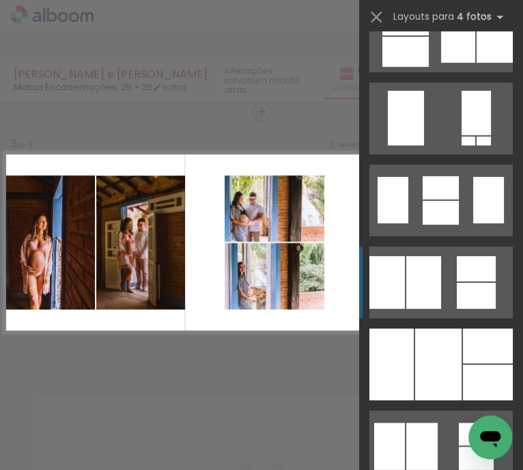
click at [476, 145] on div at bounding box center [483, 141] width 14 height 9
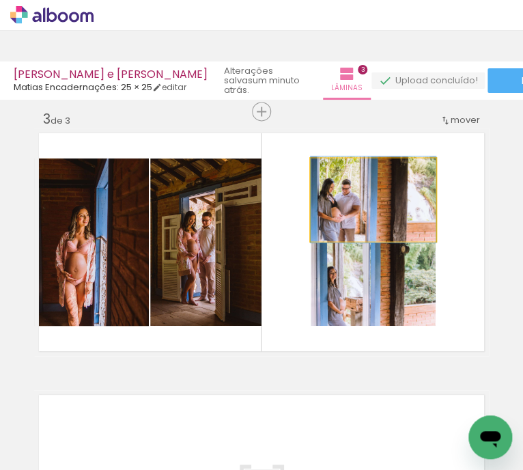
click at [369, 207] on quentale-photo at bounding box center [373, 199] width 125 height 83
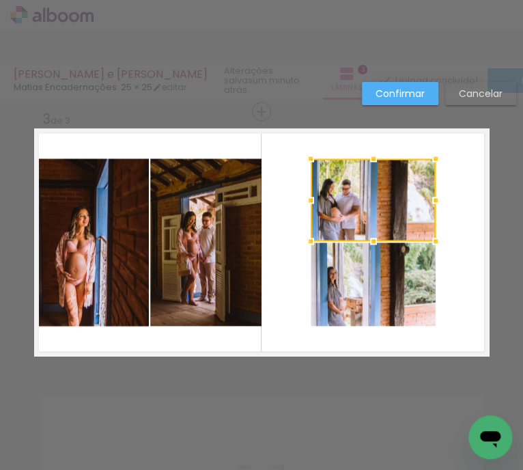
click at [358, 266] on quentale-photo at bounding box center [373, 283] width 125 height 83
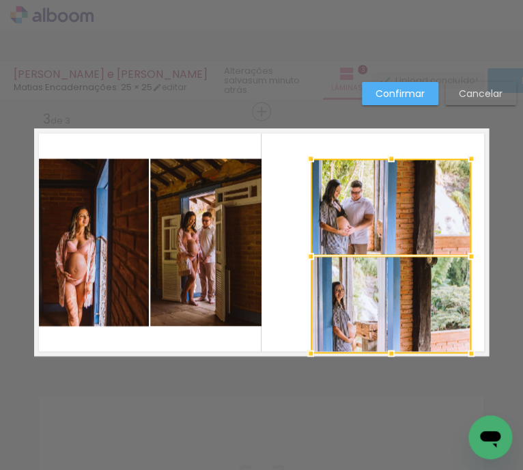
drag, startPoint x: 431, startPoint y: 328, endPoint x: 466, endPoint y: 351, distance: 42.4
click at [466, 351] on div at bounding box center [470, 352] width 27 height 27
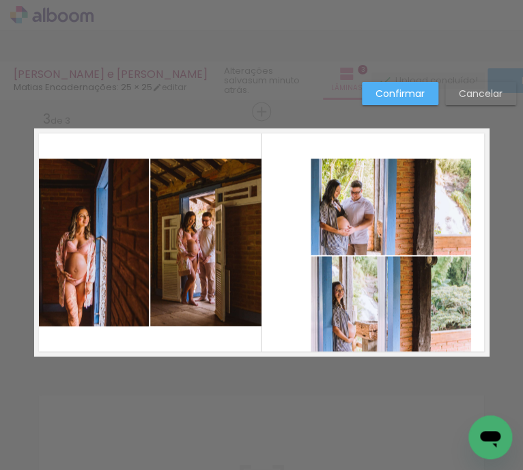
click at [442, 304] on quentale-photo at bounding box center [391, 304] width 160 height 97
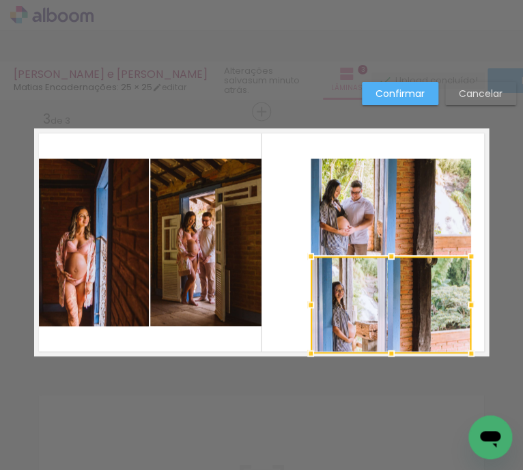
click at [403, 223] on quentale-photo at bounding box center [391, 206] width 160 height 96
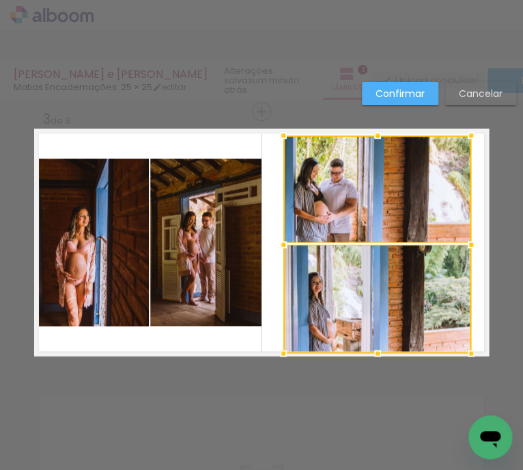
drag, startPoint x: 309, startPoint y: 158, endPoint x: 281, endPoint y: 139, distance: 33.3
click at [281, 139] on div at bounding box center [283, 134] width 27 height 27
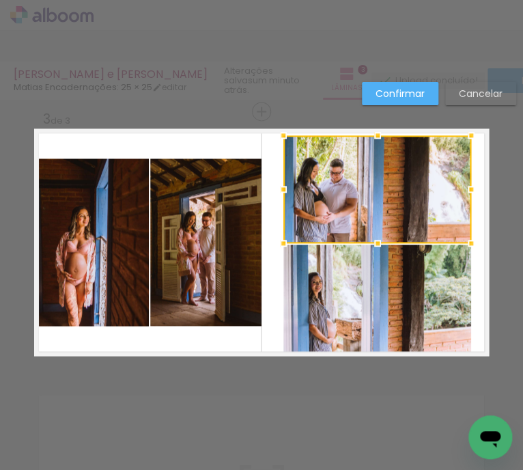
click at [481, 195] on quentale-layouter at bounding box center [261, 241] width 455 height 227
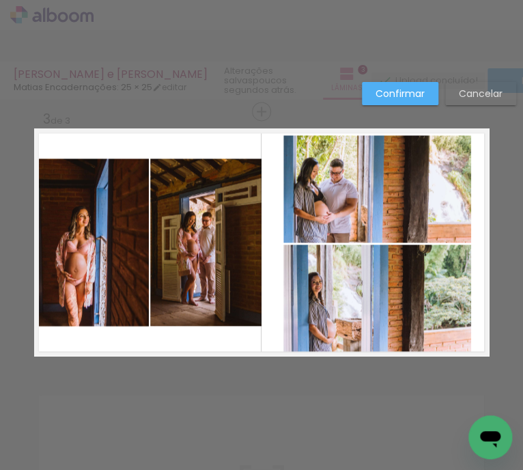
click at [407, 100] on paper-button "Confirmar" at bounding box center [400, 93] width 76 height 23
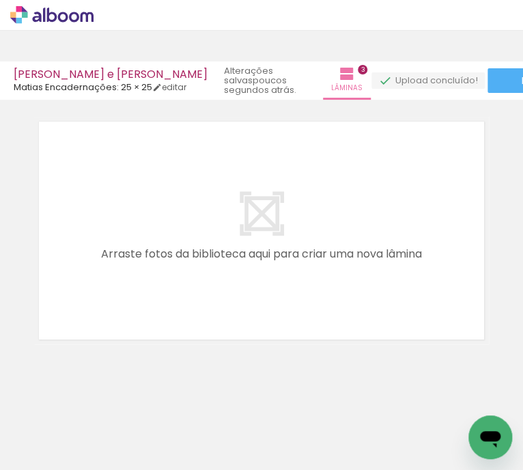
scroll to position [0, 1214]
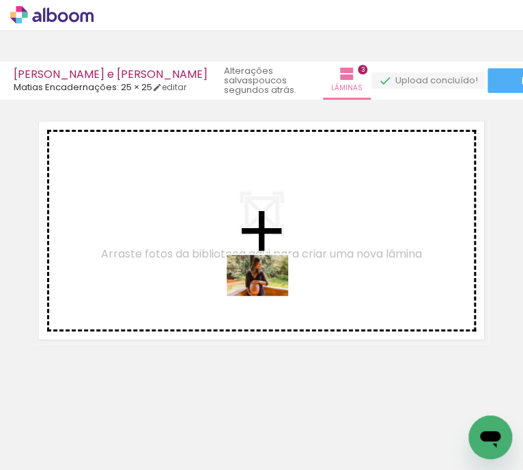
drag, startPoint x: 246, startPoint y: 432, endPoint x: 265, endPoint y: 276, distance: 156.7
click at [265, 276] on quentale-workspace at bounding box center [261, 235] width 523 height 470
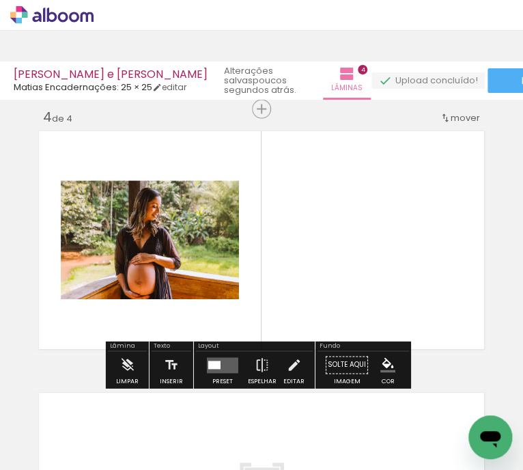
scroll to position [794, 0]
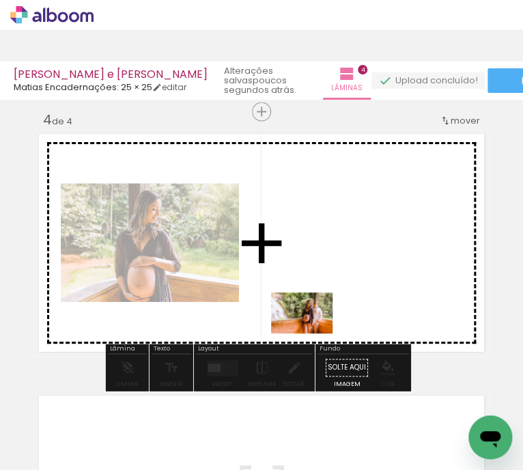
drag, startPoint x: 309, startPoint y: 425, endPoint x: 315, endPoint y: 259, distance: 166.7
click at [315, 259] on quentale-workspace at bounding box center [261, 235] width 523 height 470
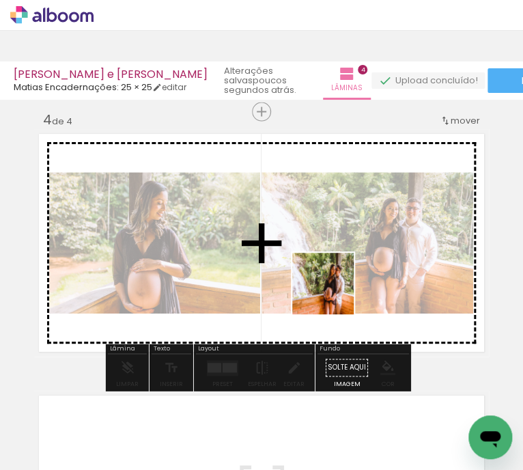
drag, startPoint x: 379, startPoint y: 434, endPoint x: 330, endPoint y: 278, distance: 163.8
click at [330, 278] on quentale-workspace at bounding box center [261, 235] width 523 height 470
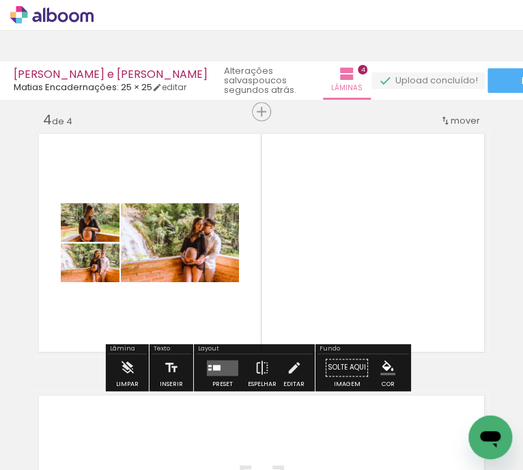
click at [213, 366] on div at bounding box center [217, 366] width 8 height 5
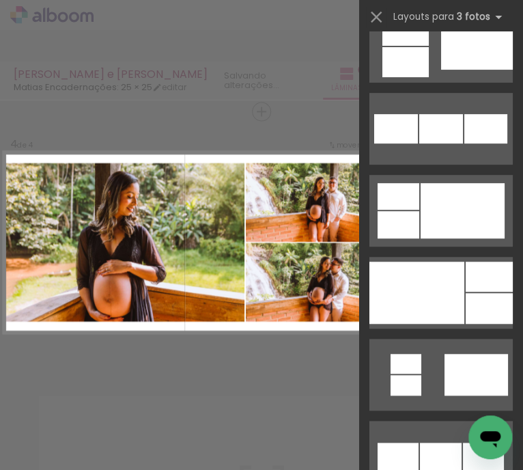
scroll to position [1433, 0]
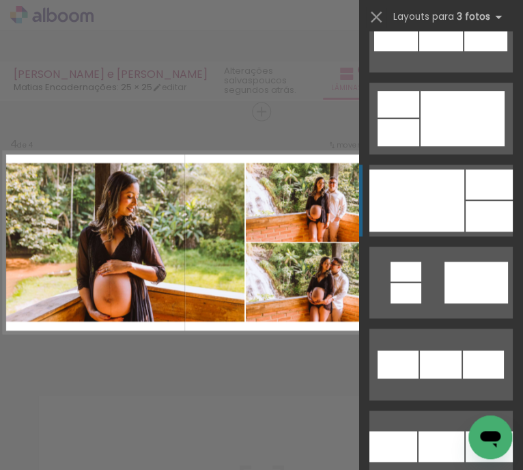
click at [444, 212] on div at bounding box center [416, 200] width 95 height 62
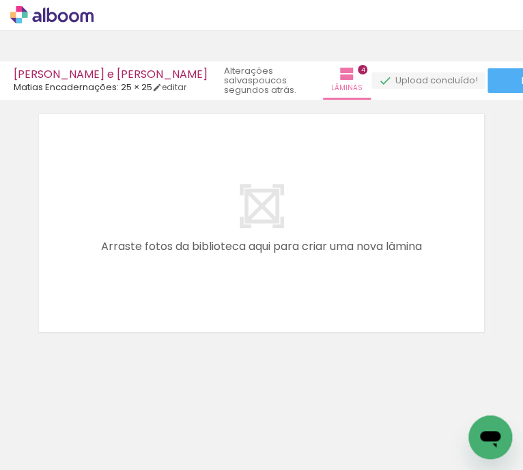
scroll to position [0, 1502]
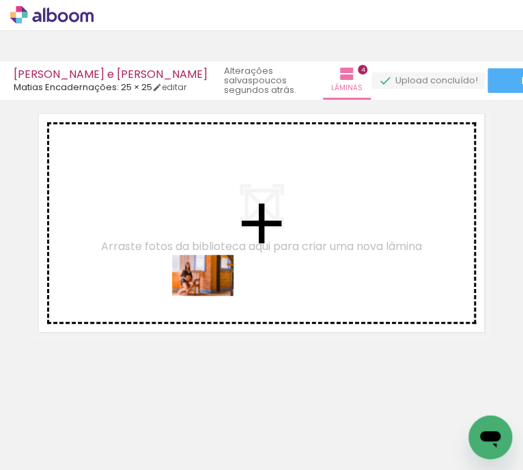
drag, startPoint x: 173, startPoint y: 431, endPoint x: 213, endPoint y: 261, distance: 174.7
click at [213, 261] on quentale-workspace at bounding box center [261, 235] width 523 height 470
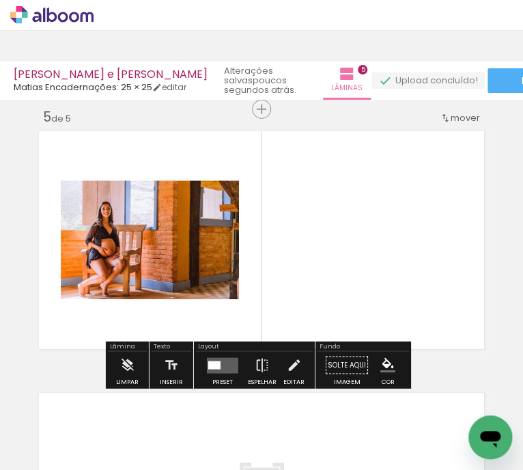
scroll to position [1057, 0]
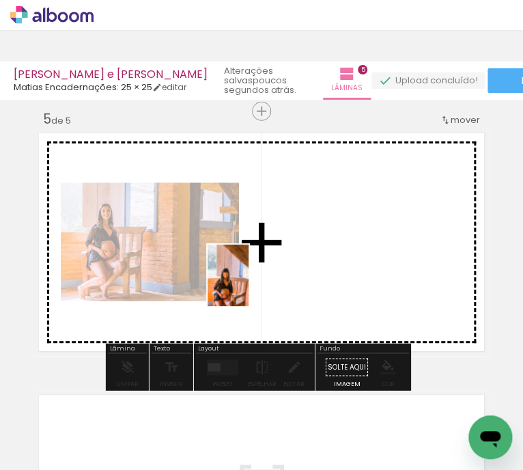
drag, startPoint x: 247, startPoint y: 432, endPoint x: 260, endPoint y: 244, distance: 188.8
click at [260, 244] on quentale-workspace at bounding box center [261, 235] width 523 height 470
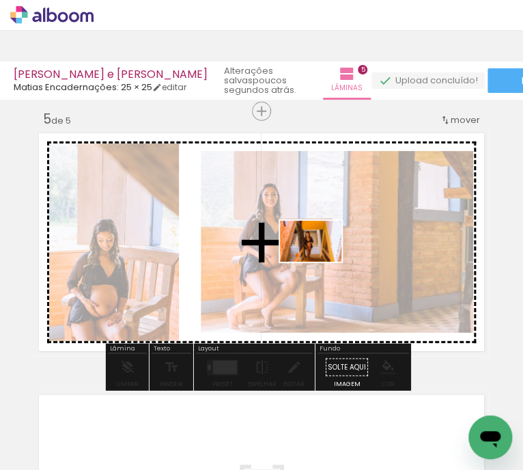
drag, startPoint x: 317, startPoint y: 425, endPoint x: 321, endPoint y: 261, distance: 163.9
click at [321, 261] on quentale-workspace at bounding box center [261, 235] width 523 height 470
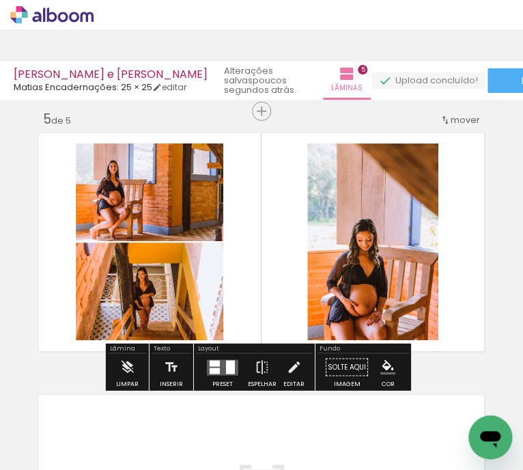
scroll to position [0, 1631]
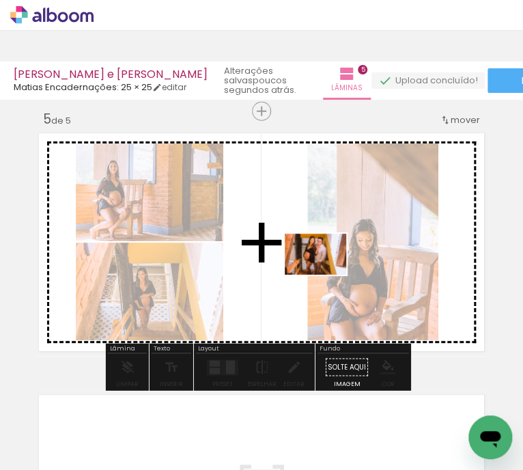
drag, startPoint x: 294, startPoint y: 417, endPoint x: 326, endPoint y: 274, distance: 146.1
click at [326, 274] on quentale-workspace at bounding box center [261, 235] width 523 height 470
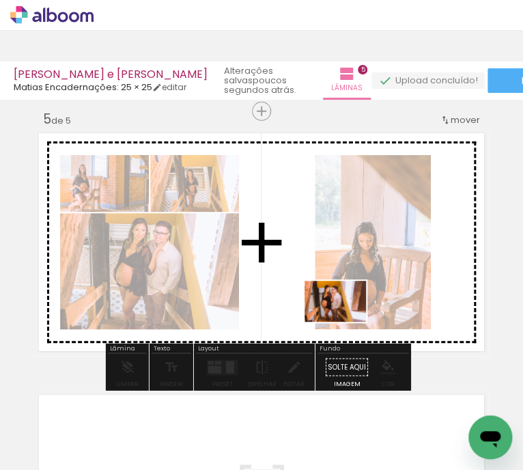
drag, startPoint x: 346, startPoint y: 432, endPoint x: 344, endPoint y: 321, distance: 110.6
click at [343, 283] on quentale-workspace at bounding box center [261, 235] width 523 height 470
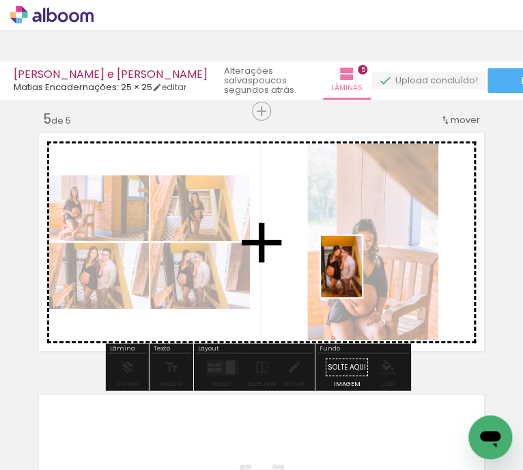
drag, startPoint x: 410, startPoint y: 403, endPoint x: 361, endPoint y: 276, distance: 136.5
click at [361, 276] on quentale-workspace at bounding box center [261, 235] width 523 height 470
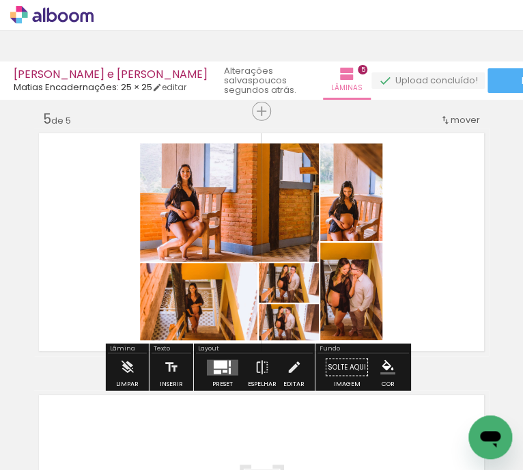
click at [223, 371] on div at bounding box center [225, 370] width 5 height 3
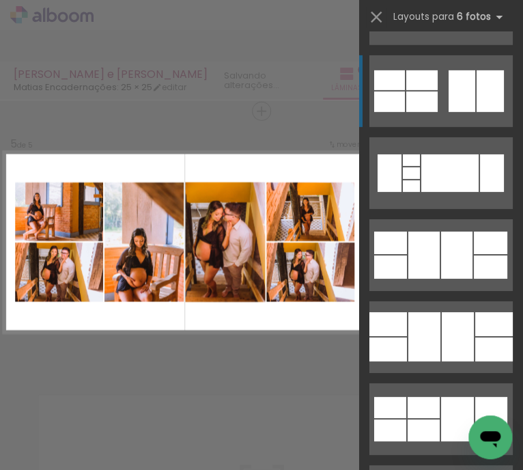
scroll to position [5051, 0]
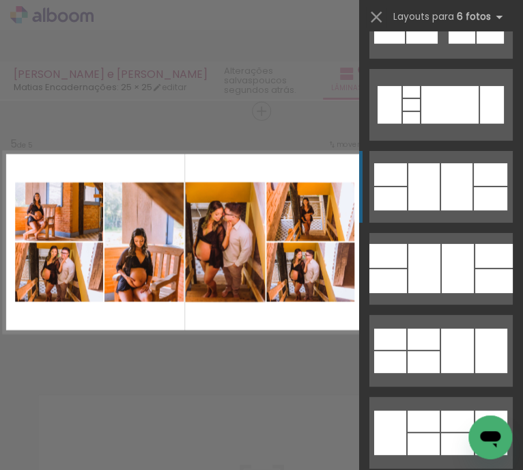
click at [405, 44] on div at bounding box center [389, 33] width 31 height 20
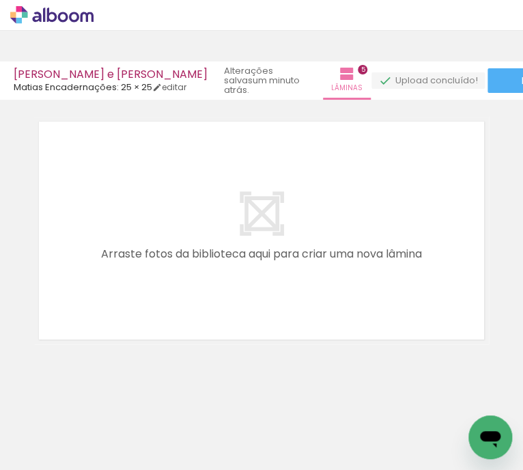
scroll to position [0, 1955]
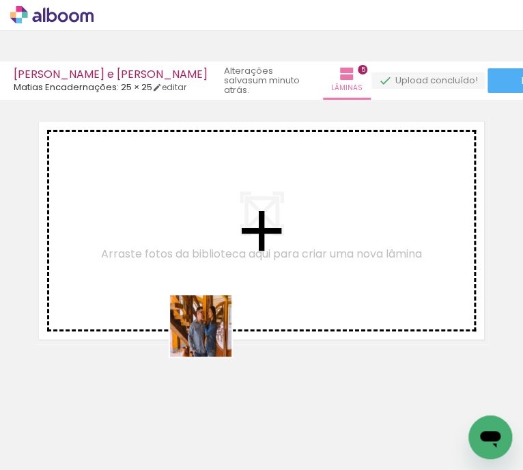
drag, startPoint x: 190, startPoint y: 426, endPoint x: 225, endPoint y: 253, distance: 176.3
click at [225, 253] on quentale-workspace at bounding box center [261, 235] width 523 height 470
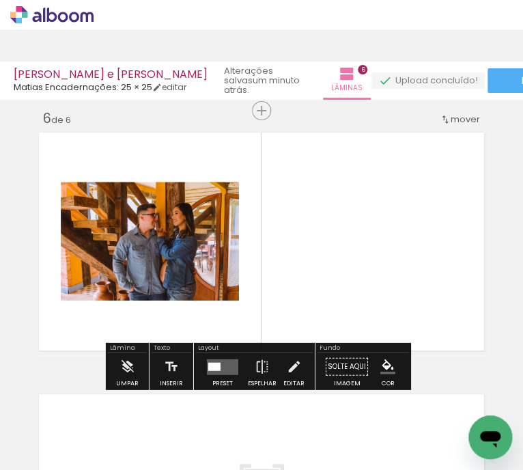
scroll to position [1318, 0]
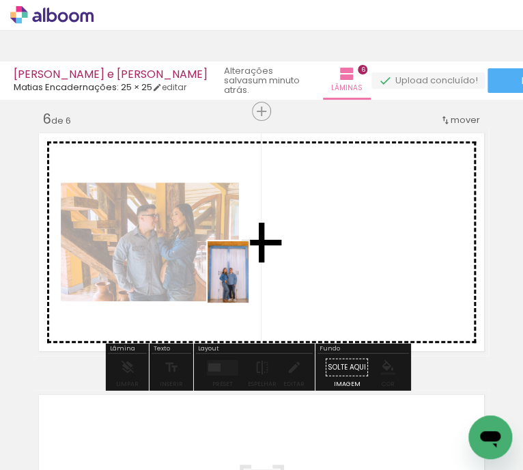
drag, startPoint x: 257, startPoint y: 420, endPoint x: 255, endPoint y: 268, distance: 151.5
click at [242, 238] on quentale-workspace at bounding box center [261, 235] width 523 height 470
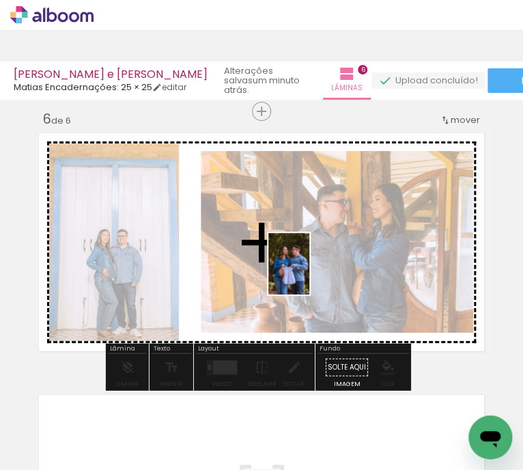
drag, startPoint x: 321, startPoint y: 424, endPoint x: 309, endPoint y: 272, distance: 152.0
click at [309, 270] on quentale-workspace at bounding box center [261, 235] width 523 height 470
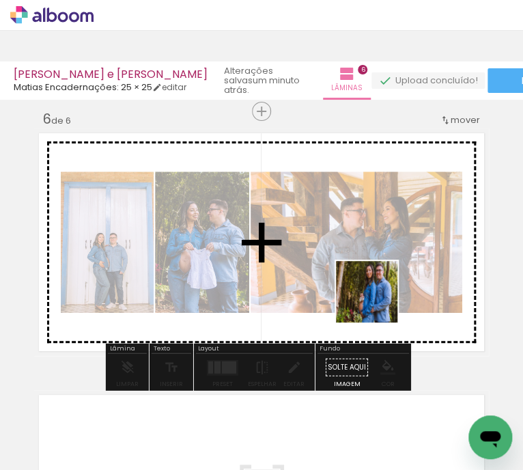
drag, startPoint x: 409, startPoint y: 435, endPoint x: 362, endPoint y: 262, distance: 179.0
click at [362, 262] on quentale-workspace at bounding box center [261, 235] width 523 height 470
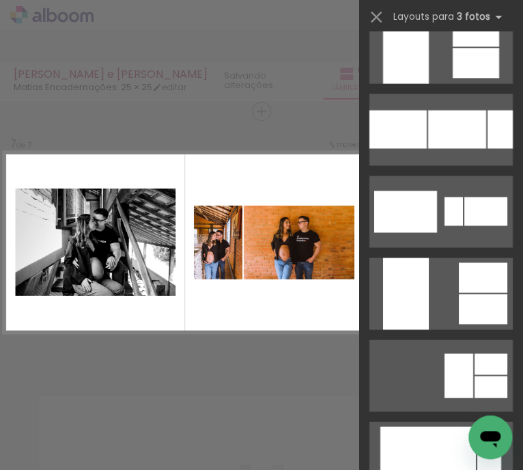
scroll to position [1775, 0]
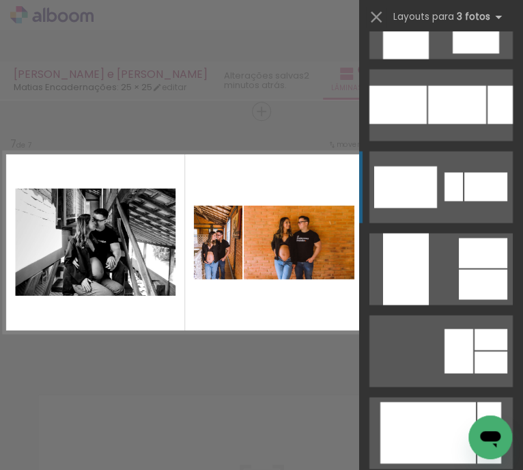
click at [435, 315] on quentale-layouter at bounding box center [440, 351] width 143 height 72
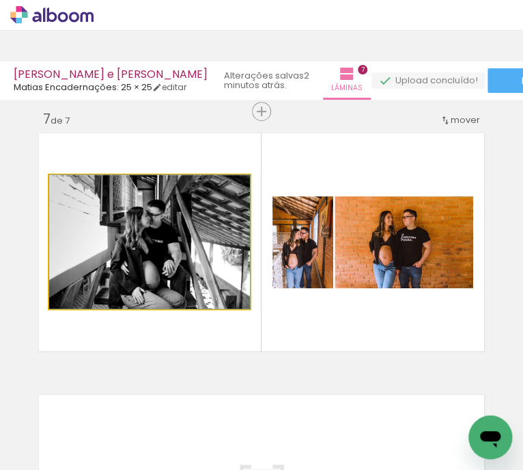
click at [220, 263] on quentale-photo at bounding box center [149, 242] width 201 height 134
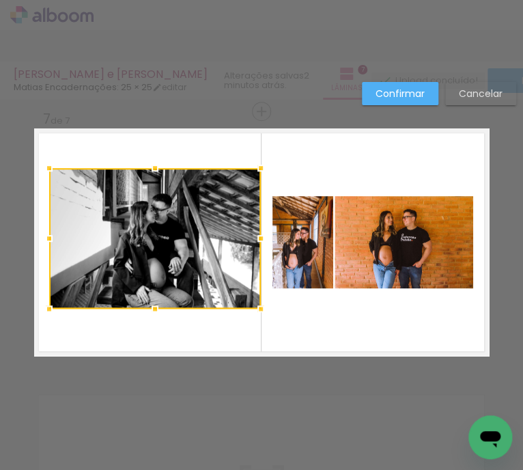
drag, startPoint x: 248, startPoint y: 173, endPoint x: 259, endPoint y: 167, distance: 12.9
click at [259, 167] on div at bounding box center [260, 167] width 27 height 27
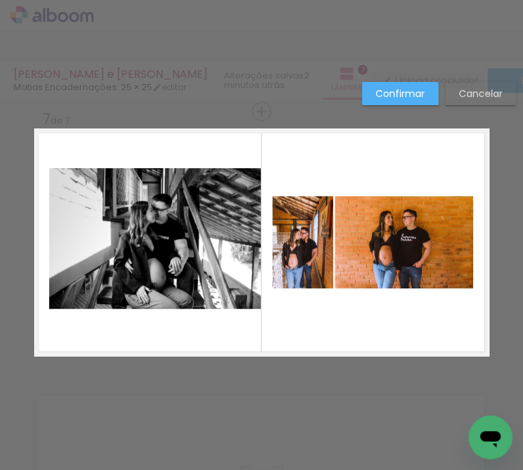
click at [159, 221] on quentale-photo at bounding box center [155, 238] width 212 height 141
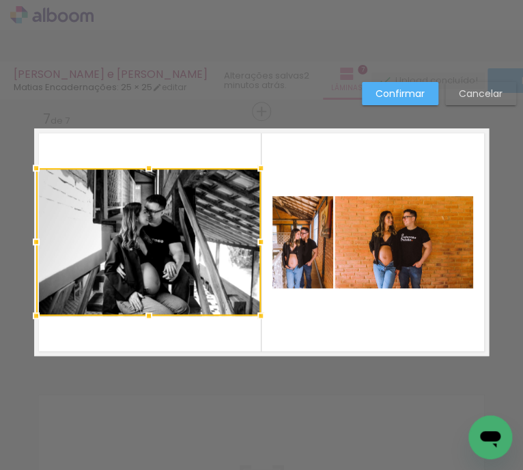
drag, startPoint x: 41, startPoint y: 307, endPoint x: 32, endPoint y: 314, distance: 11.2
click at [32, 314] on div at bounding box center [36, 315] width 27 height 27
click at [285, 321] on quentale-layouter at bounding box center [261, 241] width 455 height 227
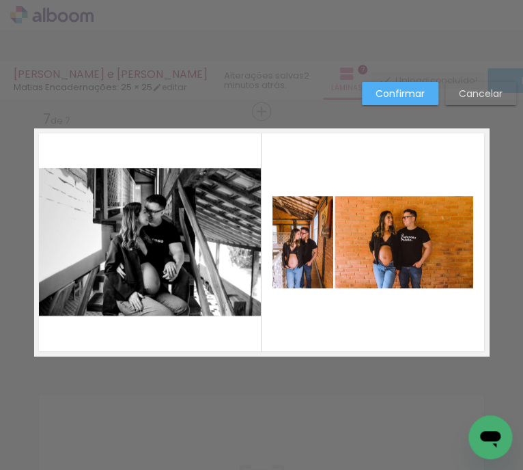
click at [389, 250] on quentale-photo at bounding box center [403, 242] width 139 height 92
click at [306, 257] on quentale-photo at bounding box center [302, 242] width 61 height 92
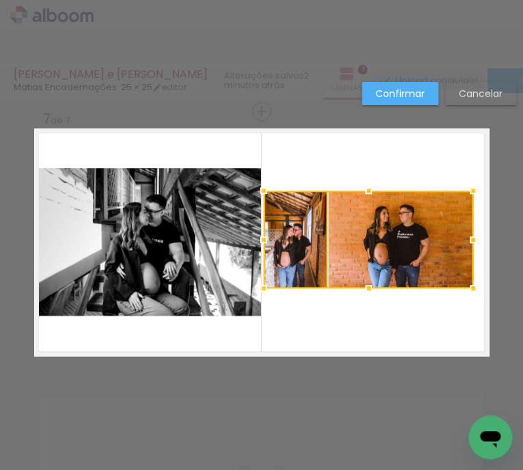
drag, startPoint x: 266, startPoint y: 195, endPoint x: 254, endPoint y: 189, distance: 13.4
click at [254, 189] on div at bounding box center [263, 190] width 27 height 27
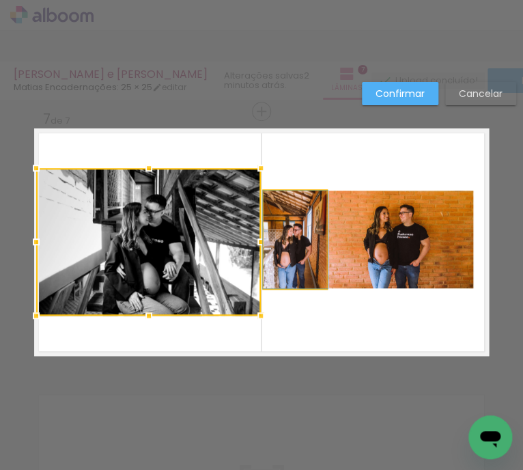
click at [289, 214] on quentale-photo at bounding box center [294, 239] width 63 height 98
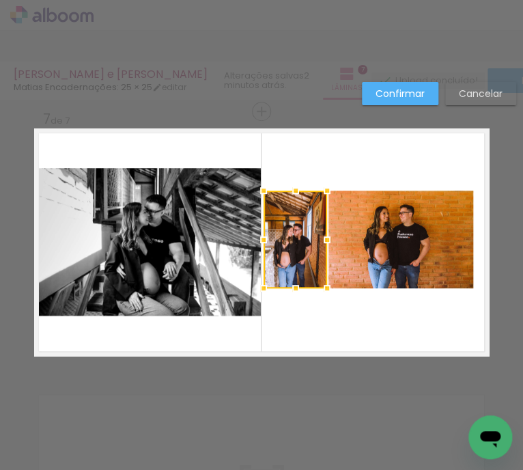
click at [377, 234] on quentale-photo at bounding box center [400, 239] width 145 height 98
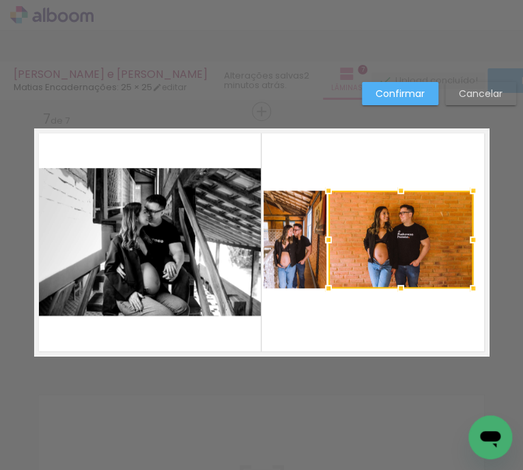
click at [278, 225] on quentale-photo at bounding box center [294, 239] width 63 height 98
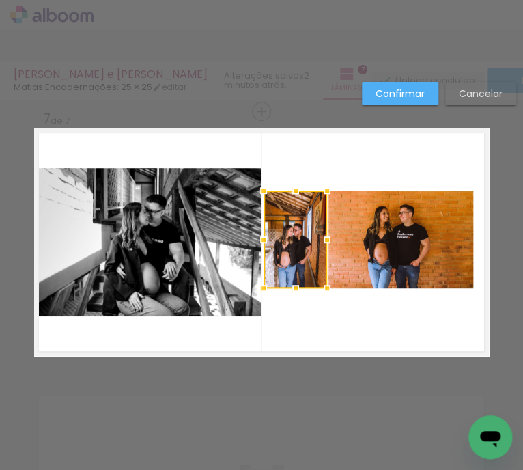
click at [366, 233] on quentale-photo at bounding box center [400, 239] width 145 height 98
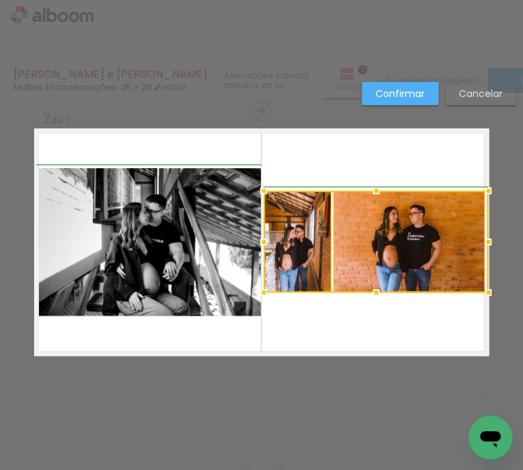
drag, startPoint x: 468, startPoint y: 286, endPoint x: 475, endPoint y: 289, distance: 8.2
click at [476, 289] on div at bounding box center [487, 291] width 27 height 27
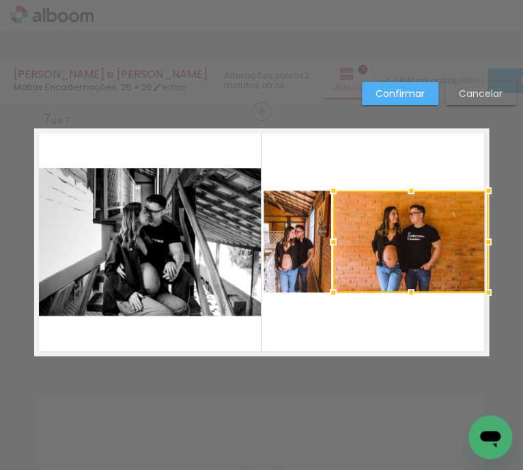
click at [430, 300] on quentale-layouter at bounding box center [261, 241] width 455 height 227
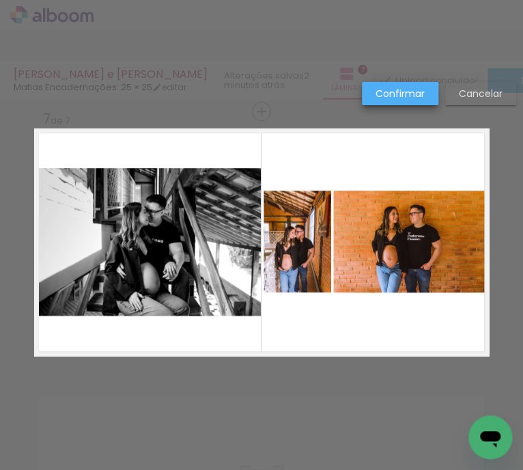
click at [0, 0] on slot "Confirmar" at bounding box center [0, 0] width 0 height 0
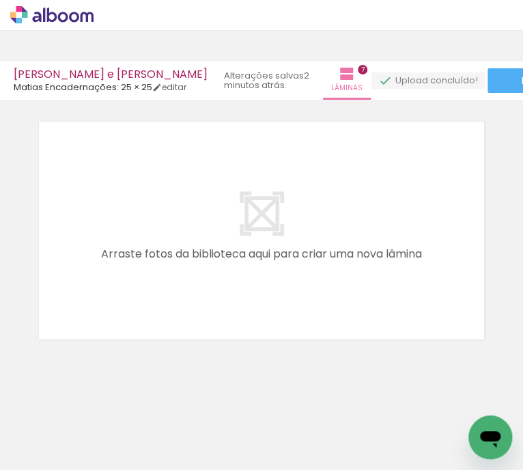
scroll to position [0, 2469]
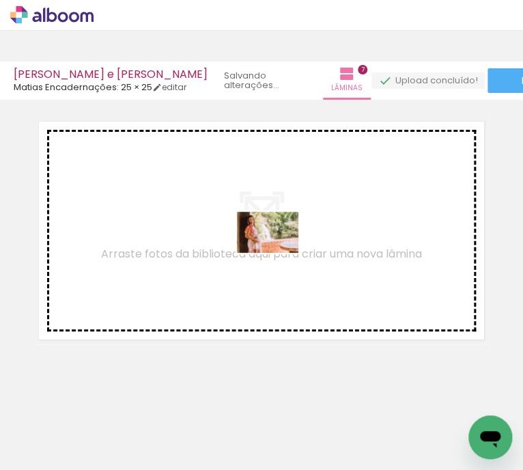
drag, startPoint x: 355, startPoint y: 425, endPoint x: 274, endPoint y: 248, distance: 195.2
click at [274, 248] on quentale-workspace at bounding box center [261, 235] width 523 height 470
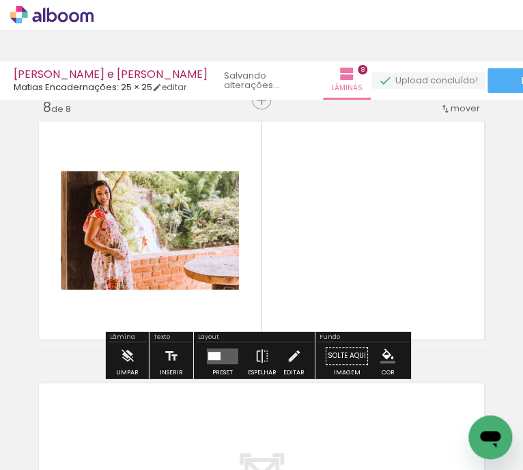
scroll to position [1840, 0]
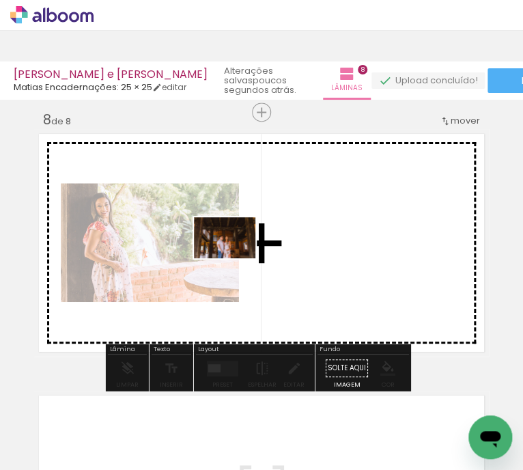
drag, startPoint x: 281, startPoint y: 431, endPoint x: 235, endPoint y: 257, distance: 180.0
click at [235, 257] on quentale-workspace at bounding box center [261, 235] width 523 height 470
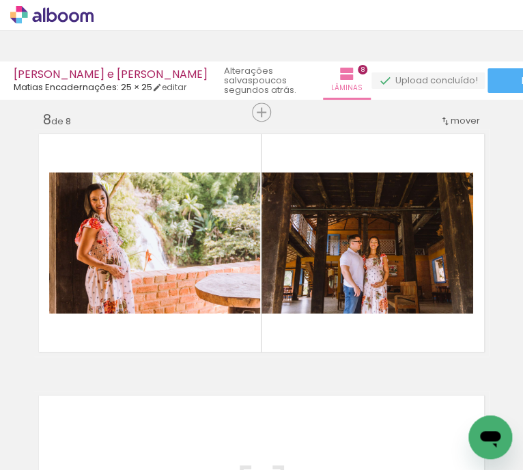
scroll to position [0, 2721]
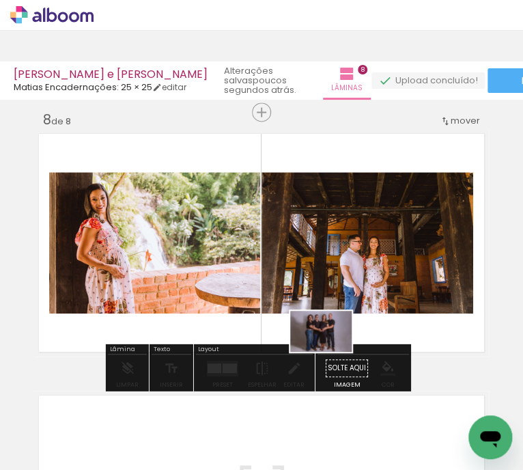
drag, startPoint x: 263, startPoint y: 444, endPoint x: 338, endPoint y: 341, distance: 127.1
click at [338, 341] on quentale-workspace at bounding box center [261, 235] width 523 height 470
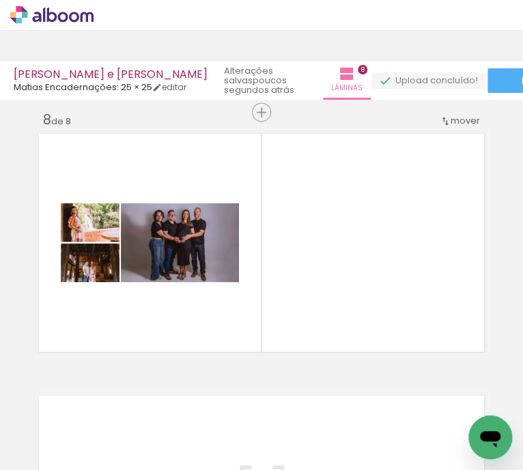
scroll to position [0, 2931]
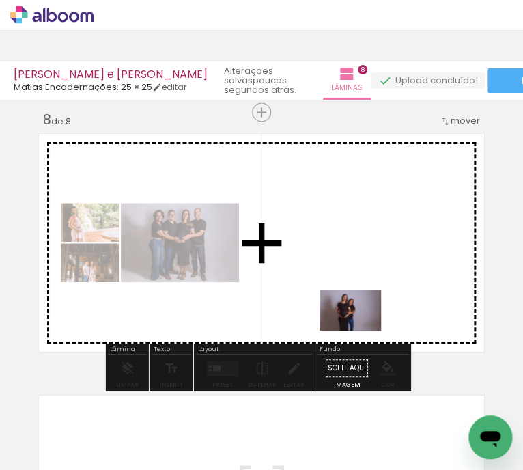
drag, startPoint x: 357, startPoint y: 425, endPoint x: 360, endPoint y: 325, distance: 100.4
click at [360, 325] on quentale-workspace at bounding box center [261, 235] width 523 height 470
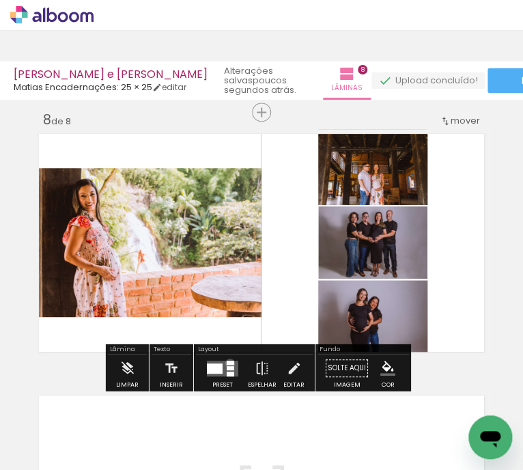
click at [227, 362] on div at bounding box center [231, 362] width 8 height 4
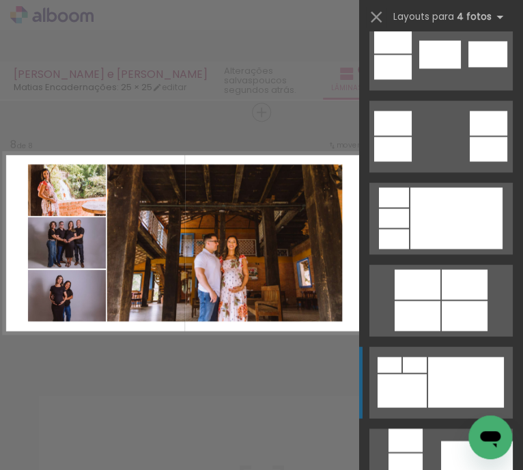
scroll to position [614, 0]
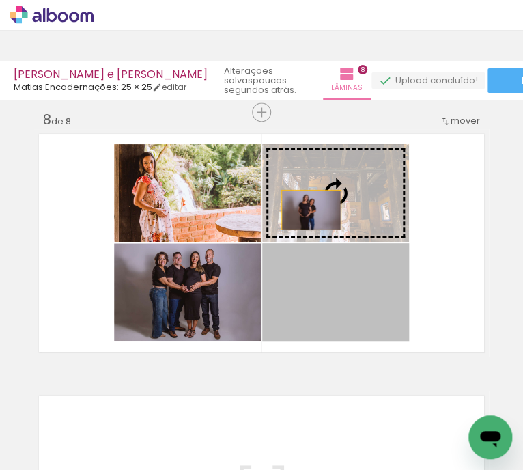
drag, startPoint x: 296, startPoint y: 286, endPoint x: 306, endPoint y: 209, distance: 77.7
click at [0, 0] on slot at bounding box center [0, 0] width 0 height 0
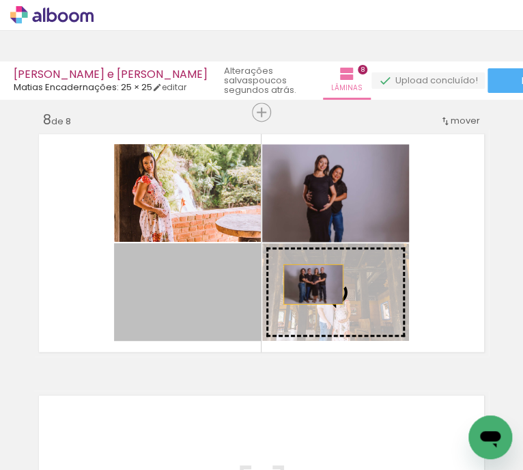
drag, startPoint x: 184, startPoint y: 297, endPoint x: 309, endPoint y: 283, distance: 125.0
click at [0, 0] on slot at bounding box center [0, 0] width 0 height 0
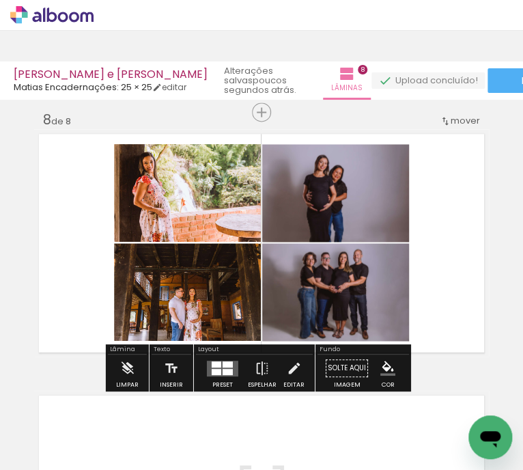
click at [371, 215] on quentale-photo at bounding box center [335, 193] width 147 height 98
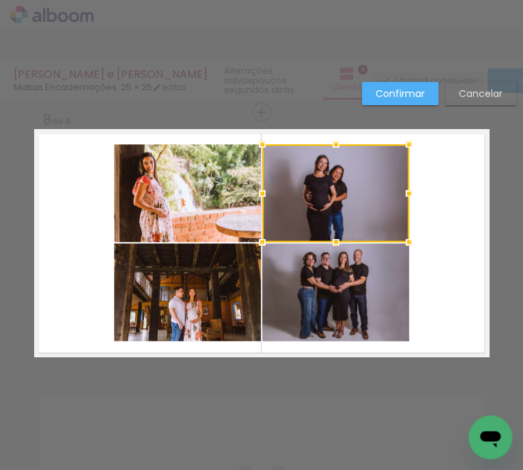
click at [341, 291] on quentale-photo at bounding box center [335, 292] width 147 height 98
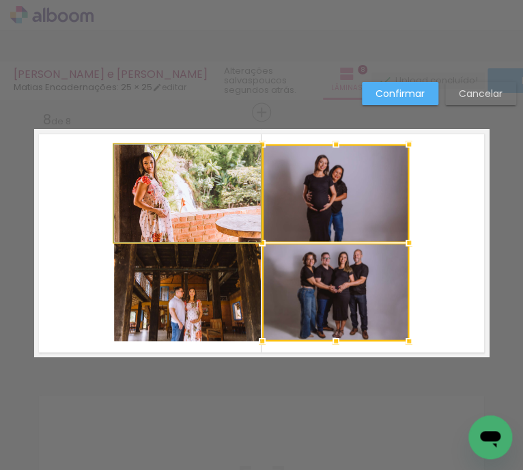
click at [218, 201] on quentale-photo at bounding box center [187, 193] width 147 height 98
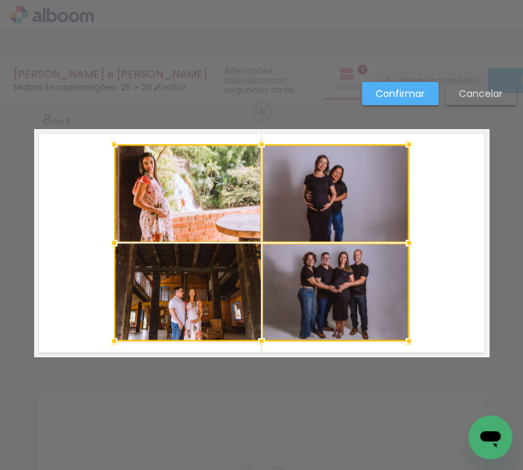
click at [188, 294] on div at bounding box center [261, 242] width 295 height 197
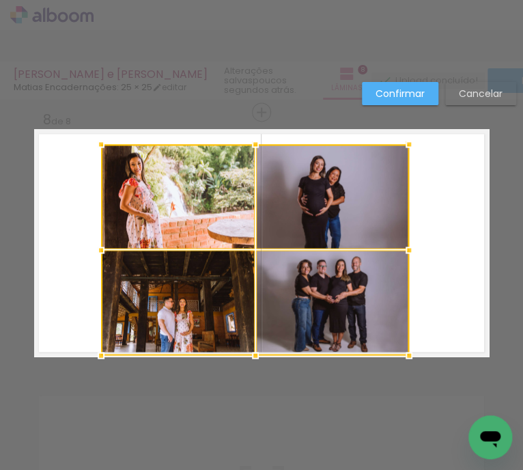
drag, startPoint x: 109, startPoint y: 341, endPoint x: 102, endPoint y: 351, distance: 12.2
click at [102, 351] on div at bounding box center [100, 354] width 27 height 27
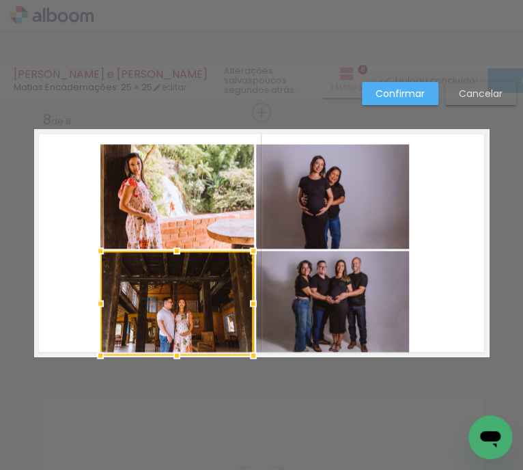
click at [161, 313] on div at bounding box center [176, 302] width 153 height 104
click at [178, 225] on quentale-photo at bounding box center [176, 196] width 153 height 104
click at [274, 204] on quentale-photo at bounding box center [332, 196] width 153 height 104
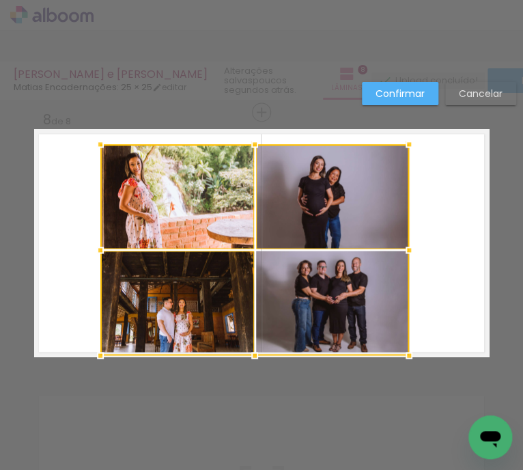
click at [309, 286] on div at bounding box center [254, 249] width 309 height 211
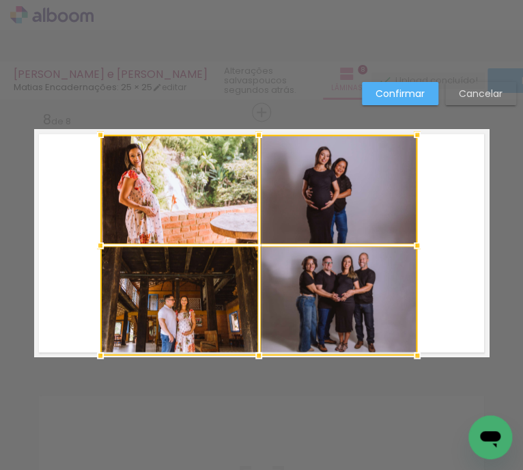
drag, startPoint x: 404, startPoint y: 143, endPoint x: 412, endPoint y: 139, distance: 9.5
click at [412, 139] on div at bounding box center [416, 134] width 27 height 27
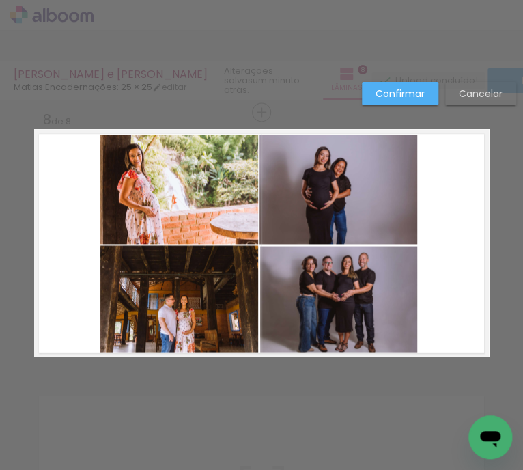
click at [324, 220] on quentale-photo at bounding box center [338, 188] width 158 height 109
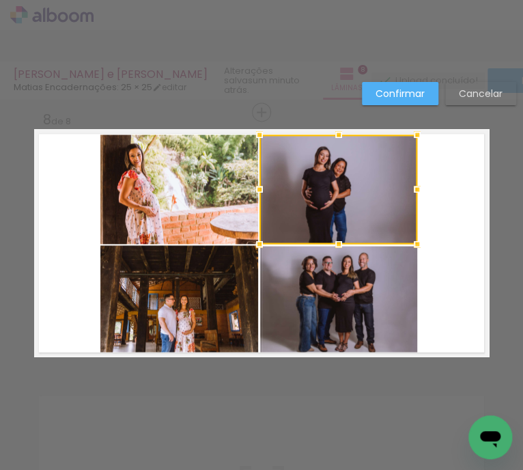
click at [298, 281] on quentale-photo at bounding box center [338, 300] width 157 height 109
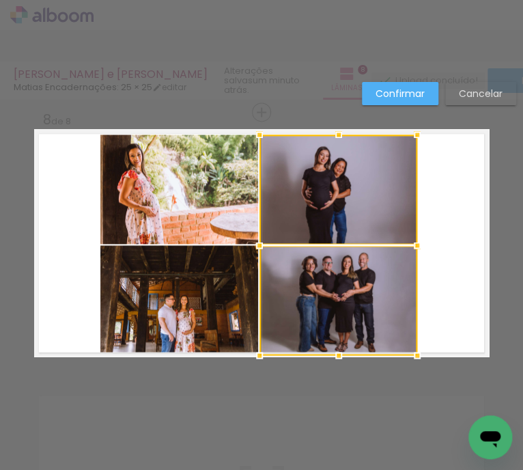
click at [192, 283] on quentale-photo at bounding box center [179, 299] width 158 height 109
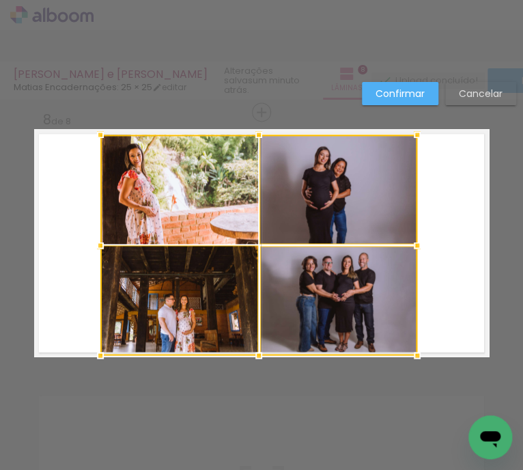
click at [196, 200] on div at bounding box center [258, 244] width 317 height 220
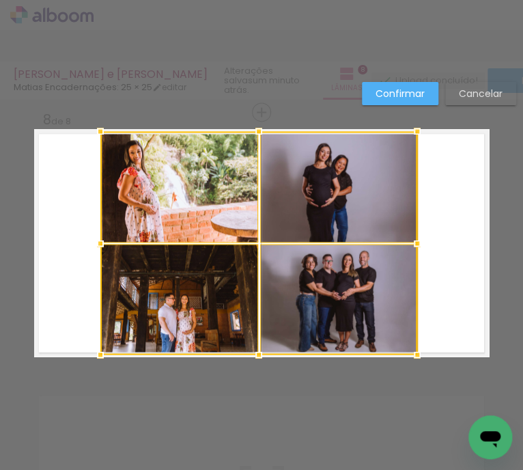
click at [415, 130] on div at bounding box center [416, 130] width 27 height 27
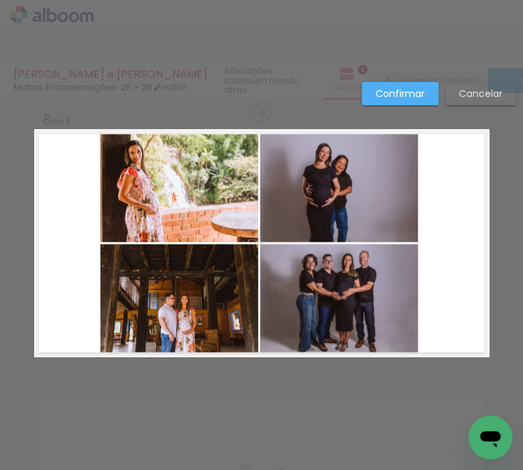
click at [480, 143] on quentale-layouter at bounding box center [261, 242] width 455 height 227
click at [0, 0] on slot "Confirmar" at bounding box center [0, 0] width 0 height 0
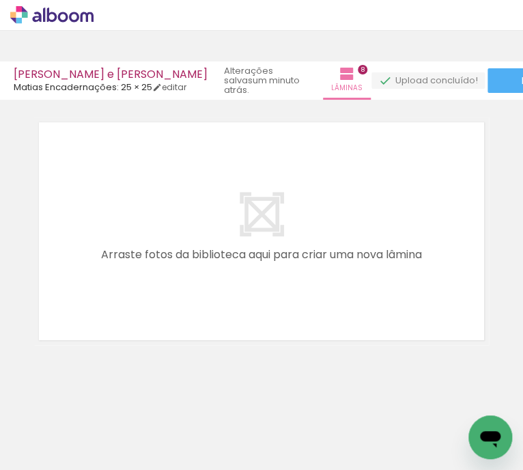
scroll to position [0, 3328]
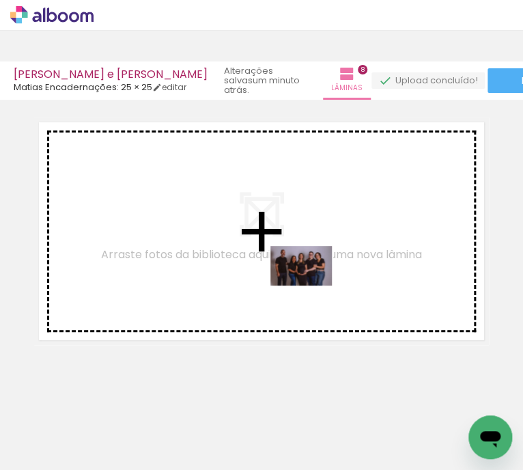
drag, startPoint x: 345, startPoint y: 435, endPoint x: 307, endPoint y: 272, distance: 167.5
click at [307, 272] on quentale-workspace at bounding box center [261, 235] width 523 height 470
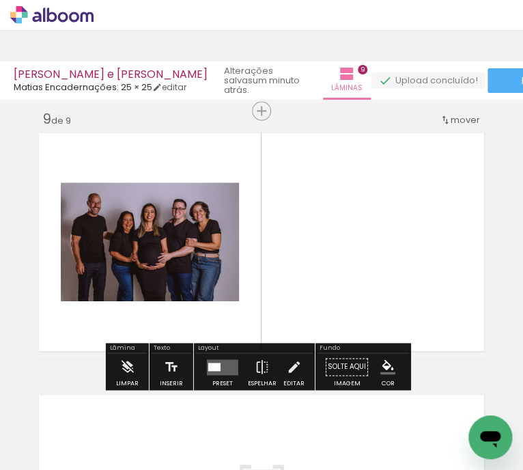
scroll to position [2102, 0]
click at [229, 371] on quentale-layouter at bounding box center [222, 367] width 31 height 16
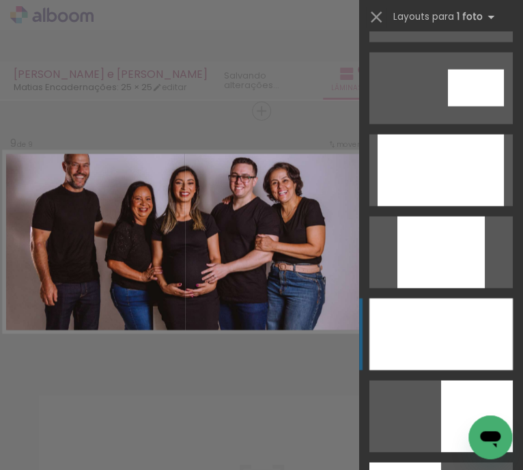
scroll to position [751, 0]
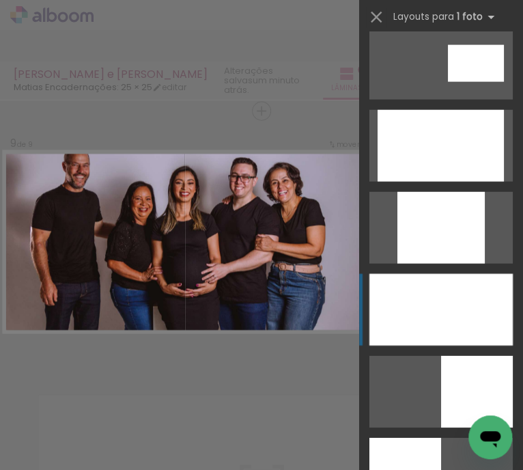
click at [440, 182] on div at bounding box center [440, 146] width 126 height 72
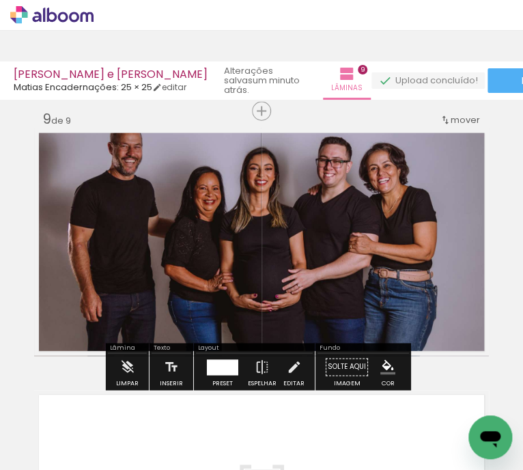
click at [311, 251] on quentale-photo at bounding box center [261, 241] width 455 height 227
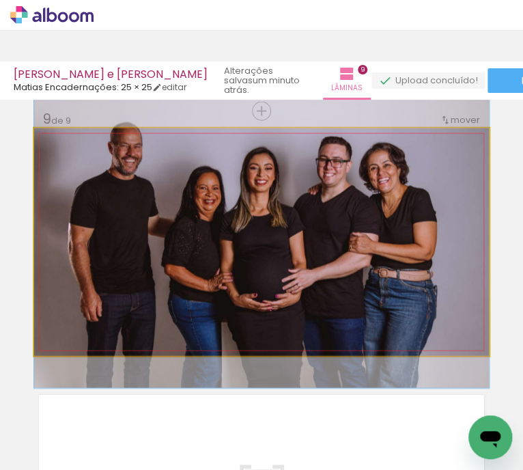
click at [311, 251] on quentale-photo at bounding box center [261, 241] width 455 height 227
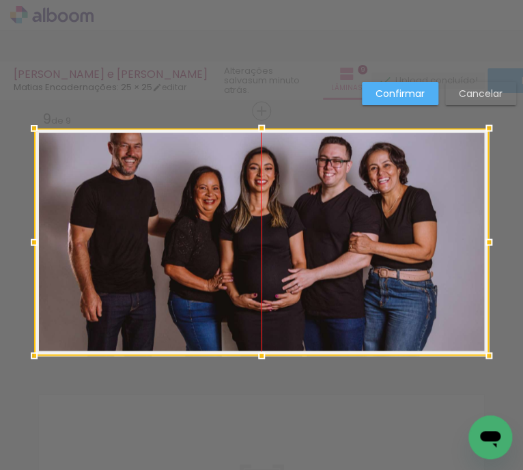
drag, startPoint x: 297, startPoint y: 248, endPoint x: 291, endPoint y: 272, distance: 25.3
click at [293, 272] on div at bounding box center [261, 241] width 455 height 227
drag, startPoint x: 246, startPoint y: 241, endPoint x: 241, endPoint y: 260, distance: 19.7
click at [241, 260] on div at bounding box center [261, 241] width 455 height 227
click at [295, 240] on div at bounding box center [261, 241] width 455 height 227
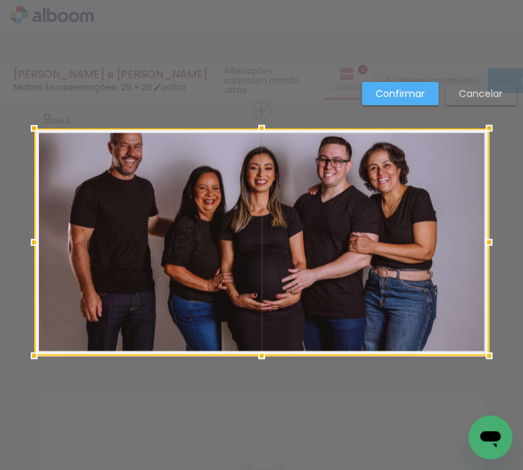
click at [295, 240] on div at bounding box center [261, 241] width 455 height 227
click at [397, 102] on paper-button "Confirmar" at bounding box center [400, 93] width 76 height 23
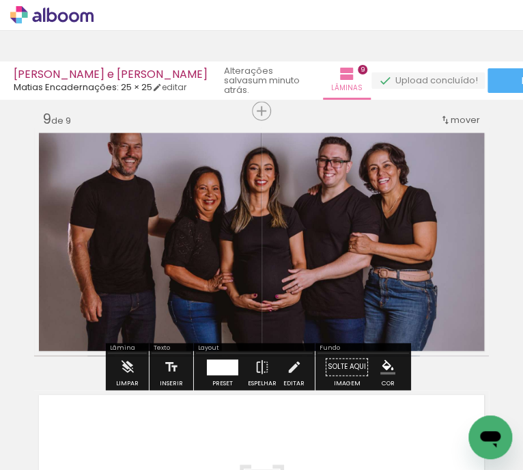
click at [324, 210] on quentale-photo at bounding box center [261, 241] width 455 height 227
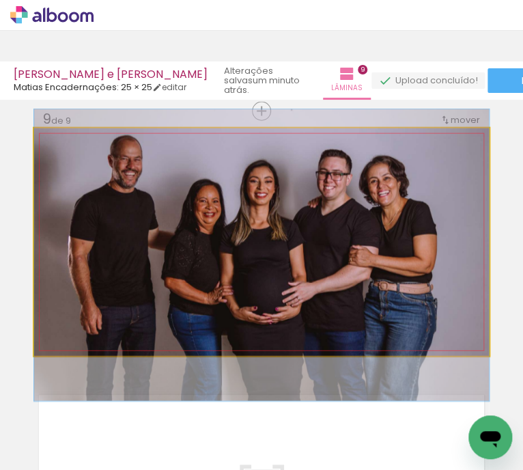
drag, startPoint x: 324, startPoint y: 210, endPoint x: 319, endPoint y: 223, distance: 13.6
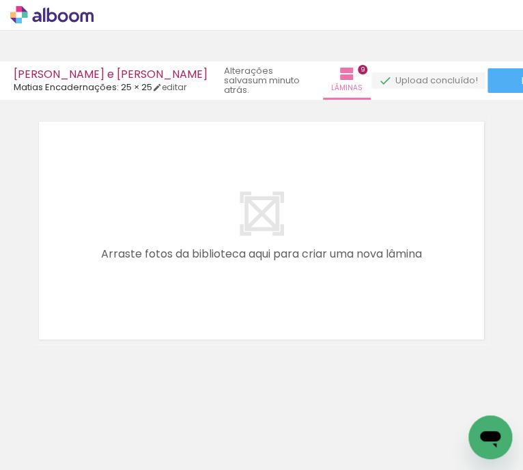
scroll to position [0, 3415]
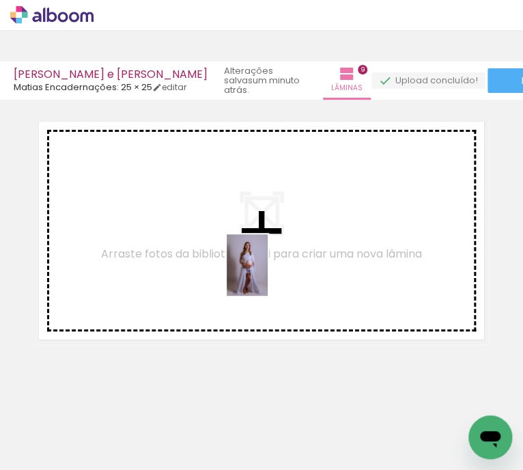
drag, startPoint x: 328, startPoint y: 435, endPoint x: 236, endPoint y: 250, distance: 206.6
click at [236, 250] on quentale-workspace at bounding box center [261, 235] width 523 height 470
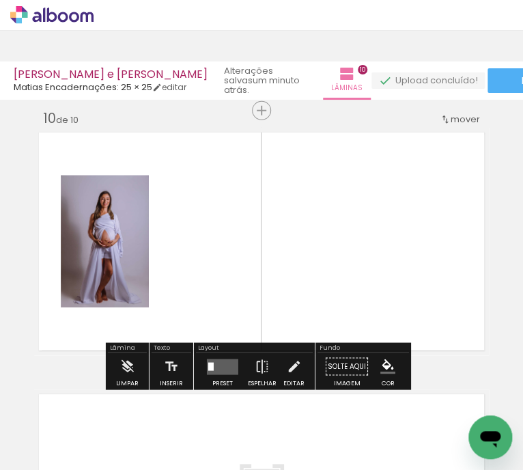
scroll to position [2364, 0]
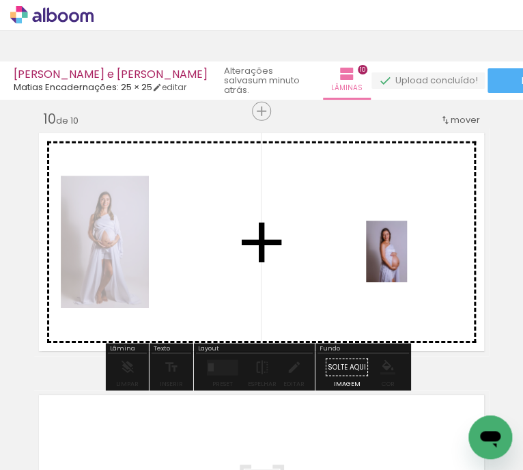
drag, startPoint x: 394, startPoint y: 425, endPoint x: 407, endPoint y: 262, distance: 163.6
click at [407, 261] on quentale-workspace at bounding box center [261, 235] width 523 height 470
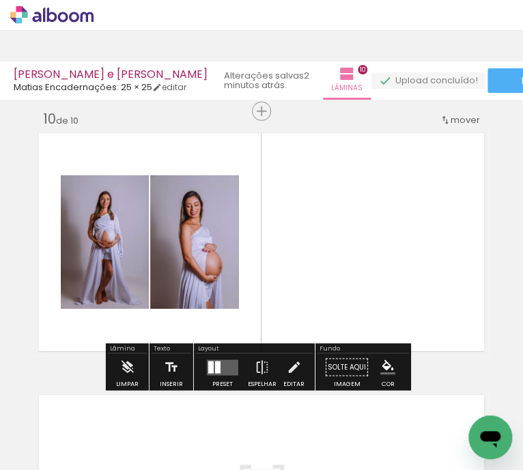
scroll to position [0, 3245]
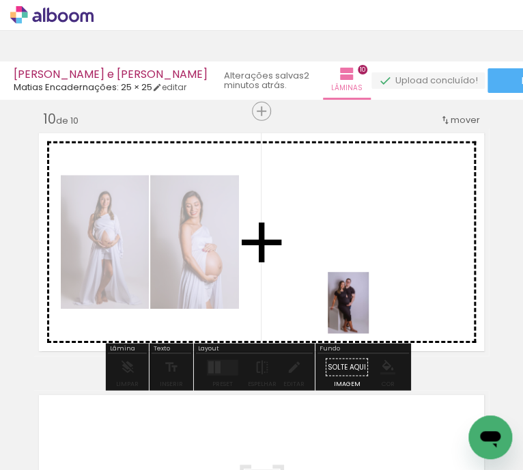
drag, startPoint x: 343, startPoint y: 432, endPoint x: 370, endPoint y: 281, distance: 154.0
click at [370, 281] on quentale-workspace at bounding box center [261, 235] width 523 height 470
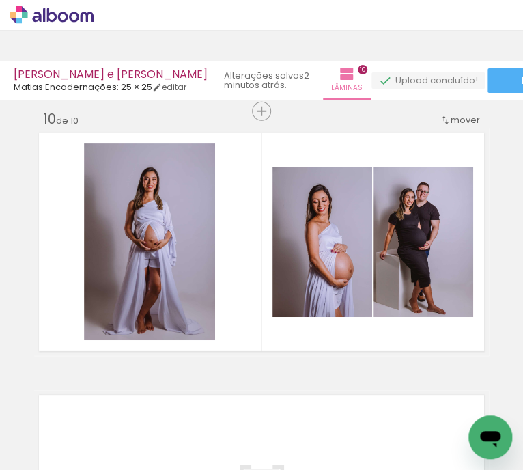
scroll to position [0, 2988]
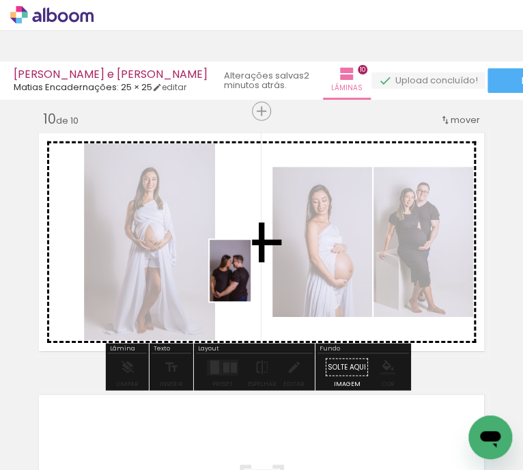
drag, startPoint x: 215, startPoint y: 425, endPoint x: 250, endPoint y: 281, distance: 149.0
click at [250, 281] on quentale-workspace at bounding box center [261, 235] width 523 height 470
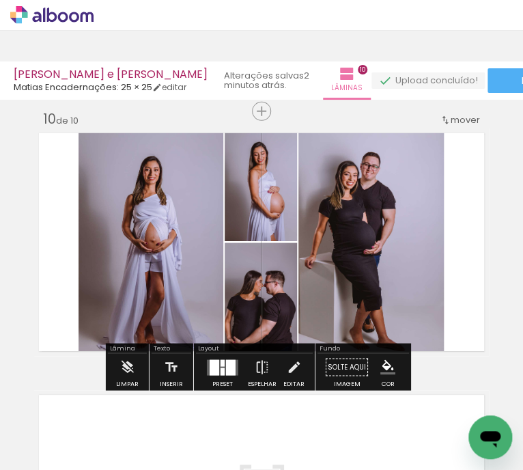
click at [227, 367] on div at bounding box center [231, 367] width 10 height 16
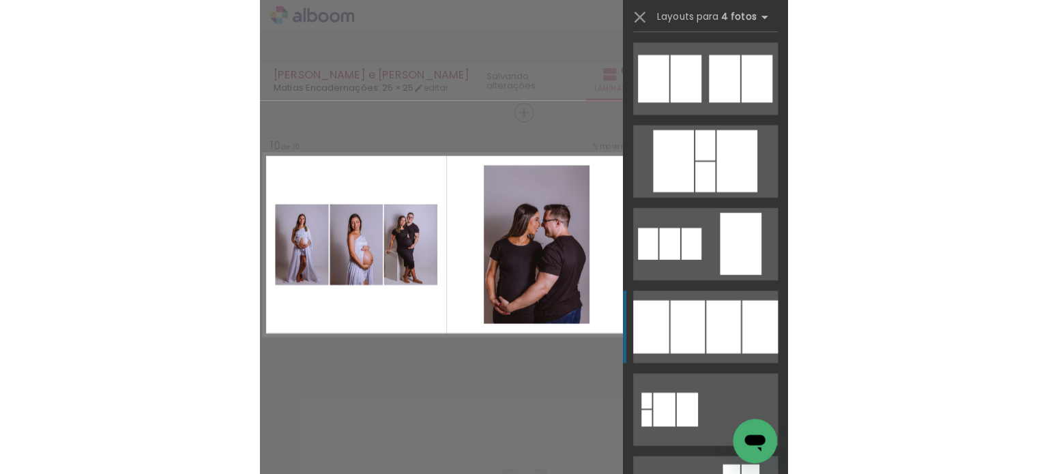
scroll to position [1297, 0]
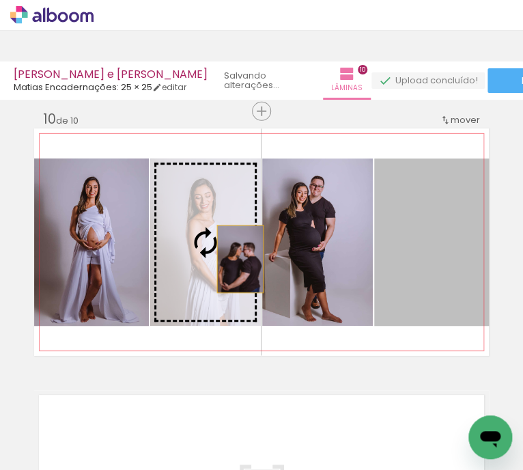
drag, startPoint x: 419, startPoint y: 255, endPoint x: 235, endPoint y: 259, distance: 184.3
click at [0, 0] on slot at bounding box center [0, 0] width 0 height 0
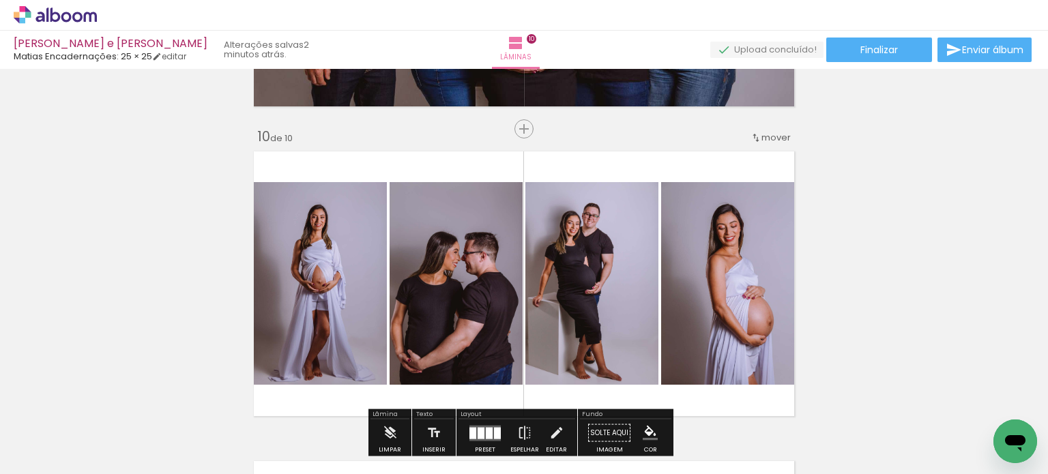
scroll to position [2820, 0]
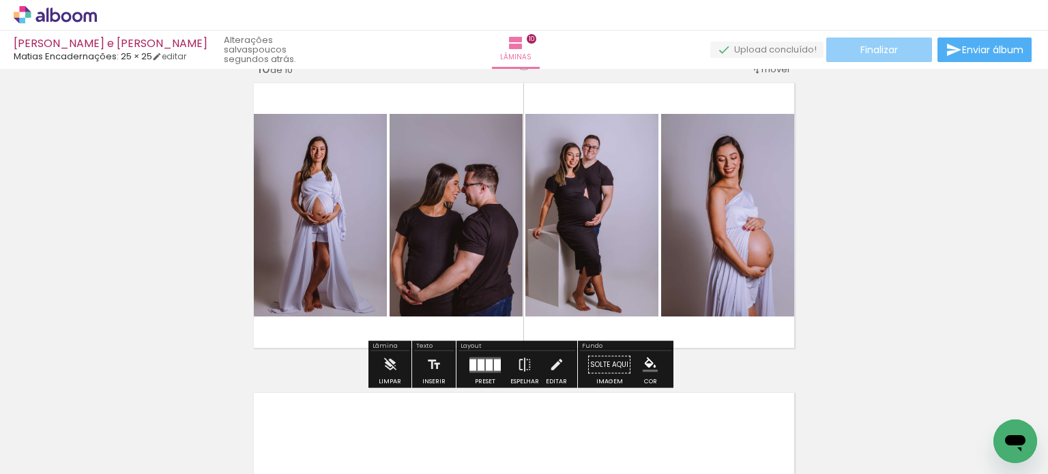
click at [522, 54] on paper-button "Finalizar" at bounding box center [880, 50] width 106 height 25
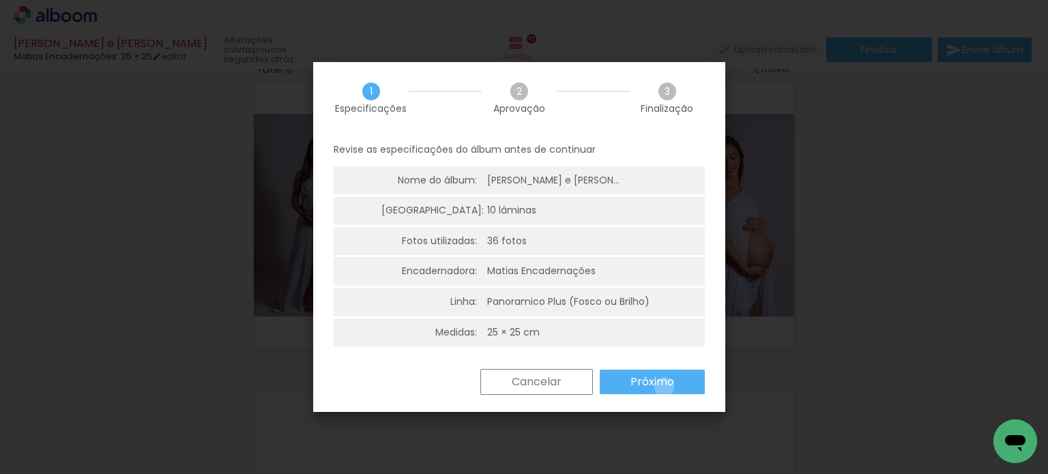
click at [0, 0] on slot "Próximo" at bounding box center [0, 0] width 0 height 0
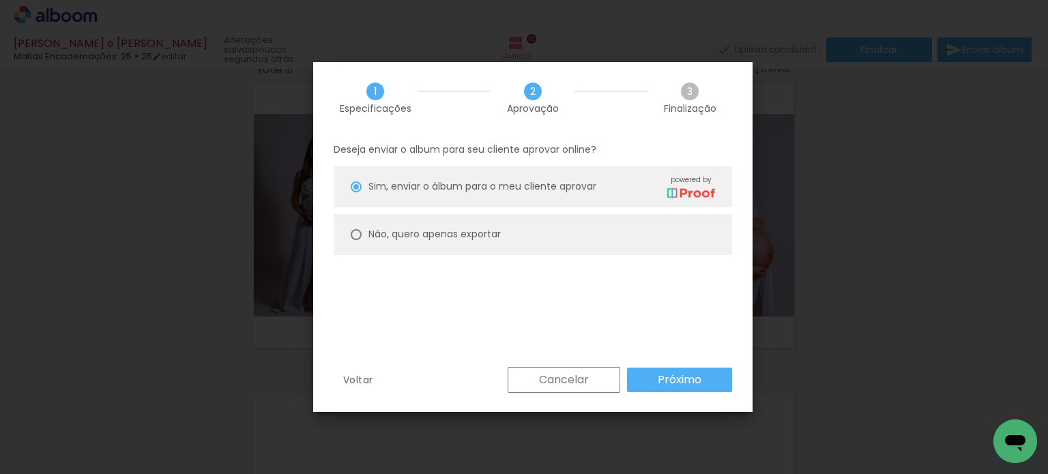
click at [455, 199] on div "Não, quero apenas exportar" at bounding box center [542, 187] width 347 height 24
type paper-radio-button "on"
click at [0, 0] on slot "Próximo" at bounding box center [0, 0] width 0 height 0
type input "Alta, 300 DPI"
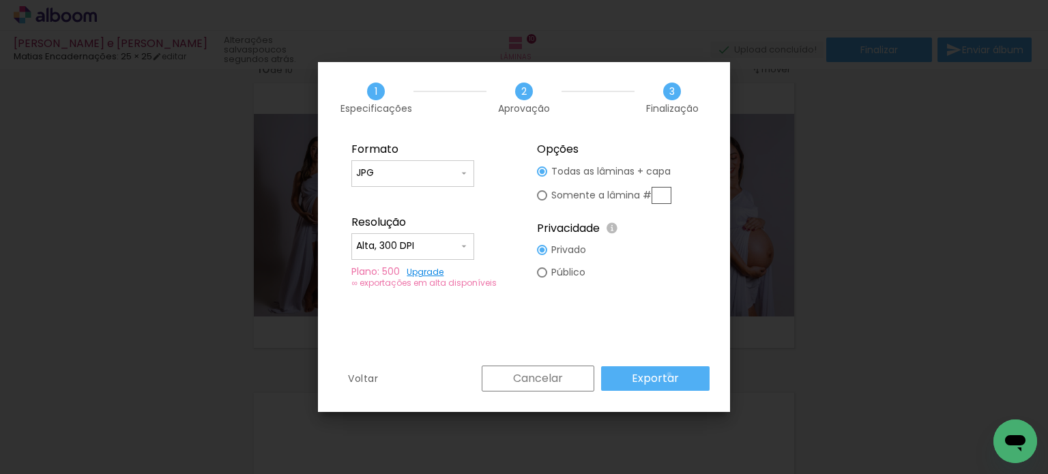
click at [0, 0] on slot "Exportar" at bounding box center [0, 0] width 0 height 0
